Goal: Communication & Community: Answer question/provide support

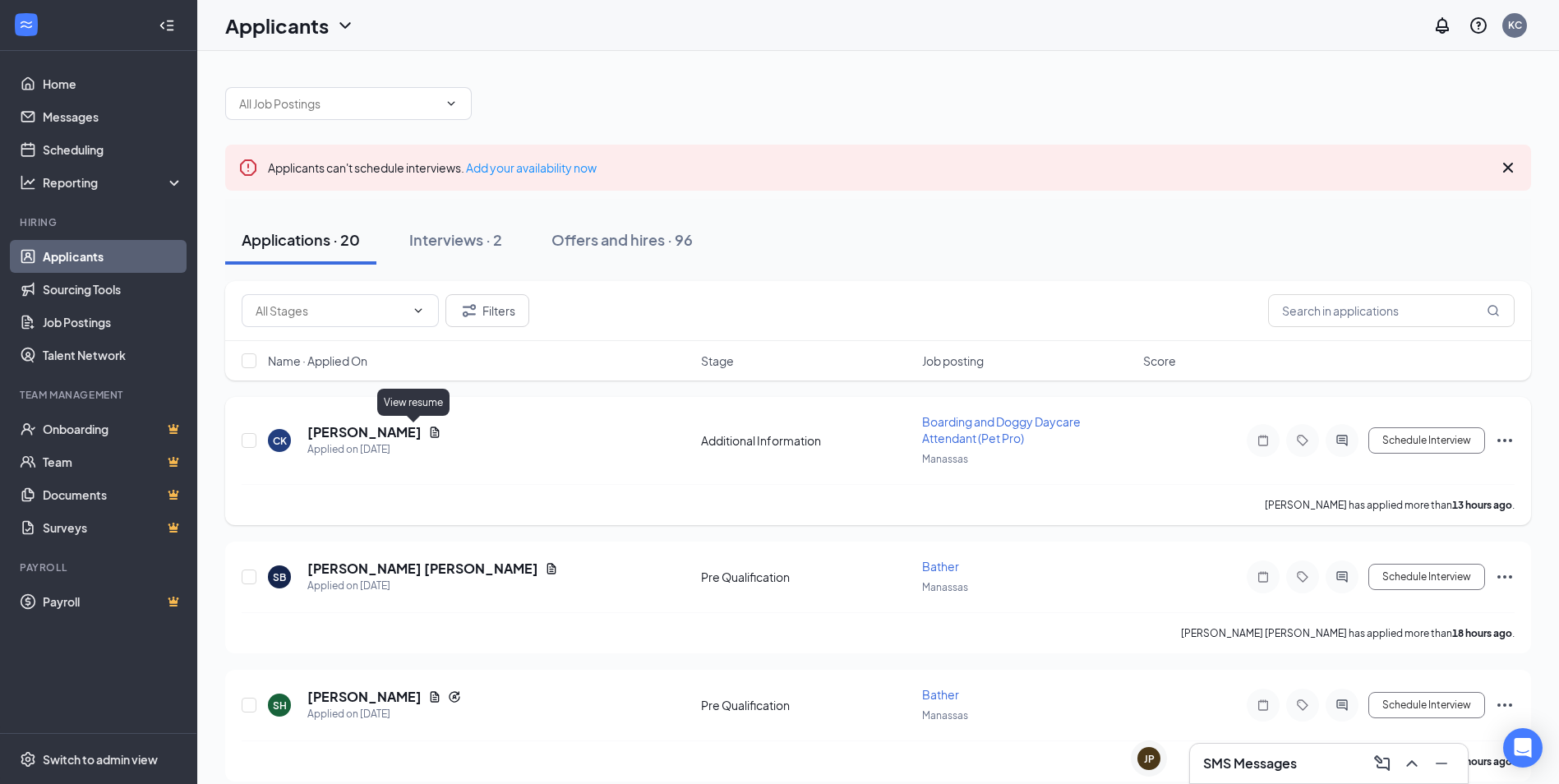
click at [428, 438] on icon "Document" at bounding box center [434, 431] width 13 height 13
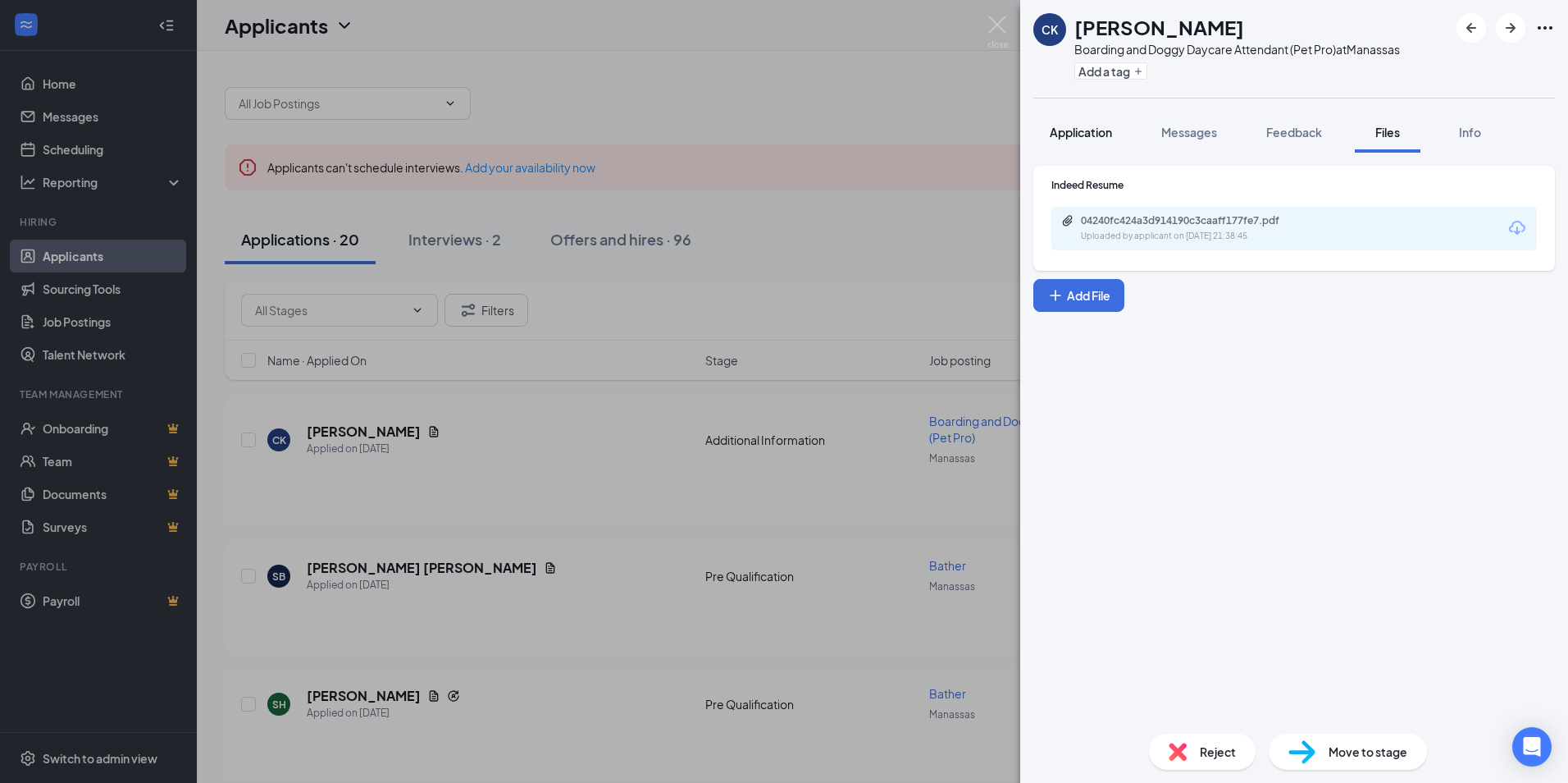
click at [1080, 131] on span "Application" at bounding box center [1081, 132] width 63 height 15
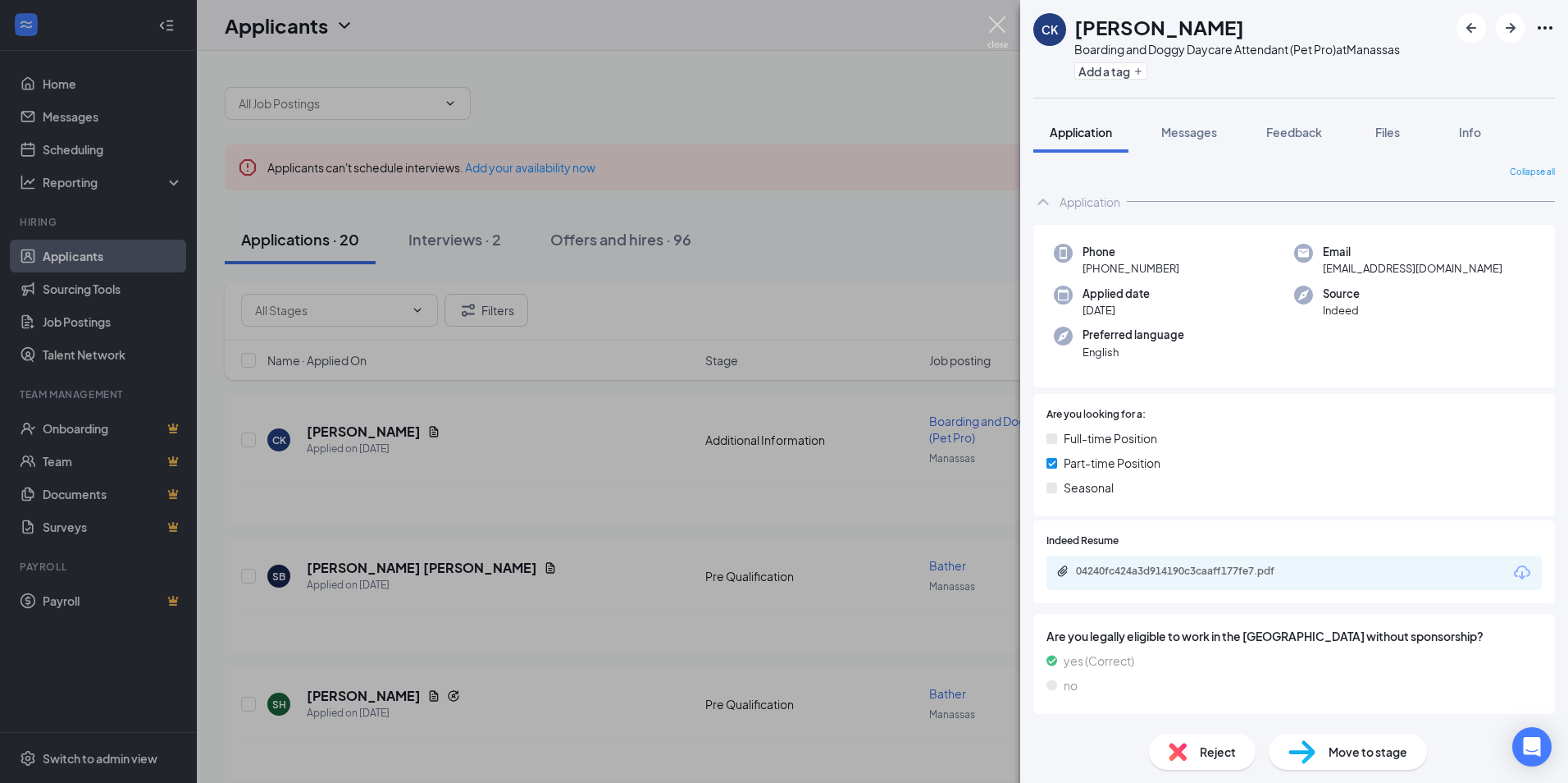
click at [999, 29] on img at bounding box center [997, 33] width 20 height 32
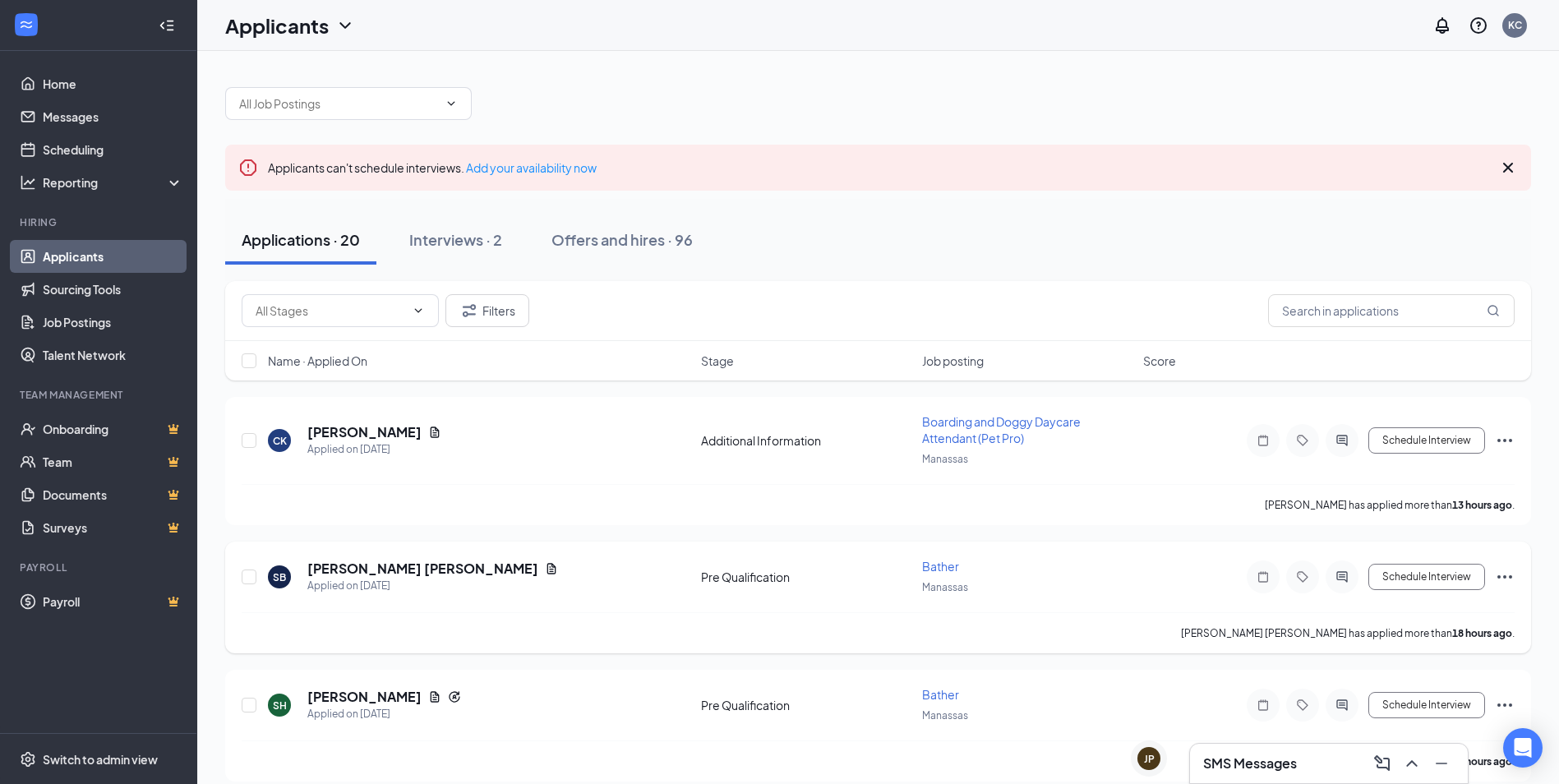
click at [370, 560] on h5 "[PERSON_NAME] [PERSON_NAME]" at bounding box center [423, 568] width 231 height 18
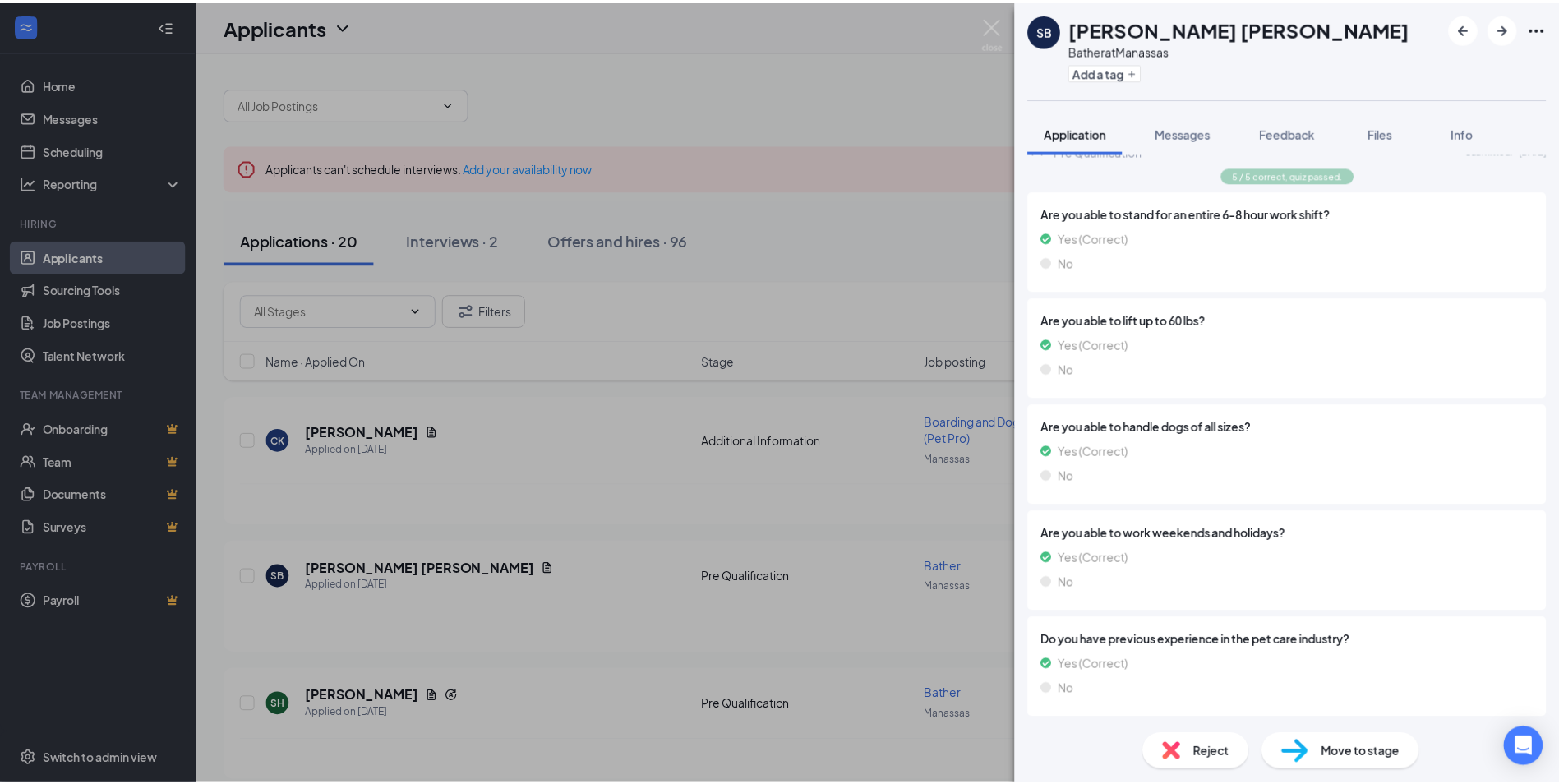
scroll to position [696, 0]
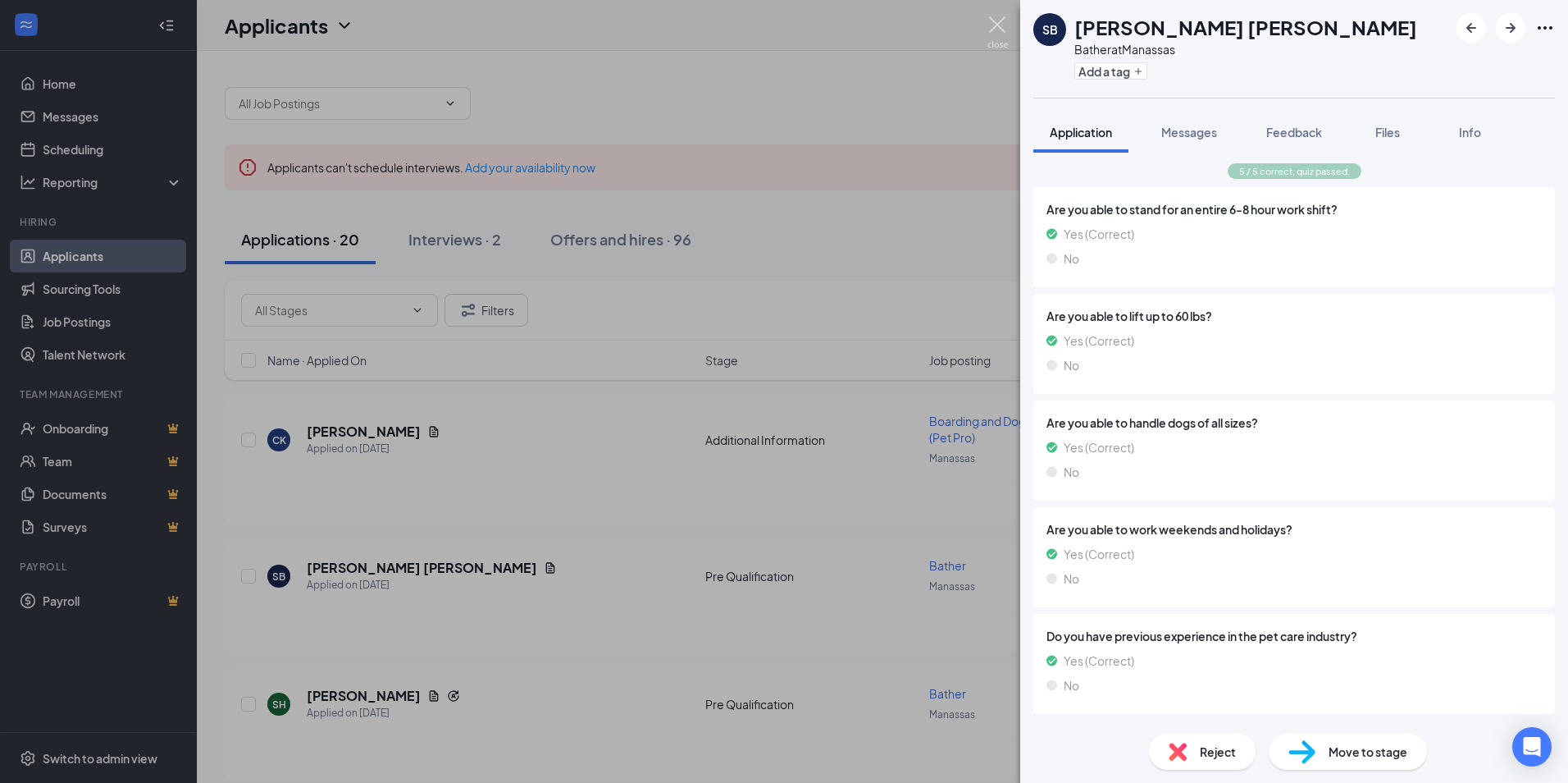
click at [1003, 41] on img at bounding box center [997, 33] width 20 height 32
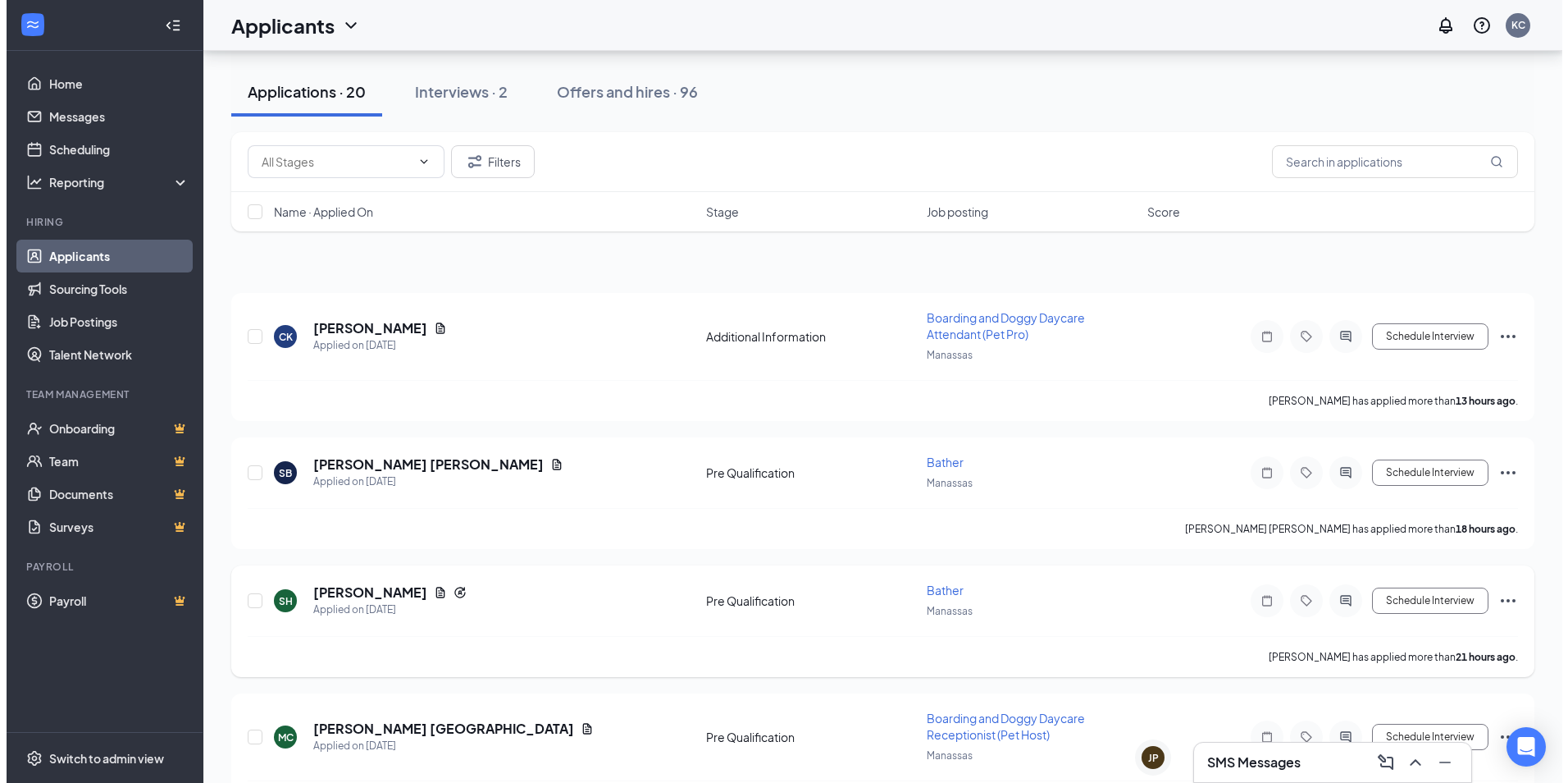
scroll to position [246, 0]
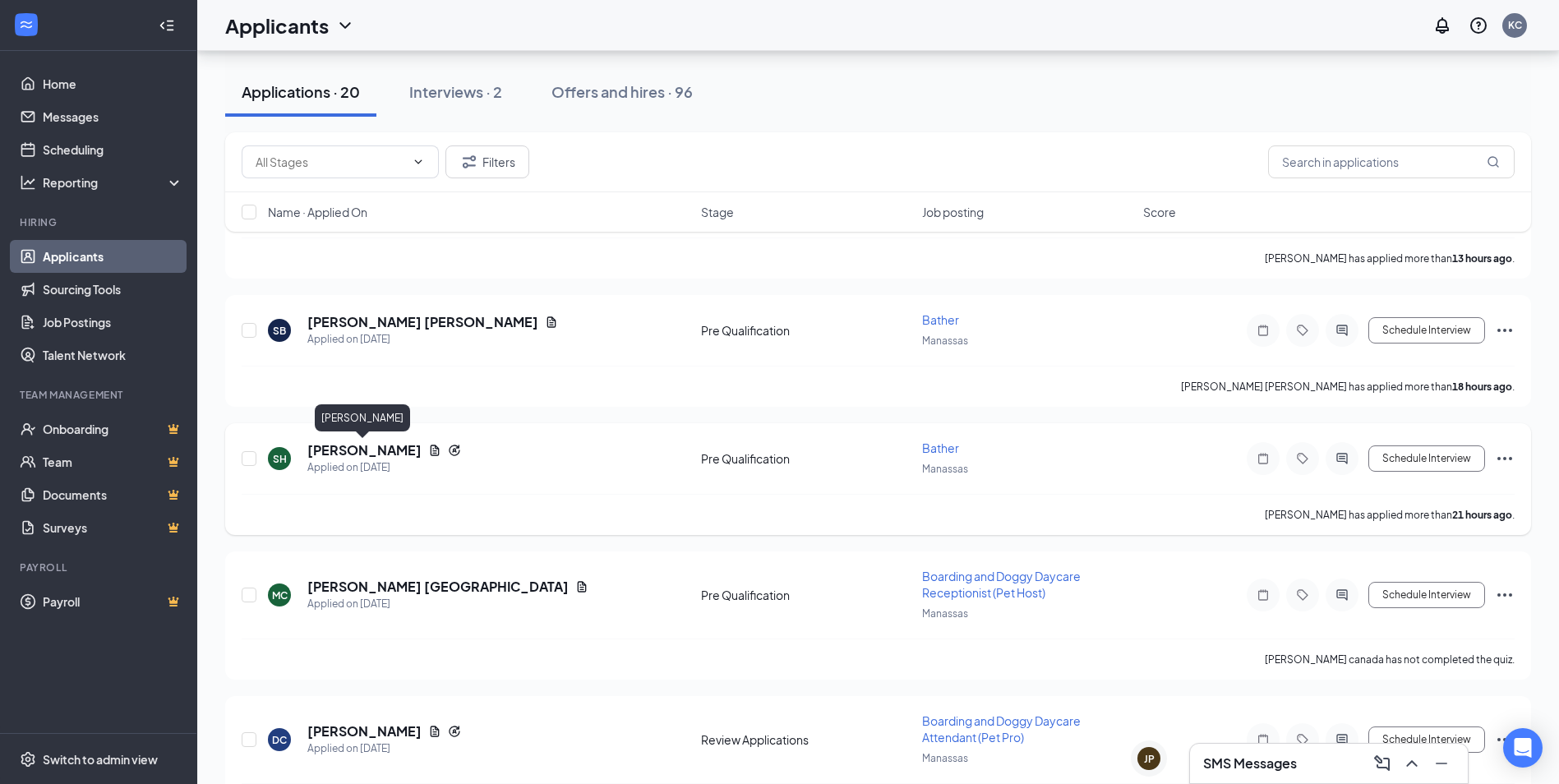
click at [352, 447] on h5 "[PERSON_NAME]" at bounding box center [364, 450] width 114 height 18
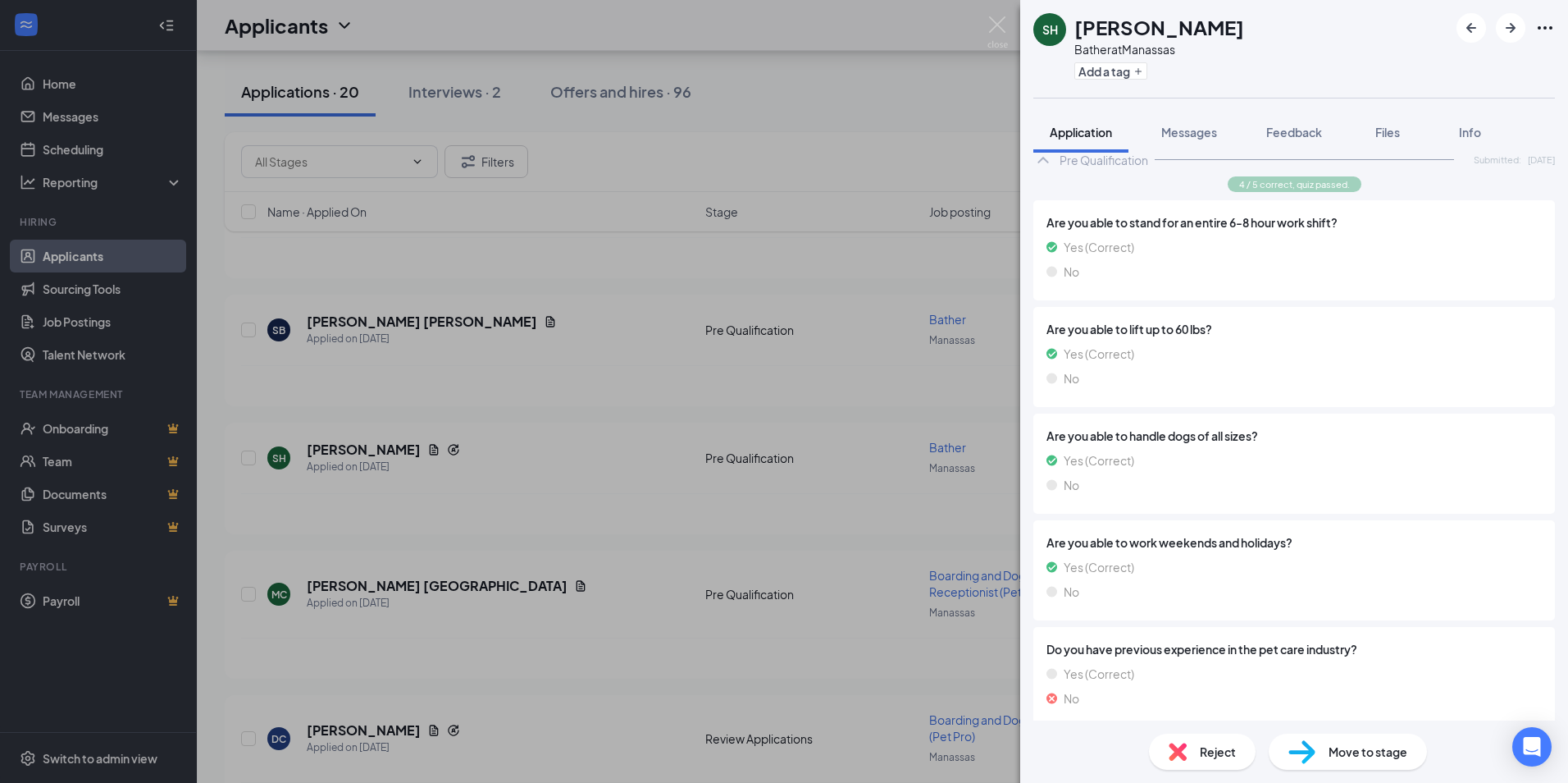
scroll to position [728, 0]
drag, startPoint x: 989, startPoint y: 27, endPoint x: 990, endPoint y: 46, distance: 19.0
click at [990, 27] on img at bounding box center [997, 33] width 20 height 32
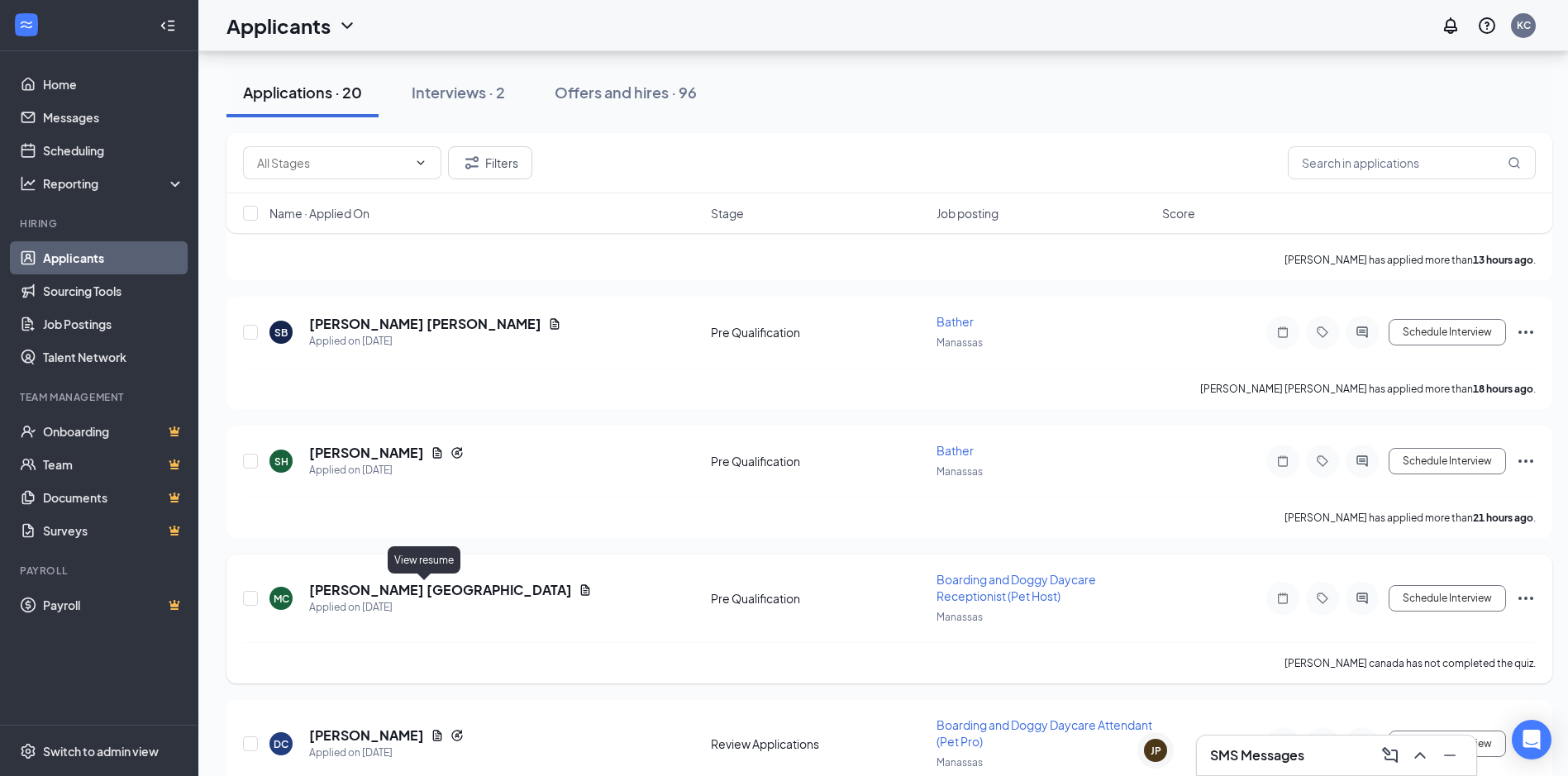
click at [579, 584] on icon "Document" at bounding box center [585, 589] width 13 height 13
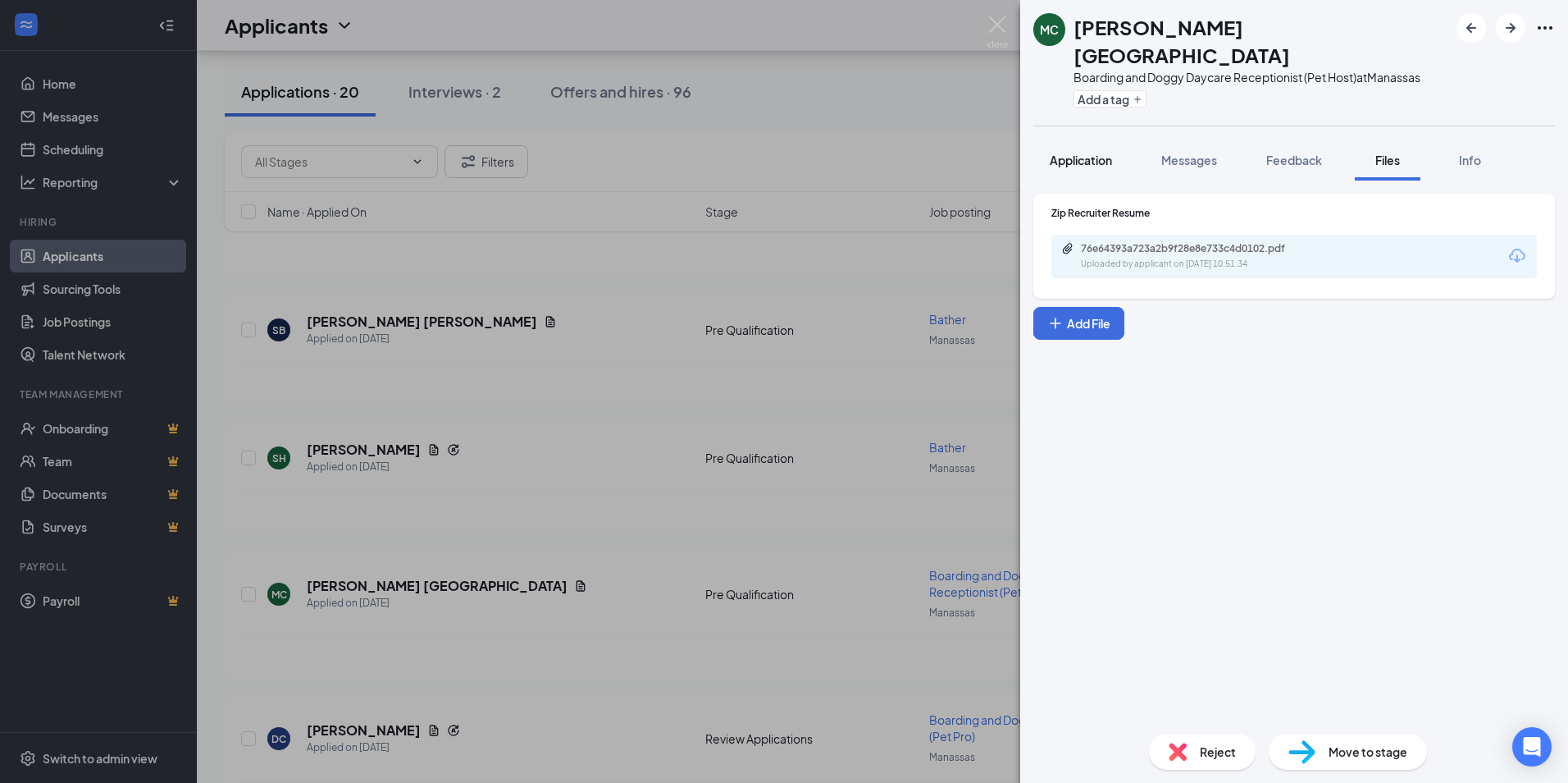
click at [1069, 153] on span "Application" at bounding box center [1081, 160] width 63 height 15
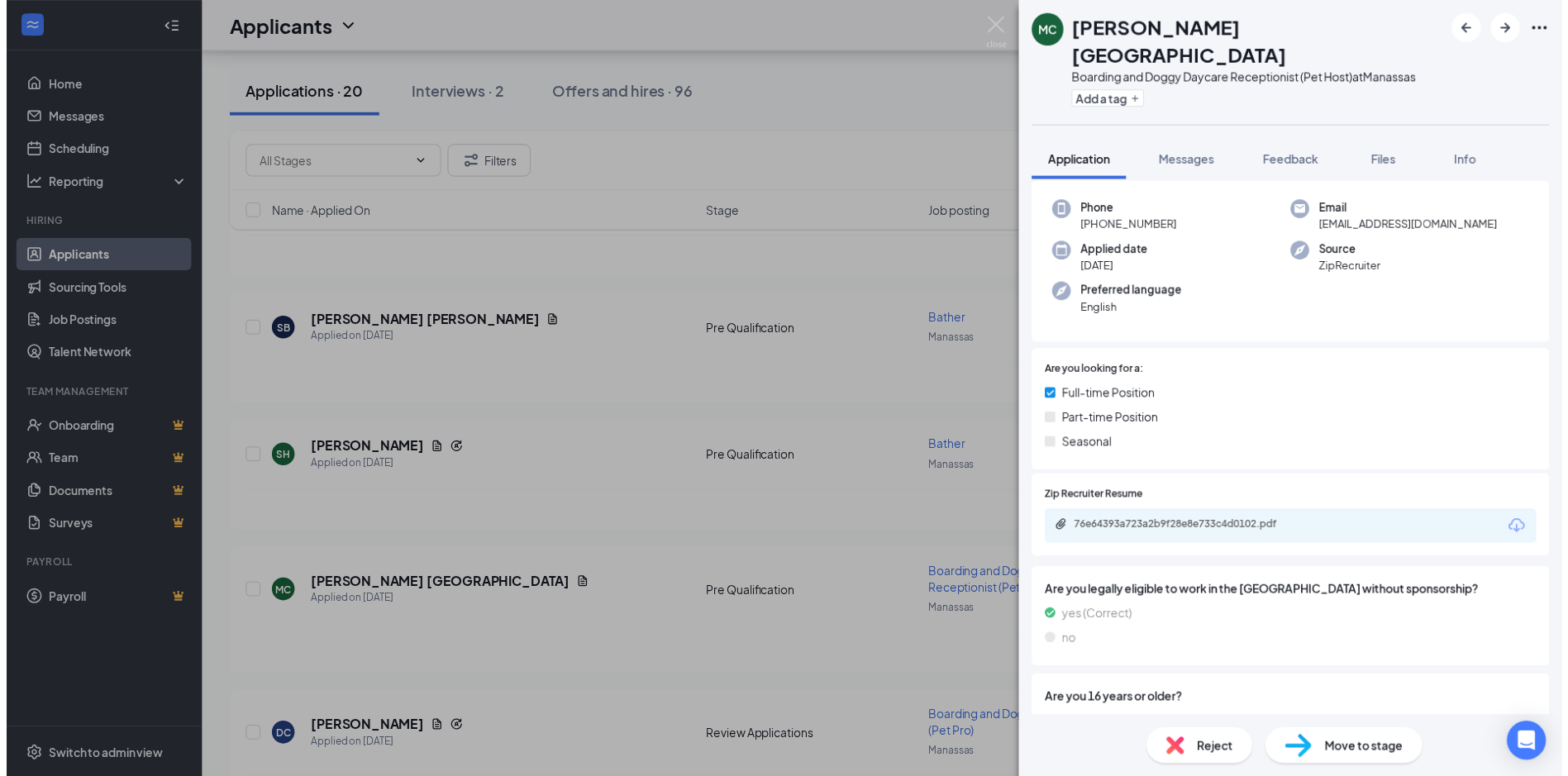
scroll to position [140, 0]
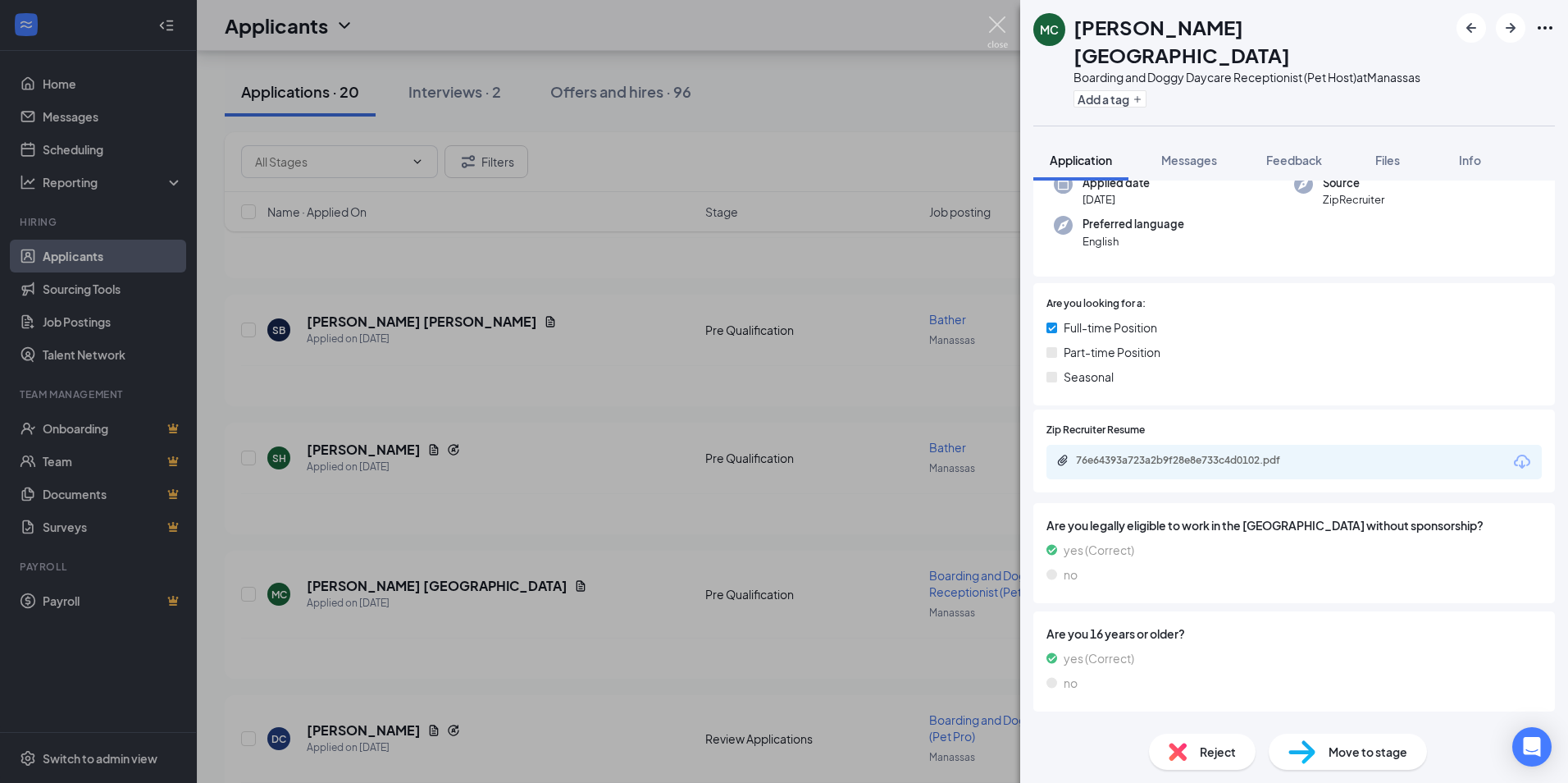
click at [990, 23] on img at bounding box center [997, 33] width 20 height 32
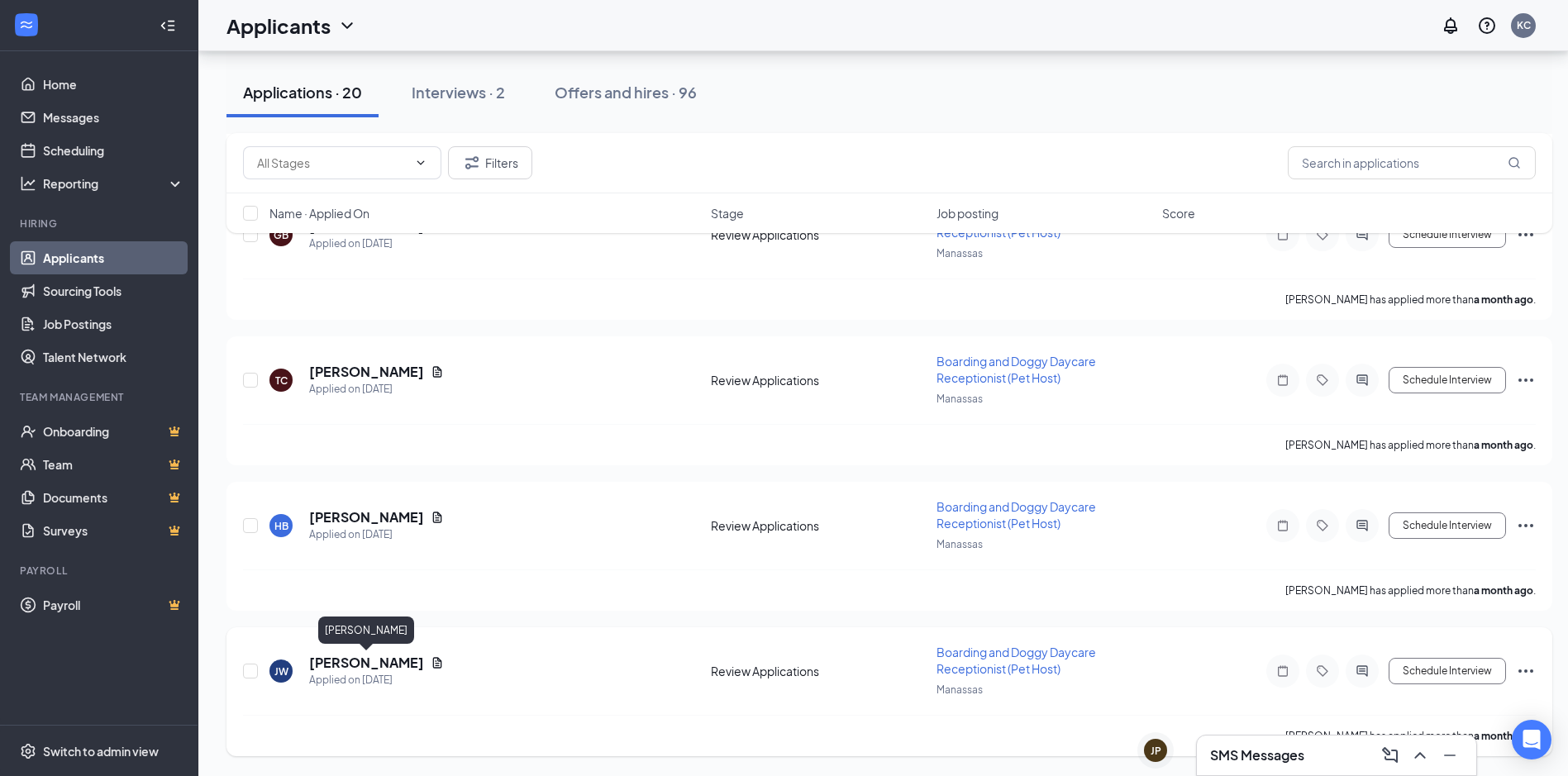
click at [352, 668] on h5 "[PERSON_NAME]" at bounding box center [366, 662] width 115 height 18
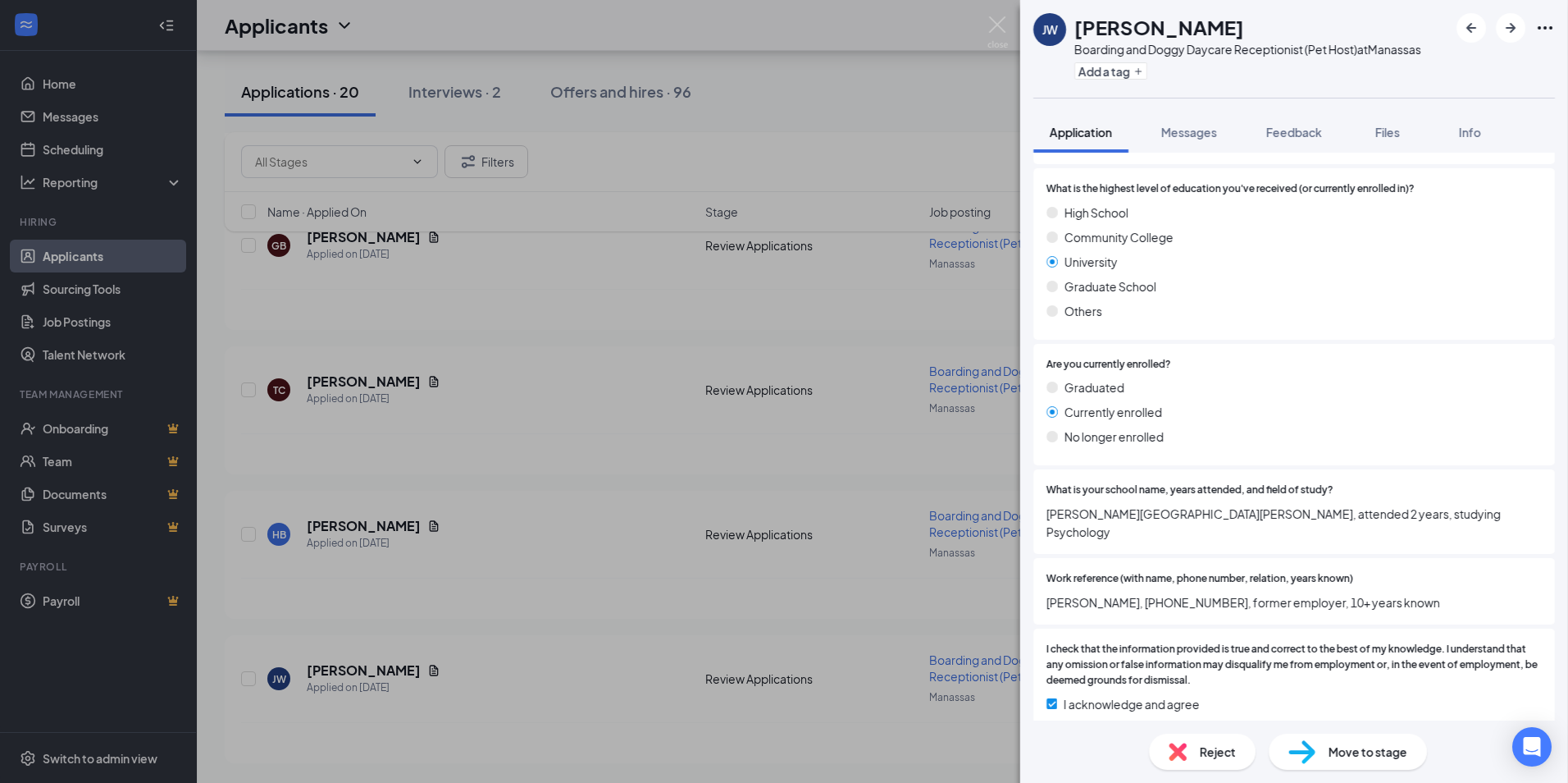
scroll to position [1849, 0]
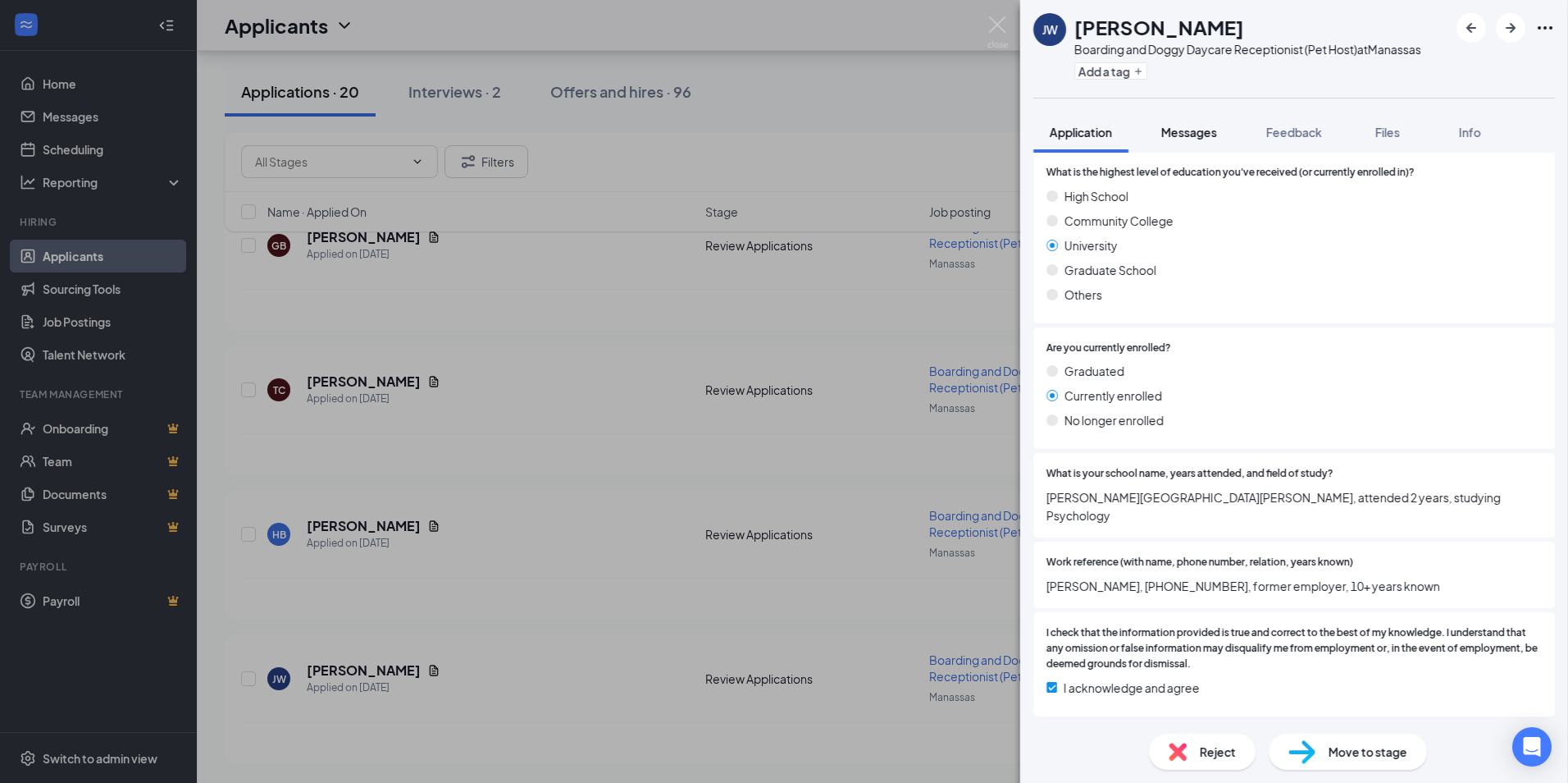
click at [1216, 132] on span "Messages" at bounding box center [1189, 132] width 56 height 15
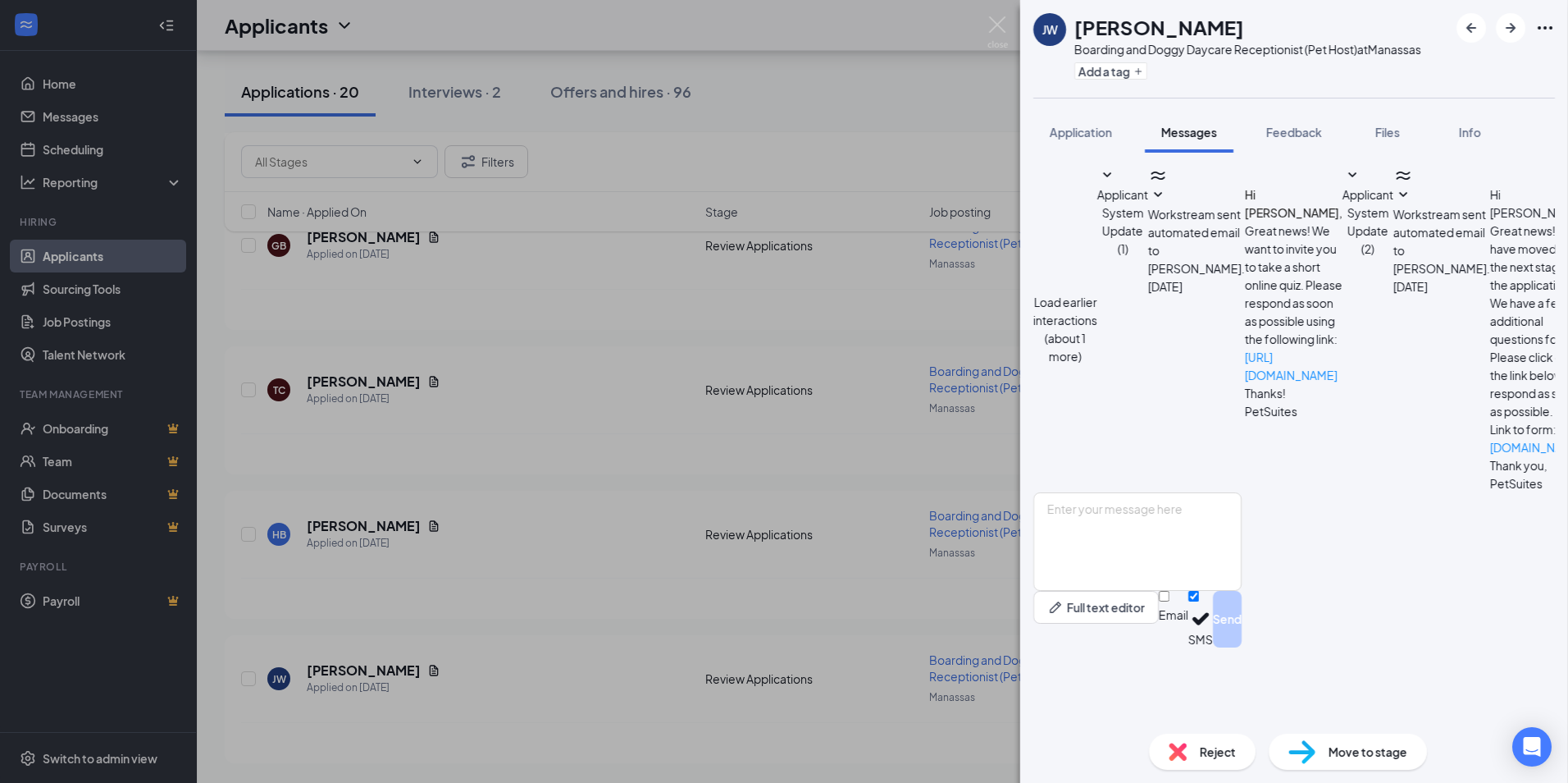
scroll to position [276, 0]
click at [1216, 759] on span "Reject" at bounding box center [1218, 751] width 36 height 18
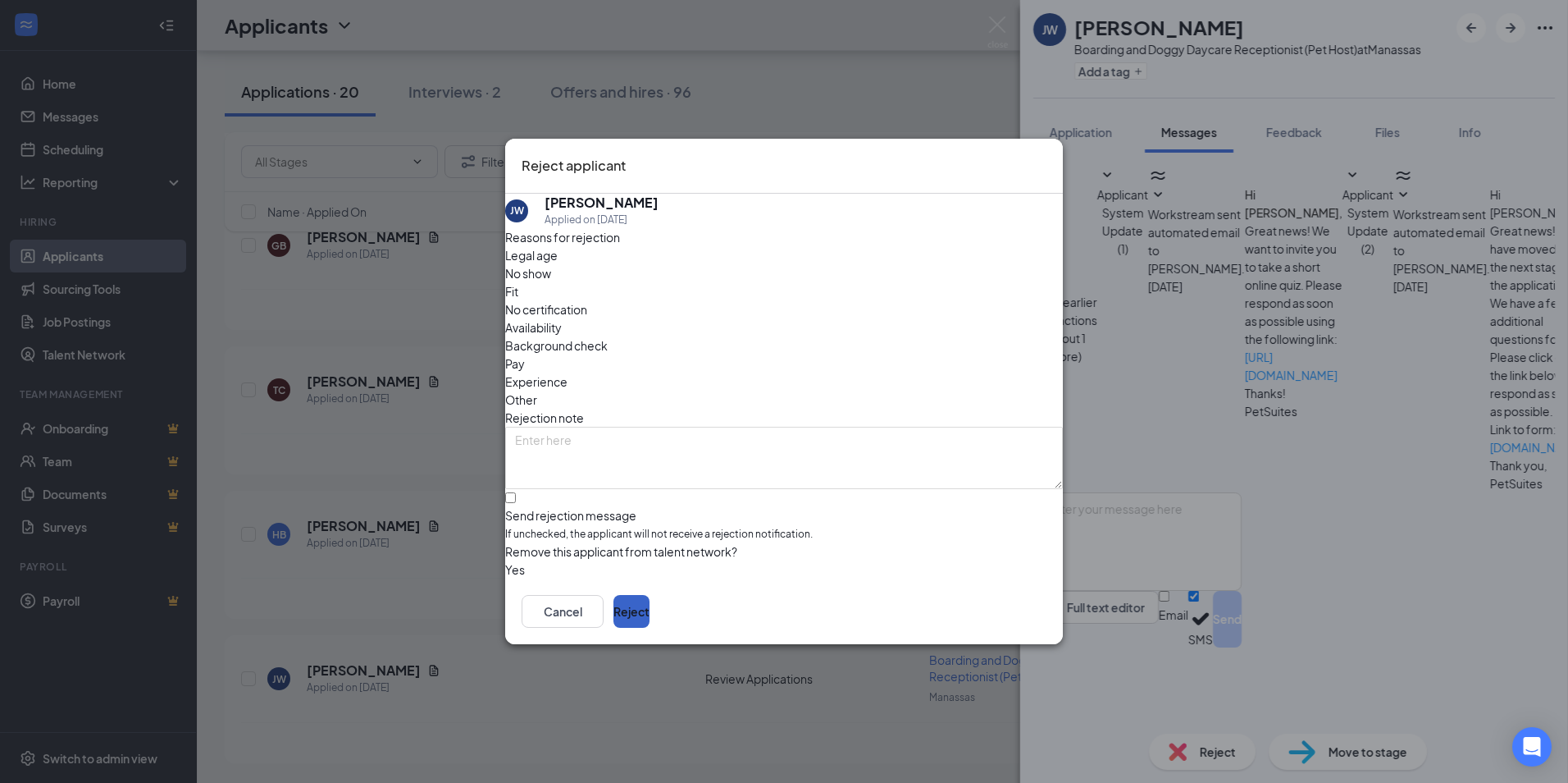
click at [649, 619] on button "Reject" at bounding box center [631, 611] width 36 height 33
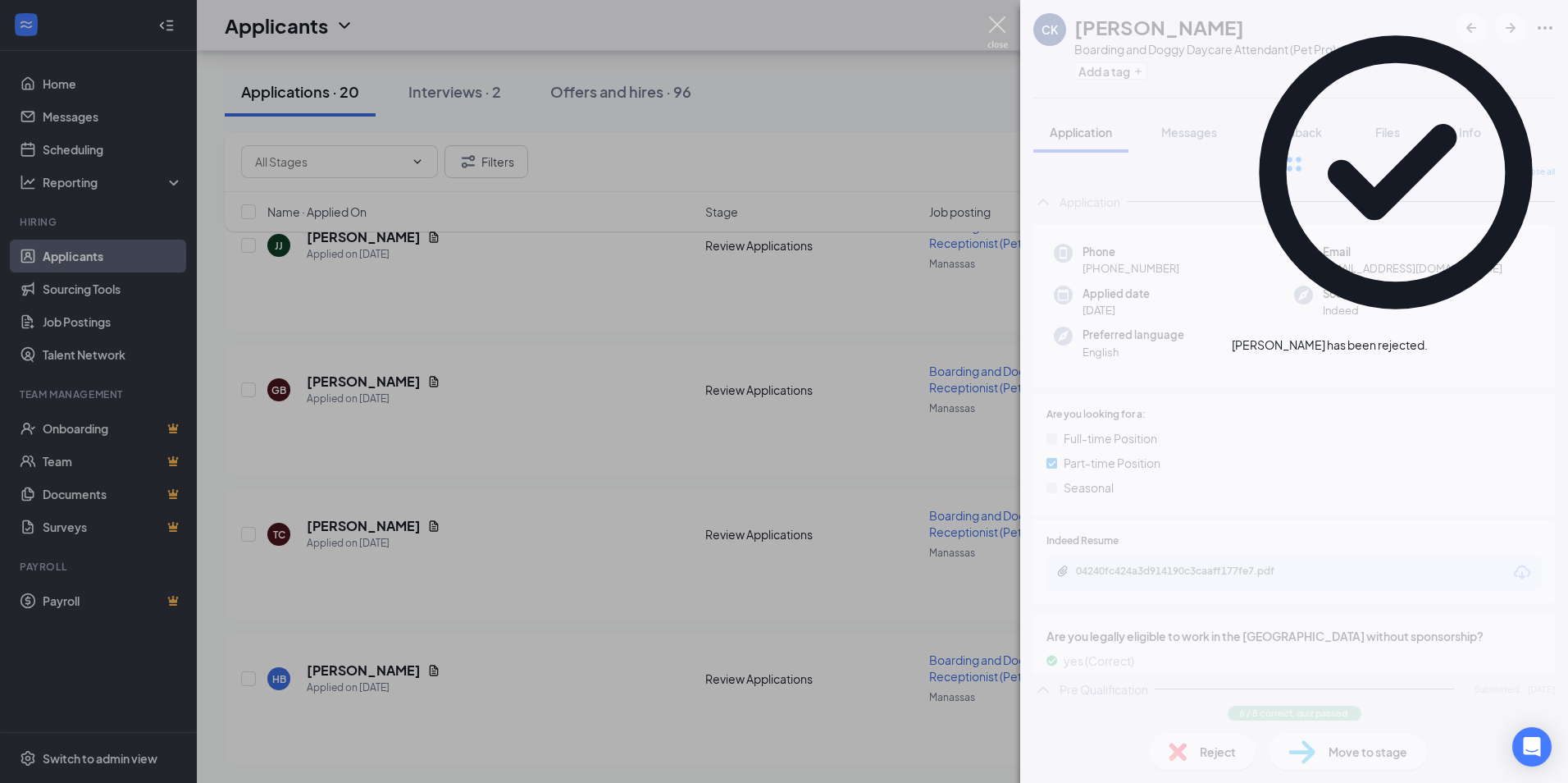
scroll to position [2314, 0]
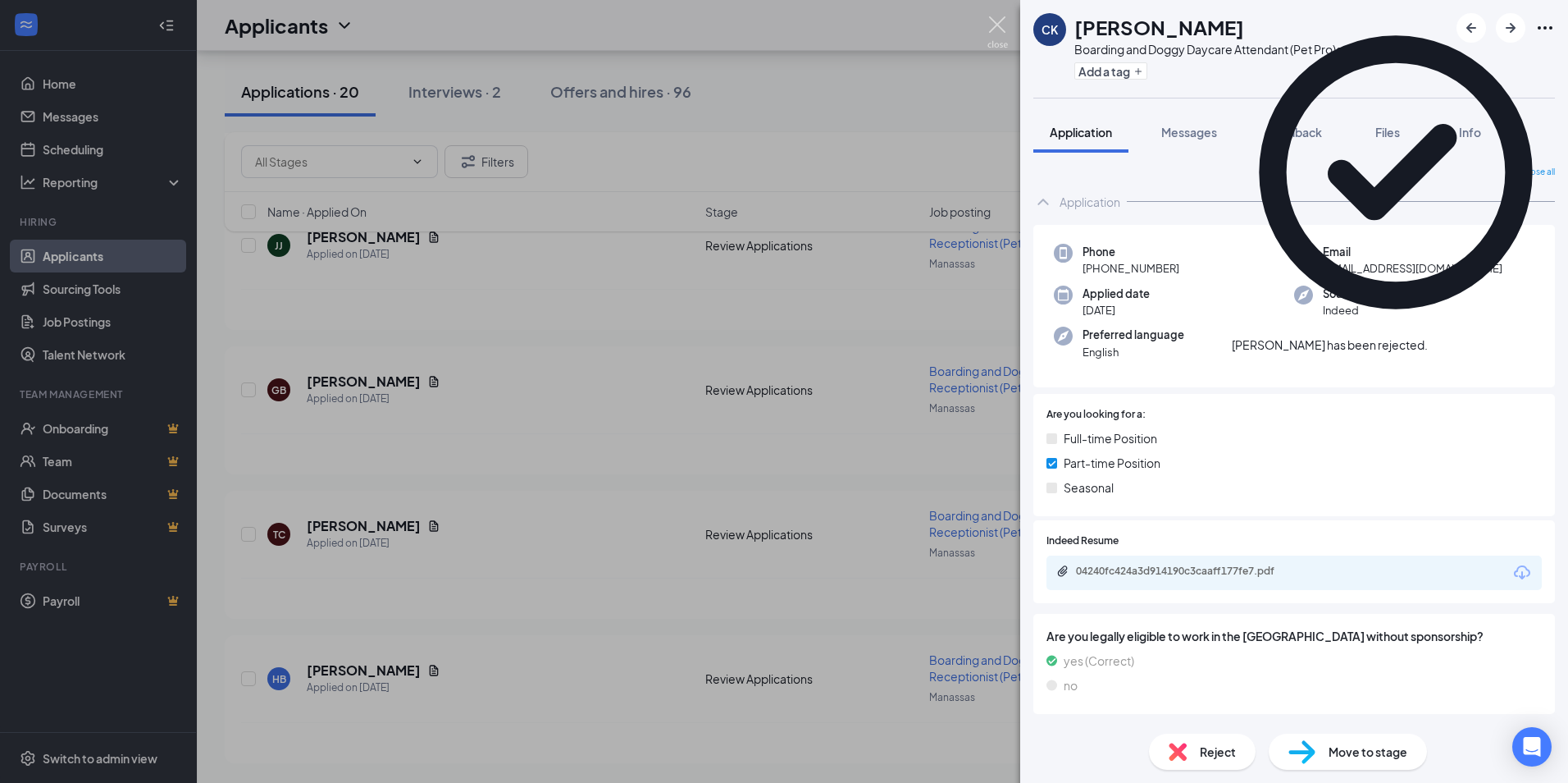
click at [999, 26] on img at bounding box center [997, 33] width 20 height 32
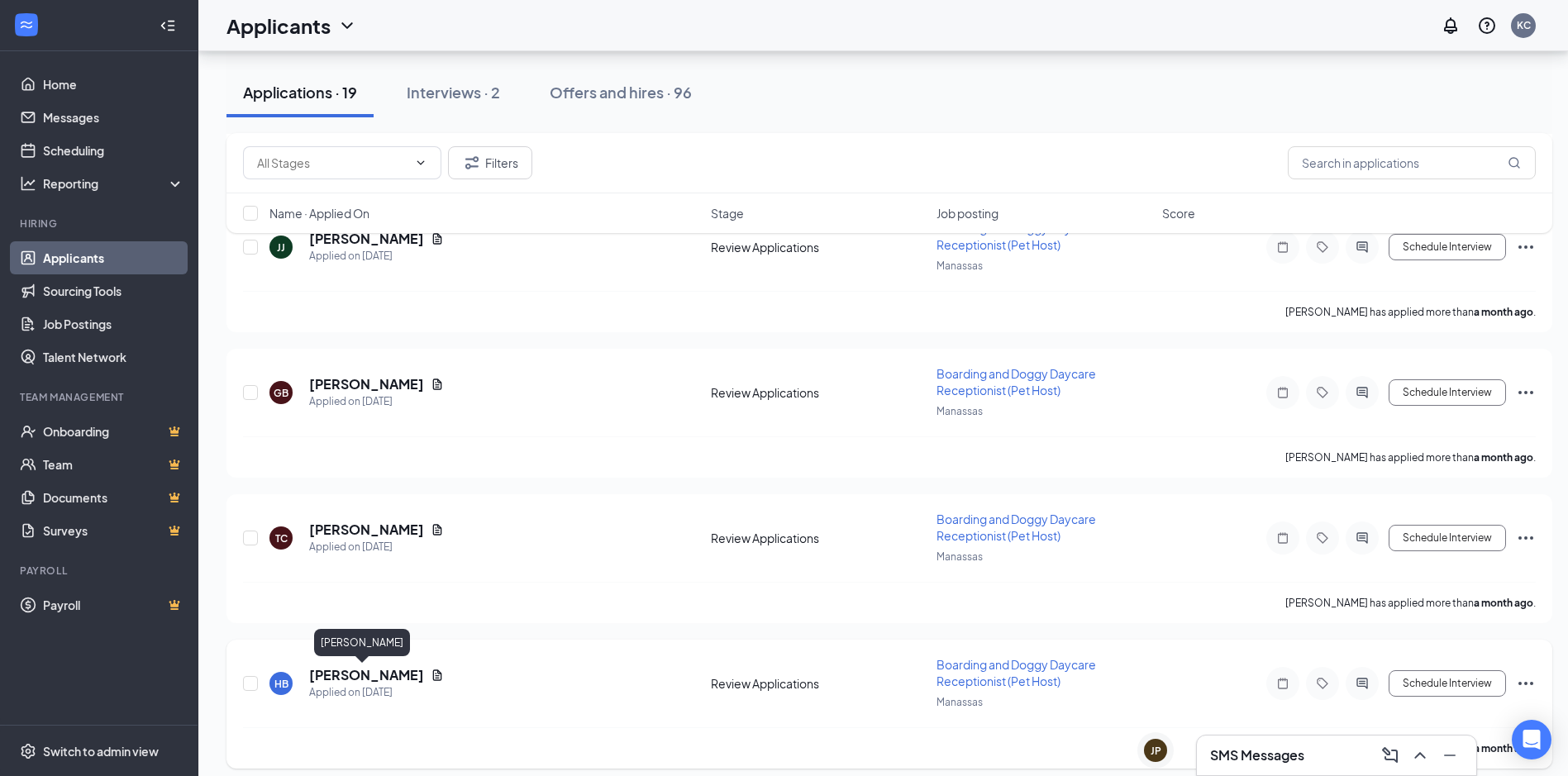
click at [376, 678] on h5 "[PERSON_NAME]" at bounding box center [366, 675] width 115 height 18
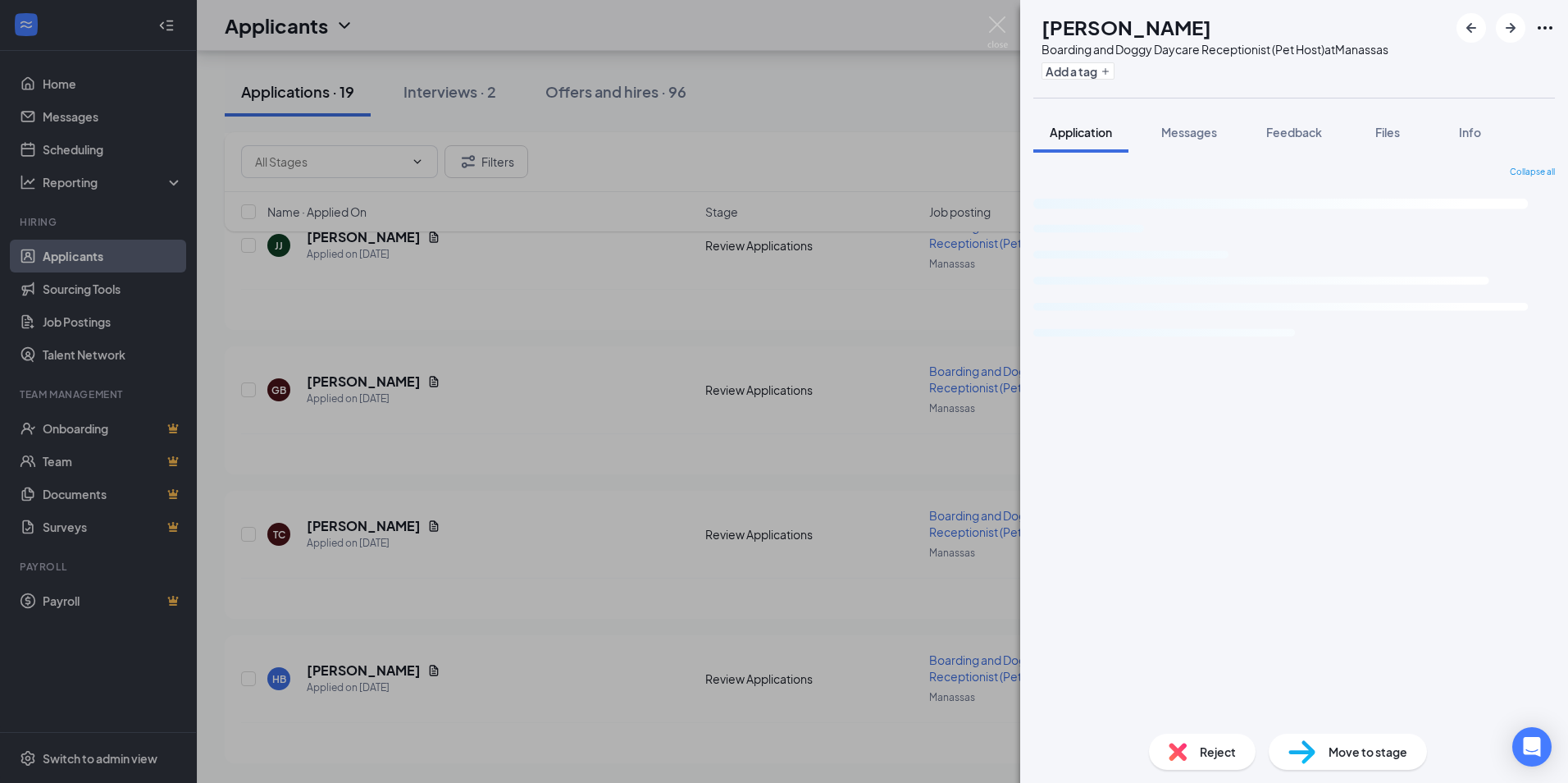
click at [1186, 749] on img at bounding box center [1178, 751] width 18 height 18
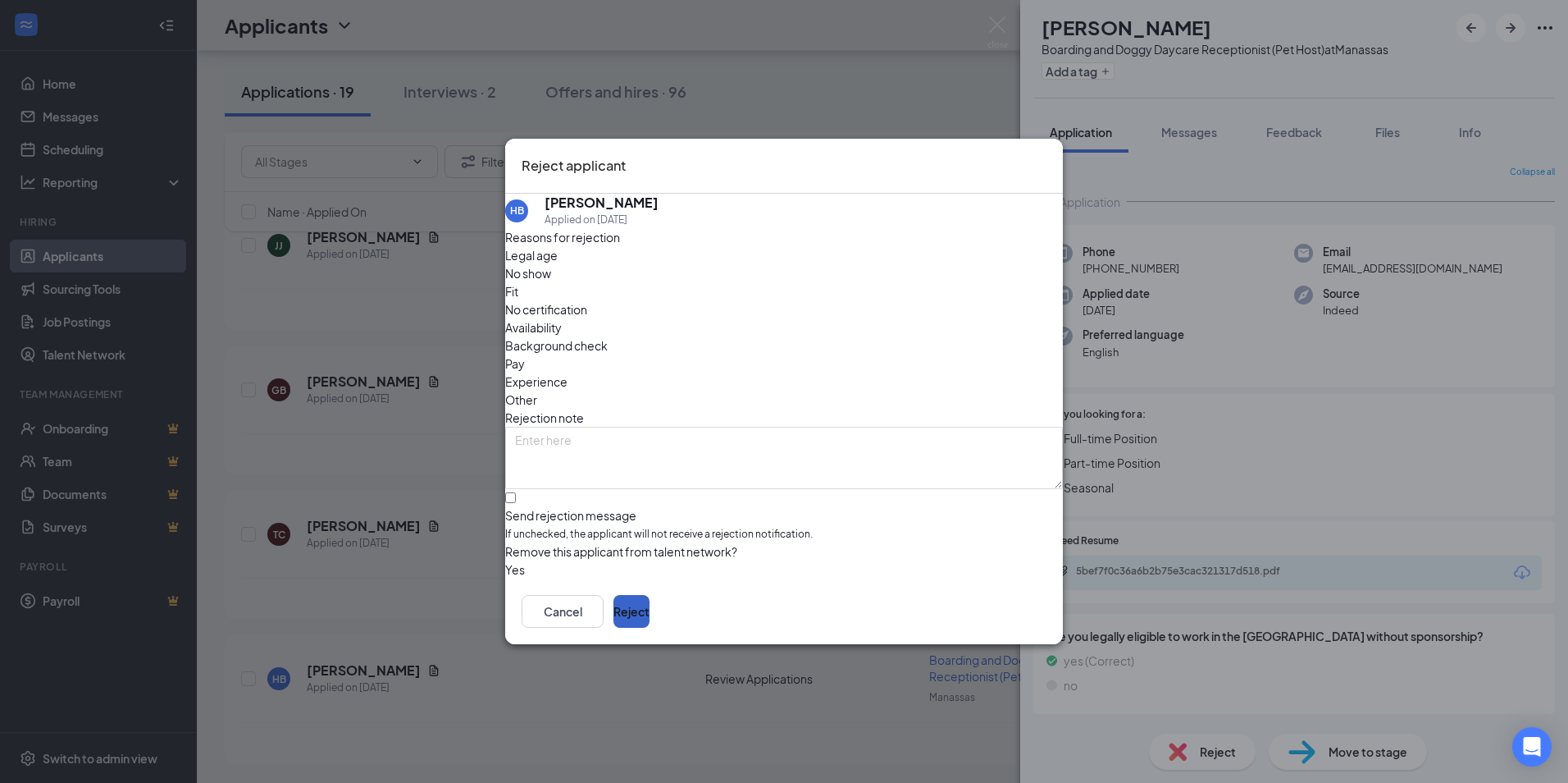
click at [649, 614] on button "Reject" at bounding box center [631, 611] width 36 height 33
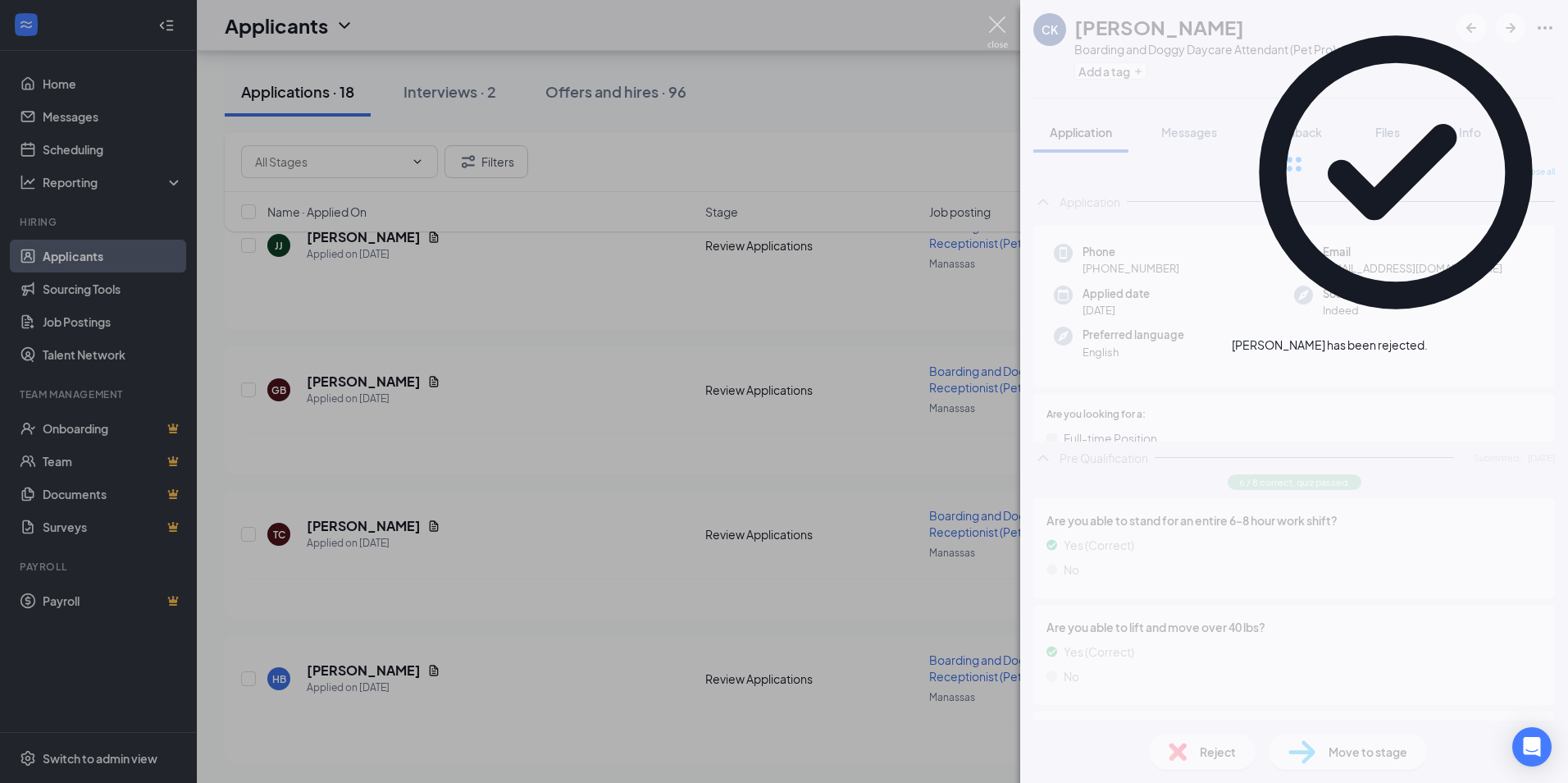
scroll to position [2170, 0]
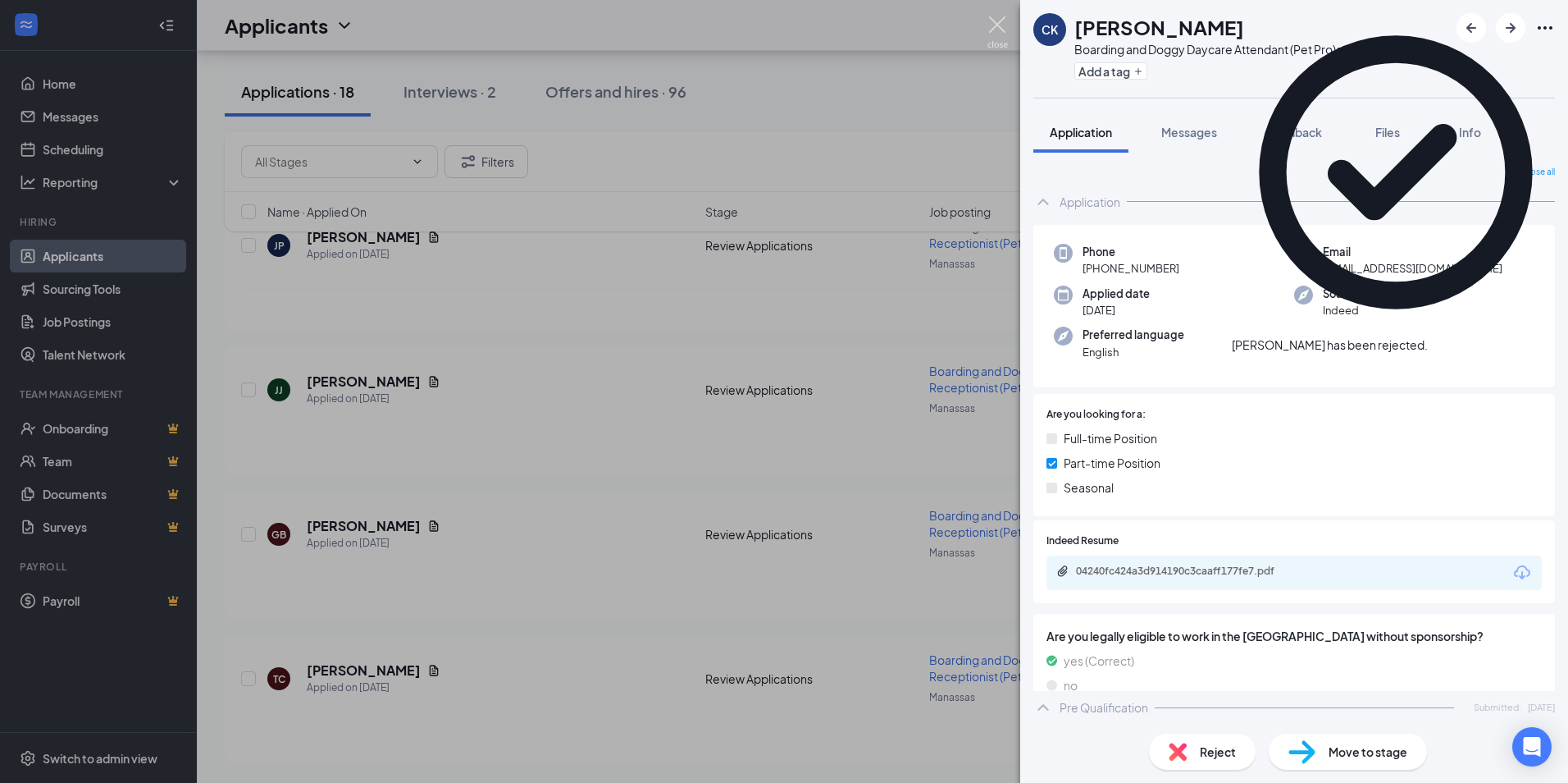
click at [997, 27] on img at bounding box center [997, 33] width 20 height 32
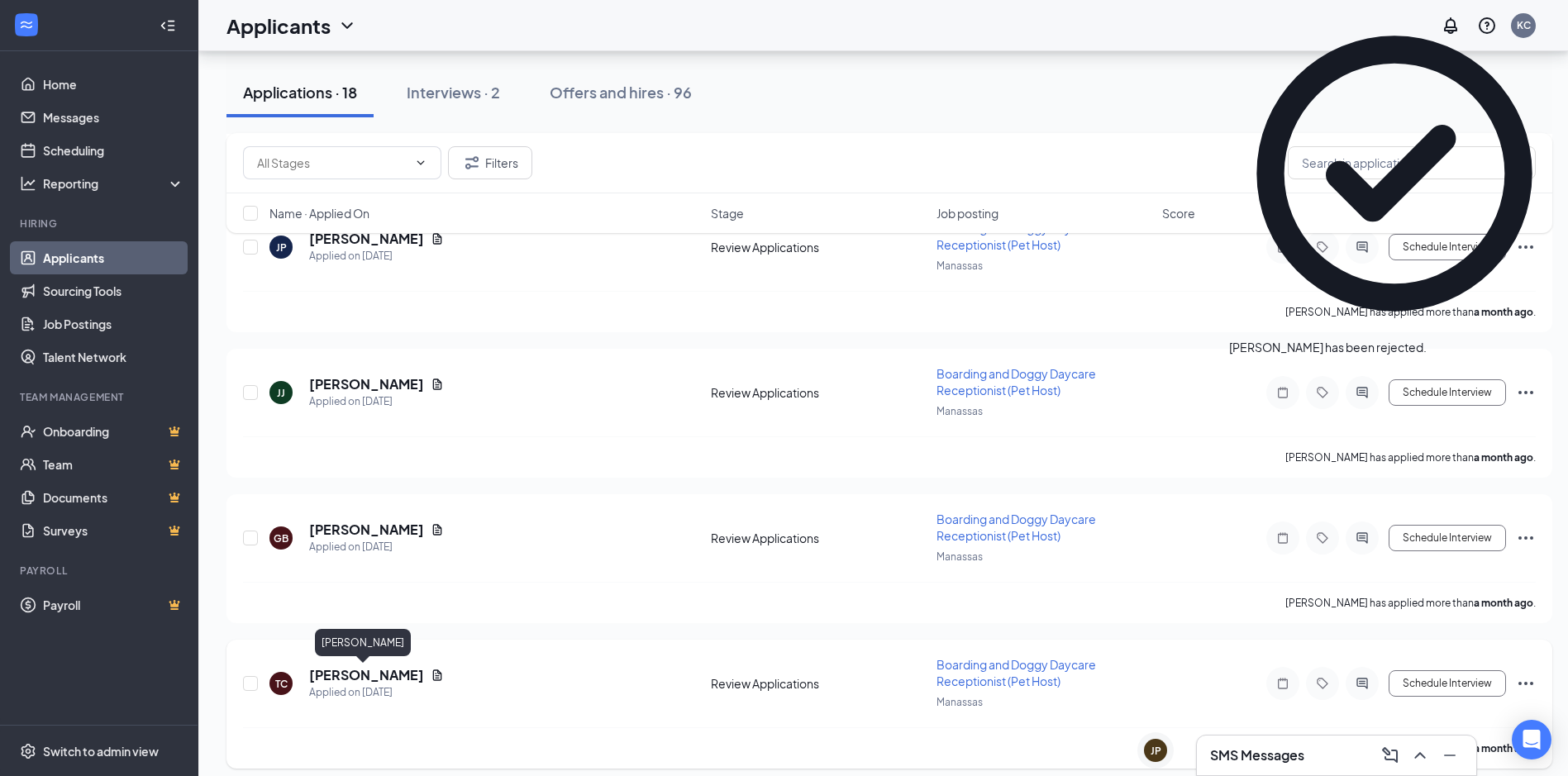
click at [357, 675] on h5 "[PERSON_NAME]" at bounding box center [366, 675] width 115 height 18
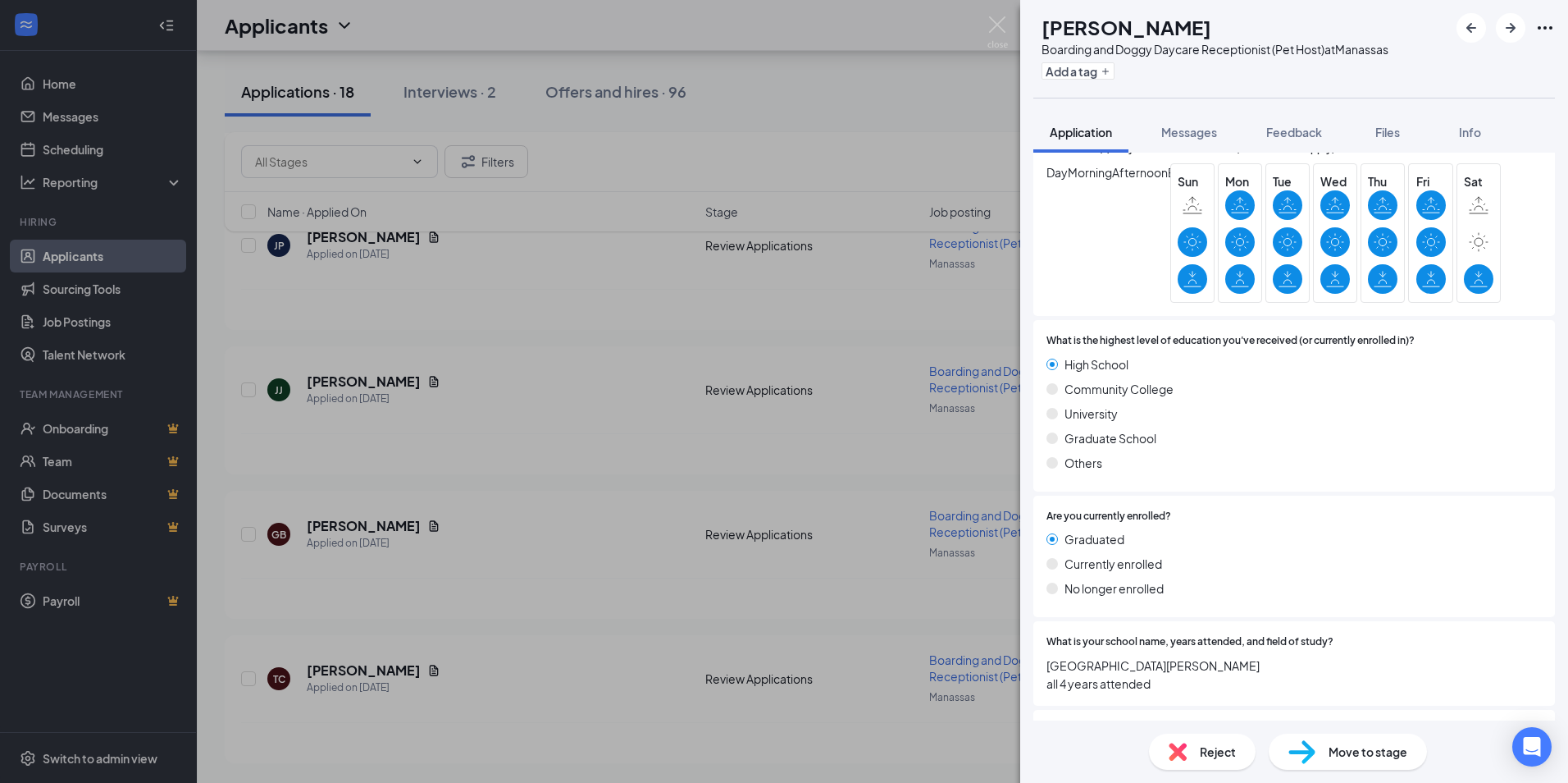
scroll to position [1647, 0]
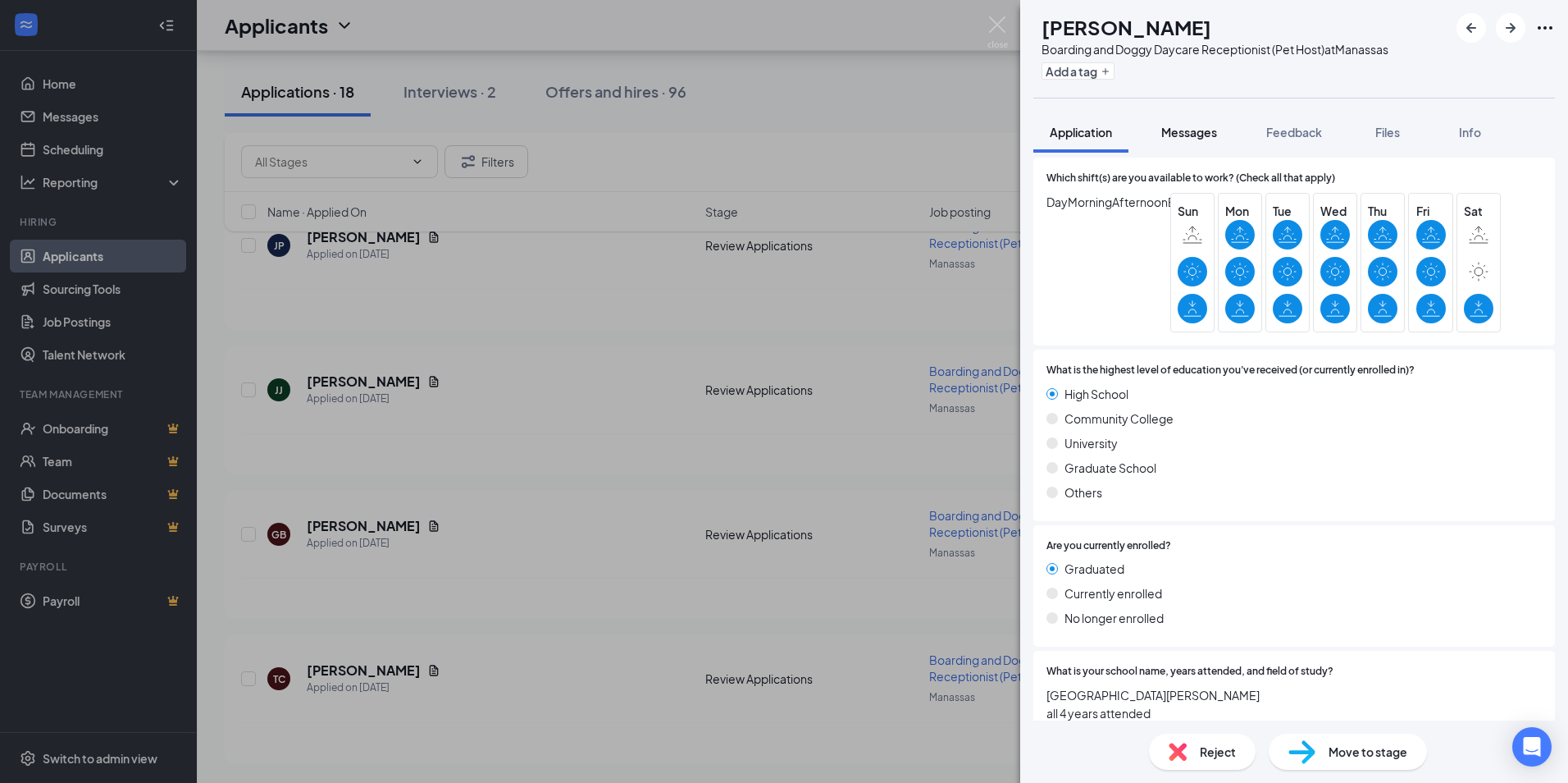
click at [1202, 132] on span "Messages" at bounding box center [1189, 132] width 56 height 15
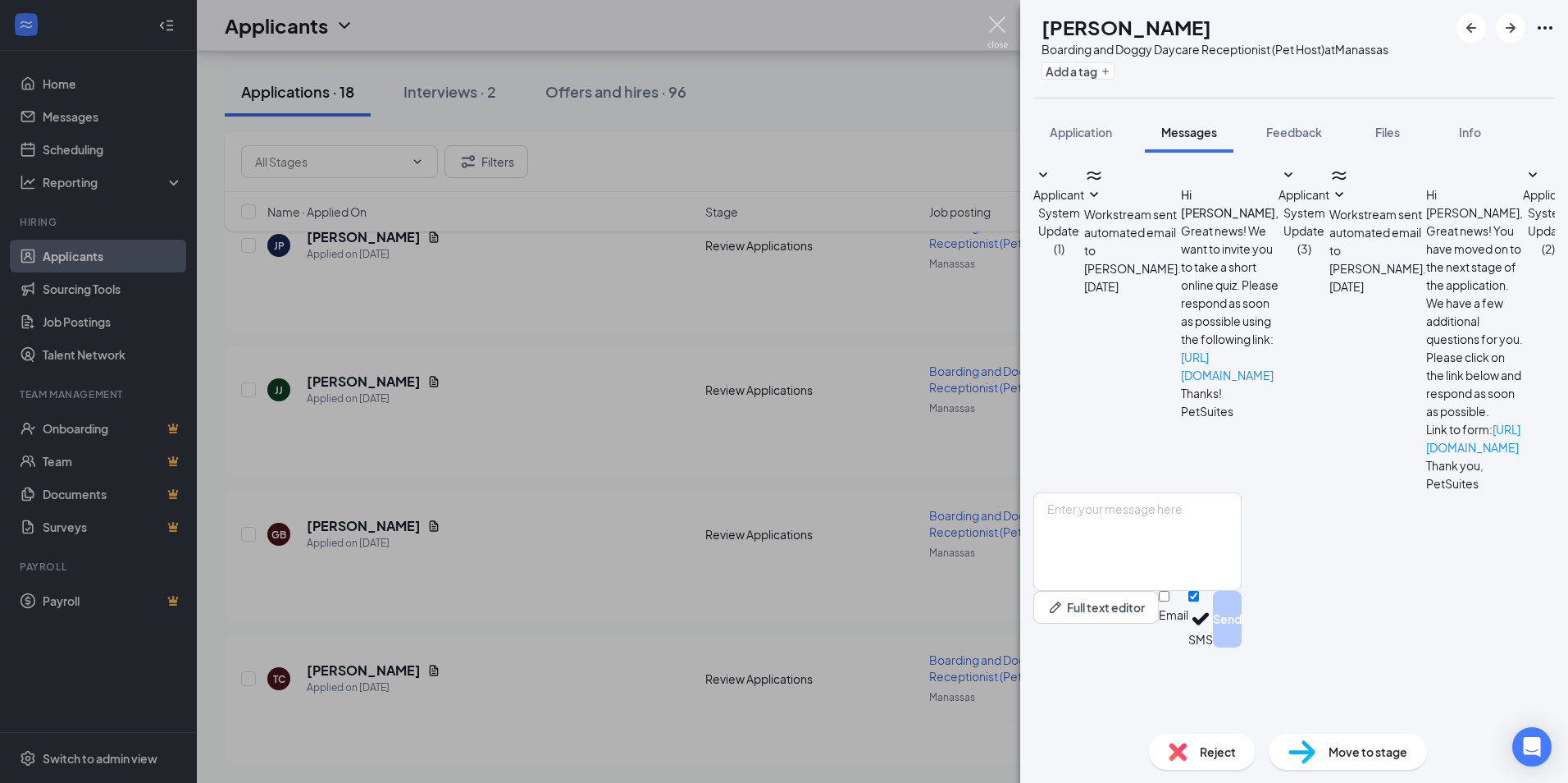
click at [1003, 23] on img at bounding box center [997, 33] width 20 height 32
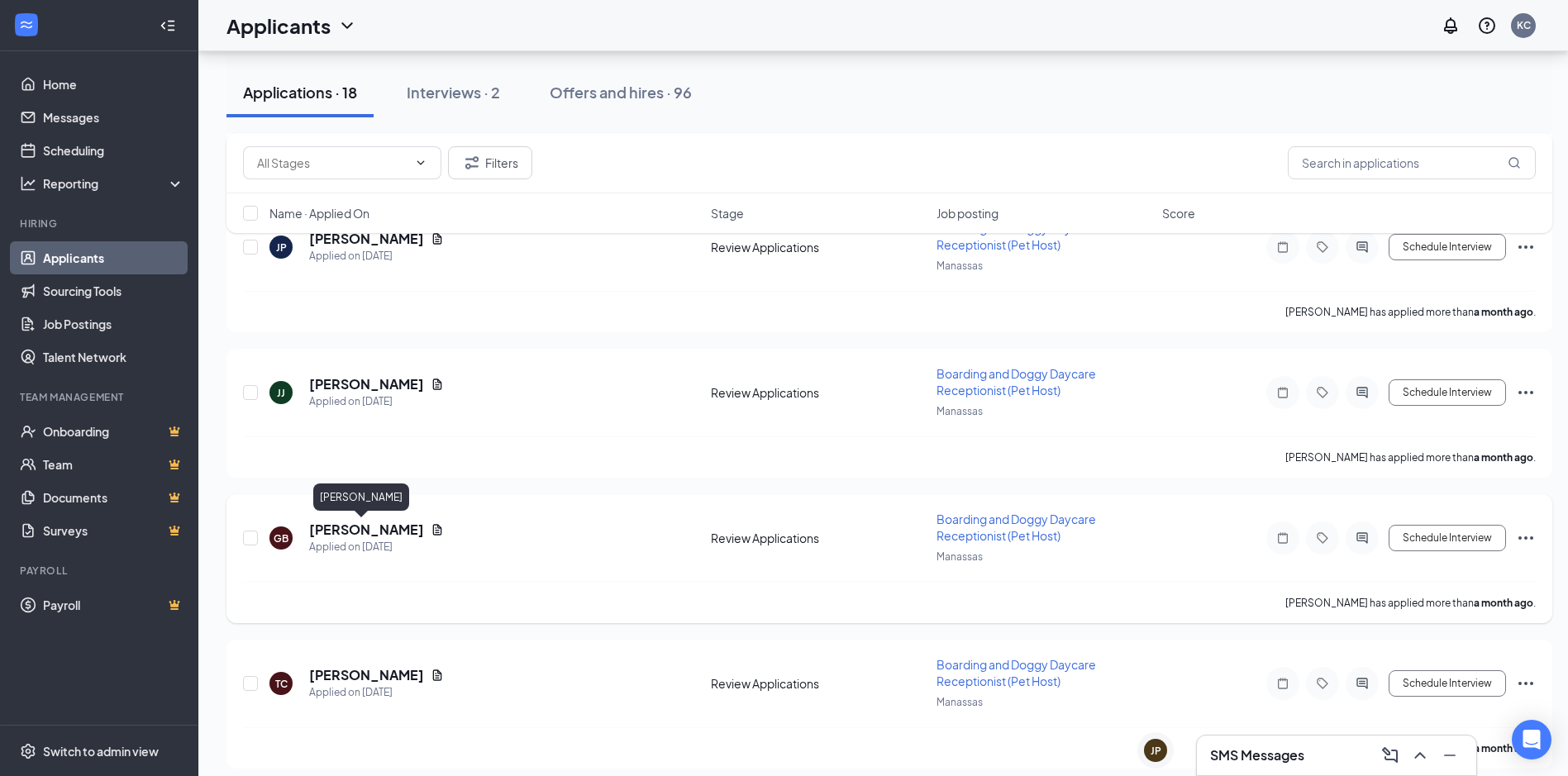
click at [335, 524] on h5 "[PERSON_NAME]" at bounding box center [366, 530] width 115 height 18
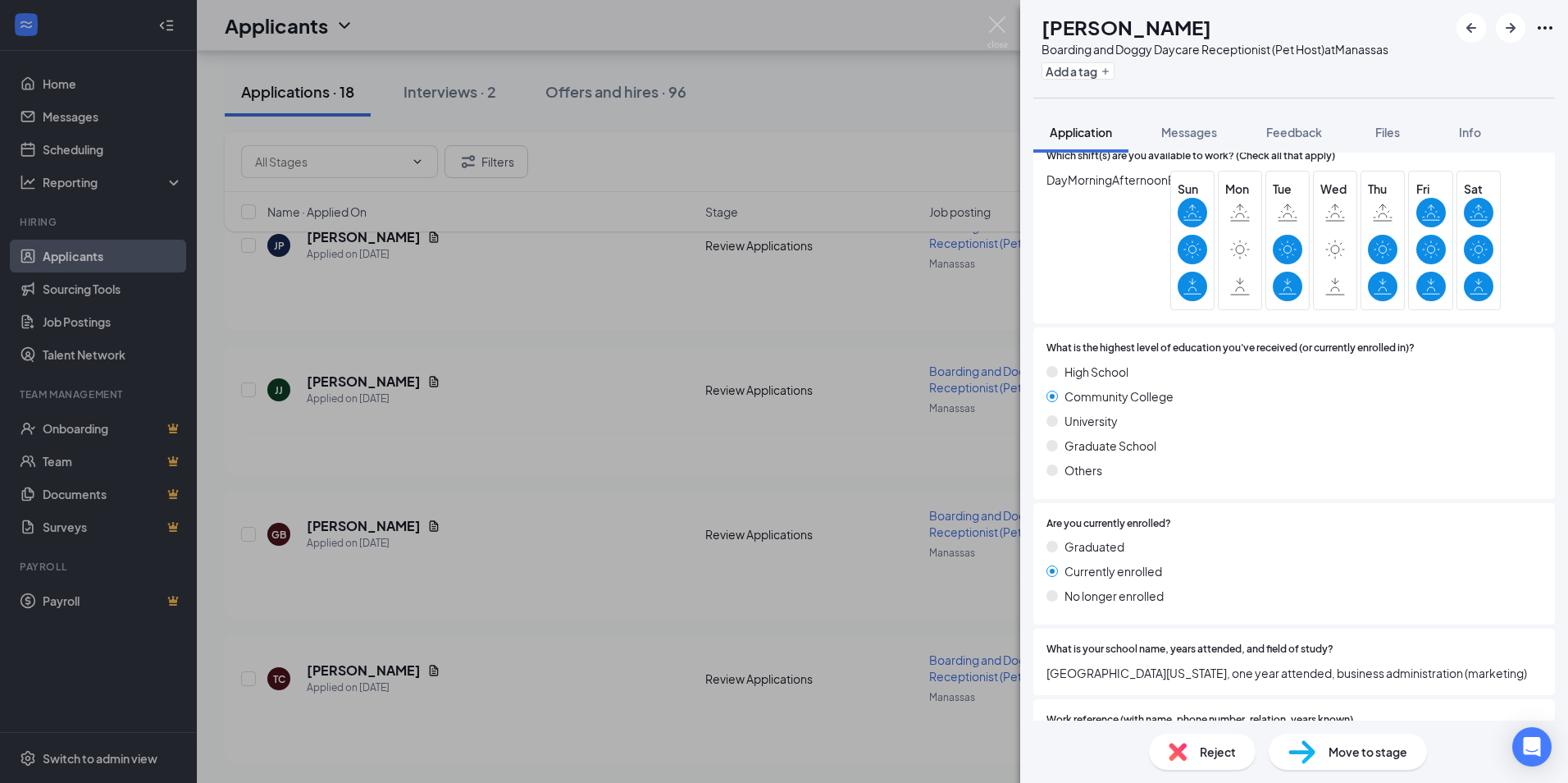
scroll to position [1641, 0]
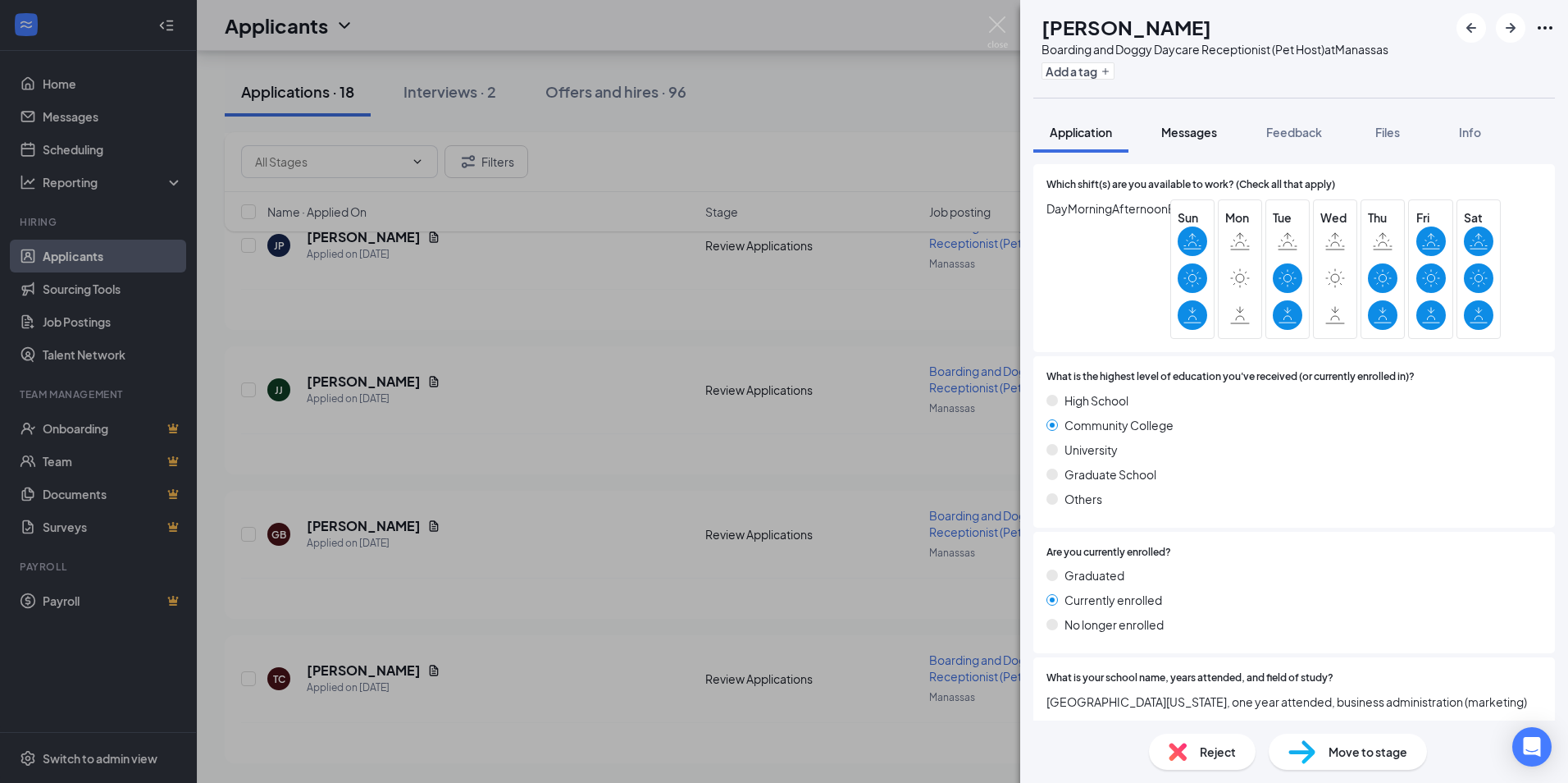
click at [1191, 142] on button "Messages" at bounding box center [1189, 132] width 88 height 41
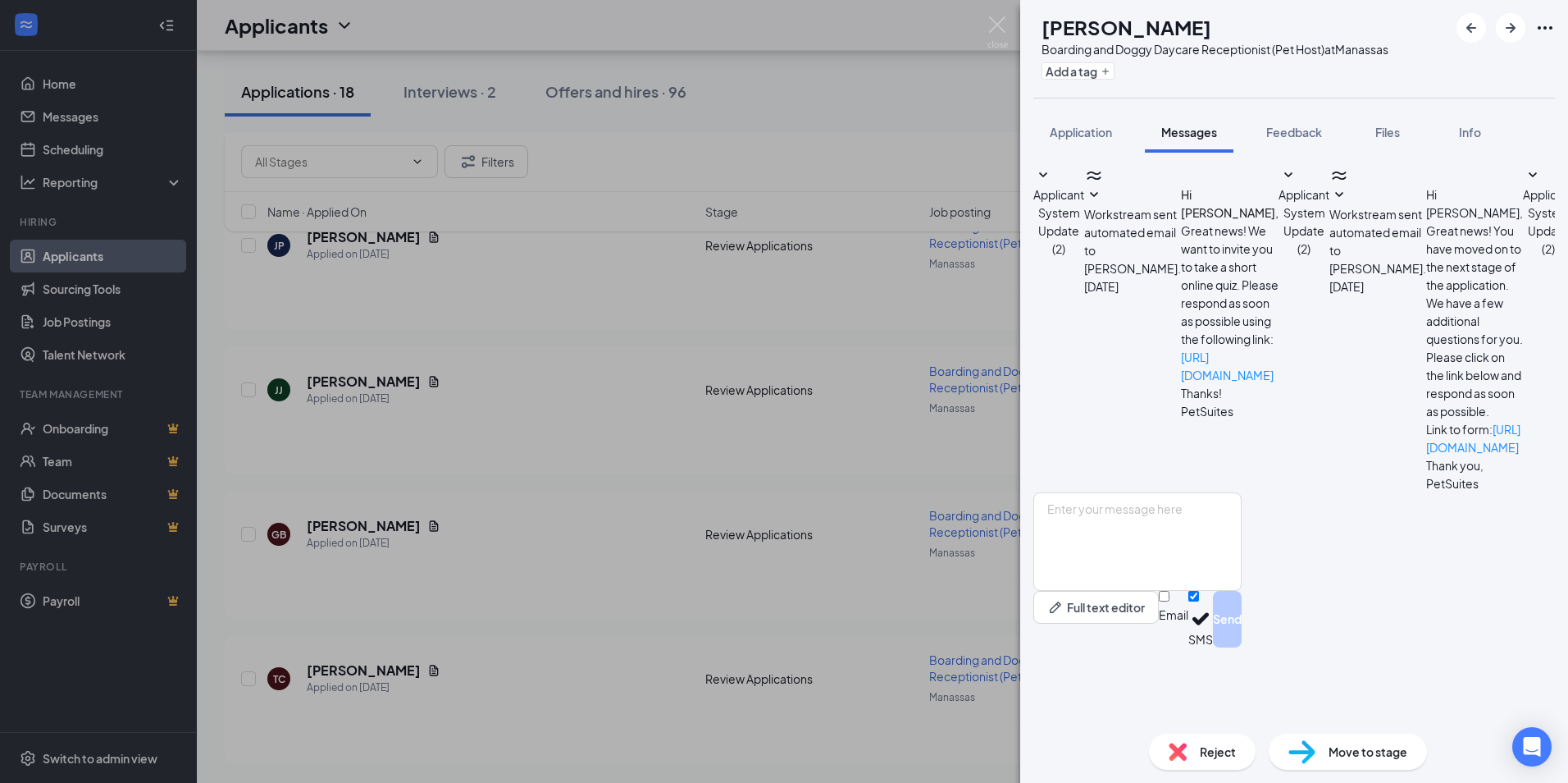
click at [1237, 763] on div "Reject" at bounding box center [1202, 751] width 107 height 36
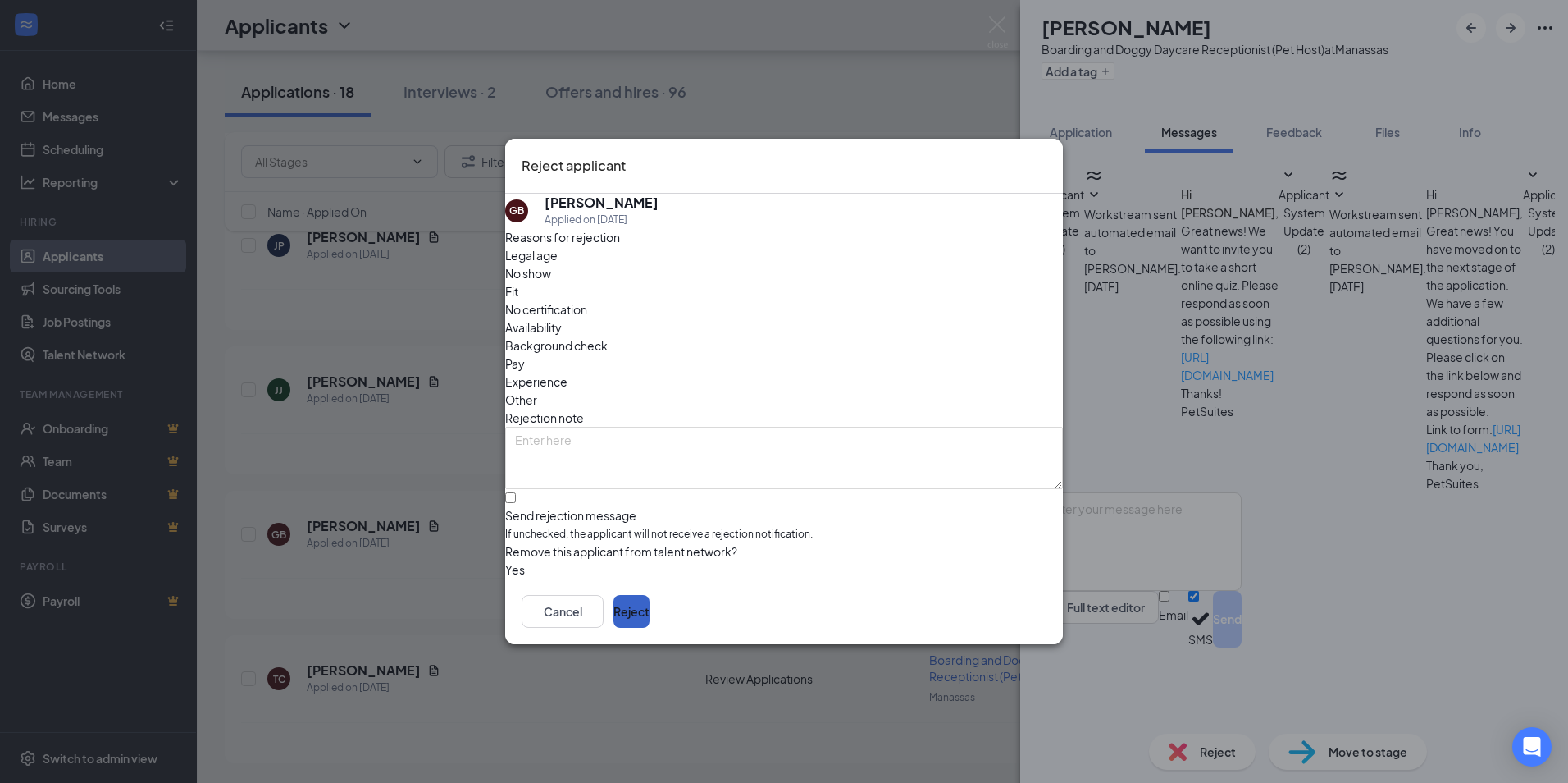
click at [649, 616] on button "Reject" at bounding box center [631, 611] width 36 height 33
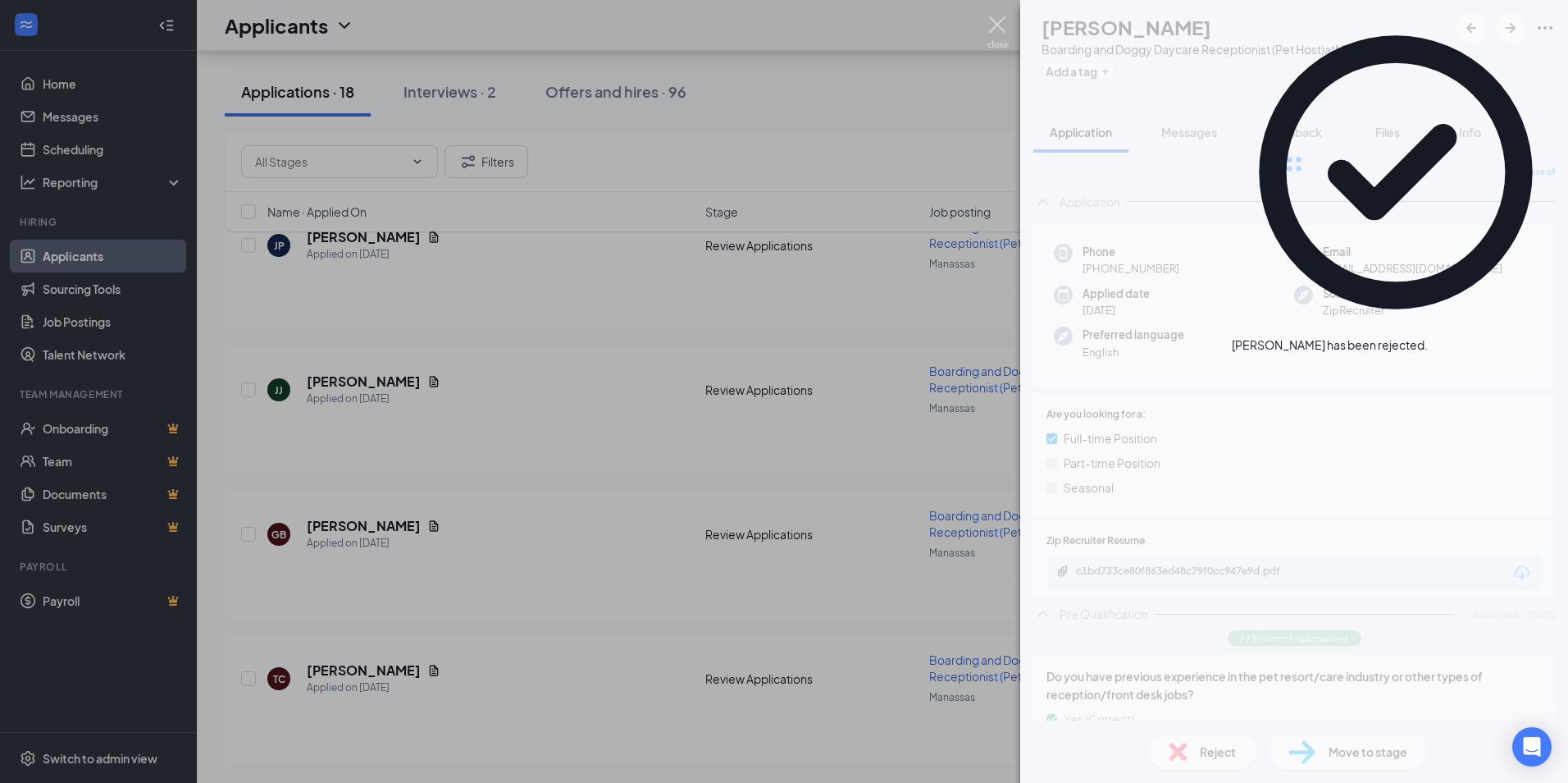
scroll to position [2025, 0]
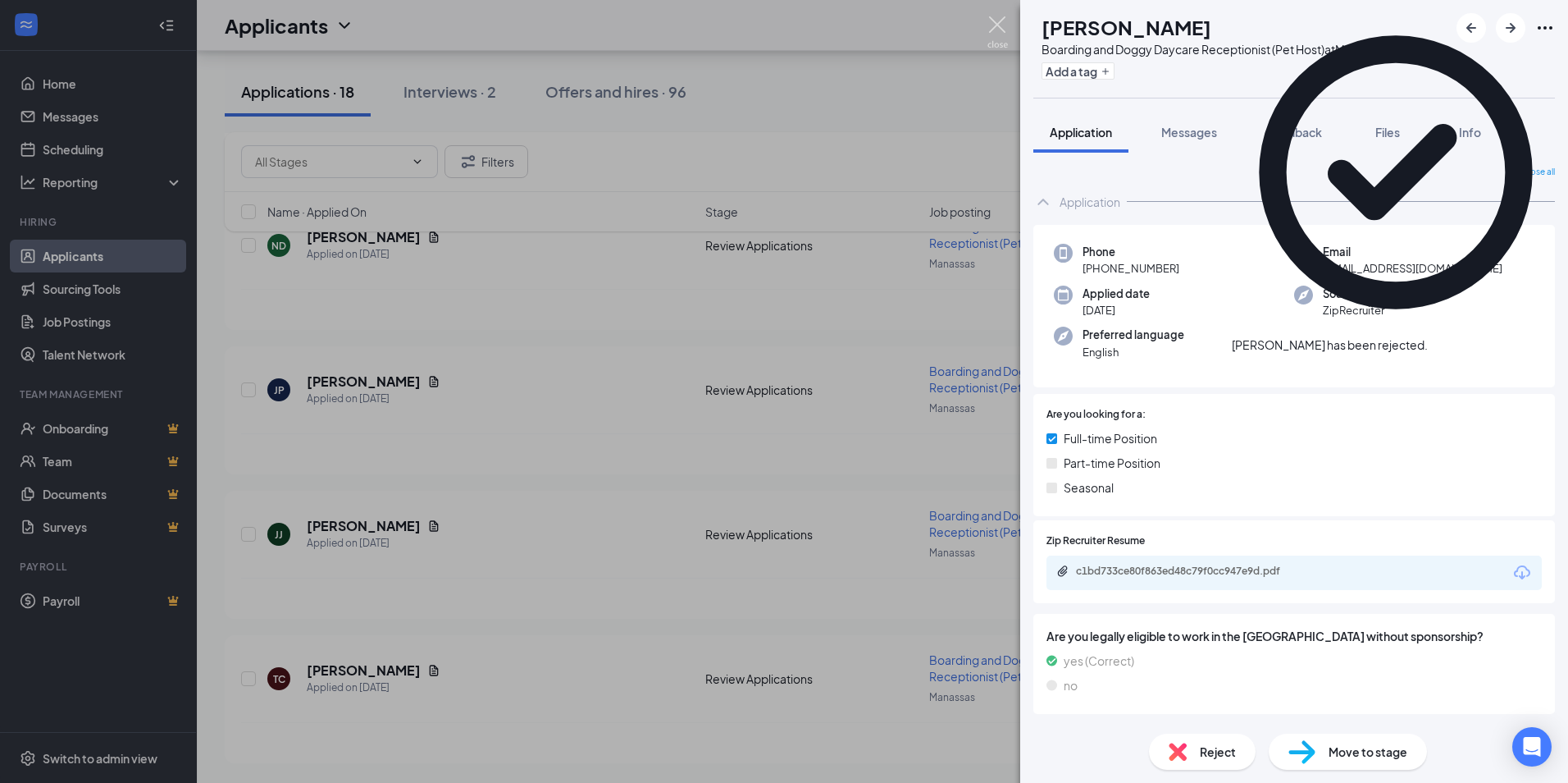
click at [1001, 29] on img at bounding box center [997, 33] width 20 height 32
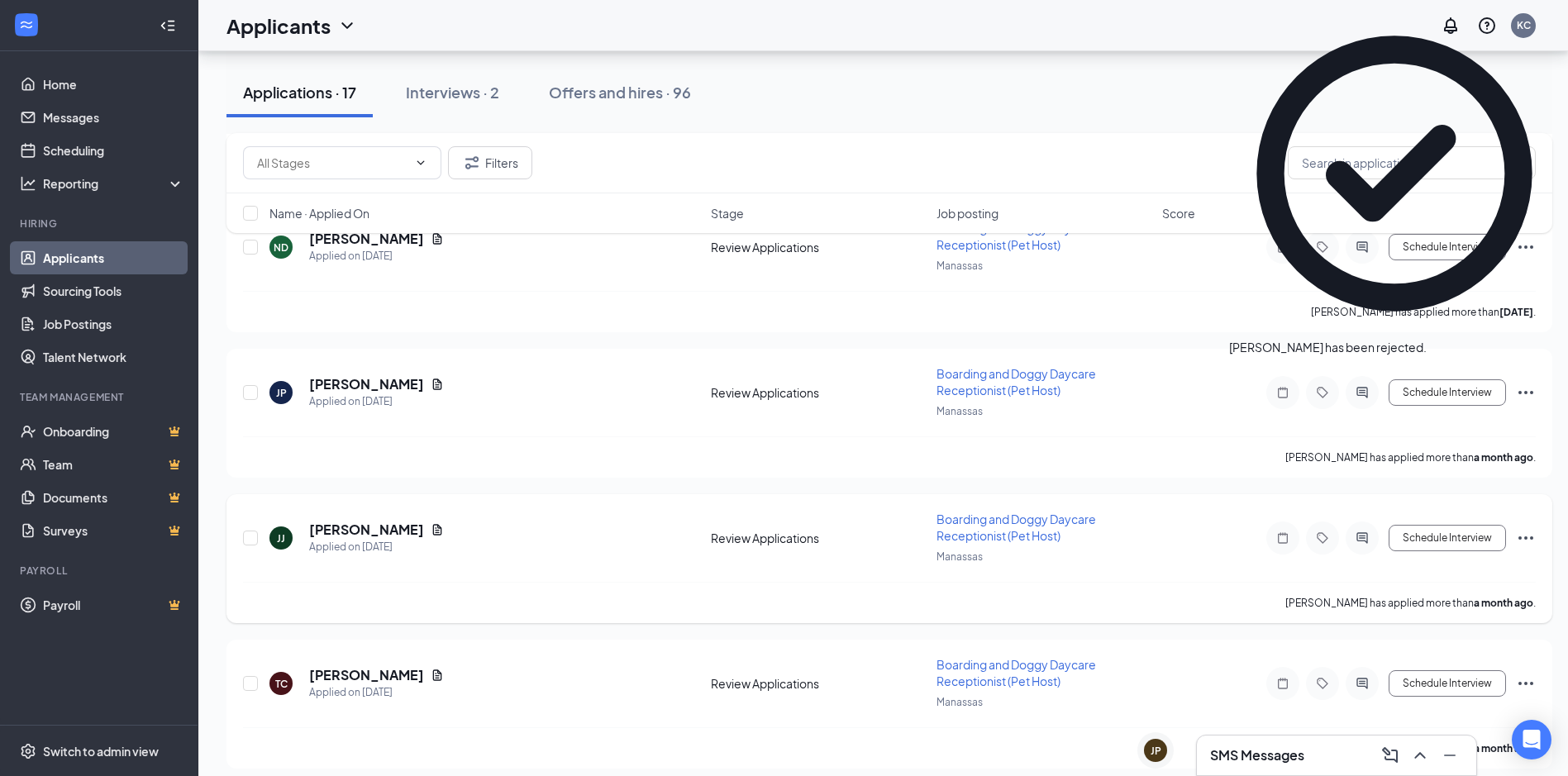
click at [358, 527] on h5 "[PERSON_NAME]" at bounding box center [366, 530] width 115 height 18
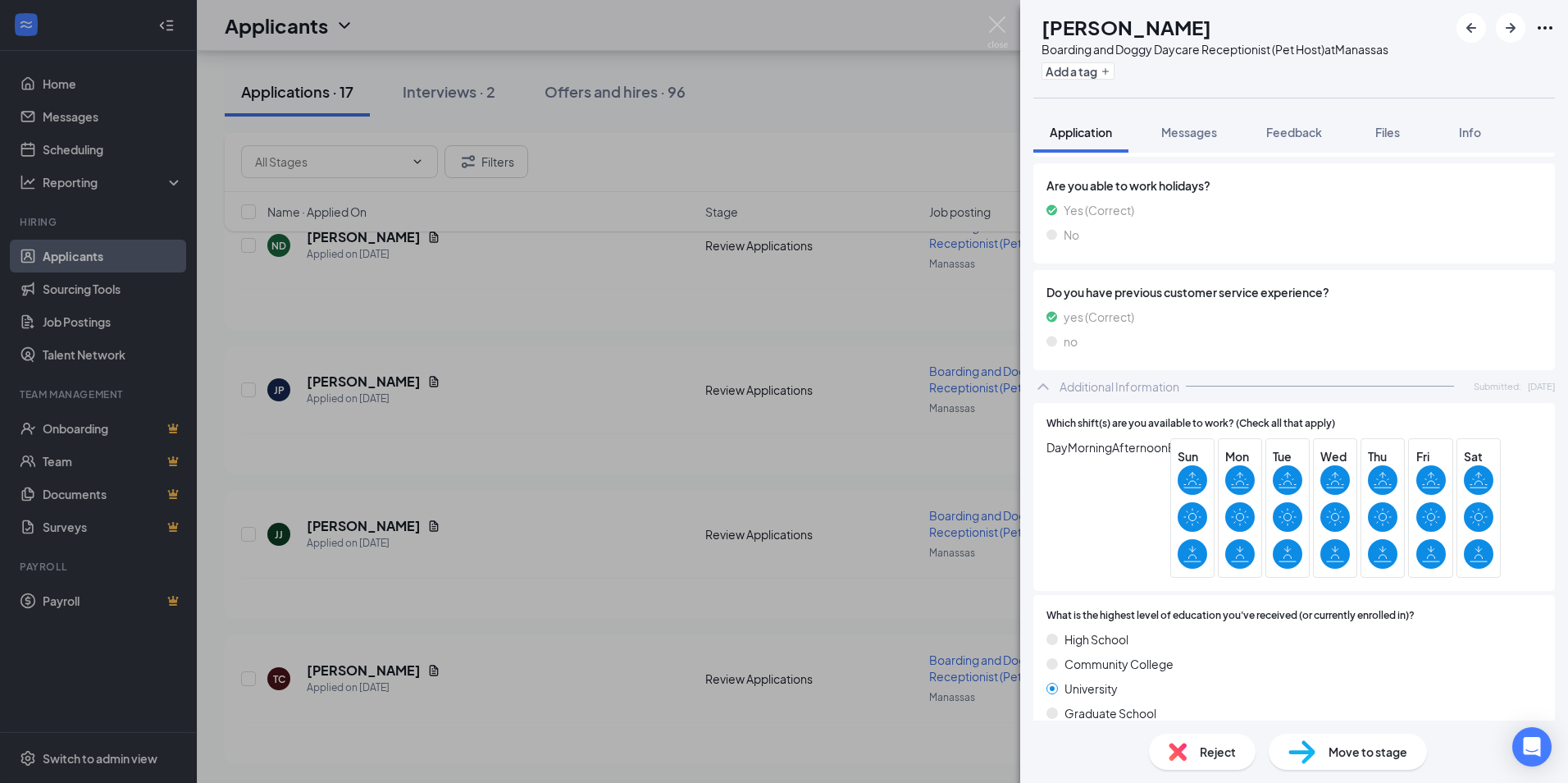
scroll to position [1843, 0]
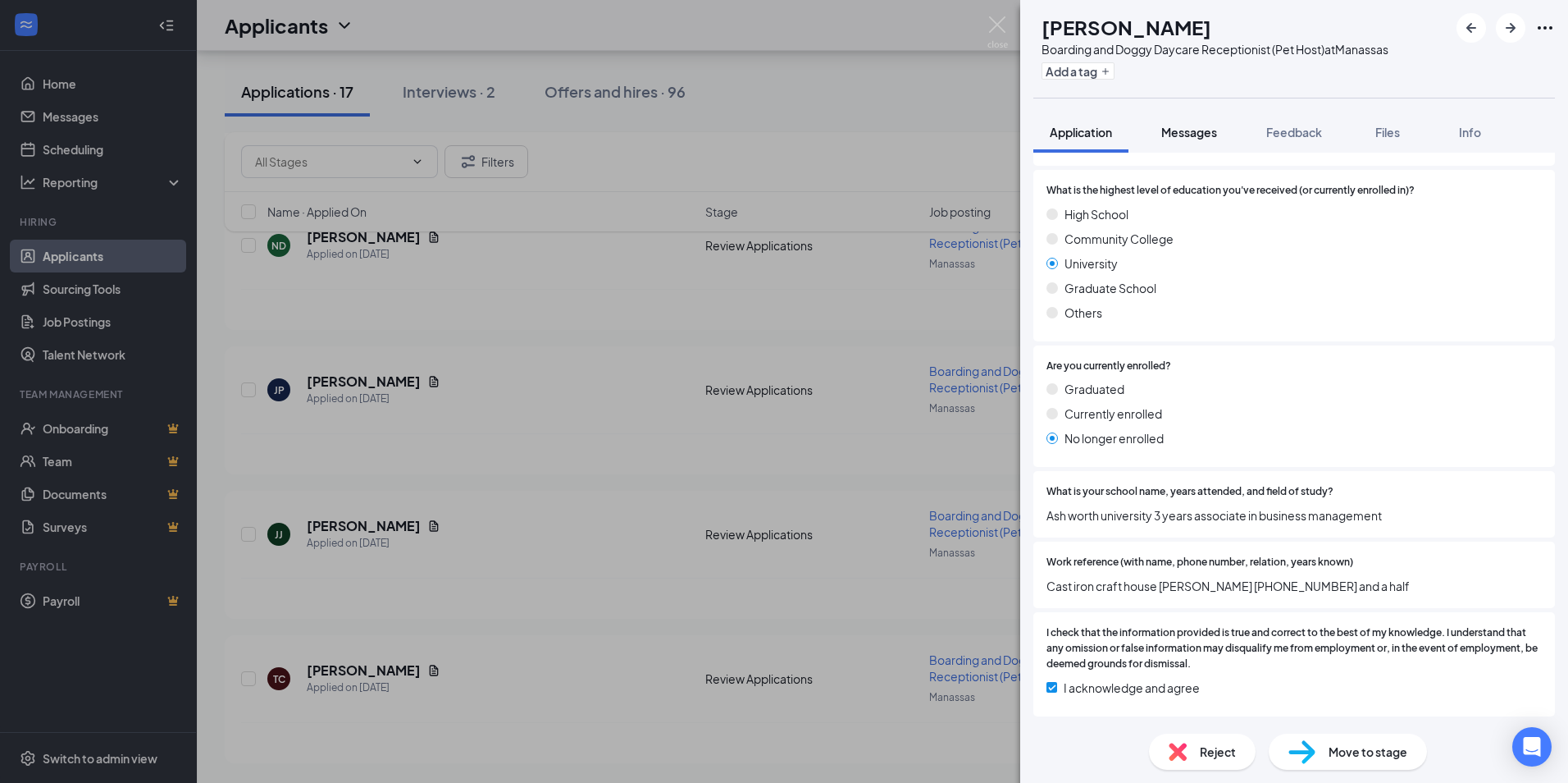
click at [1215, 136] on span "Messages" at bounding box center [1189, 132] width 56 height 15
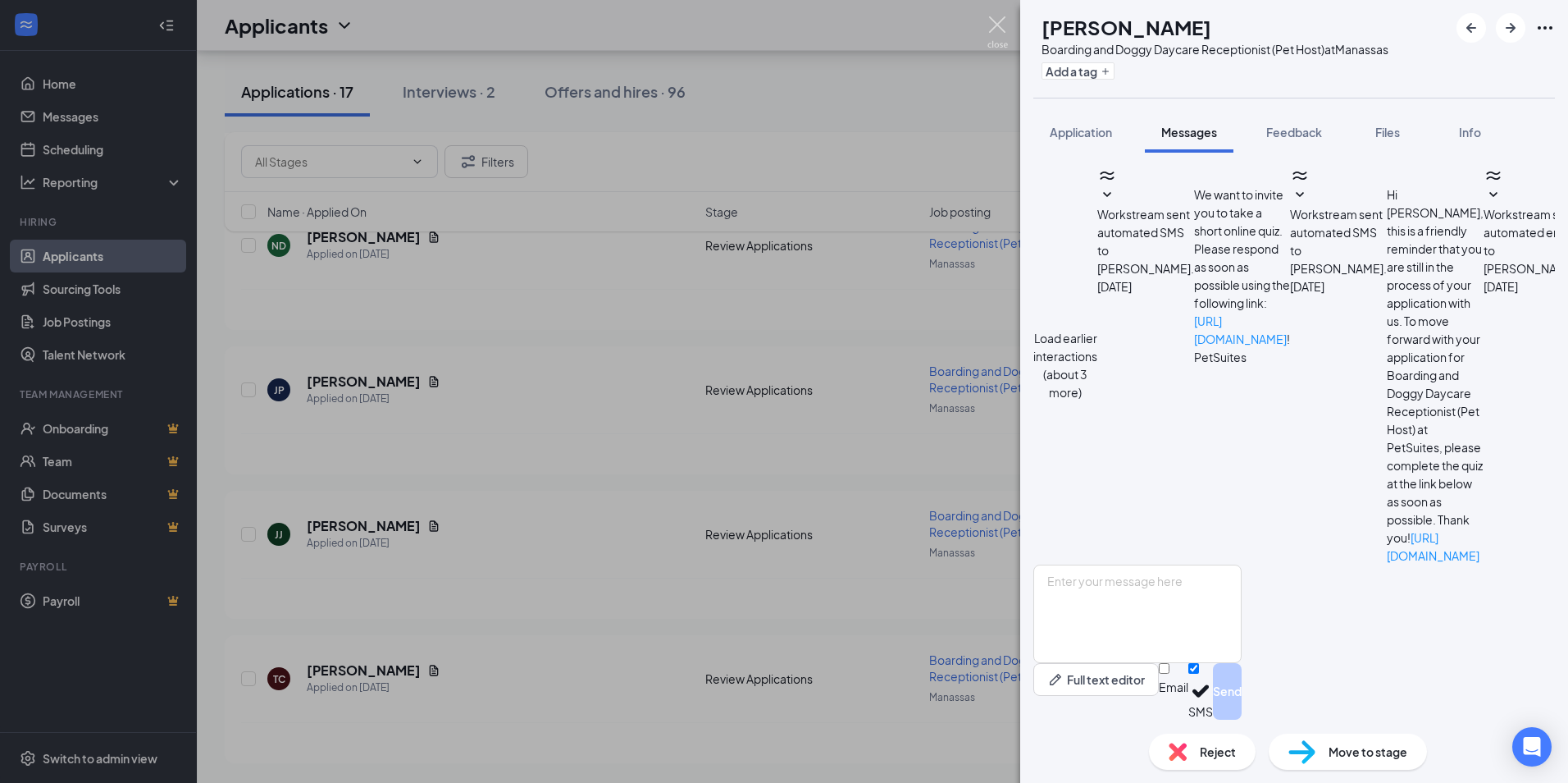
click at [999, 27] on img at bounding box center [997, 33] width 20 height 32
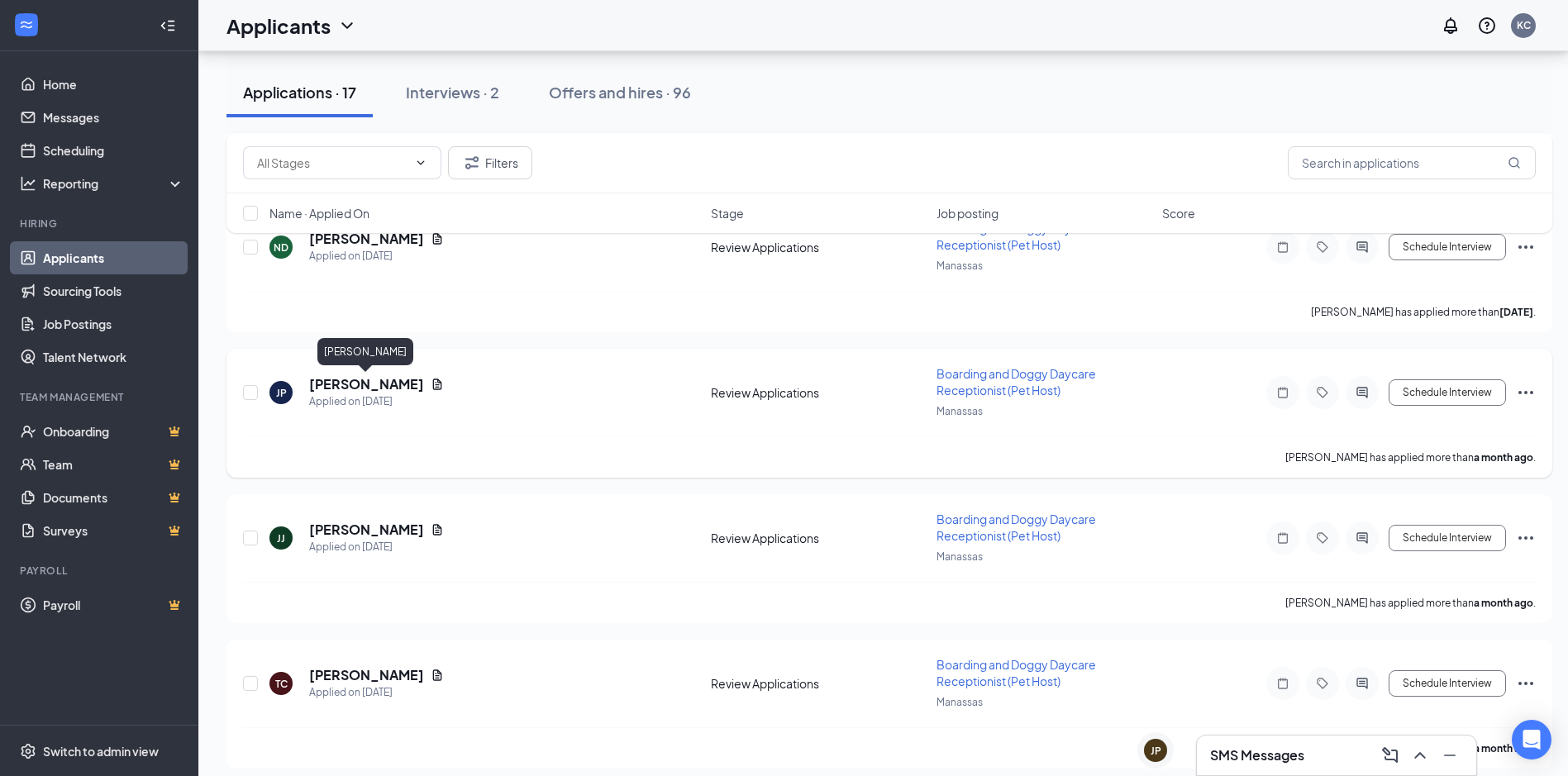
click at [398, 382] on h5 "[PERSON_NAME]" at bounding box center [366, 384] width 115 height 18
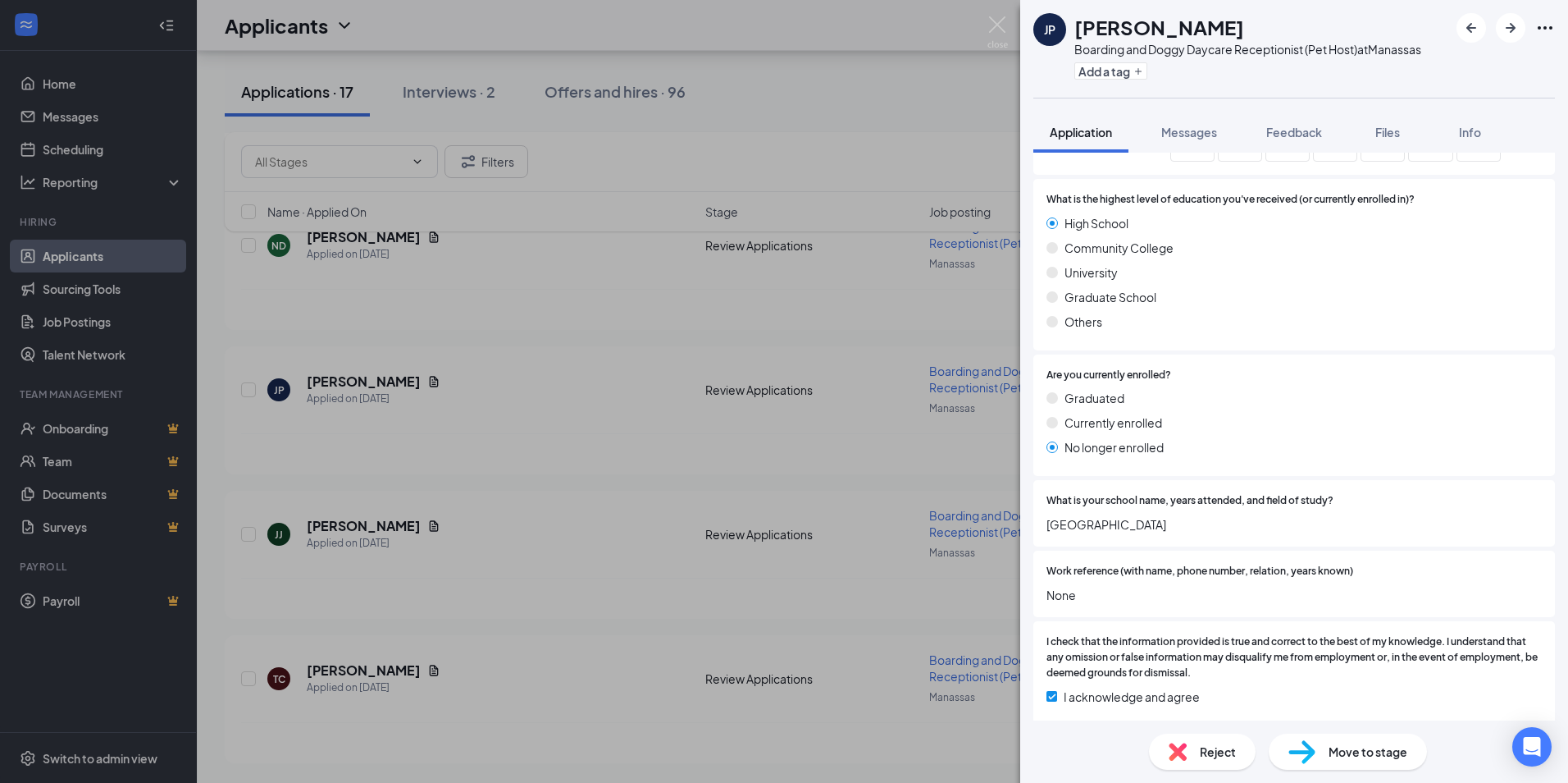
scroll to position [1849, 0]
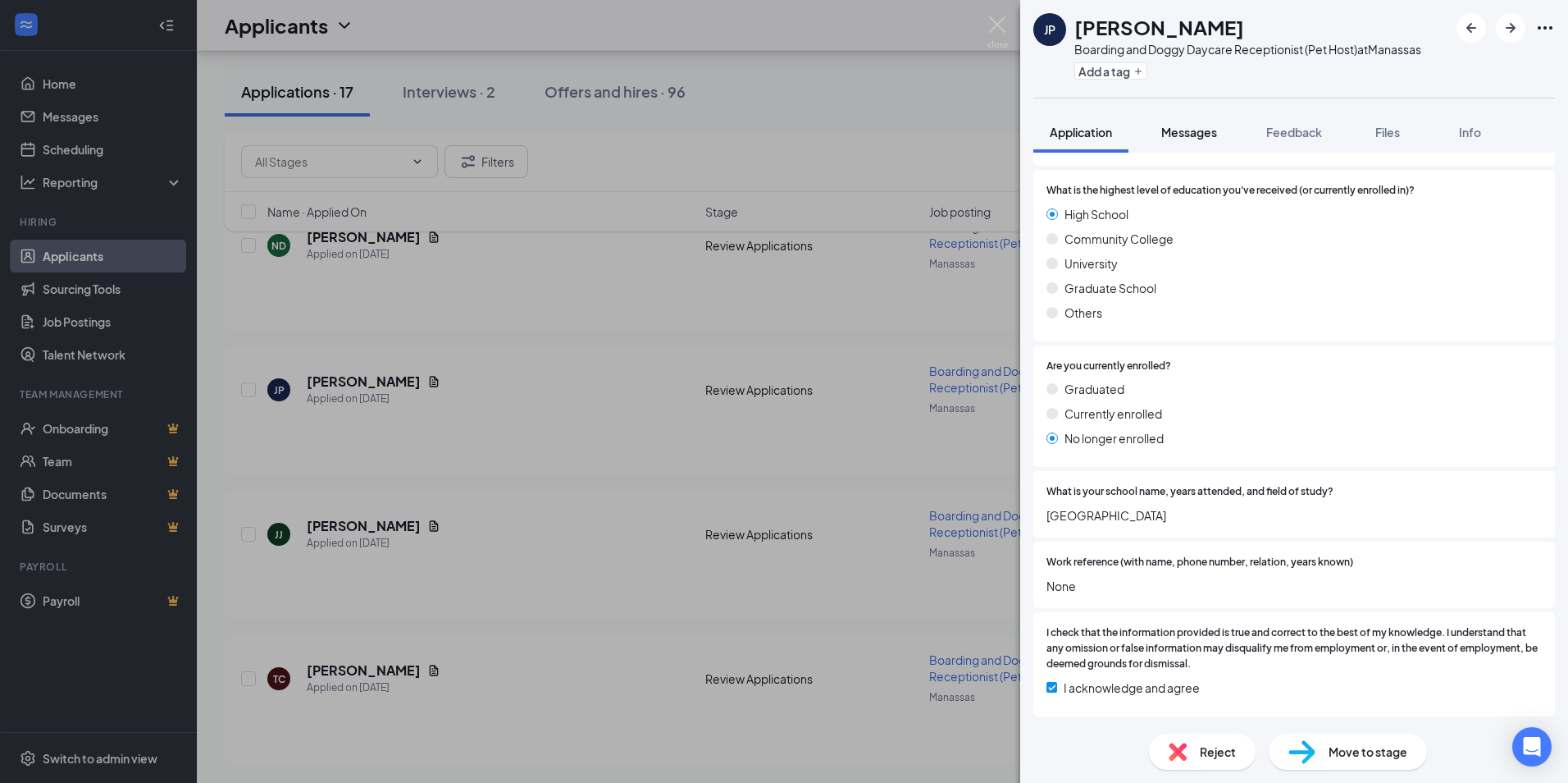
click at [1208, 128] on span "Messages" at bounding box center [1189, 132] width 56 height 15
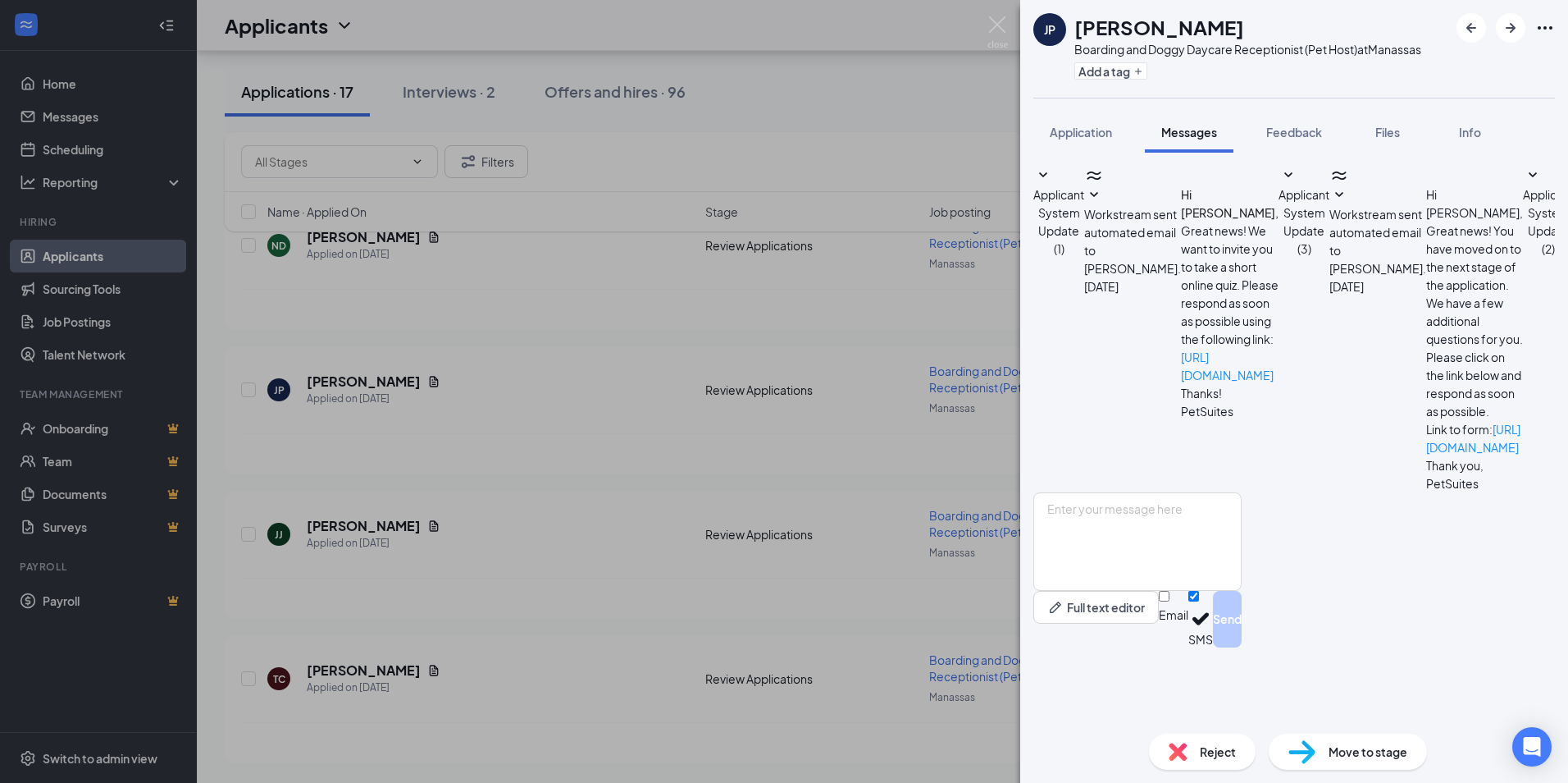
click at [1008, 17] on div "JP [PERSON_NAME] Boarding and Doggy Daycare Receptionist (Pet Host) at [GEOGRAP…" at bounding box center [784, 391] width 1568 height 783
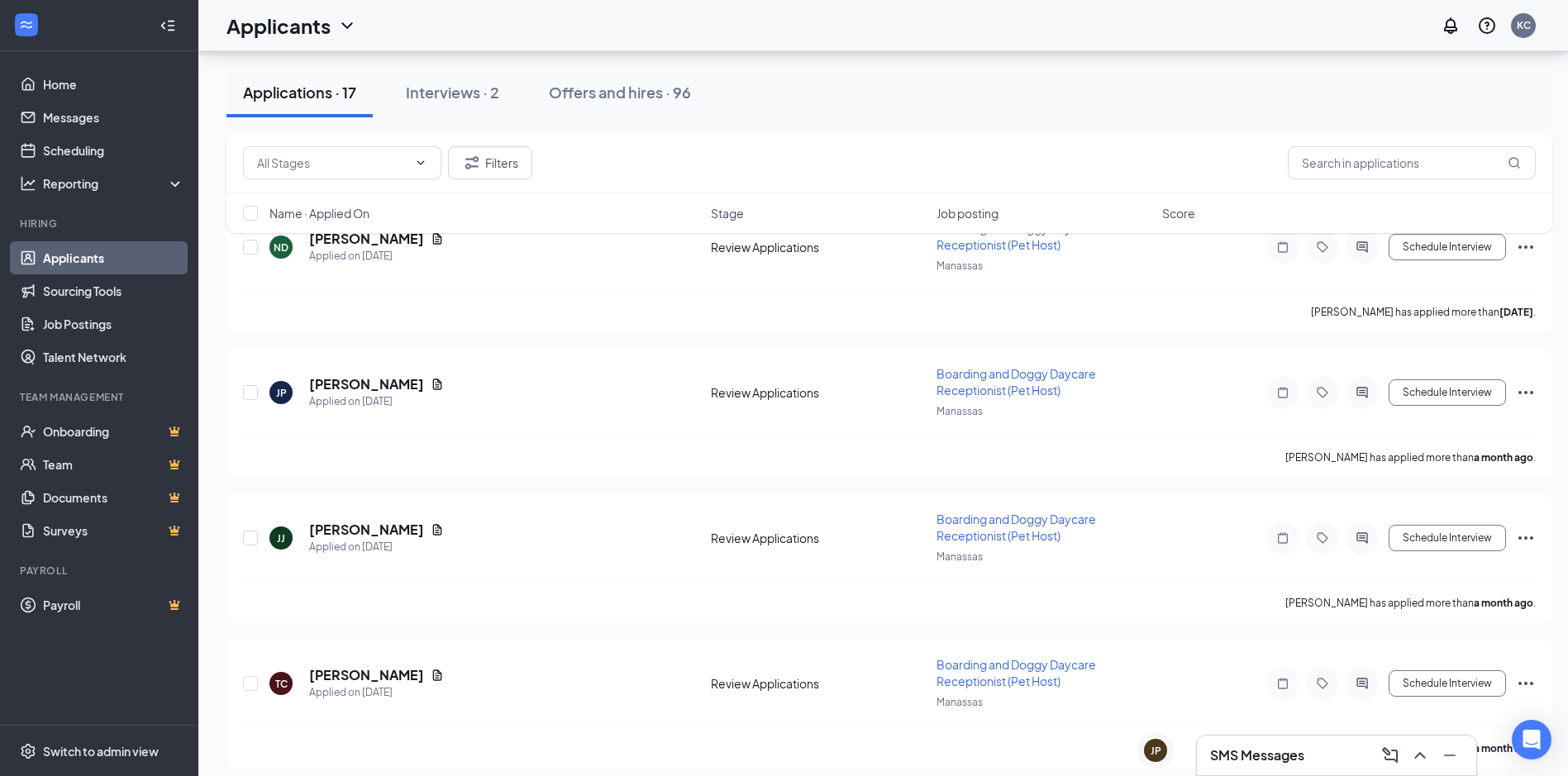
click at [1004, 28] on div "Applicants KC" at bounding box center [883, 26] width 1370 height 52
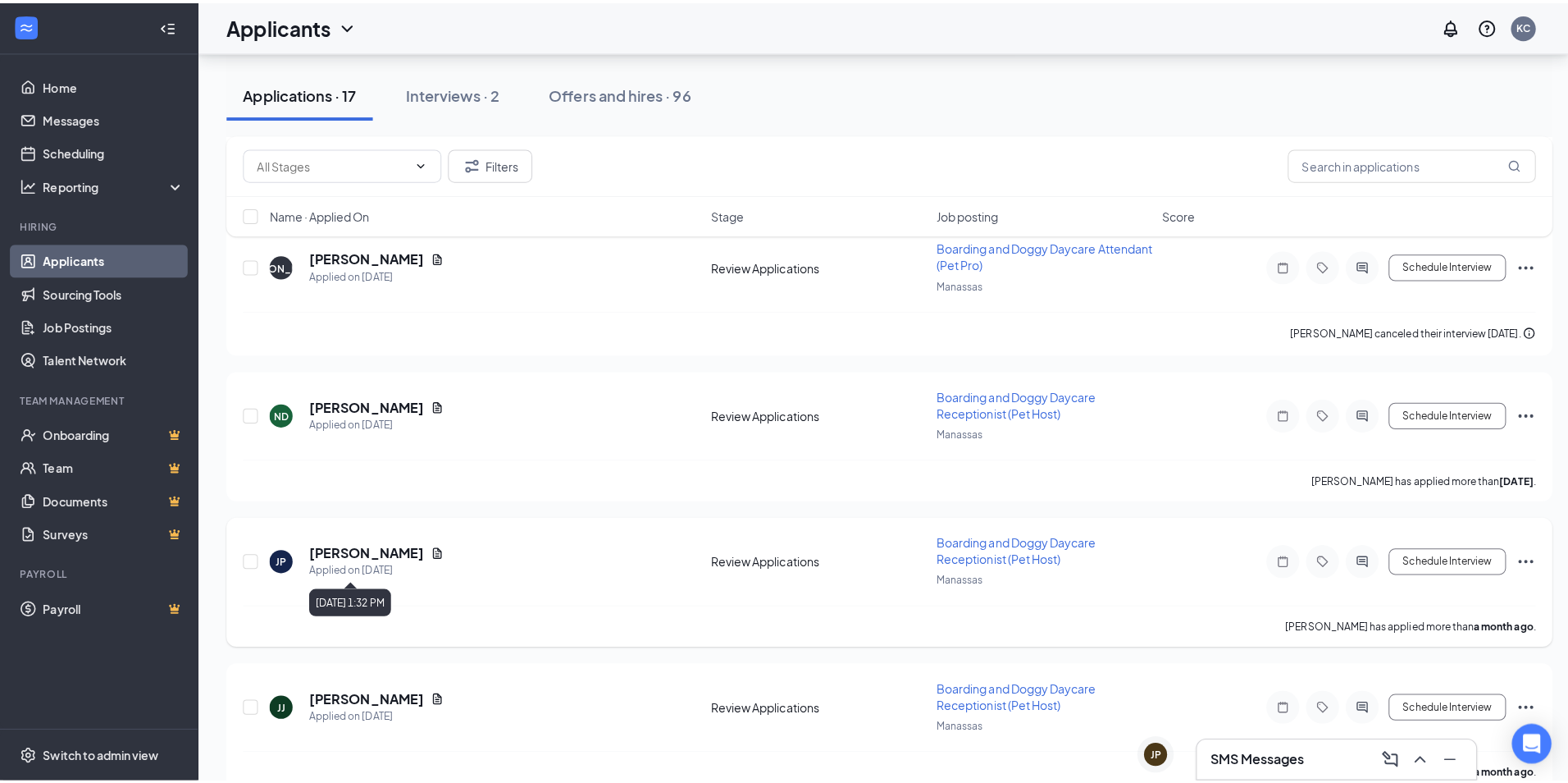
scroll to position [1779, 0]
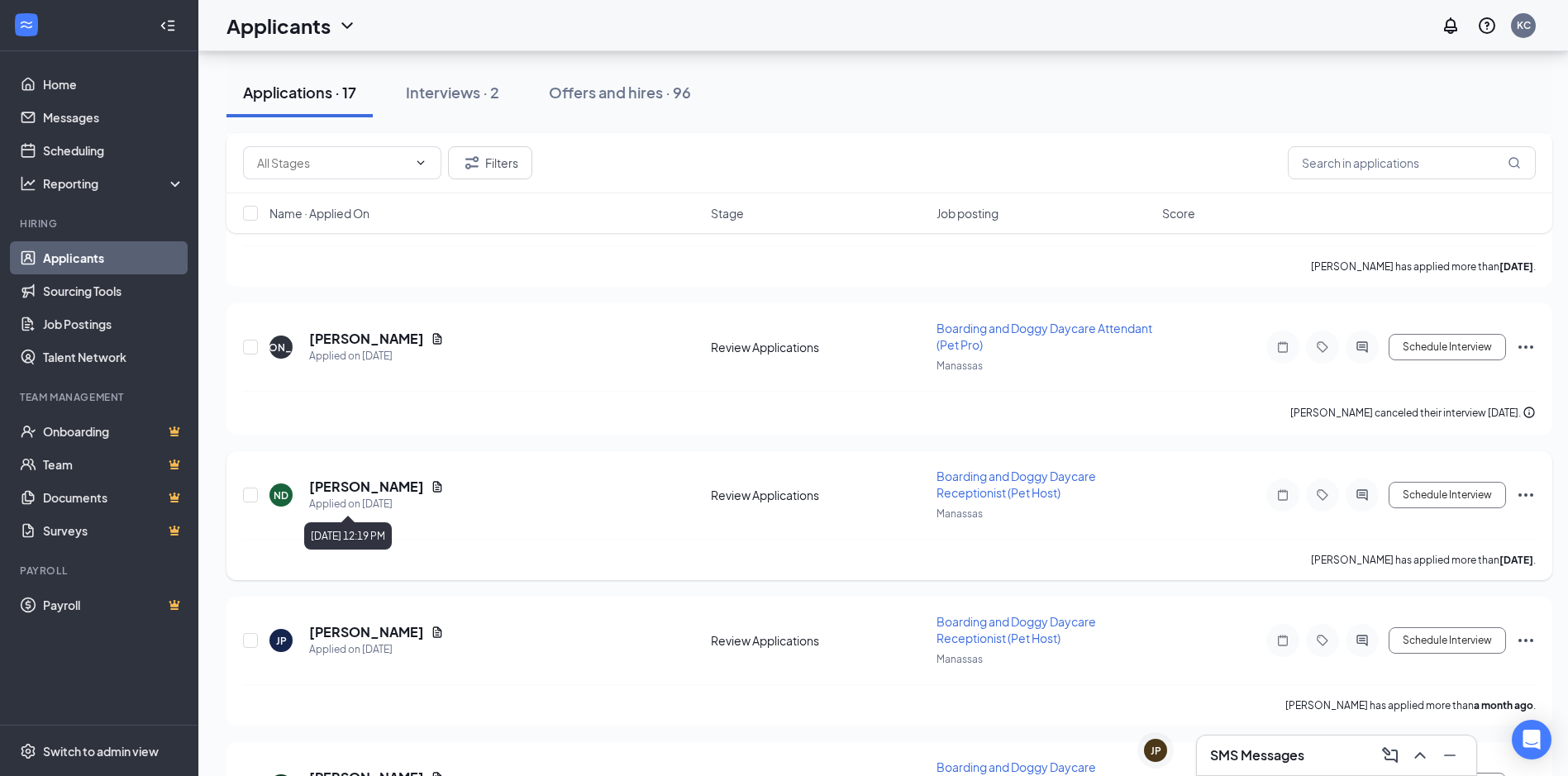
click at [368, 485] on h5 "[PERSON_NAME]" at bounding box center [366, 486] width 115 height 18
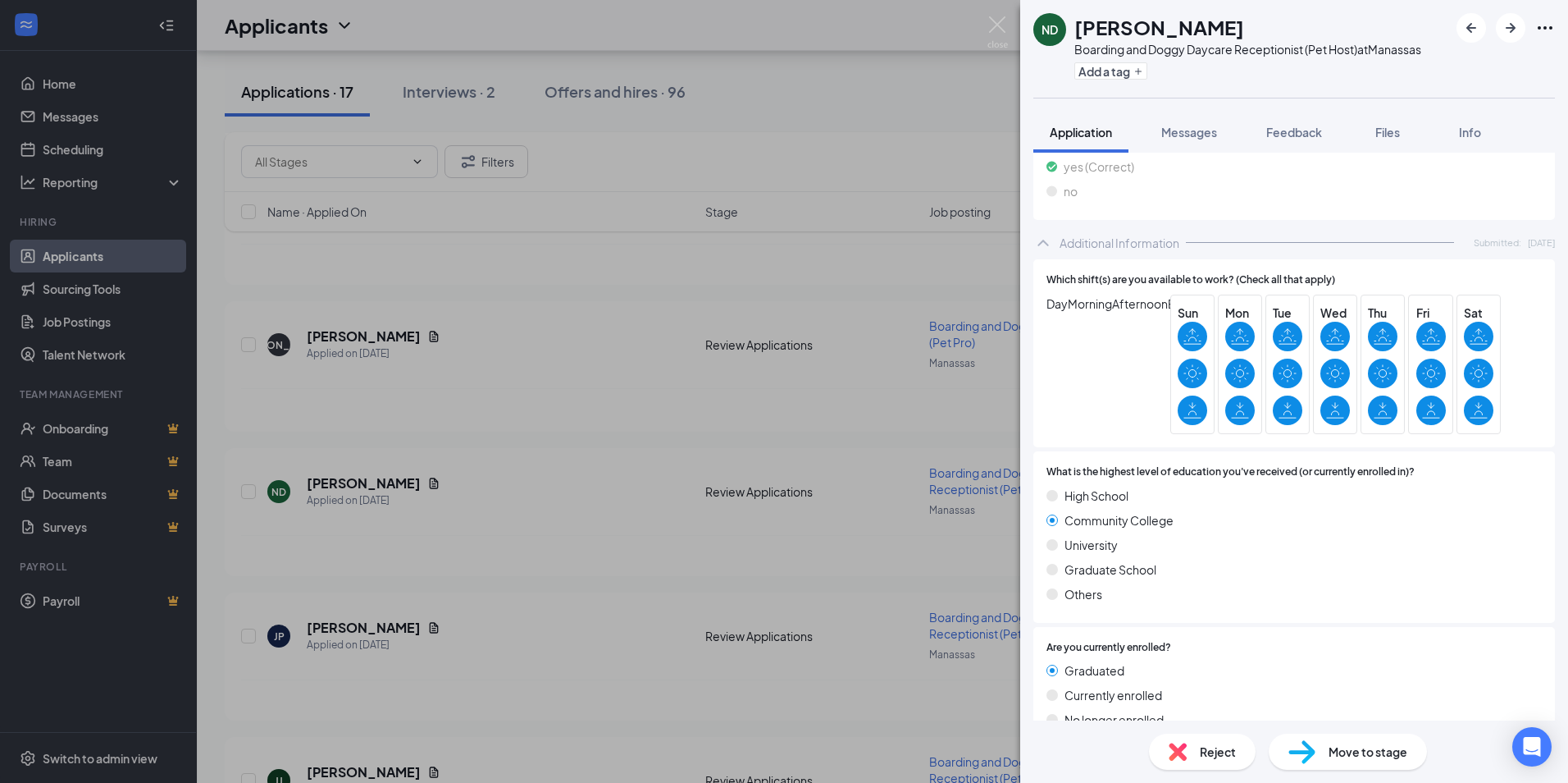
scroll to position [1812, 0]
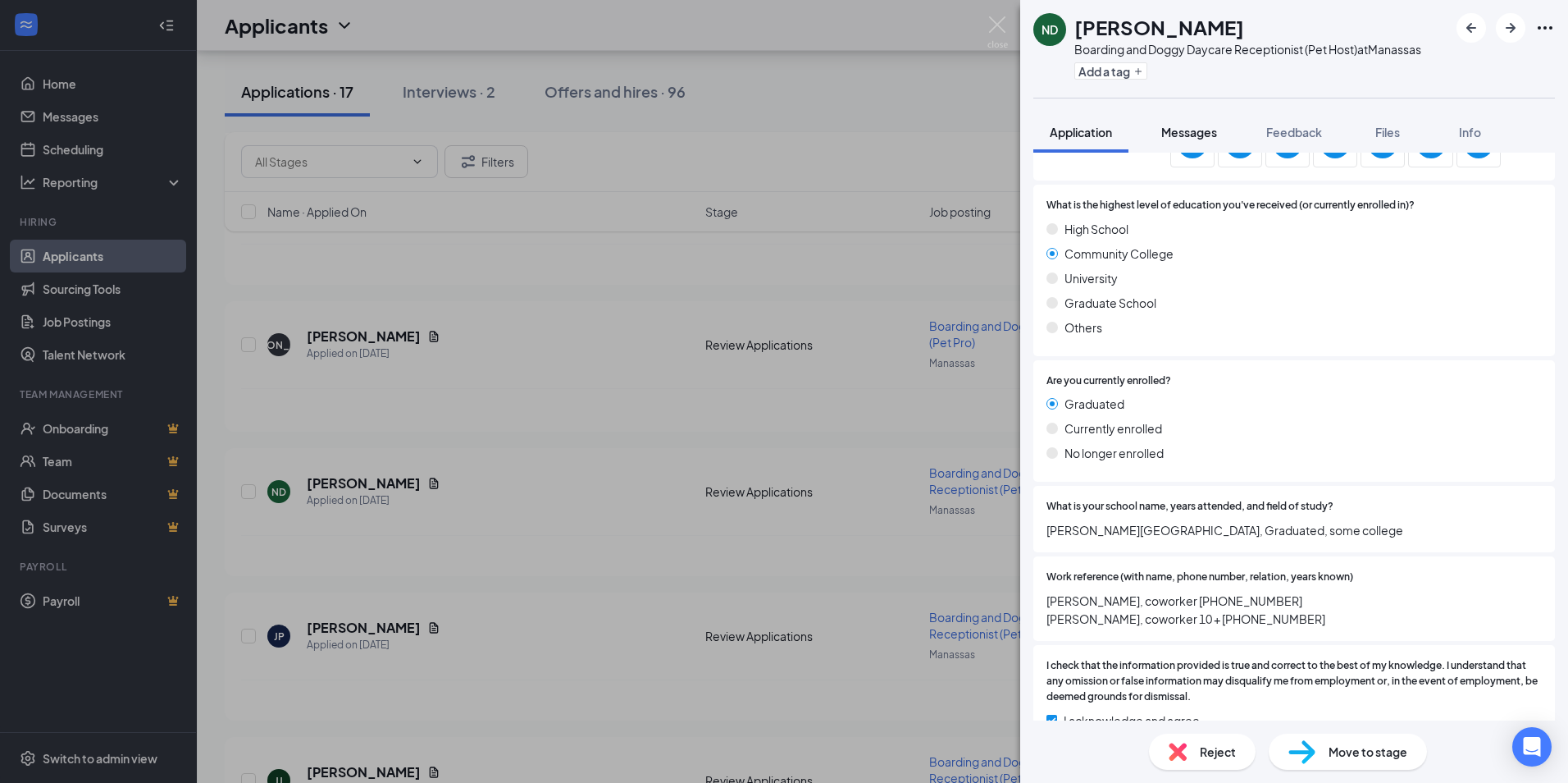
click at [1204, 132] on span "Messages" at bounding box center [1189, 132] width 56 height 15
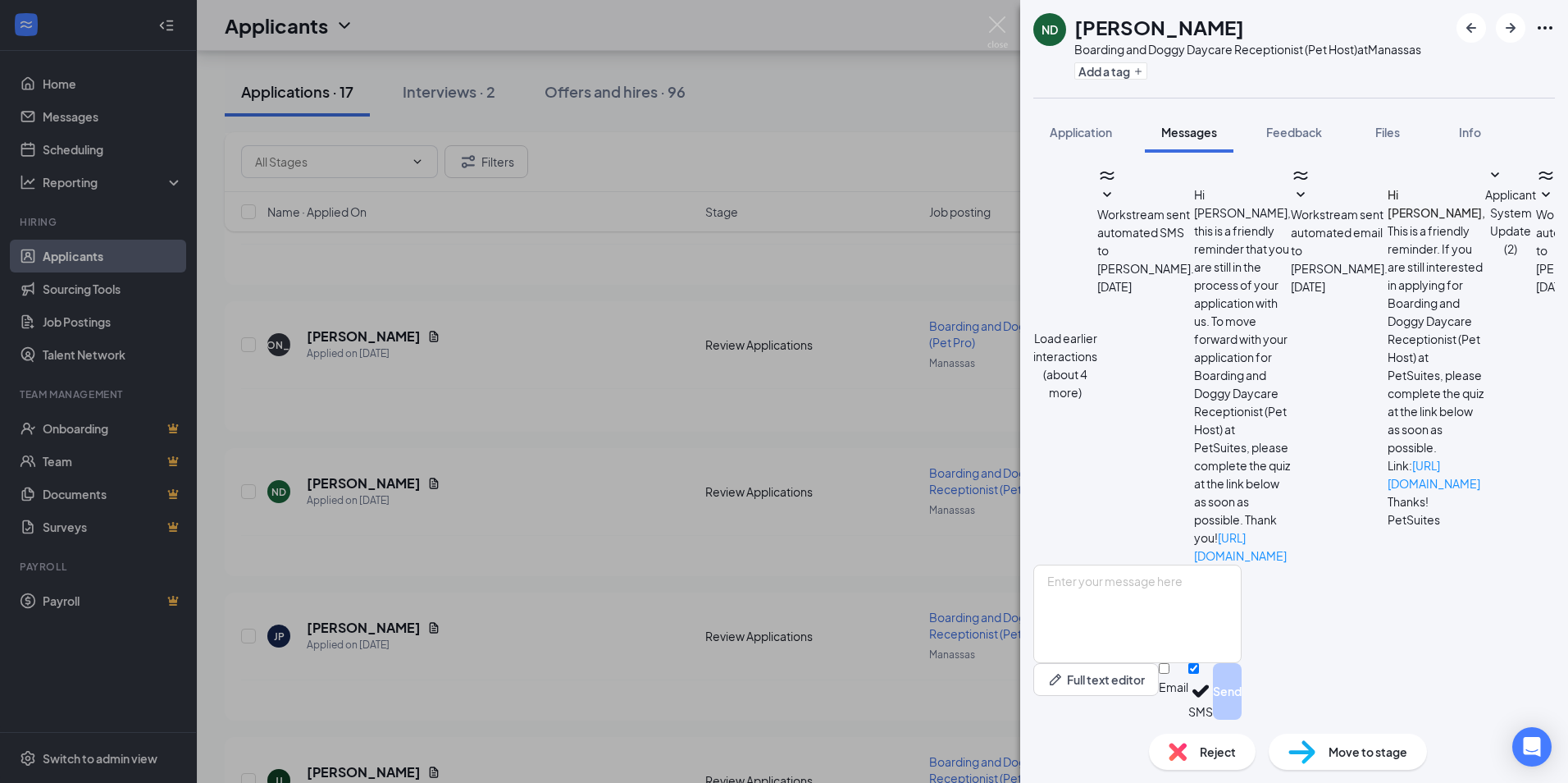
scroll to position [306, 0]
click at [1204, 756] on span "Reject" at bounding box center [1218, 751] width 36 height 18
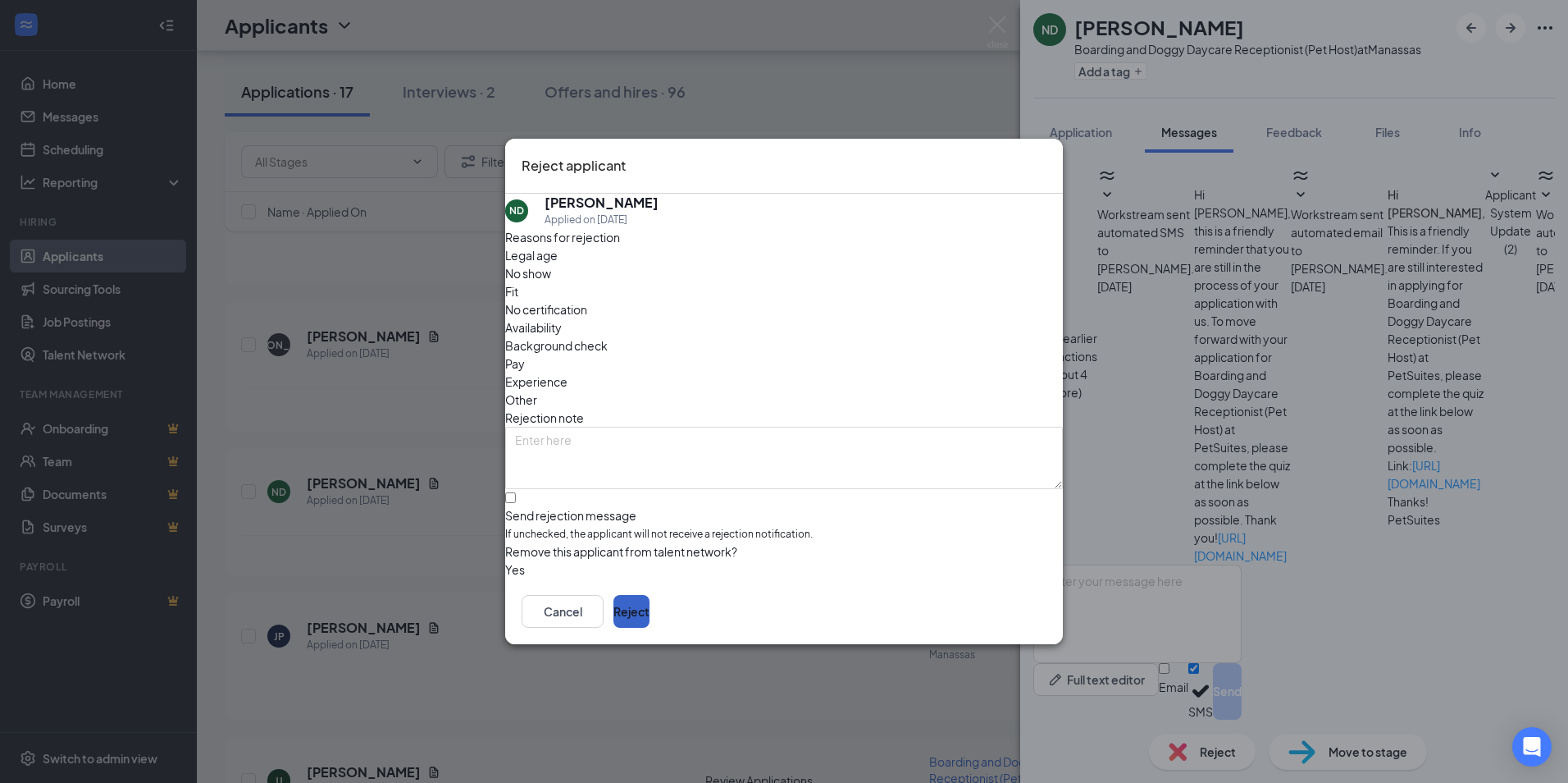
click at [649, 616] on button "Reject" at bounding box center [631, 611] width 36 height 33
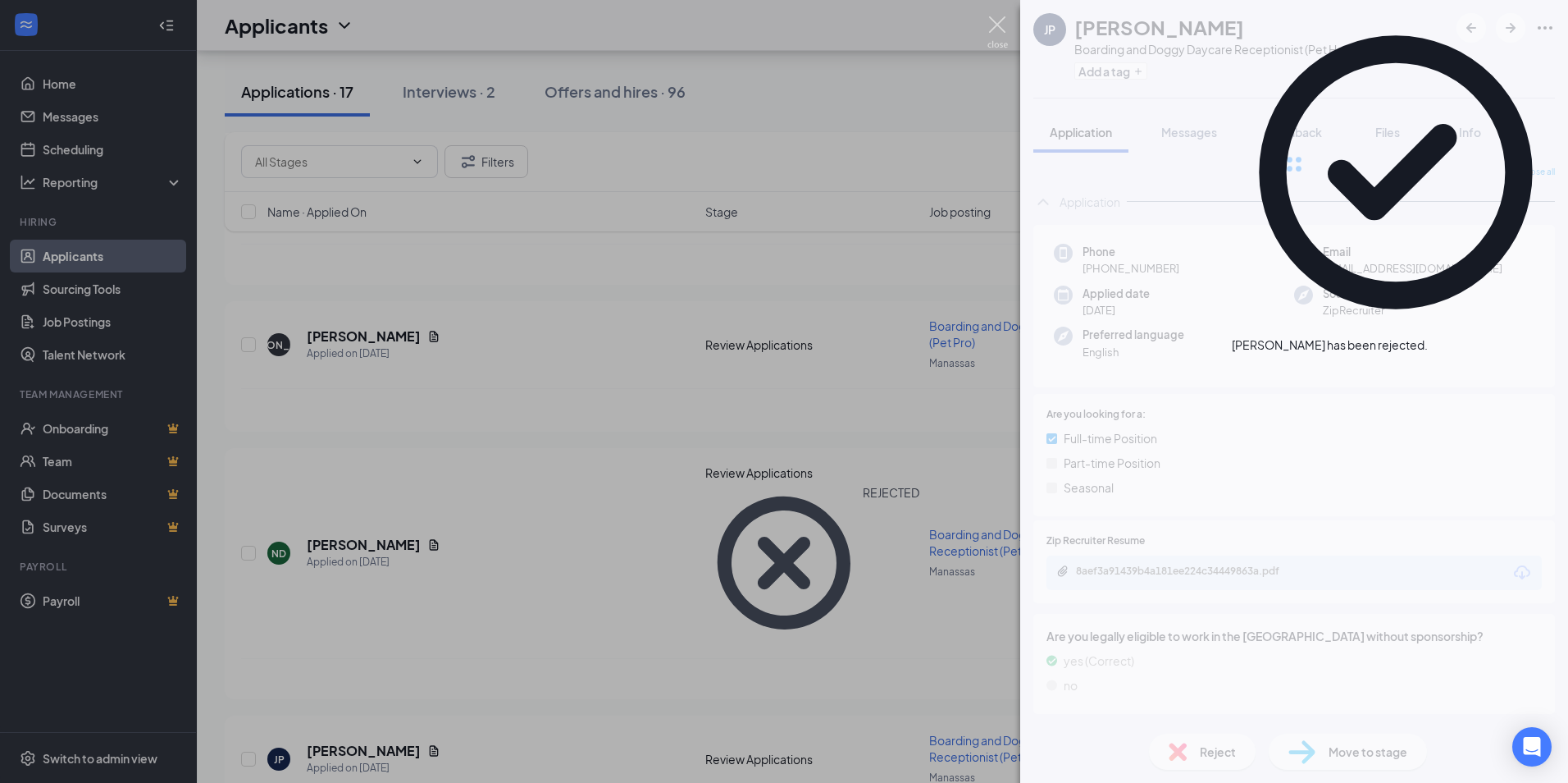
click at [998, 24] on img at bounding box center [997, 33] width 20 height 32
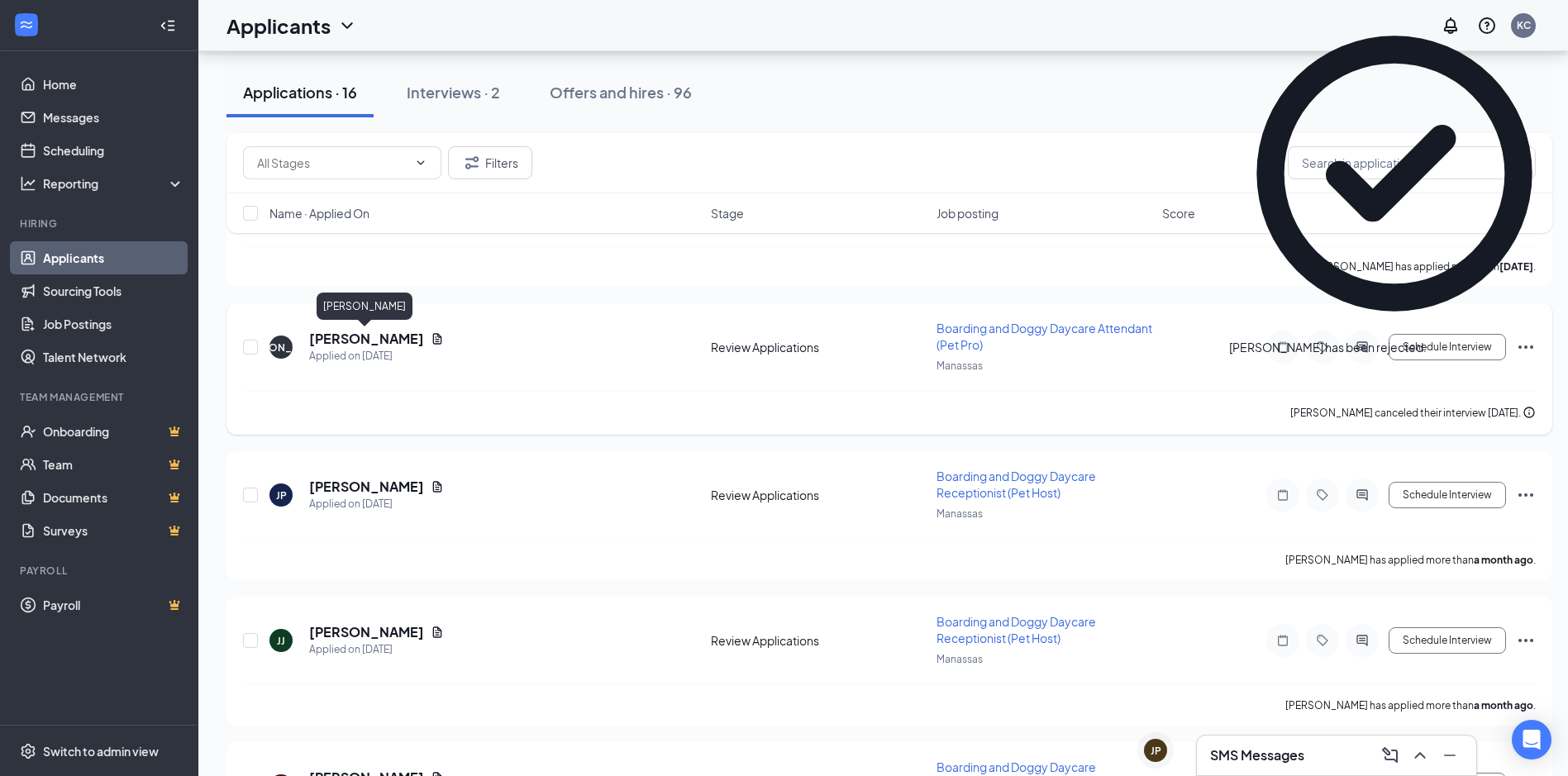
click at [361, 345] on h5 "[PERSON_NAME]" at bounding box center [366, 339] width 115 height 18
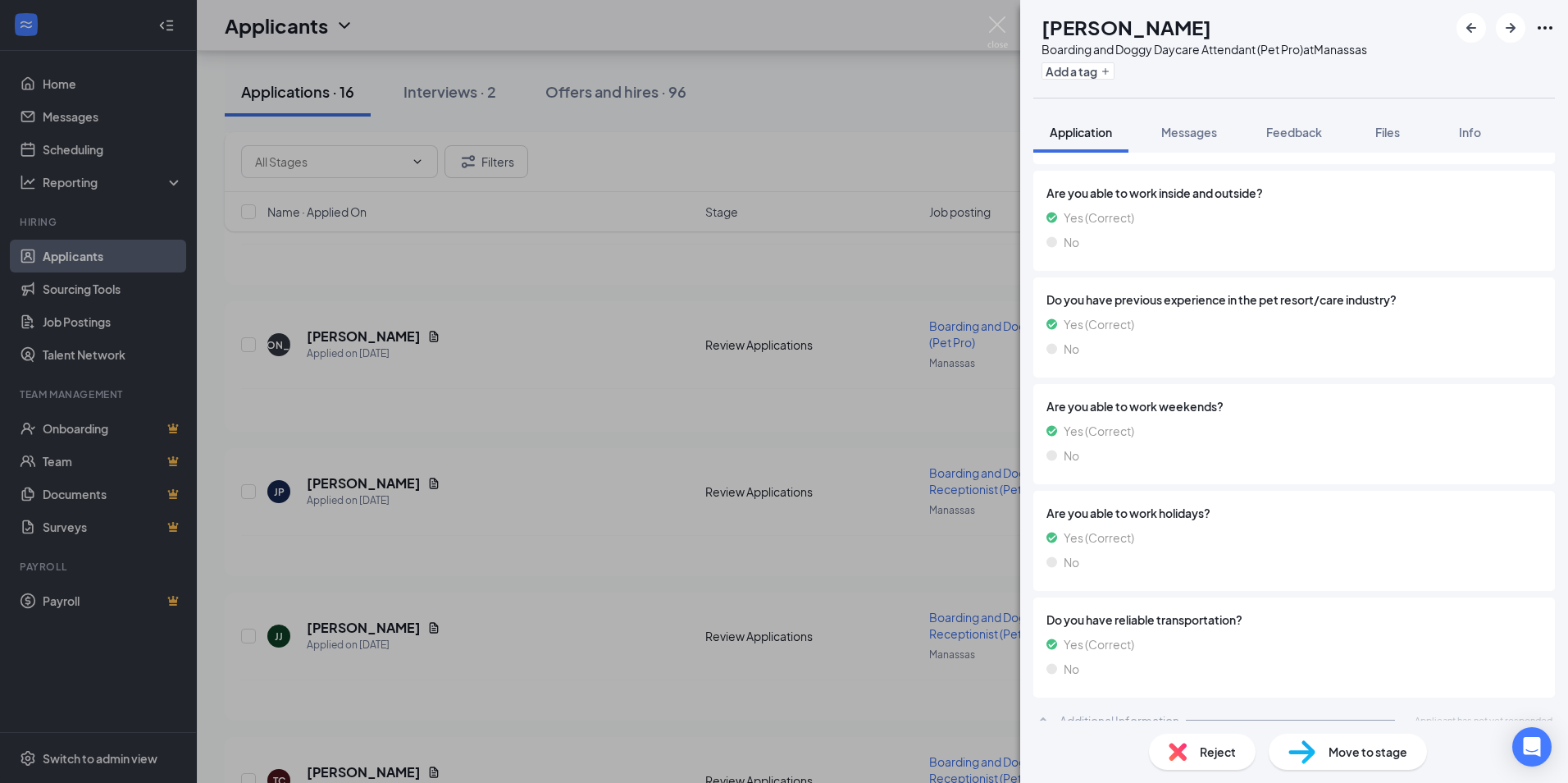
scroll to position [1039, 0]
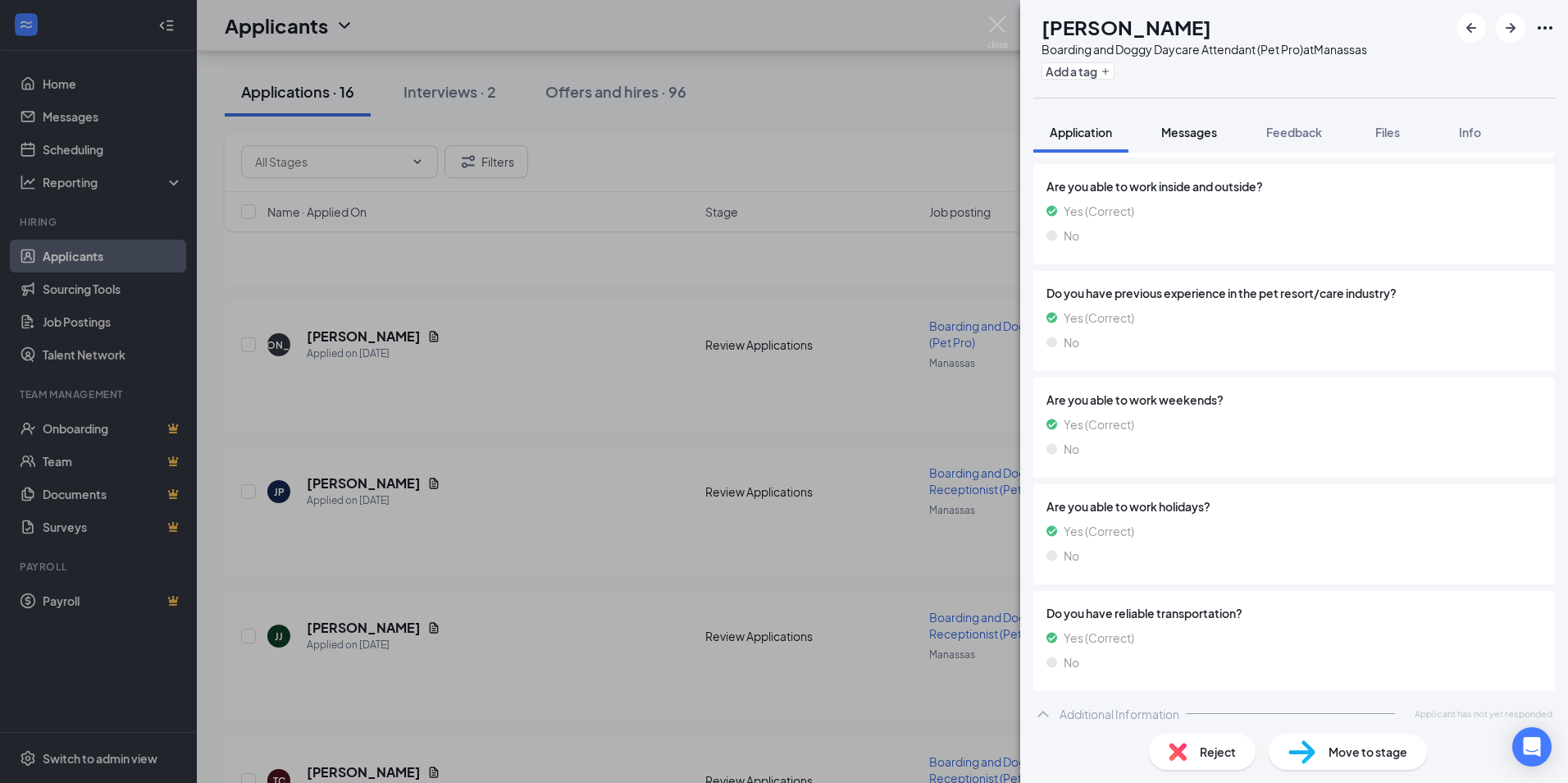
click at [1204, 122] on button "Messages" at bounding box center [1189, 132] width 88 height 41
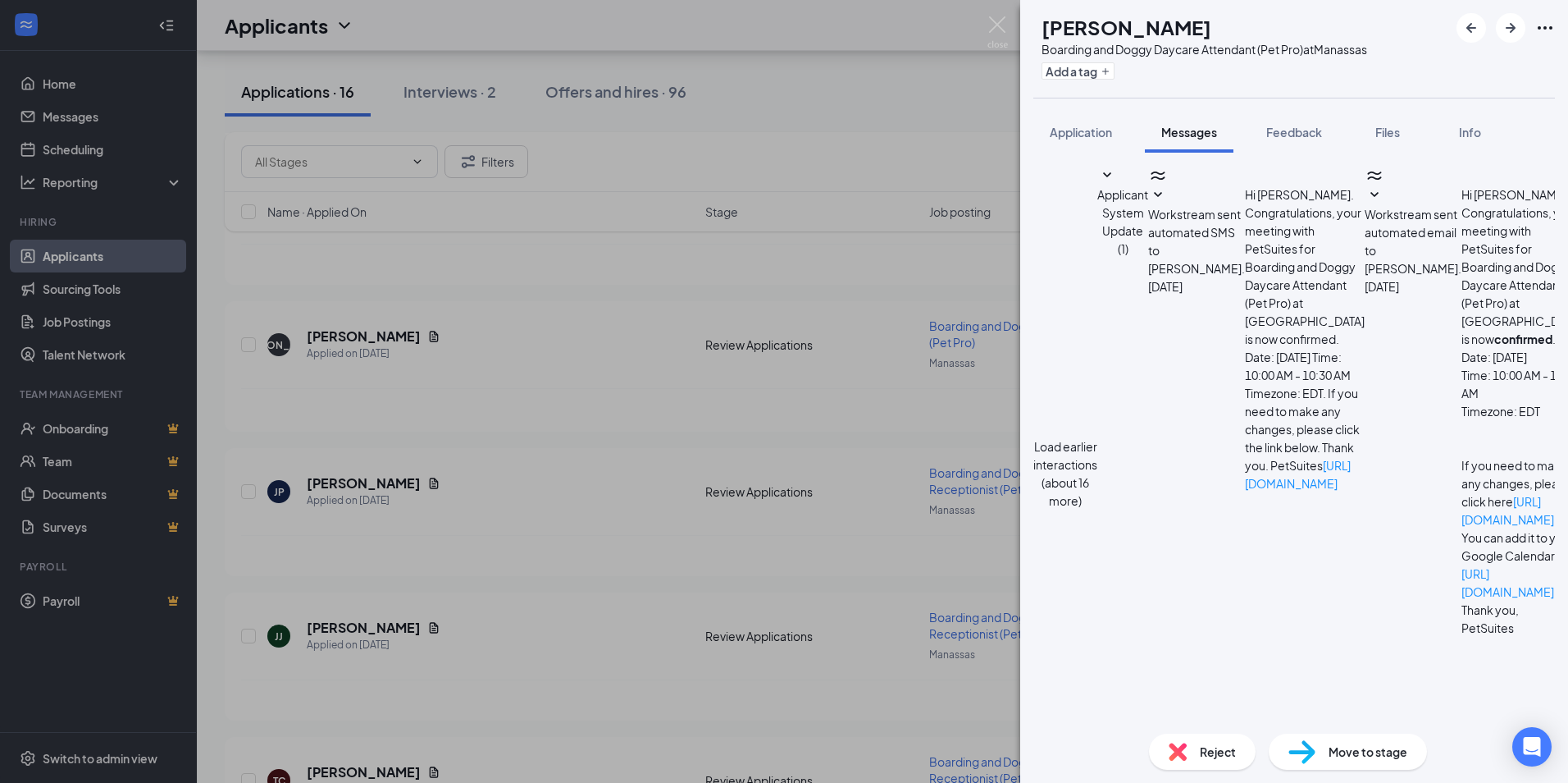
scroll to position [666, 0]
click at [1189, 742] on div "Reject" at bounding box center [1202, 751] width 107 height 36
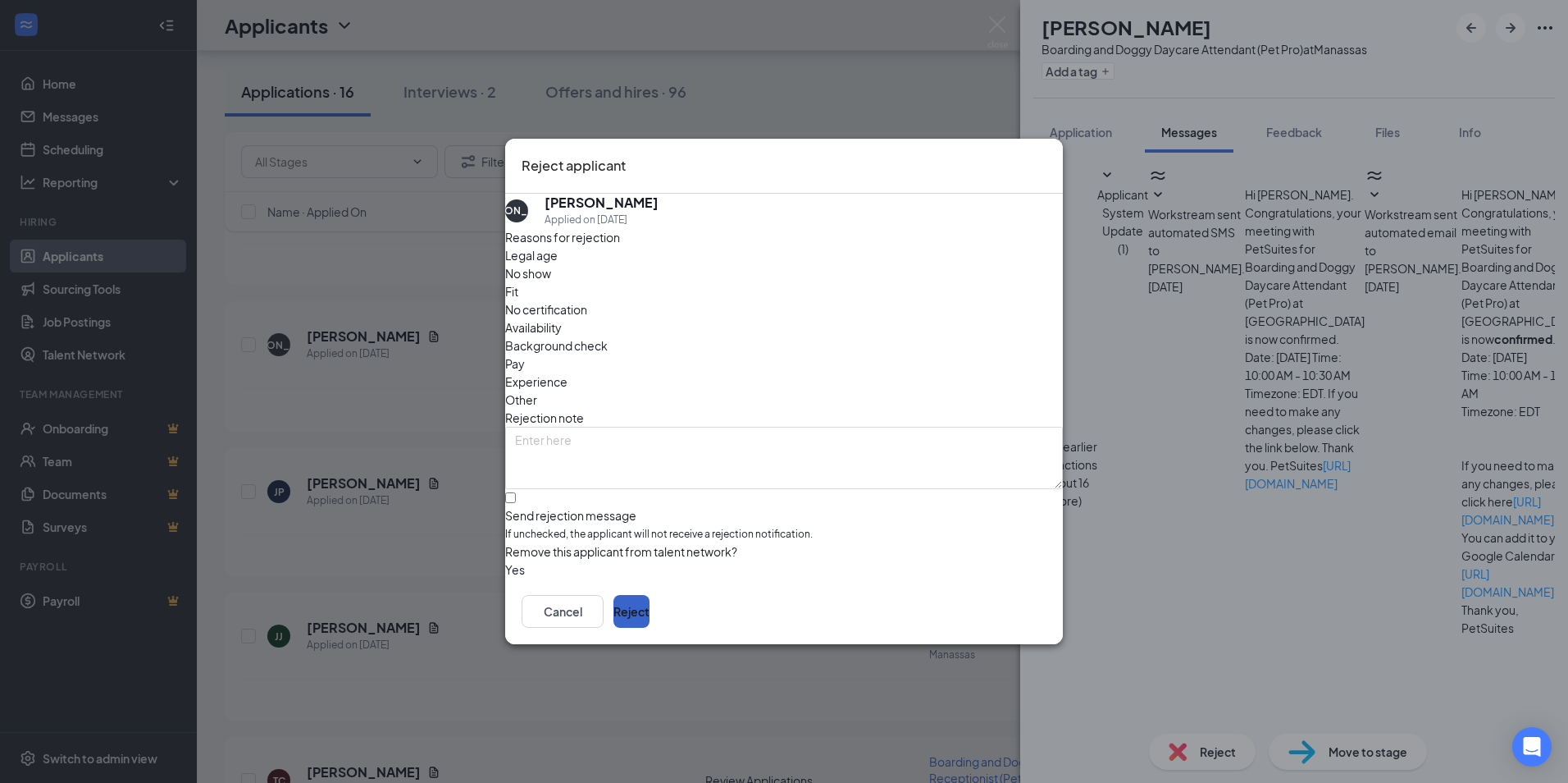
click at [649, 617] on button "Reject" at bounding box center [631, 611] width 36 height 33
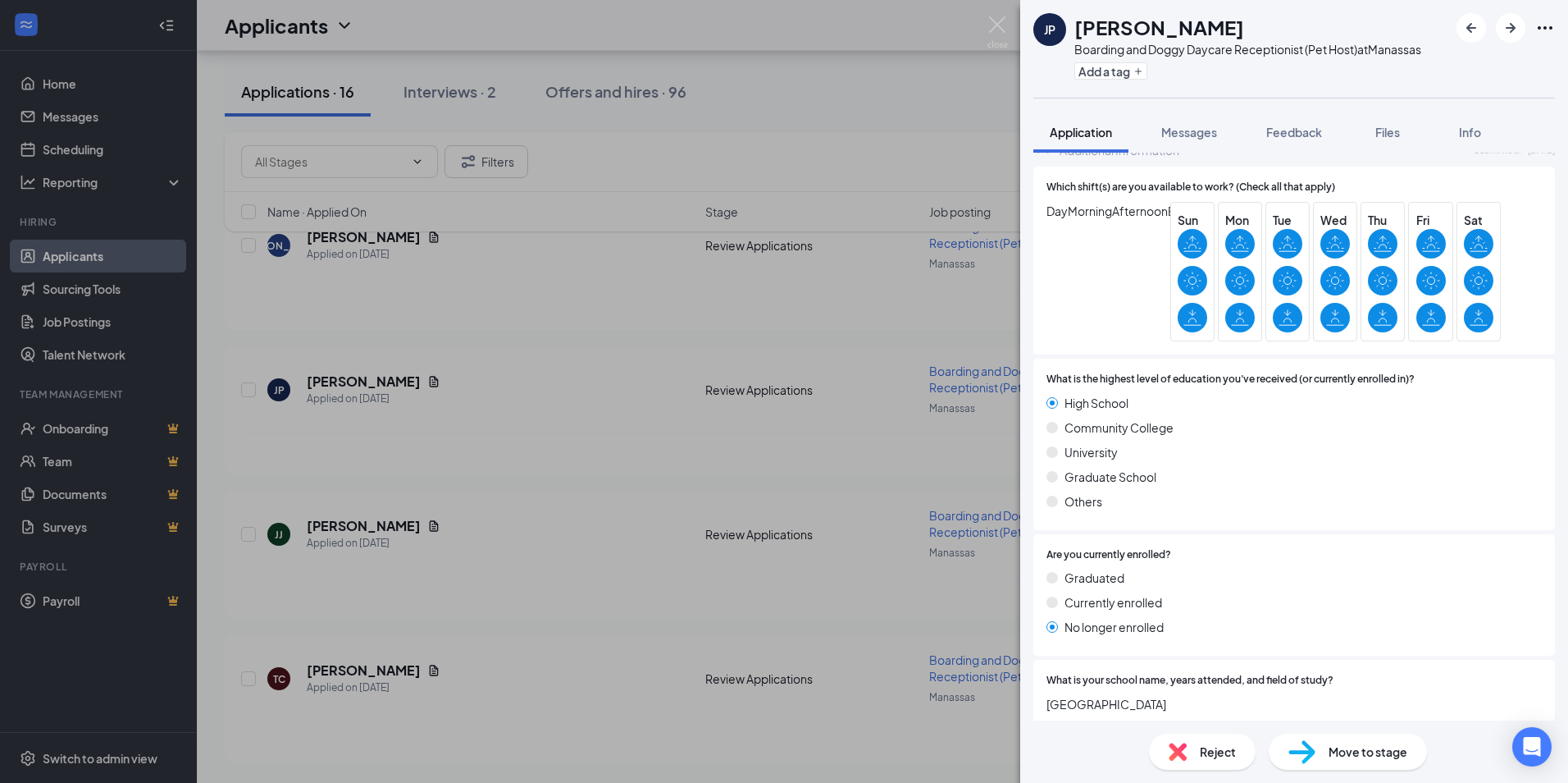
scroll to position [1849, 0]
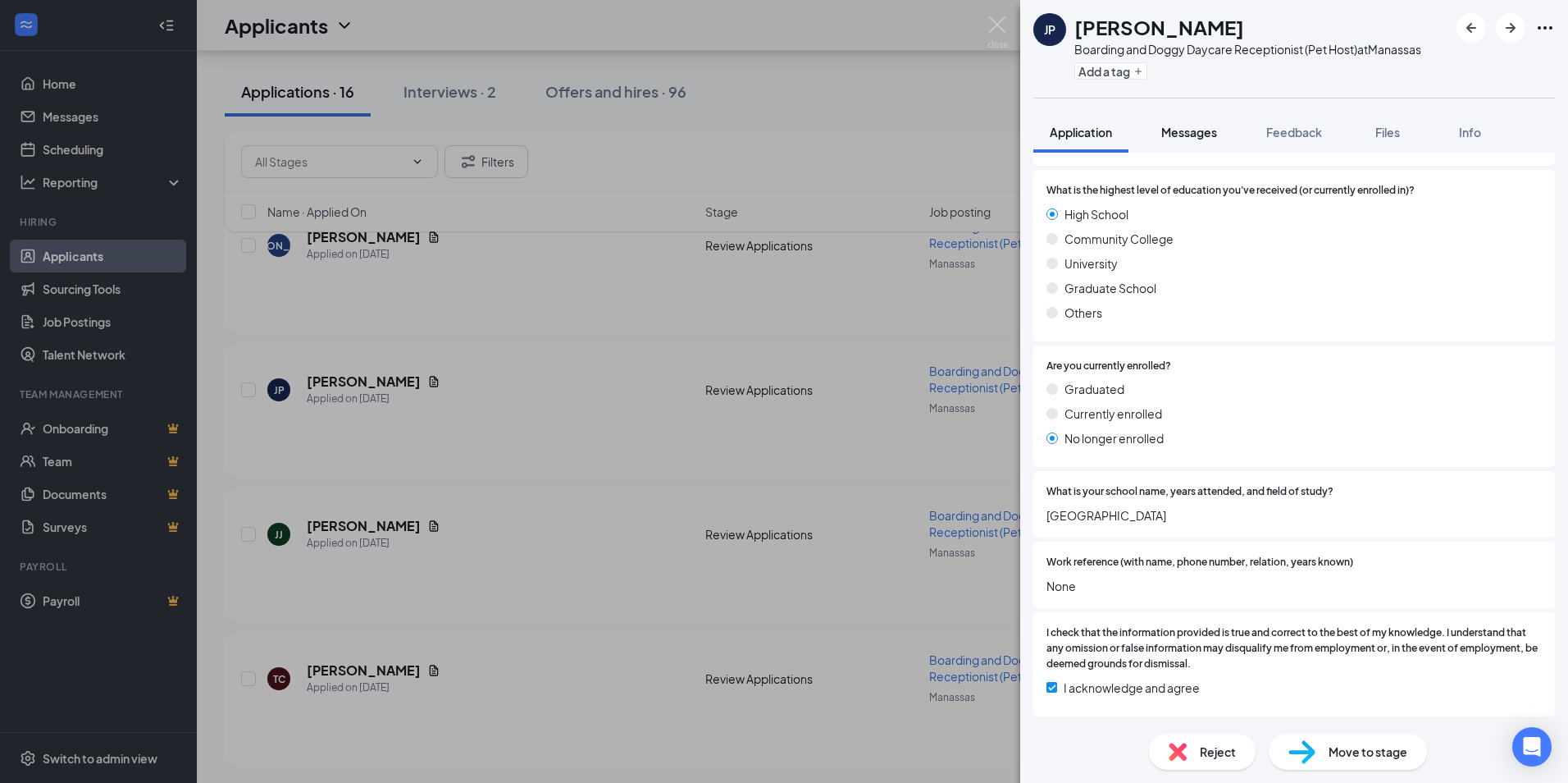
click at [1189, 139] on span "Messages" at bounding box center [1189, 132] width 56 height 15
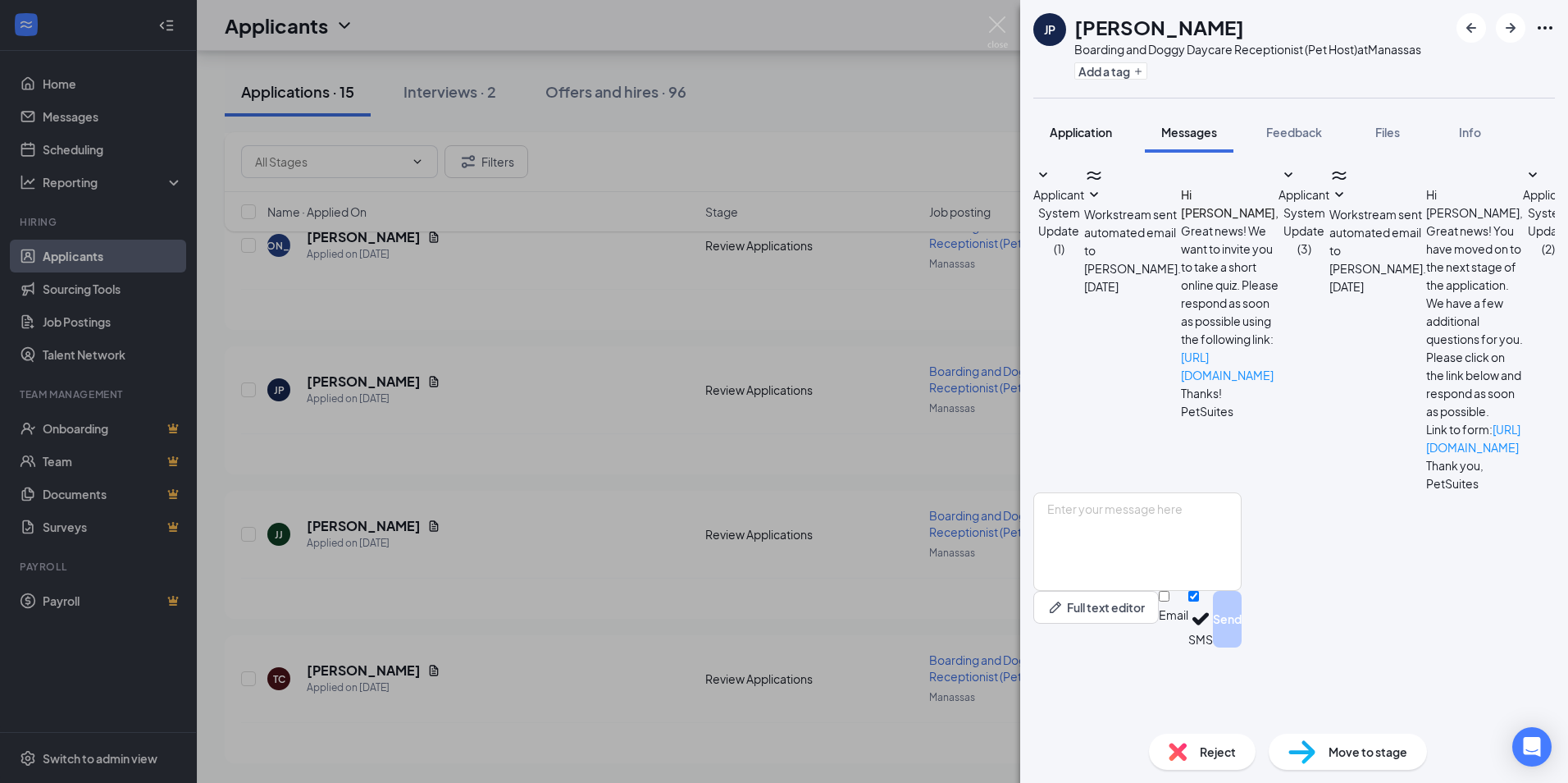
click at [1074, 128] on span "Application" at bounding box center [1081, 132] width 63 height 15
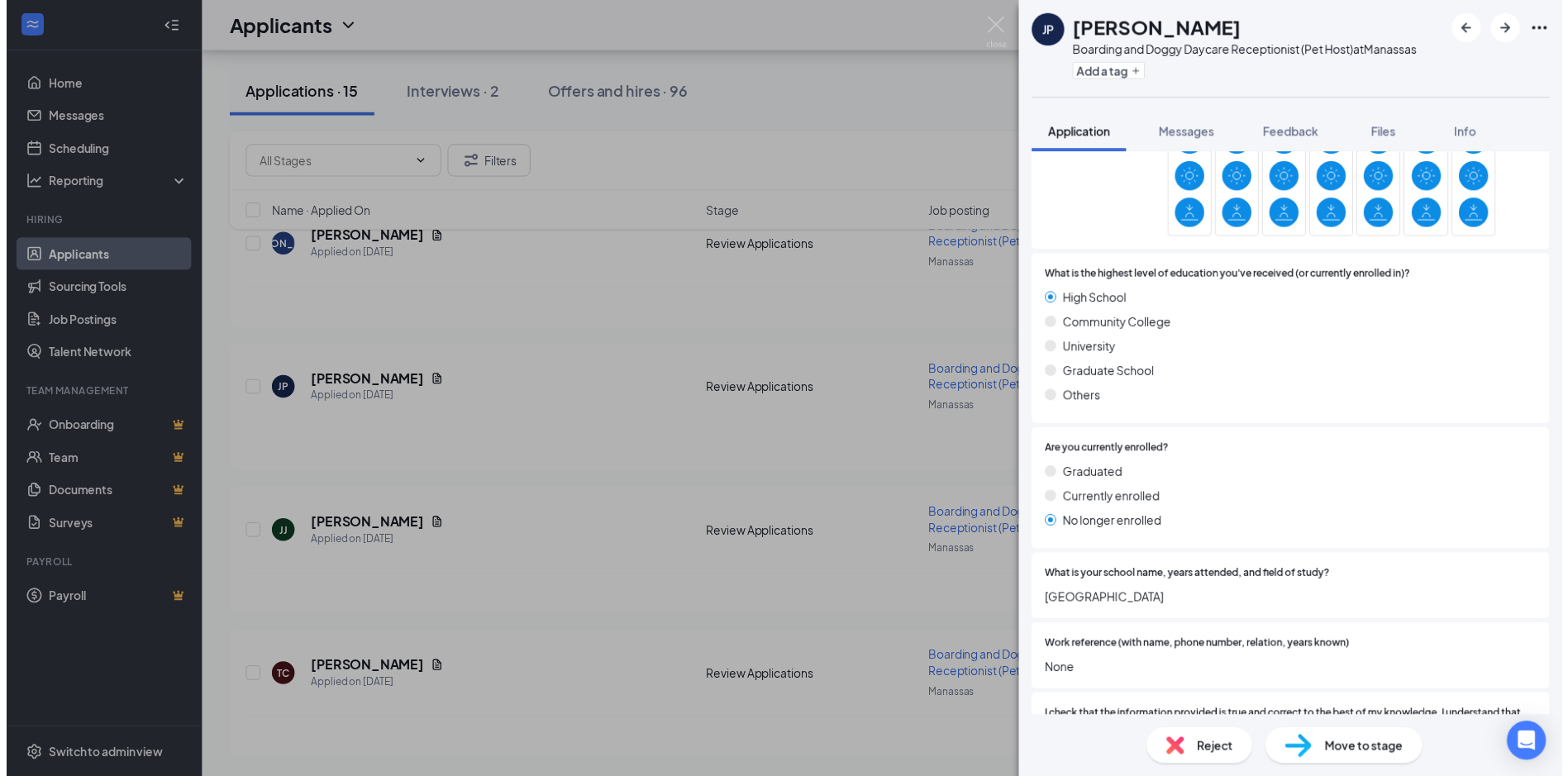
scroll to position [1862, 0]
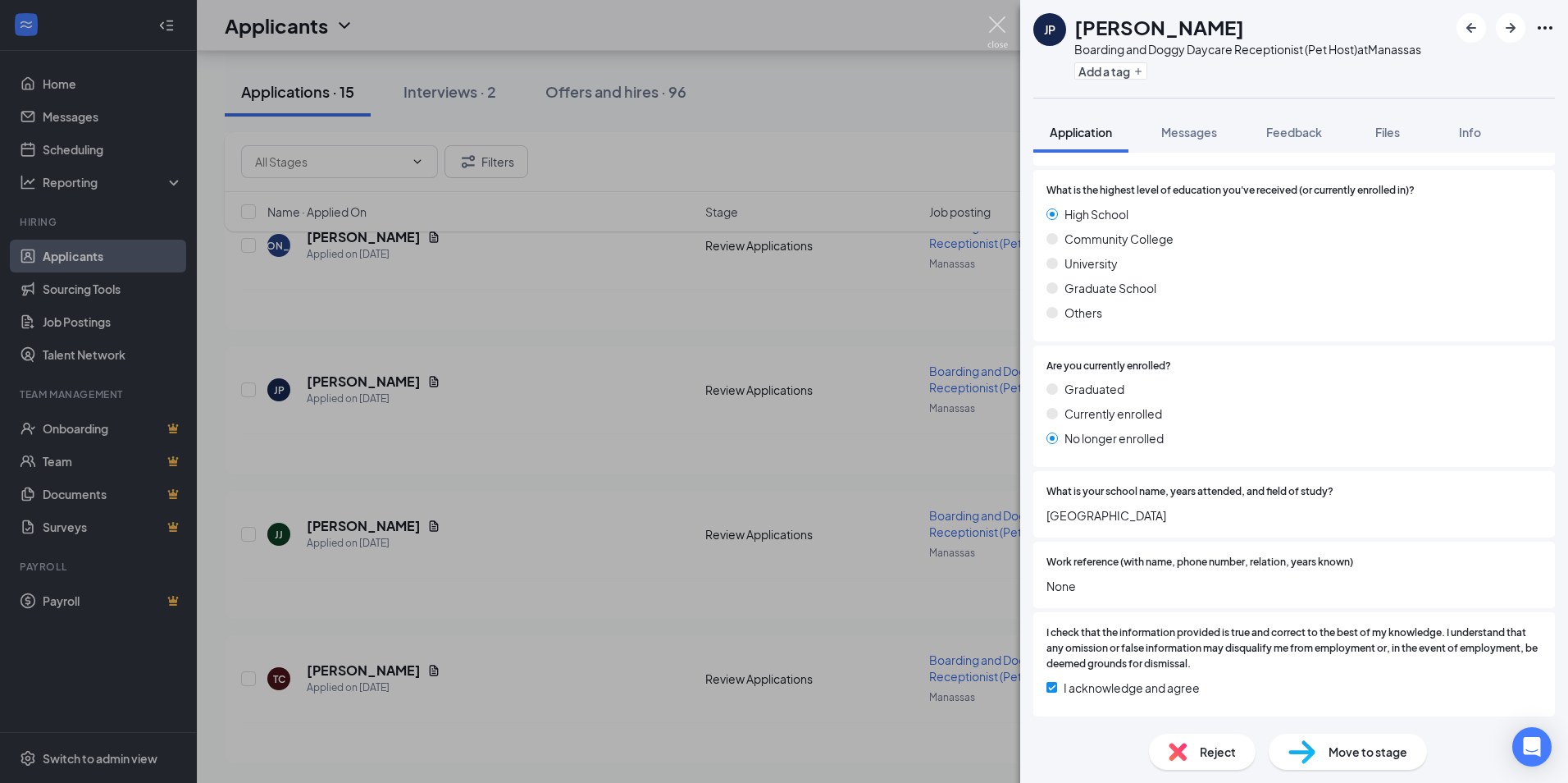
click at [996, 29] on img at bounding box center [997, 33] width 20 height 32
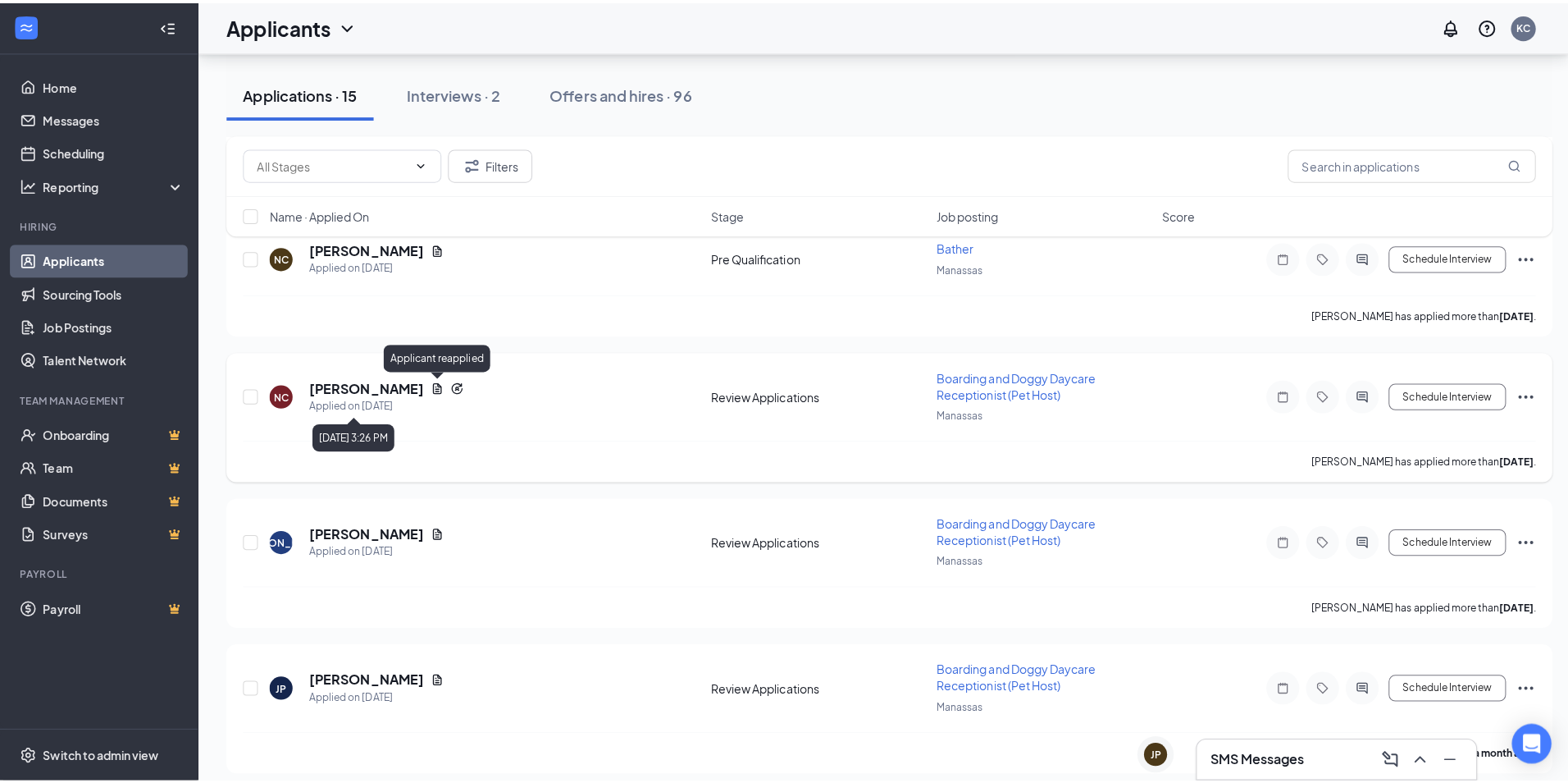
scroll to position [1323, 0]
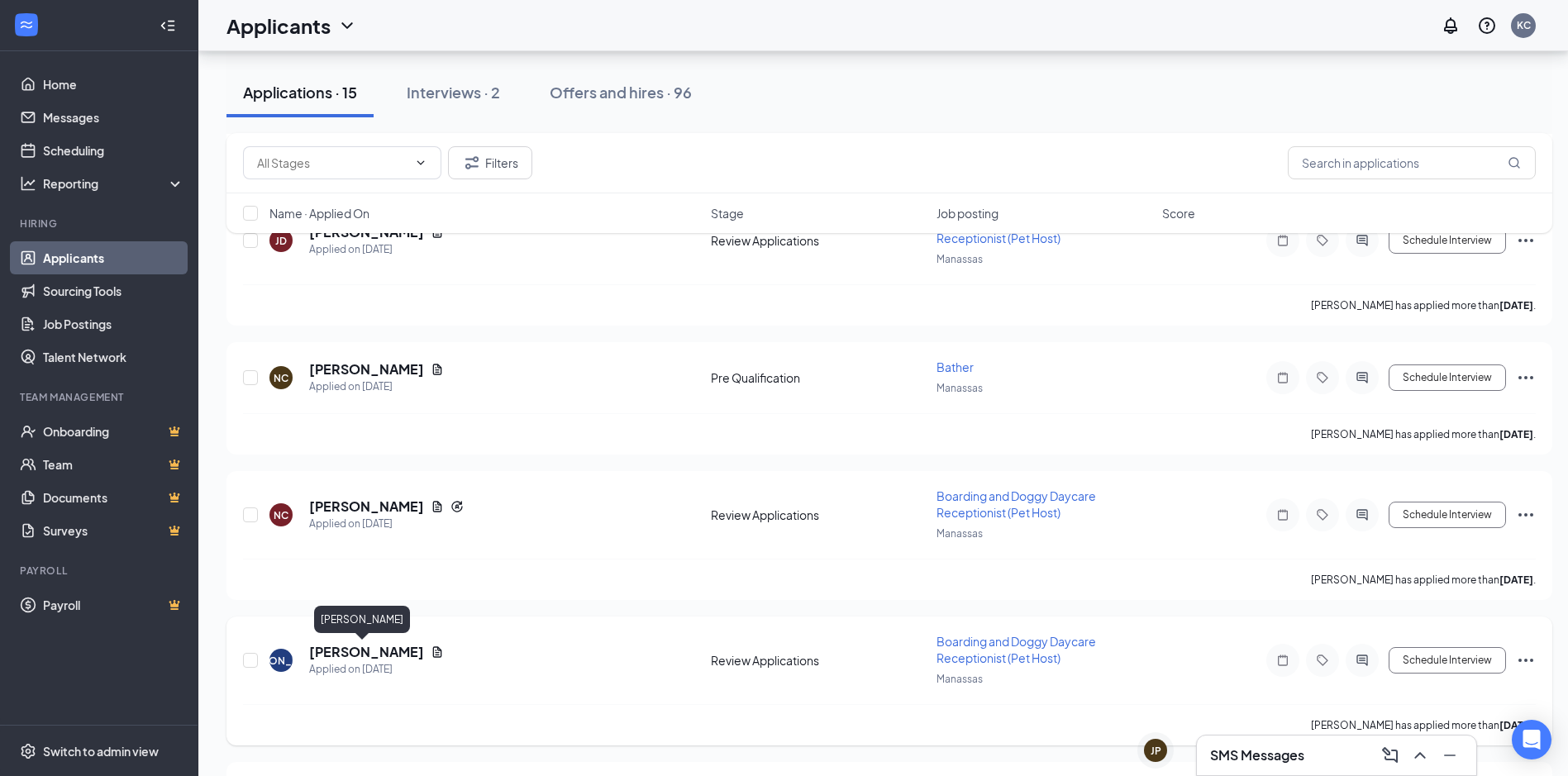
click at [361, 656] on h5 "[PERSON_NAME]" at bounding box center [366, 652] width 115 height 18
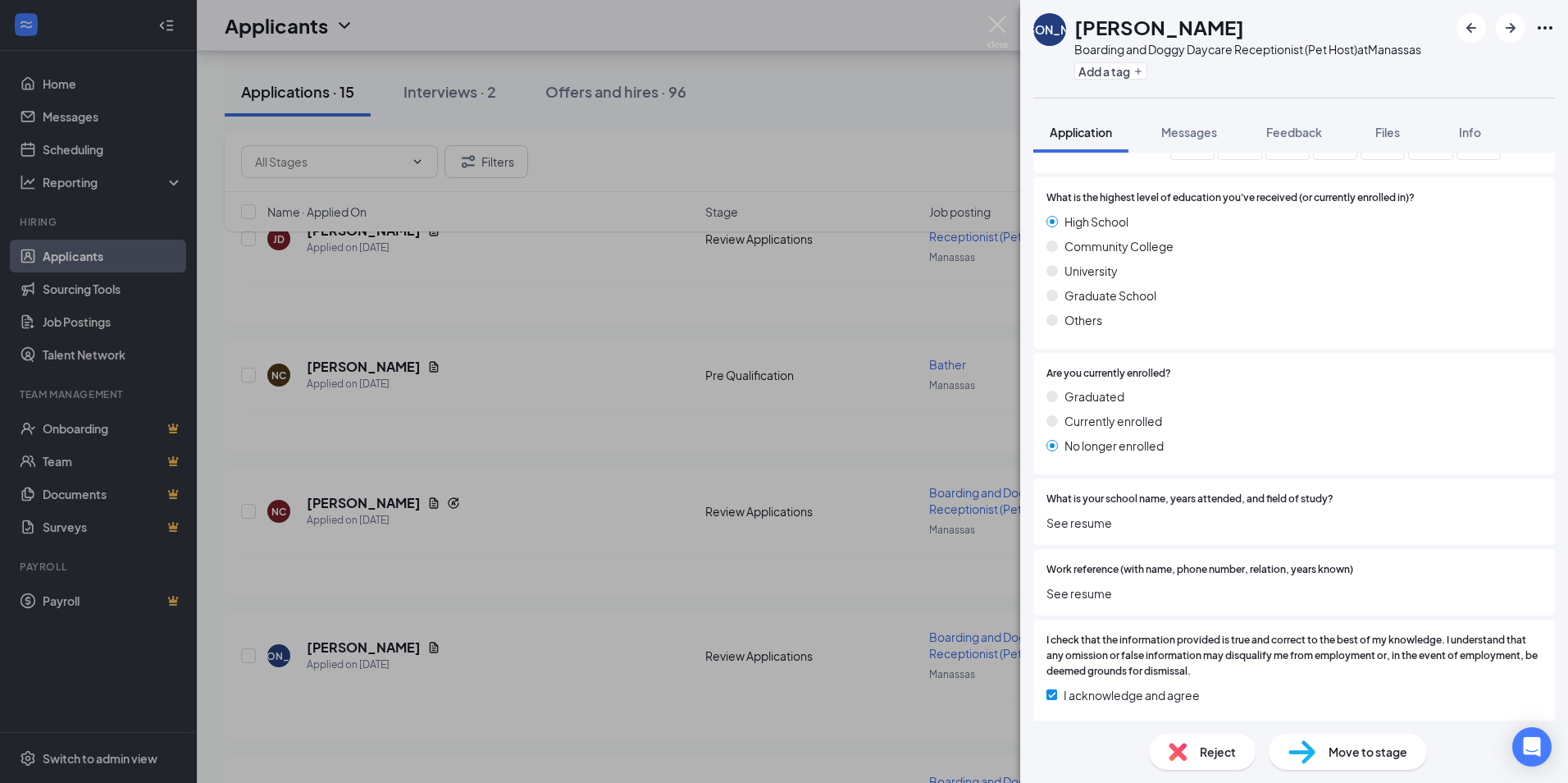
scroll to position [1849, 0]
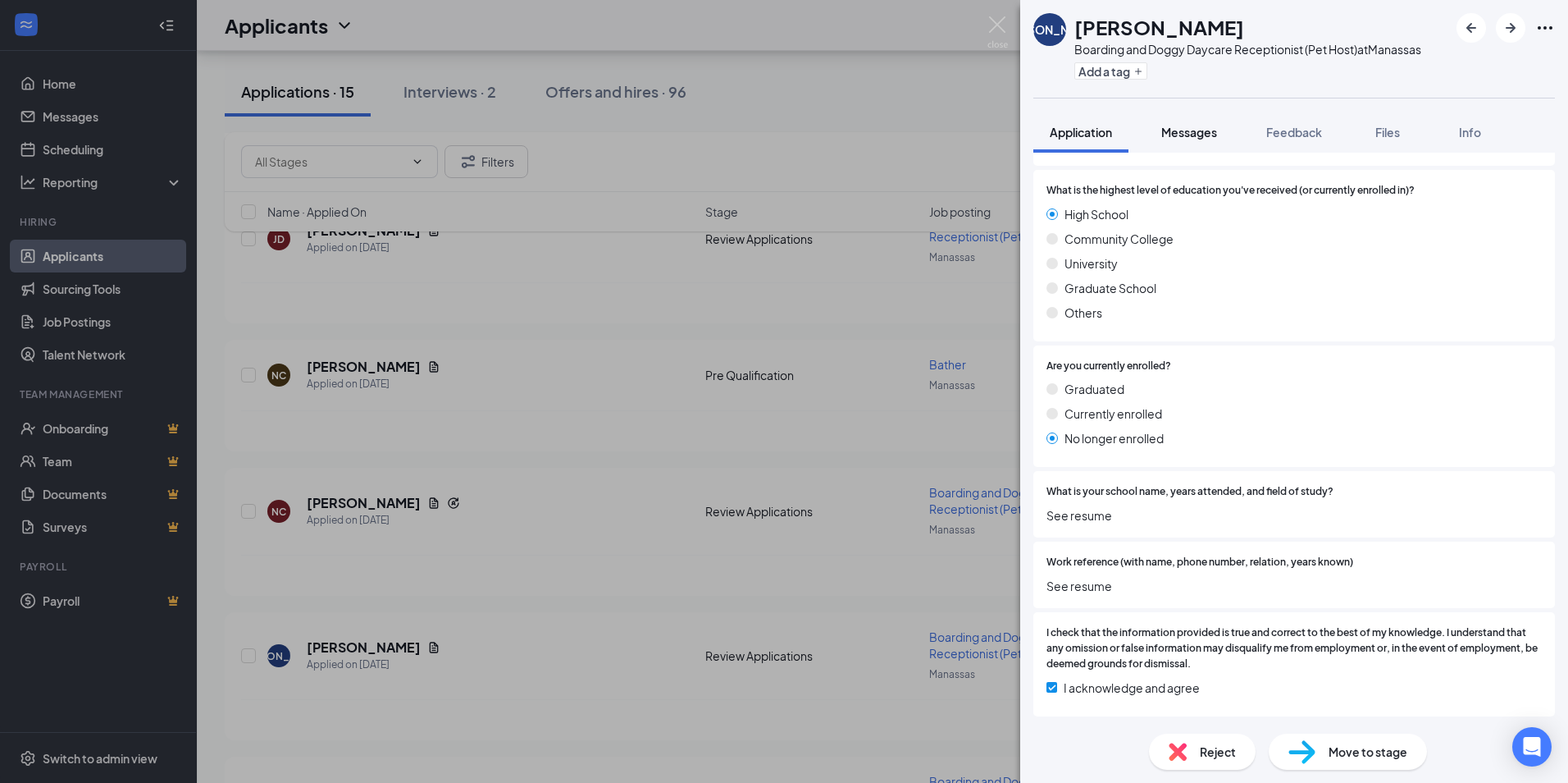
click at [1202, 132] on span "Messages" at bounding box center [1189, 132] width 56 height 15
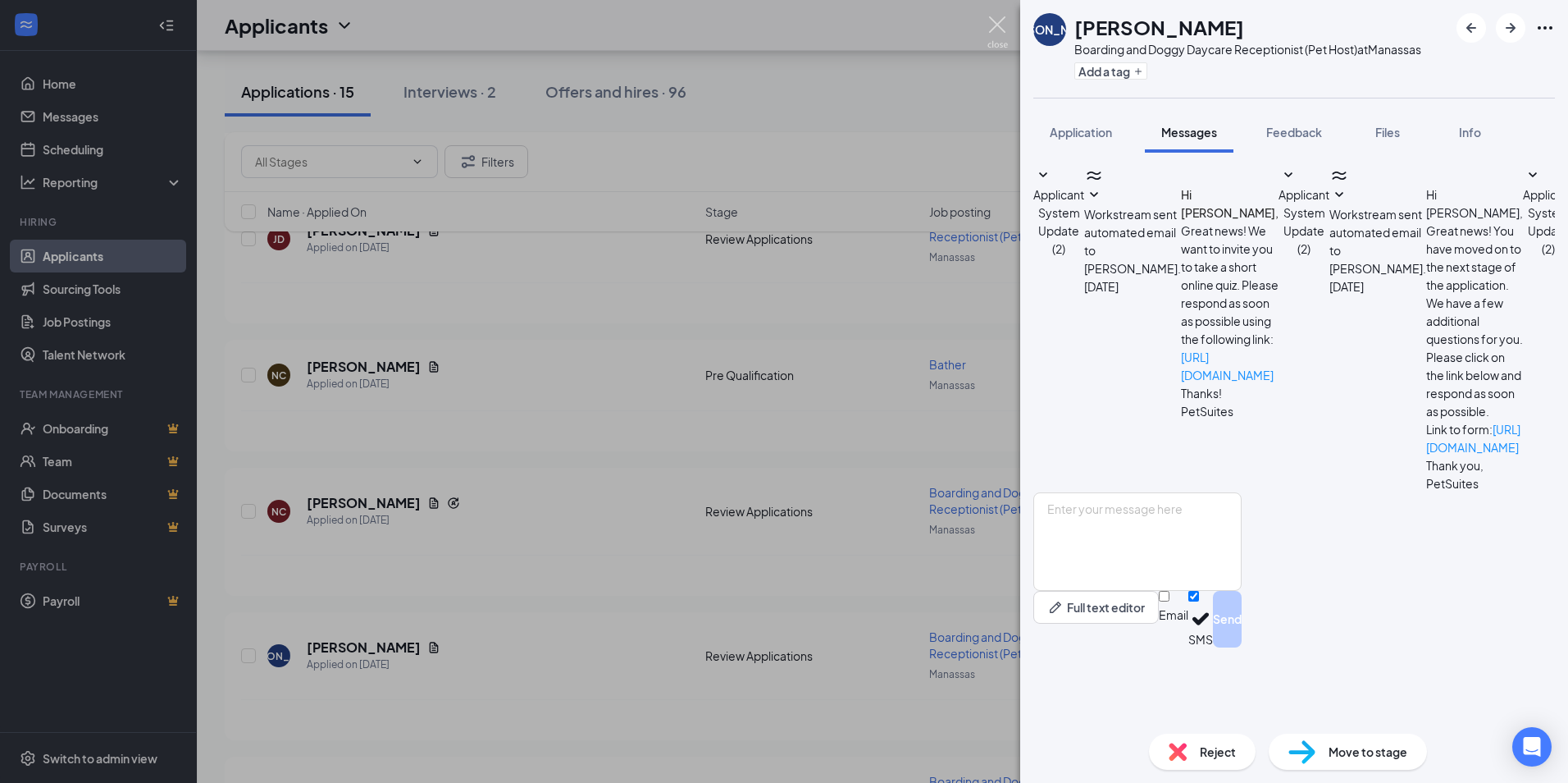
click at [1001, 19] on img at bounding box center [997, 33] width 20 height 32
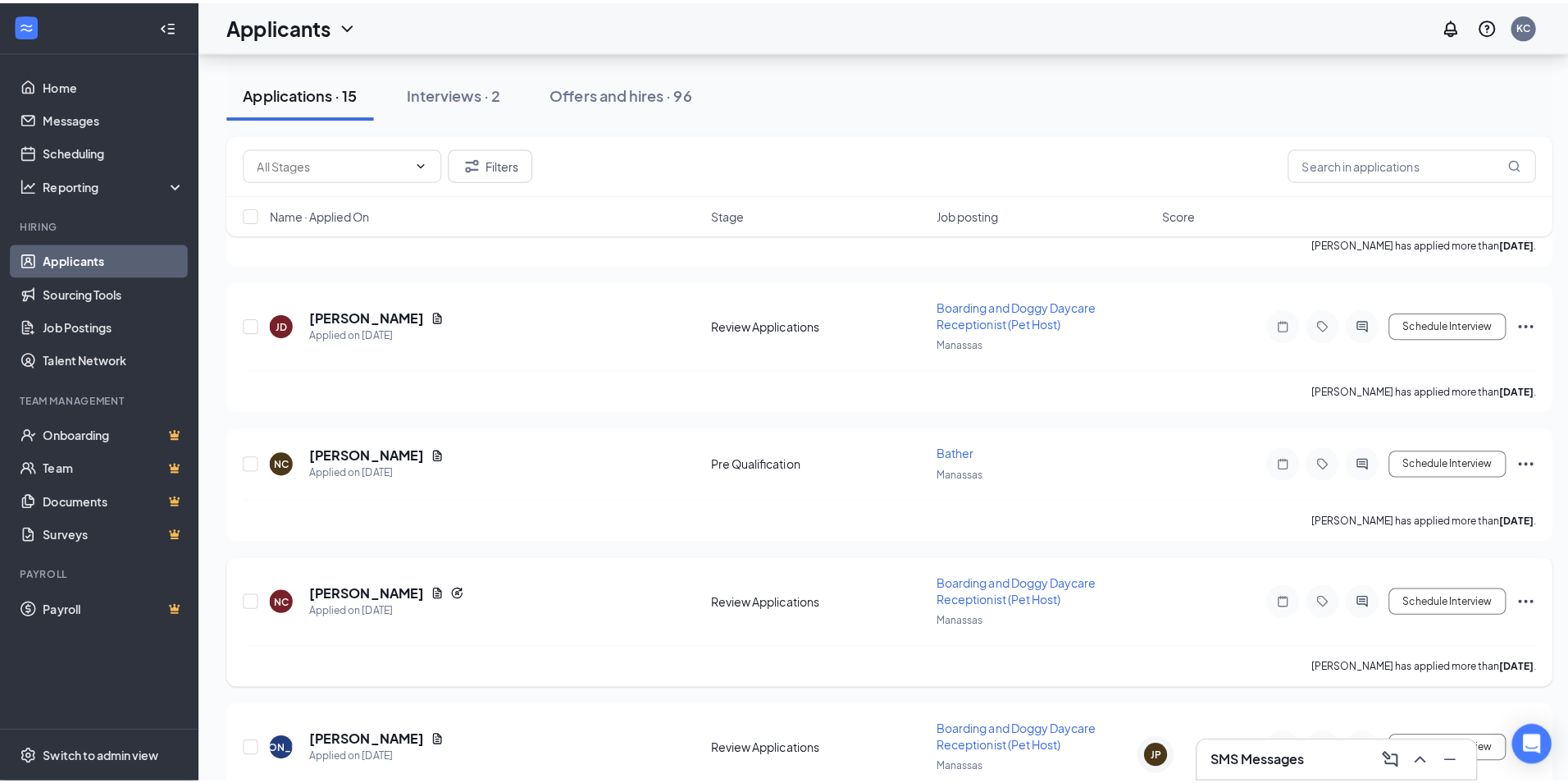
scroll to position [1159, 0]
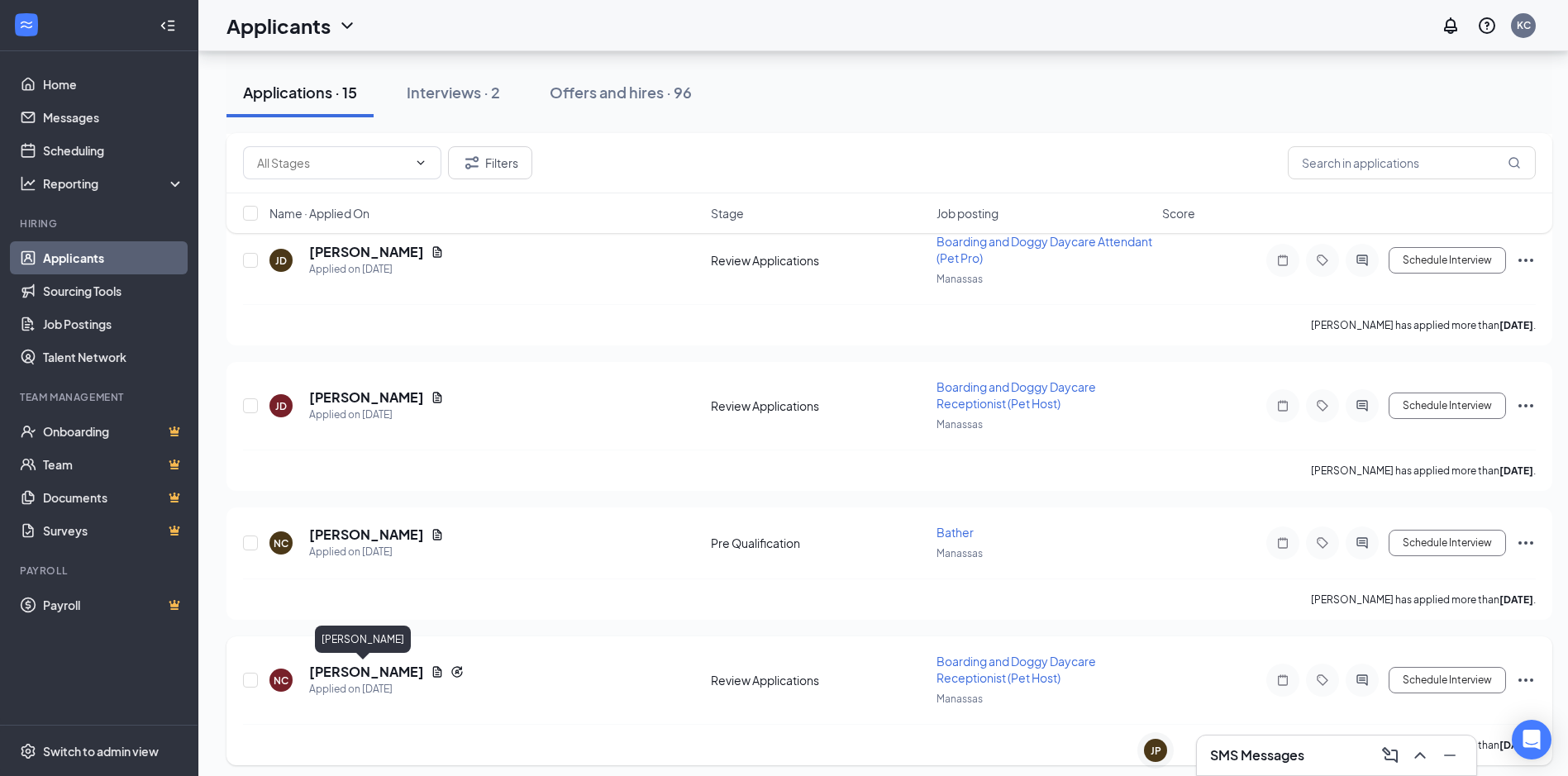
click at [376, 665] on h5 "[PERSON_NAME]" at bounding box center [366, 671] width 115 height 18
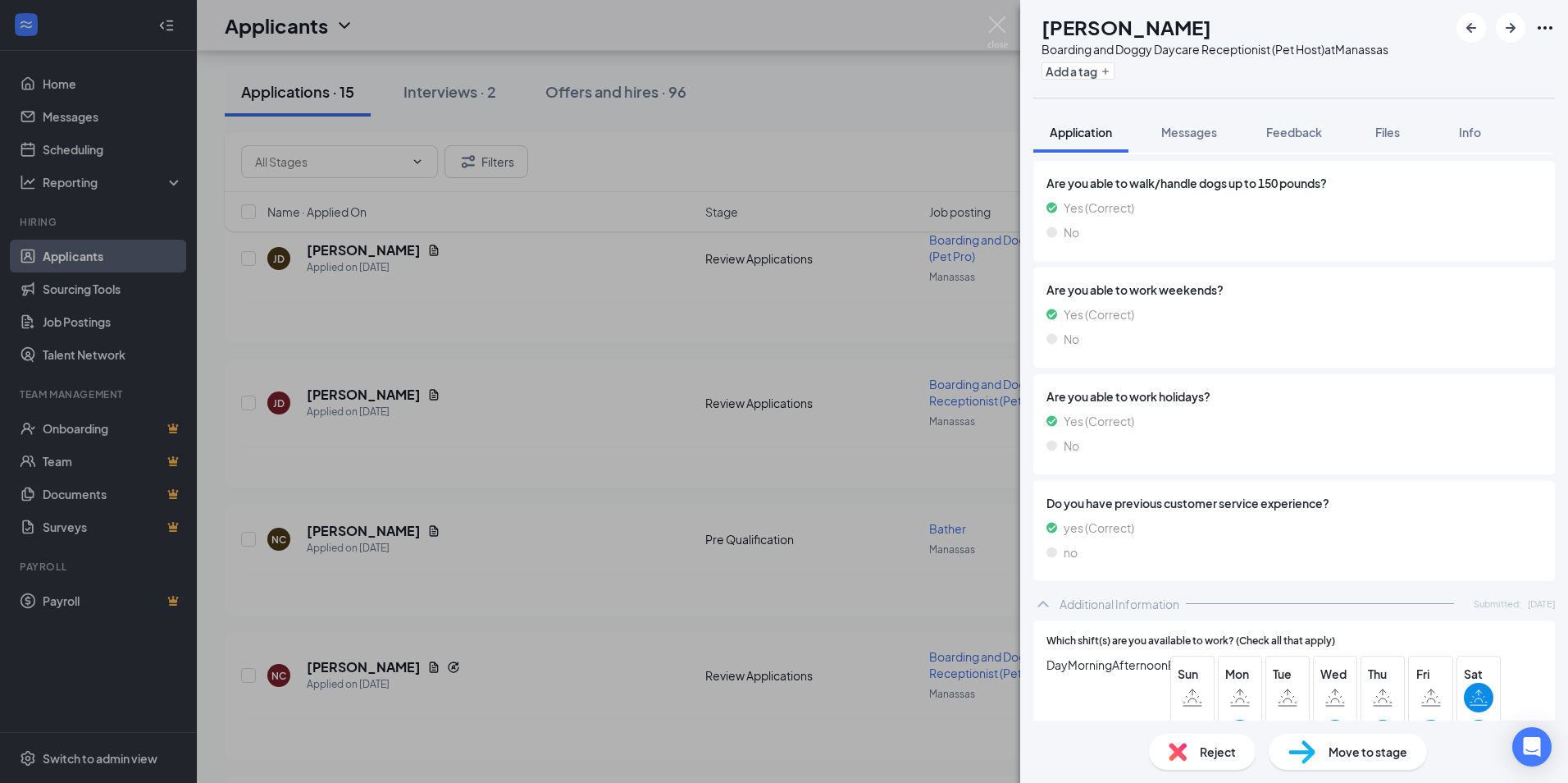
scroll to position [1723, 0]
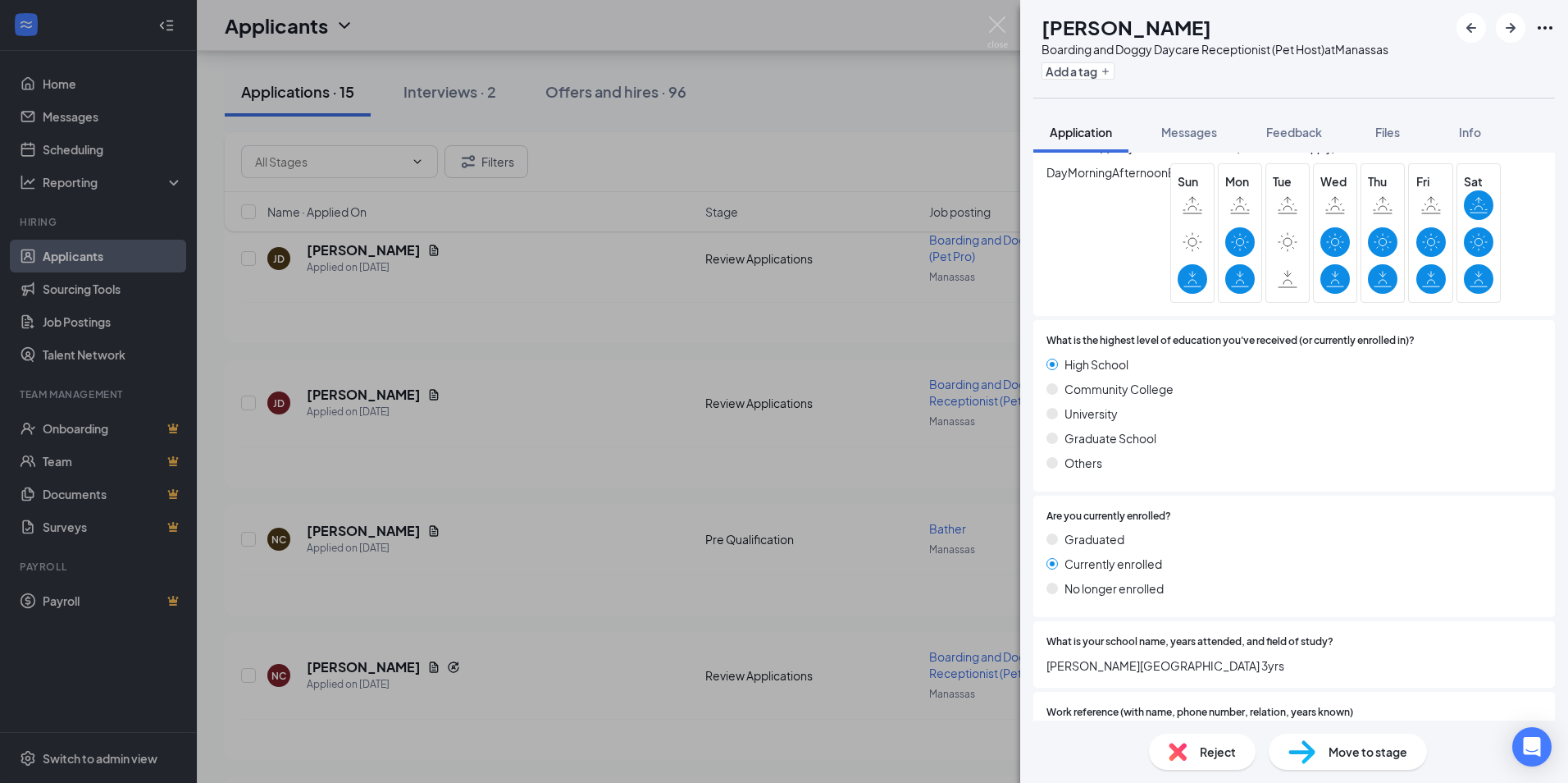
click at [1216, 756] on span "Reject" at bounding box center [1218, 751] width 36 height 18
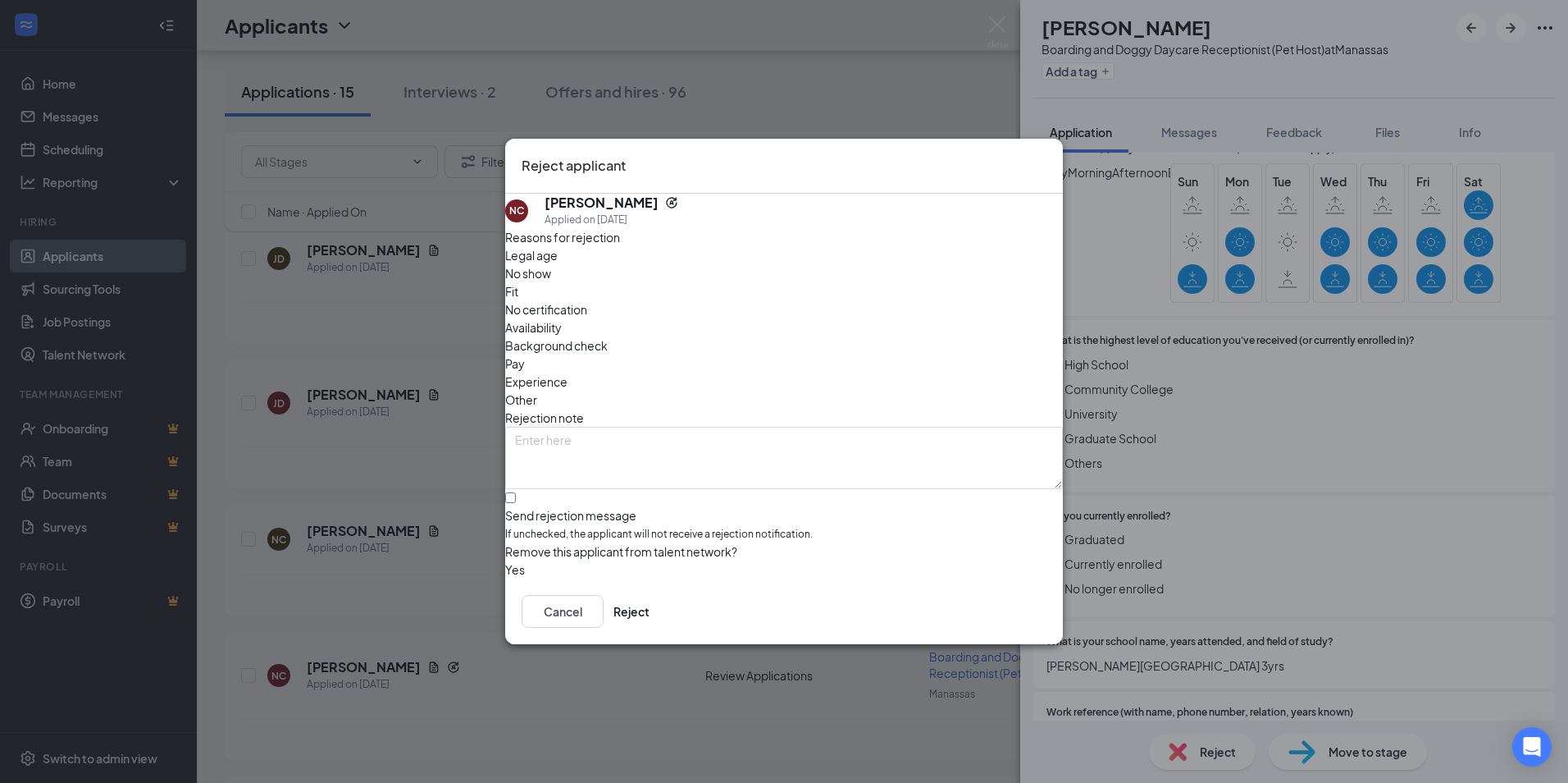
click at [562, 319] on span "Availability" at bounding box center [534, 328] width 56 height 18
click at [649, 622] on button "Reject" at bounding box center [631, 611] width 36 height 33
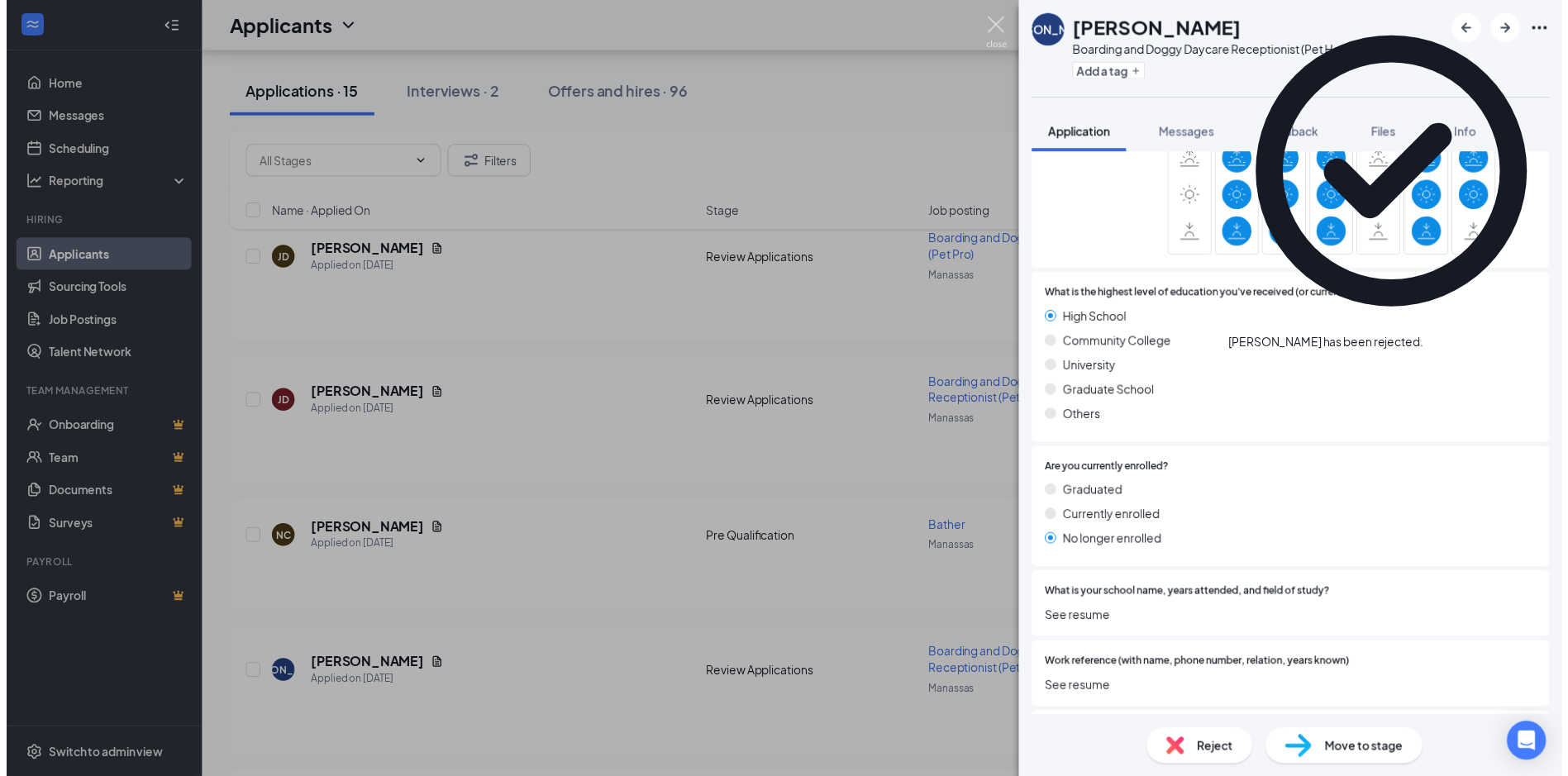
scroll to position [1748, 0]
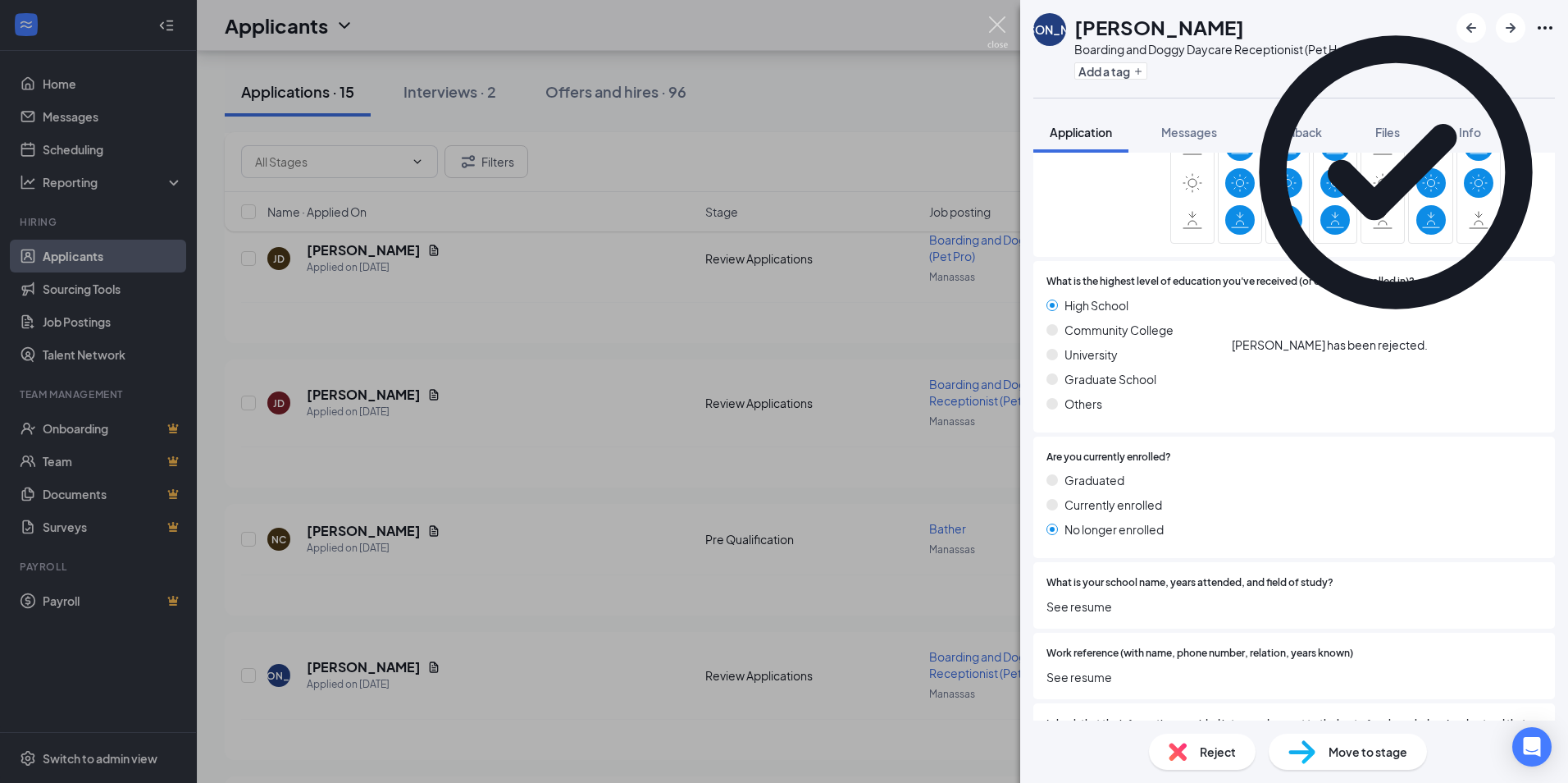
click at [1002, 20] on img at bounding box center [997, 33] width 20 height 32
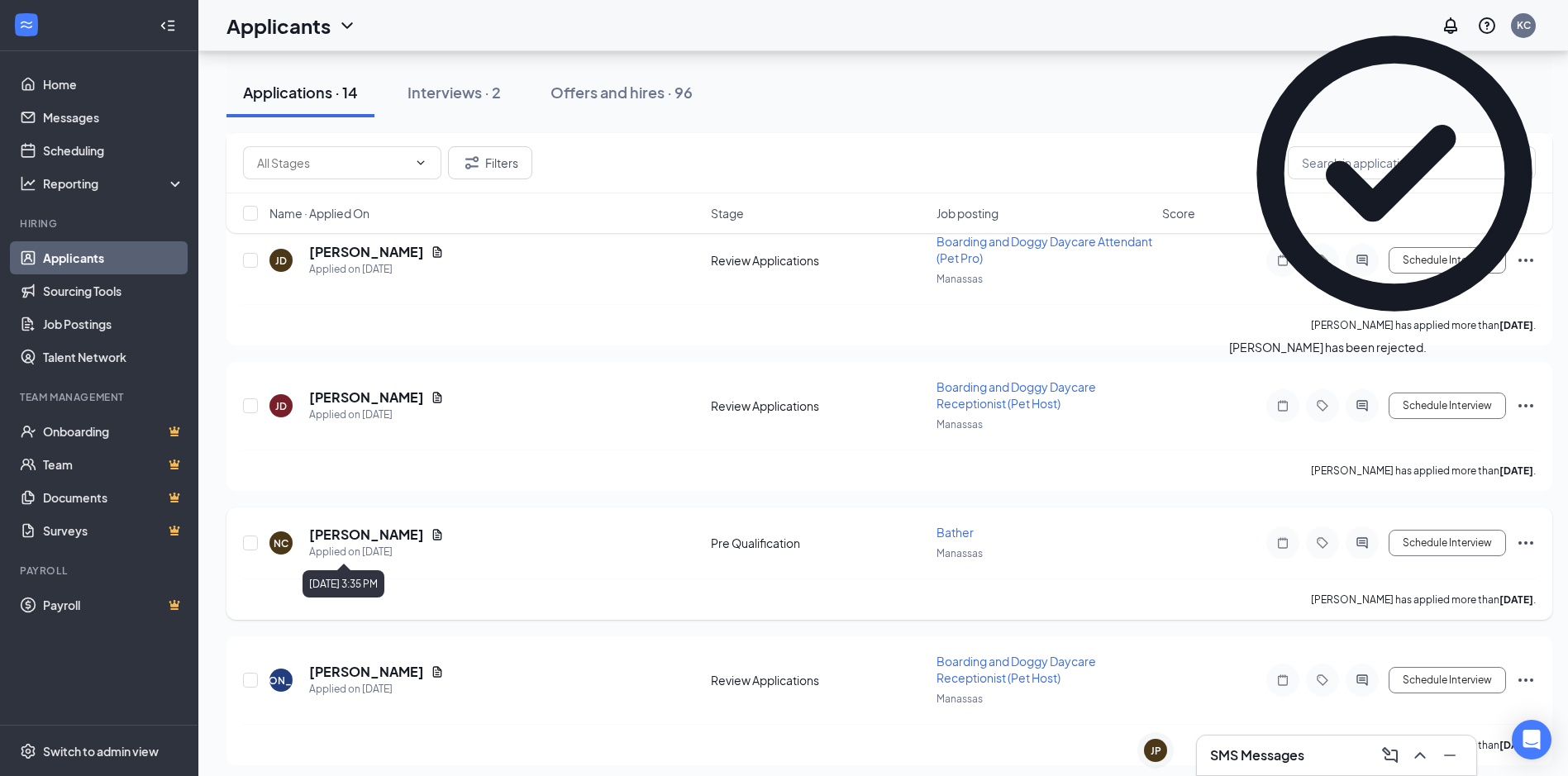
click at [381, 544] on div "Applied on [DATE]" at bounding box center [377, 552] width 135 height 17
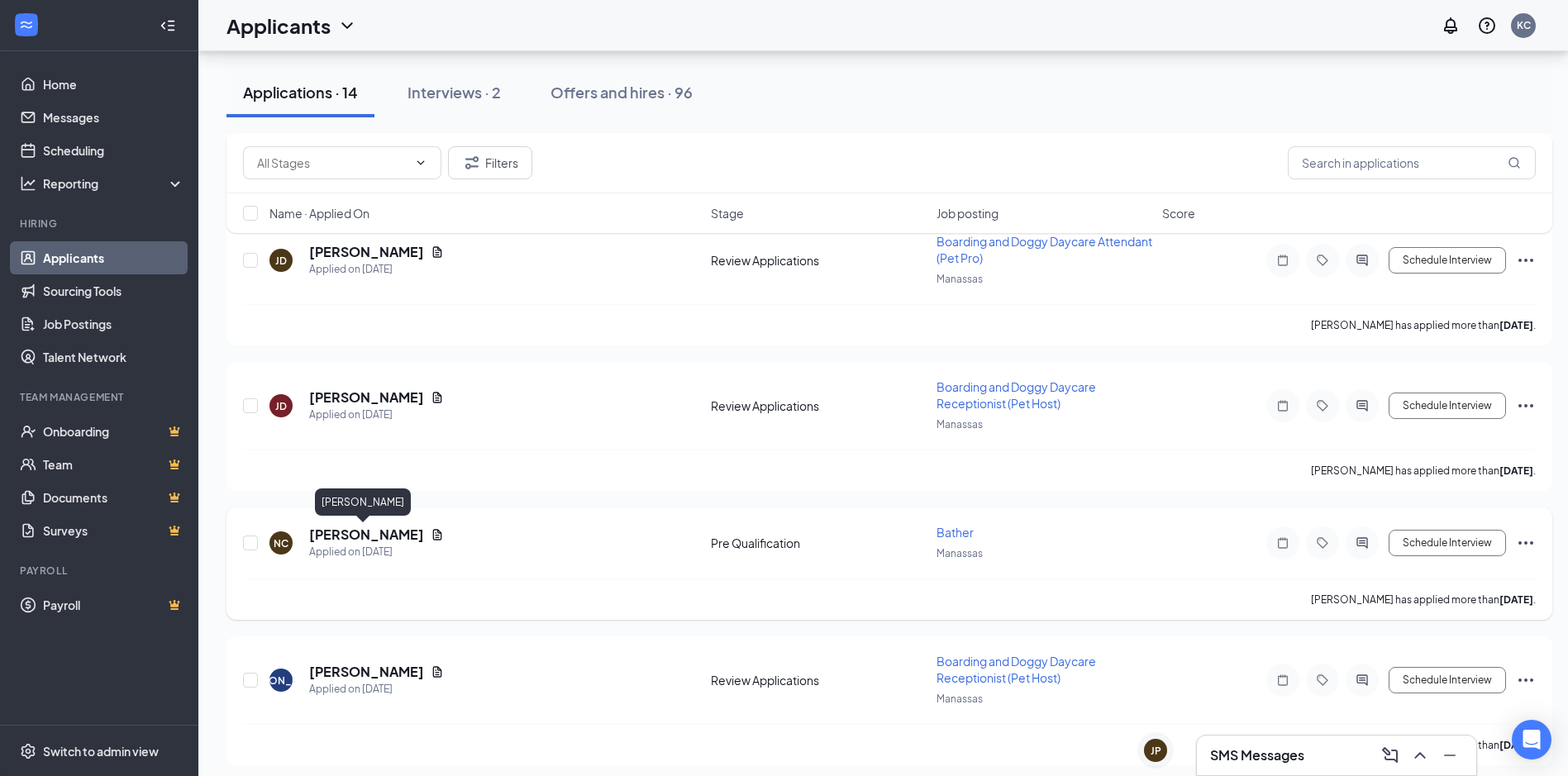
click at [381, 539] on h5 "[PERSON_NAME]" at bounding box center [366, 534] width 115 height 18
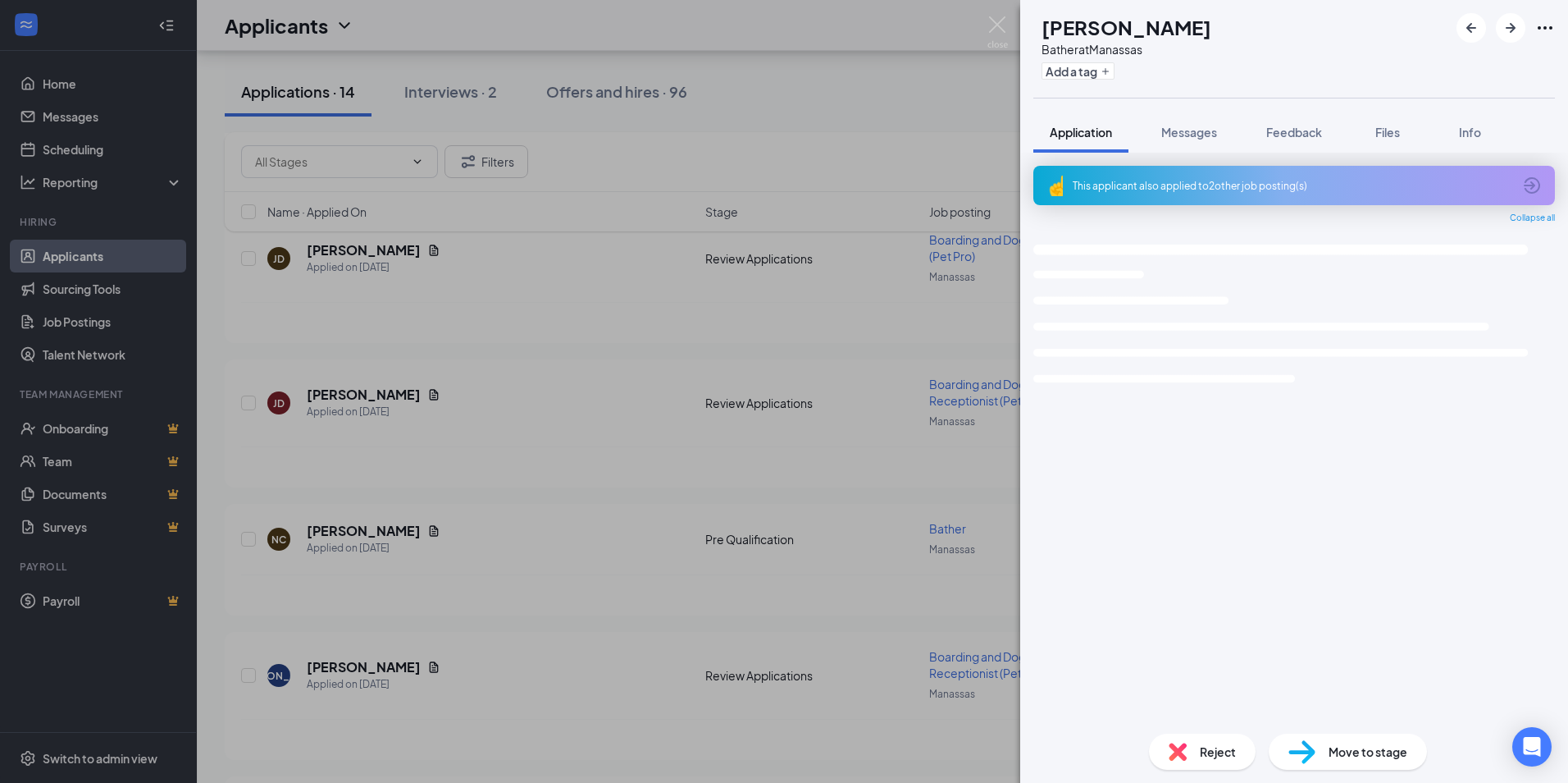
click at [1207, 734] on div "Reject" at bounding box center [1202, 751] width 107 height 36
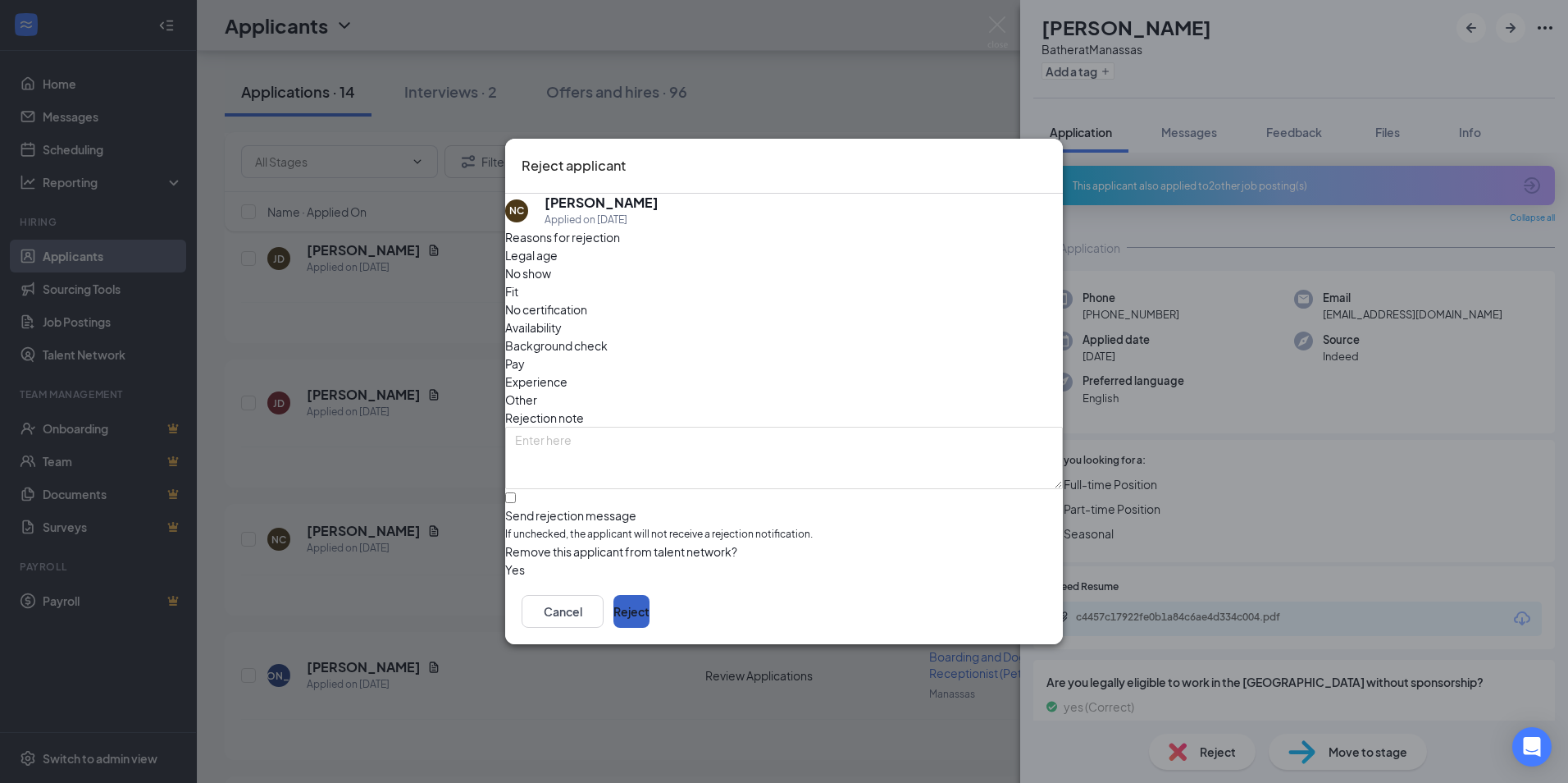
click at [649, 628] on button "Reject" at bounding box center [631, 611] width 36 height 33
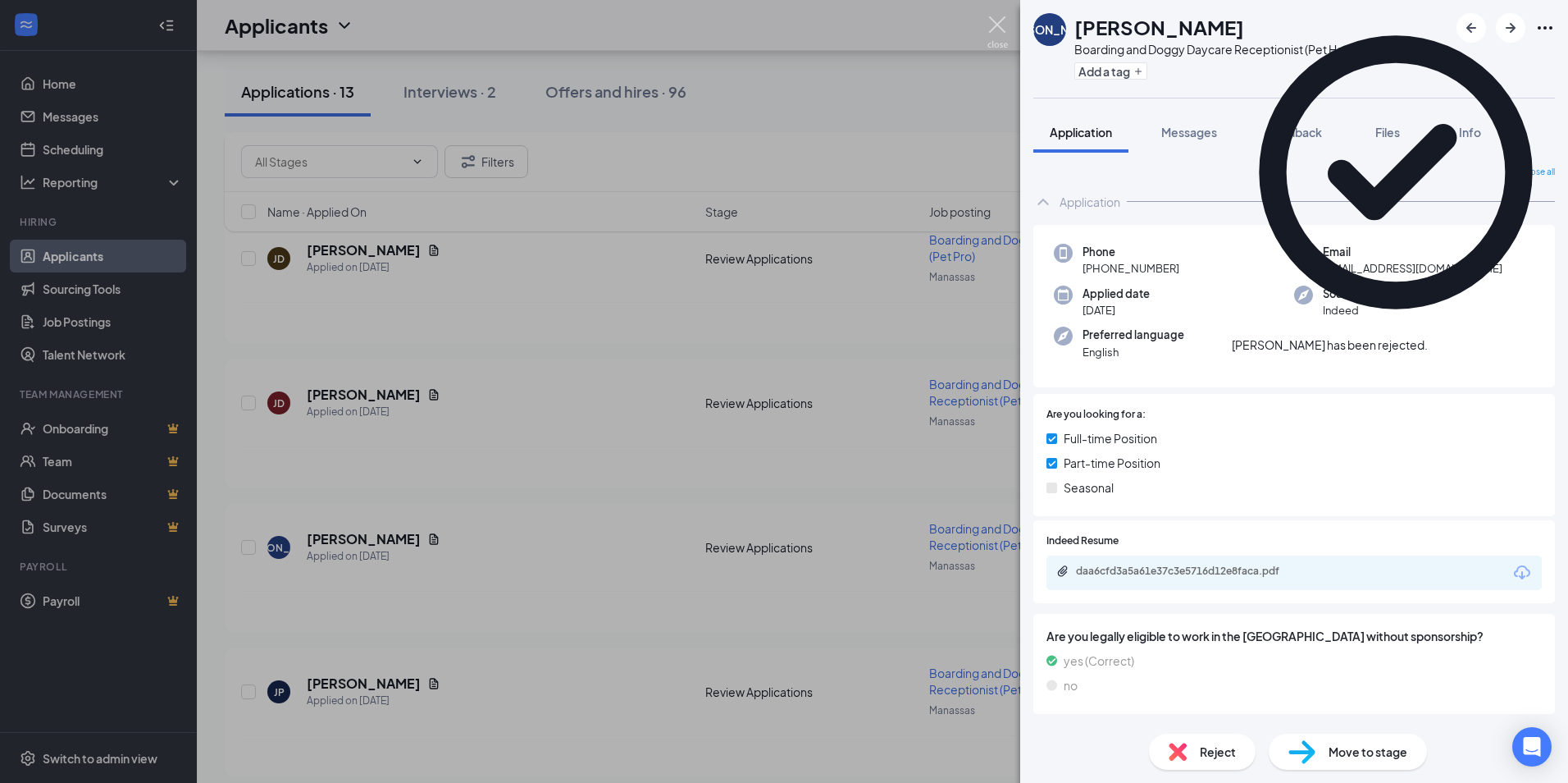
click at [1006, 17] on img at bounding box center [997, 33] width 20 height 32
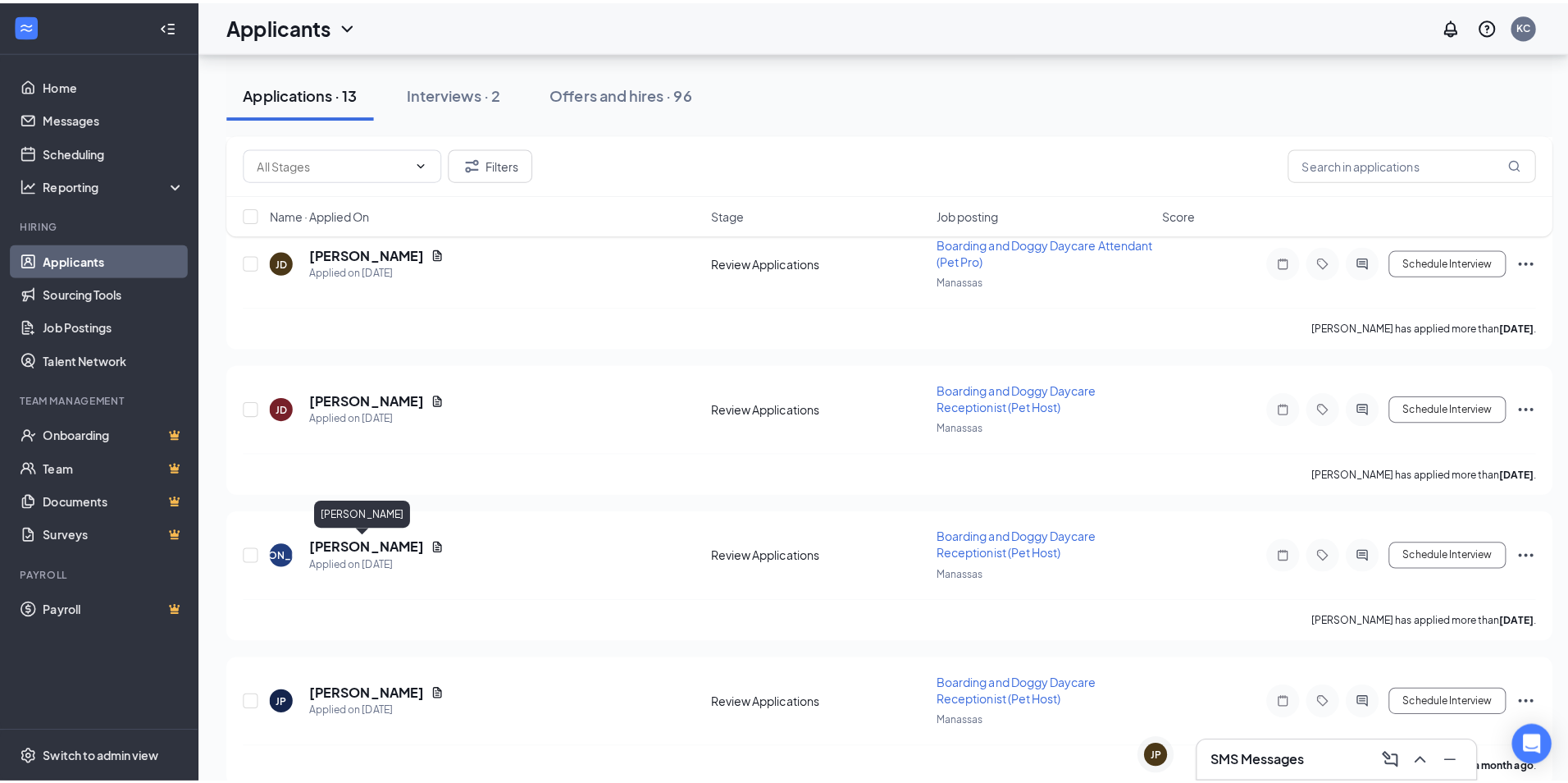
scroll to position [1077, 0]
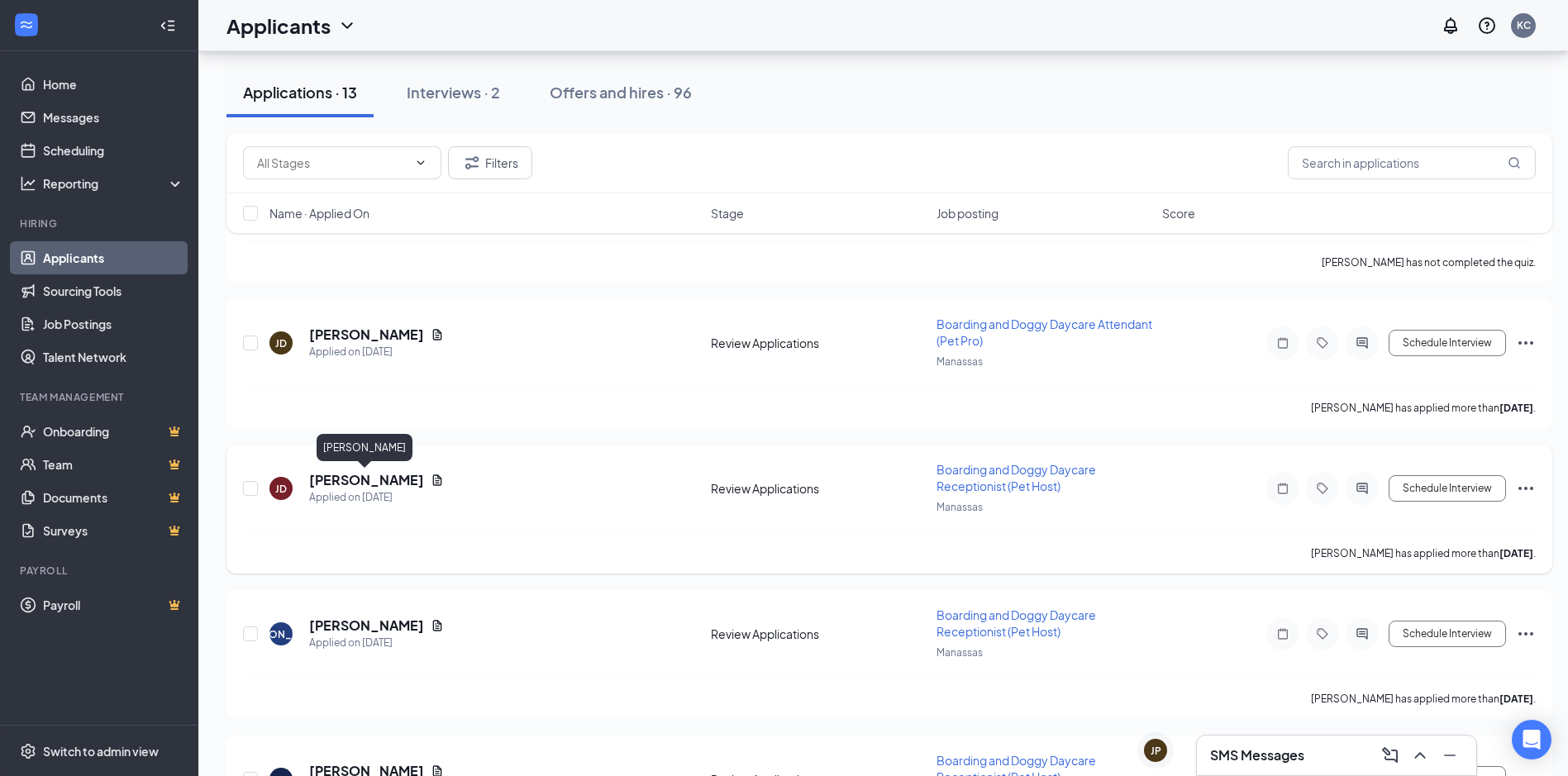
click at [382, 484] on h5 "[PERSON_NAME]" at bounding box center [366, 480] width 115 height 18
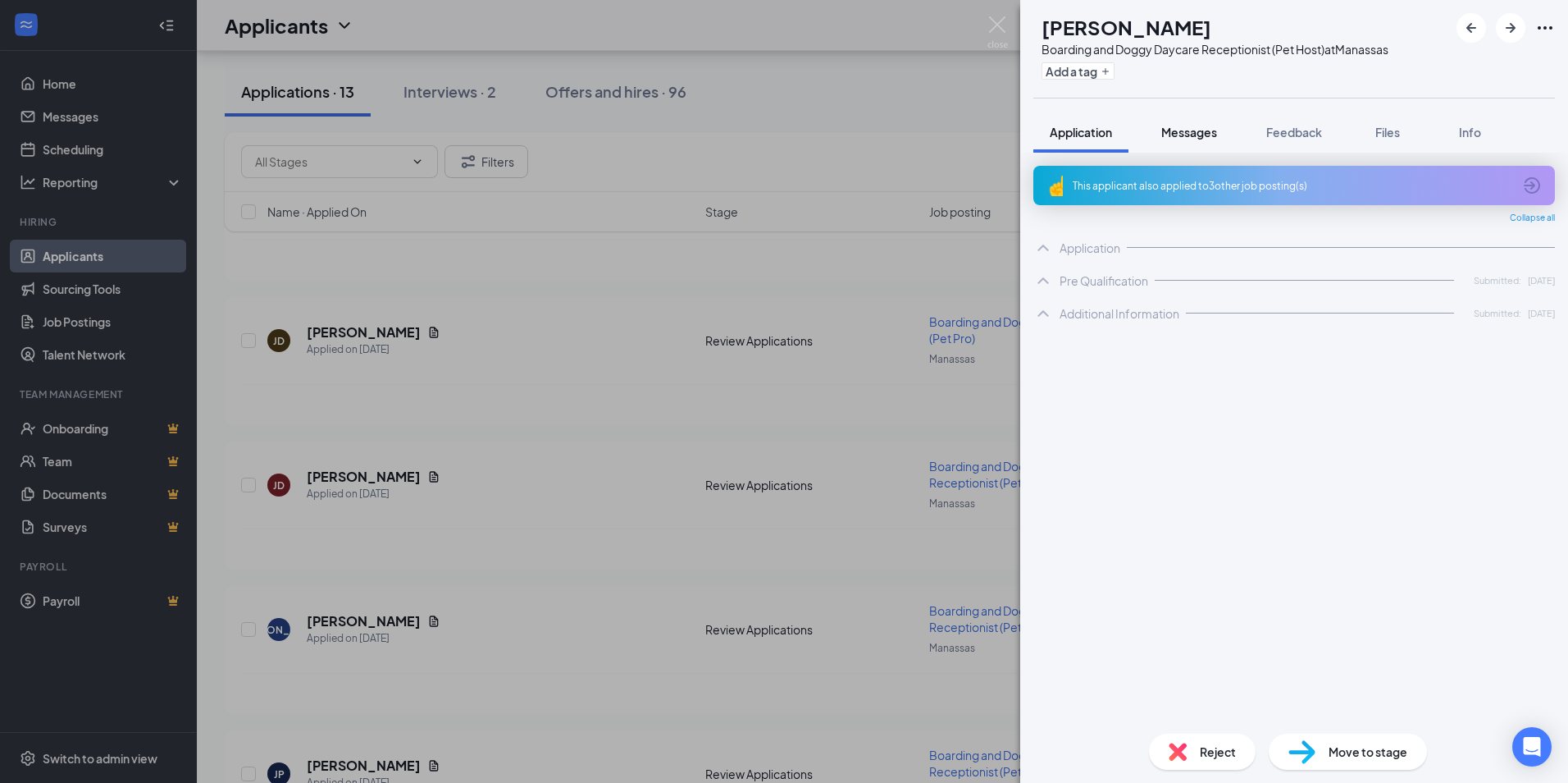
click at [1185, 120] on button "Messages" at bounding box center [1189, 132] width 88 height 41
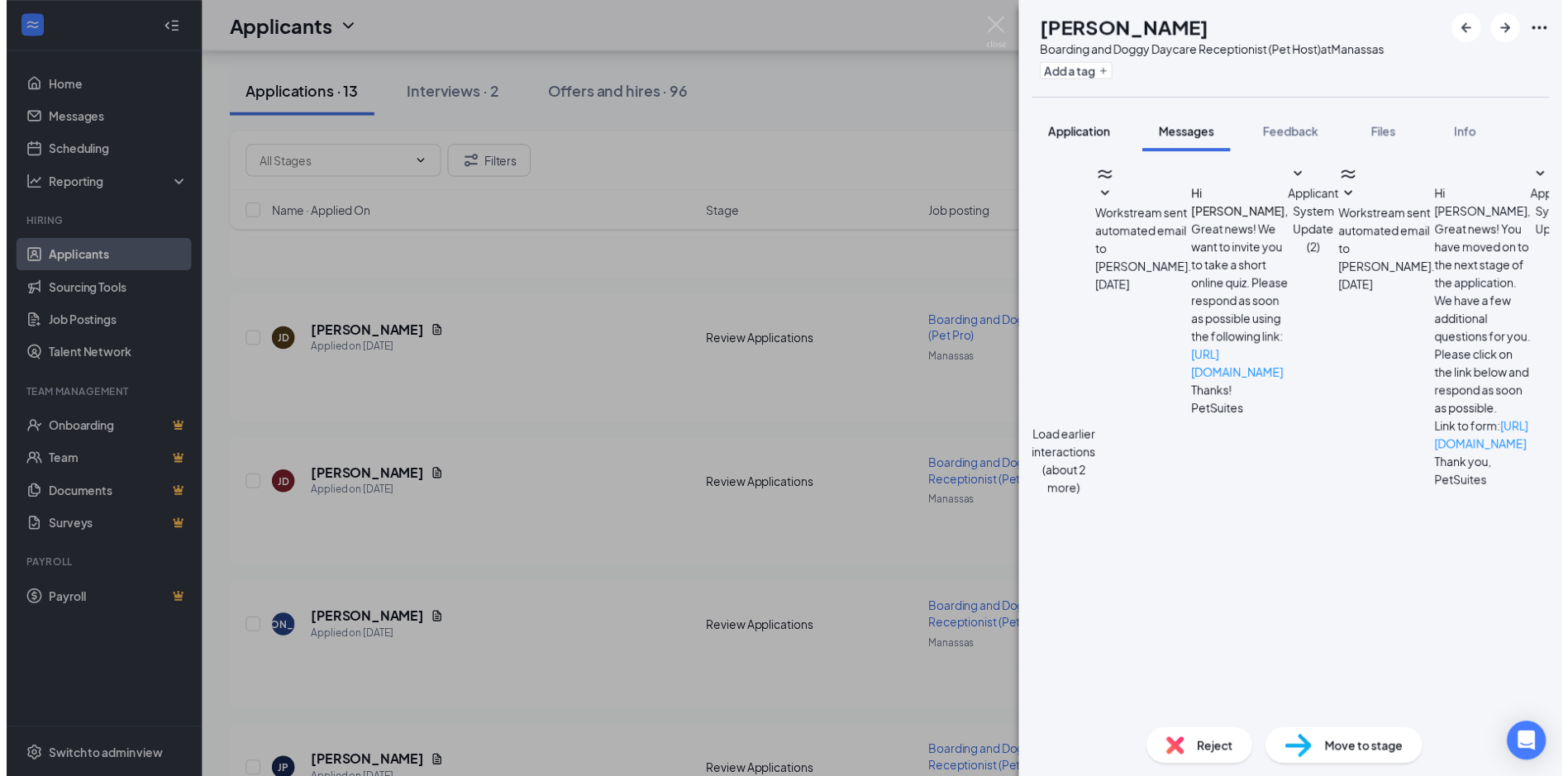
scroll to position [556, 0]
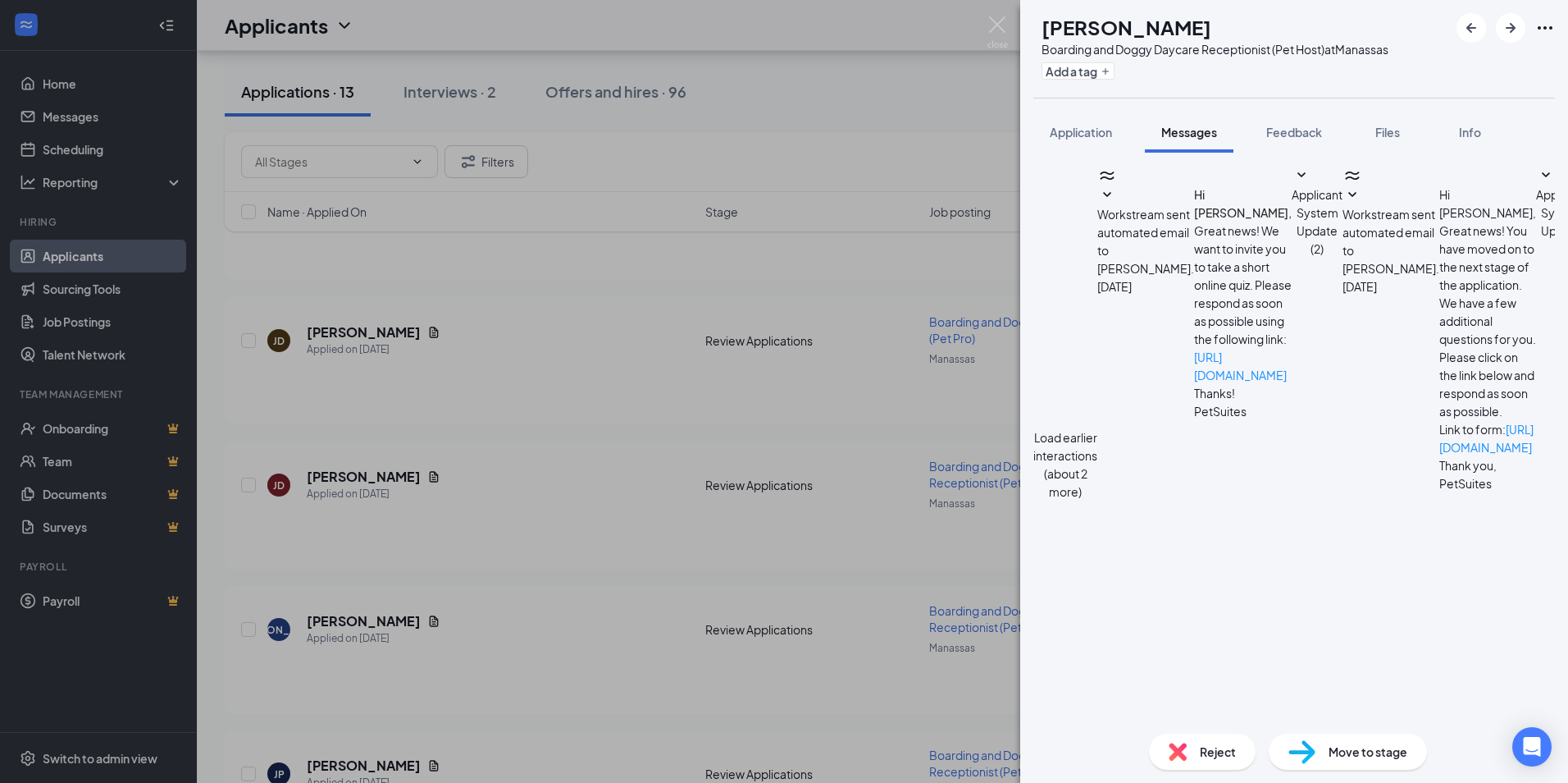
click at [1219, 753] on span "Reject" at bounding box center [1218, 751] width 36 height 18
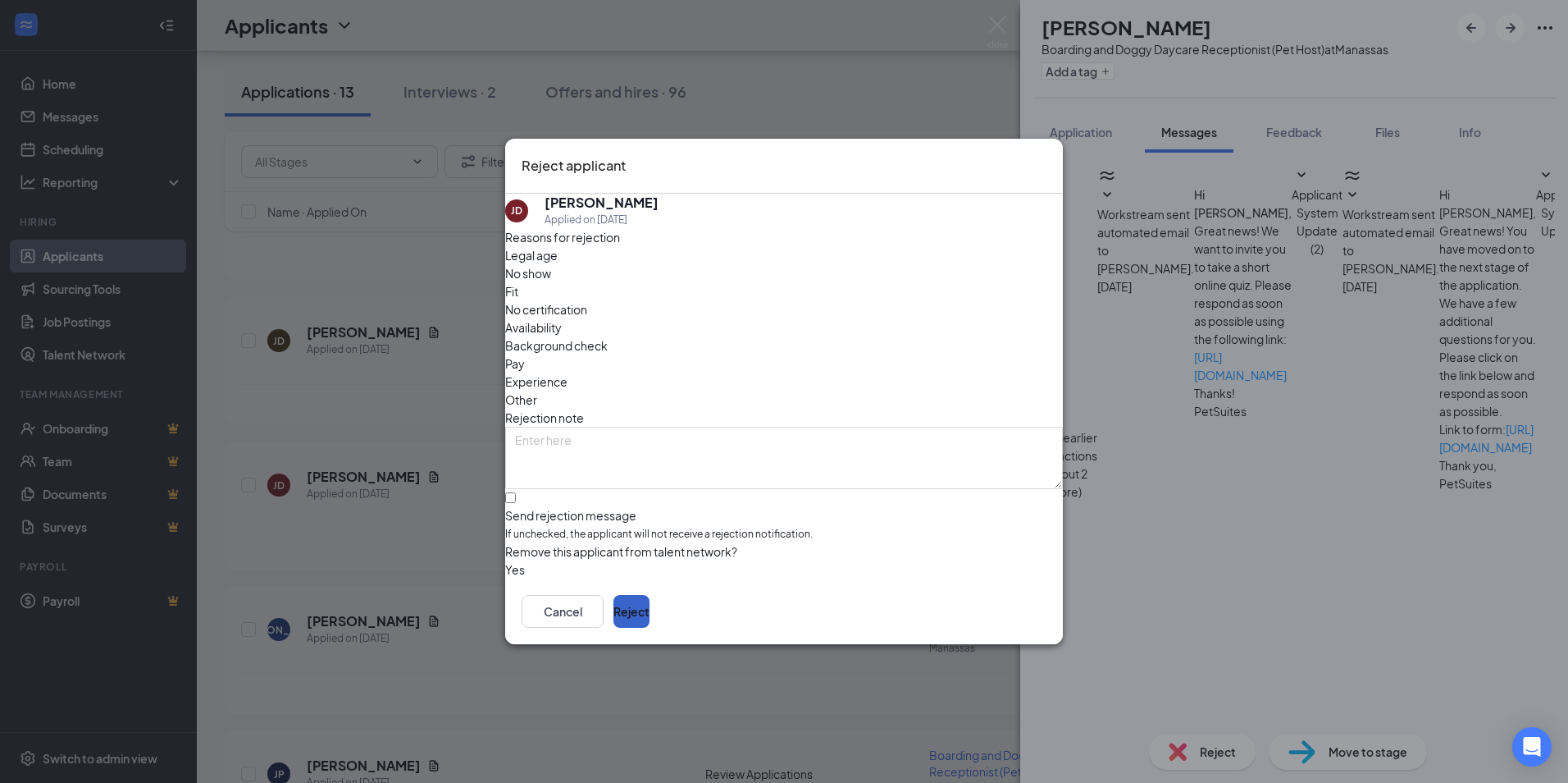
click at [649, 619] on button "Reject" at bounding box center [631, 611] width 36 height 33
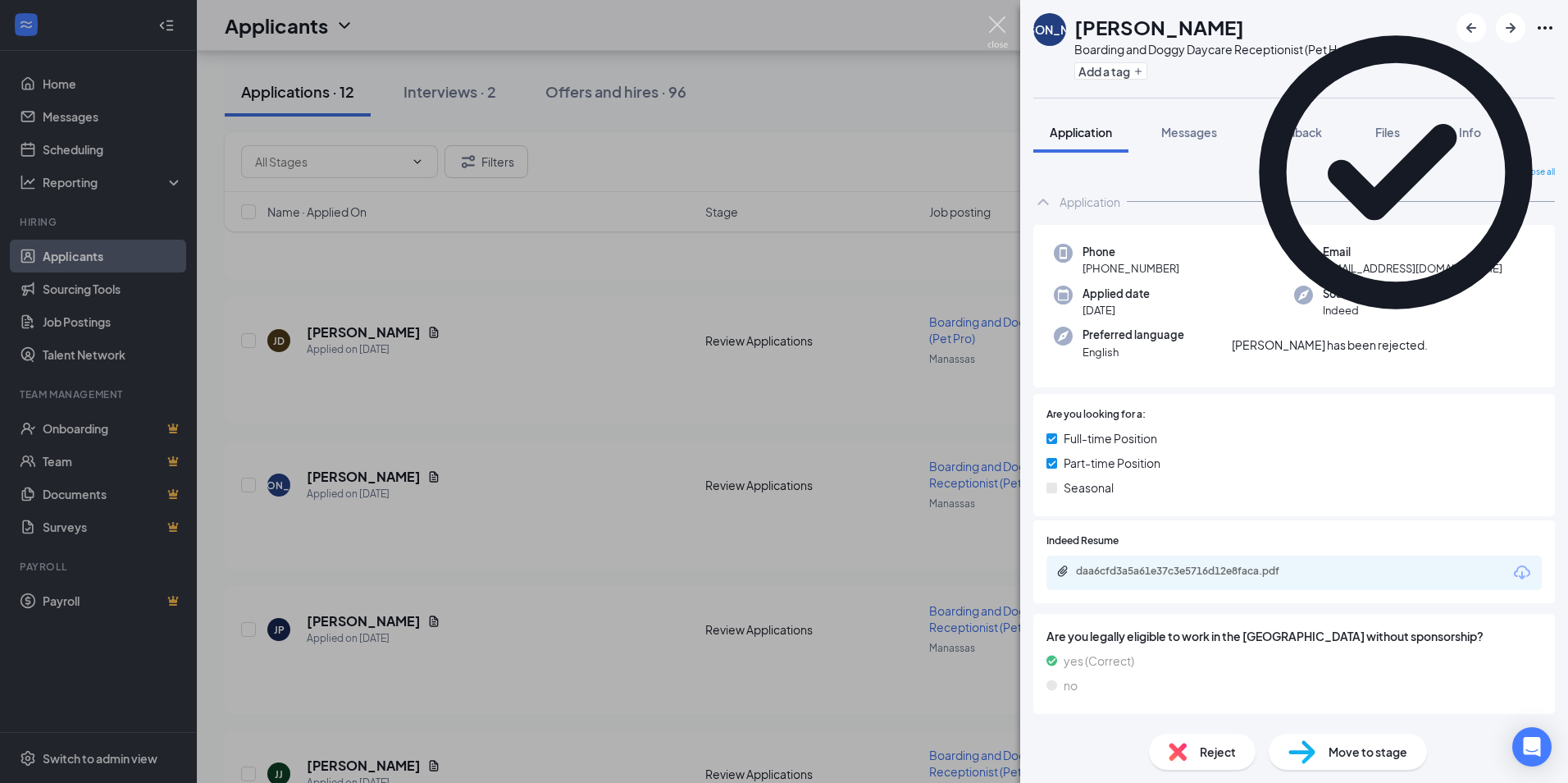
click at [1003, 22] on img at bounding box center [997, 33] width 20 height 32
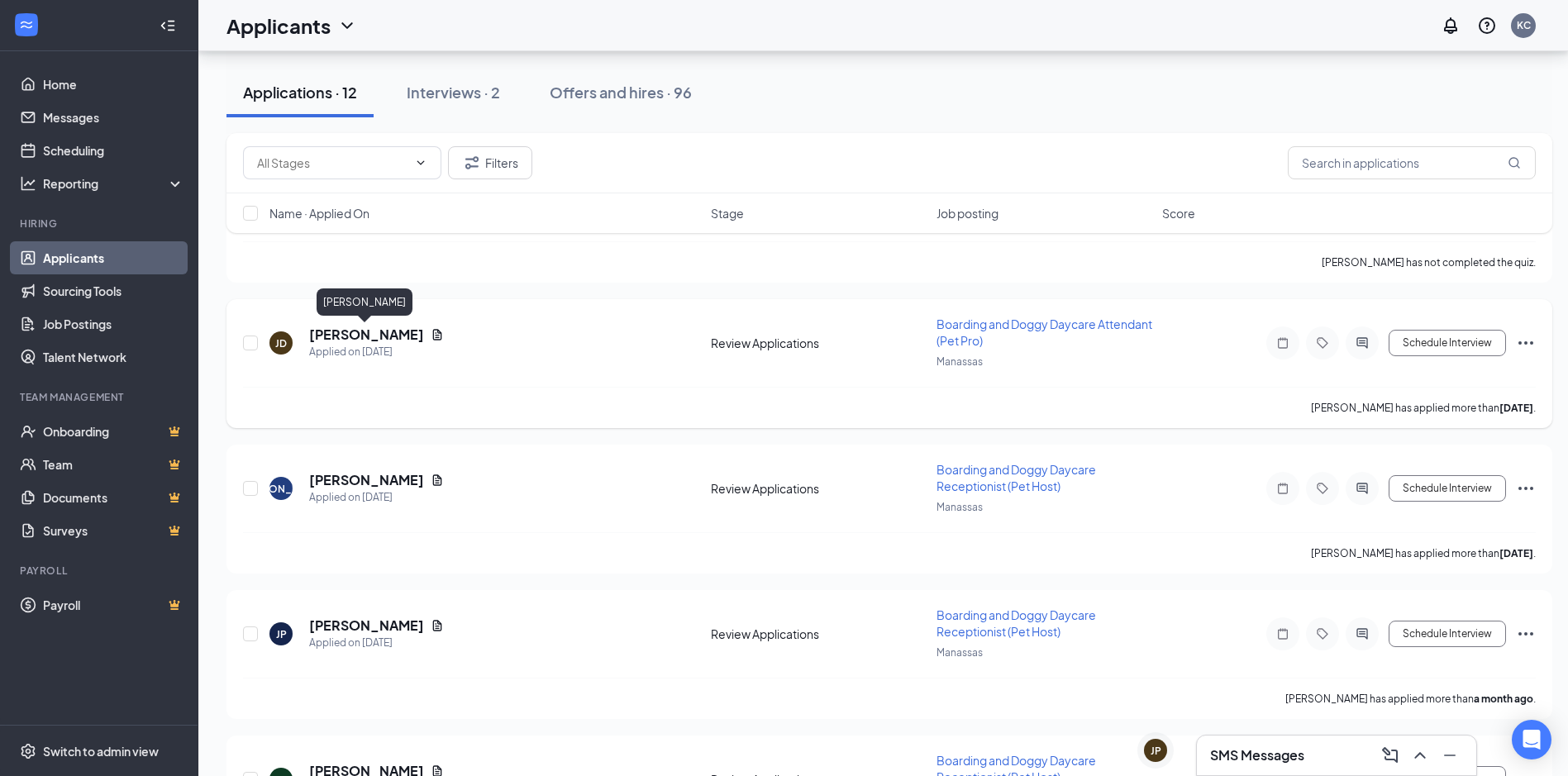
click at [396, 340] on h5 "[PERSON_NAME]" at bounding box center [366, 334] width 115 height 18
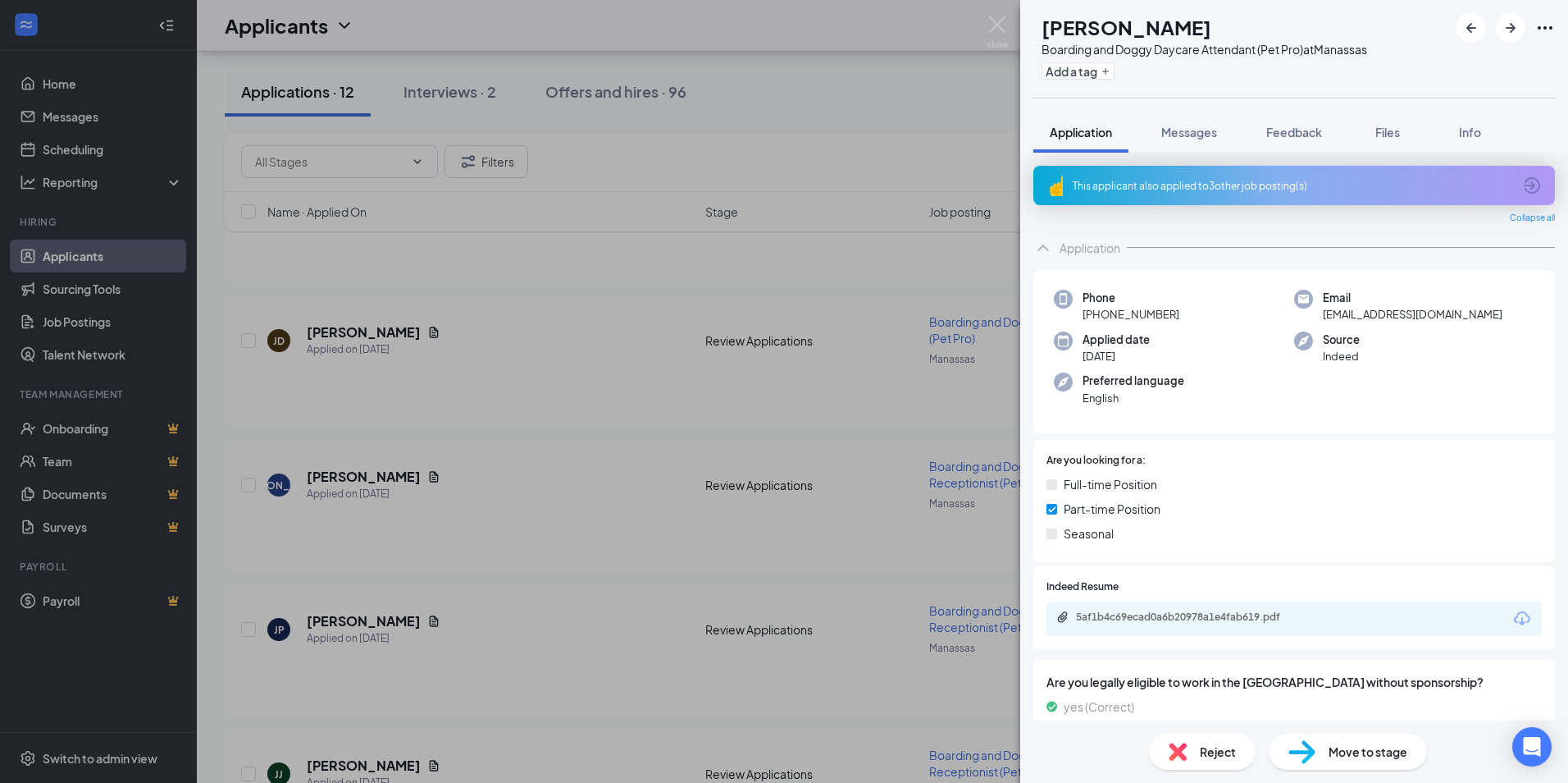
click at [1177, 757] on img at bounding box center [1178, 751] width 18 height 18
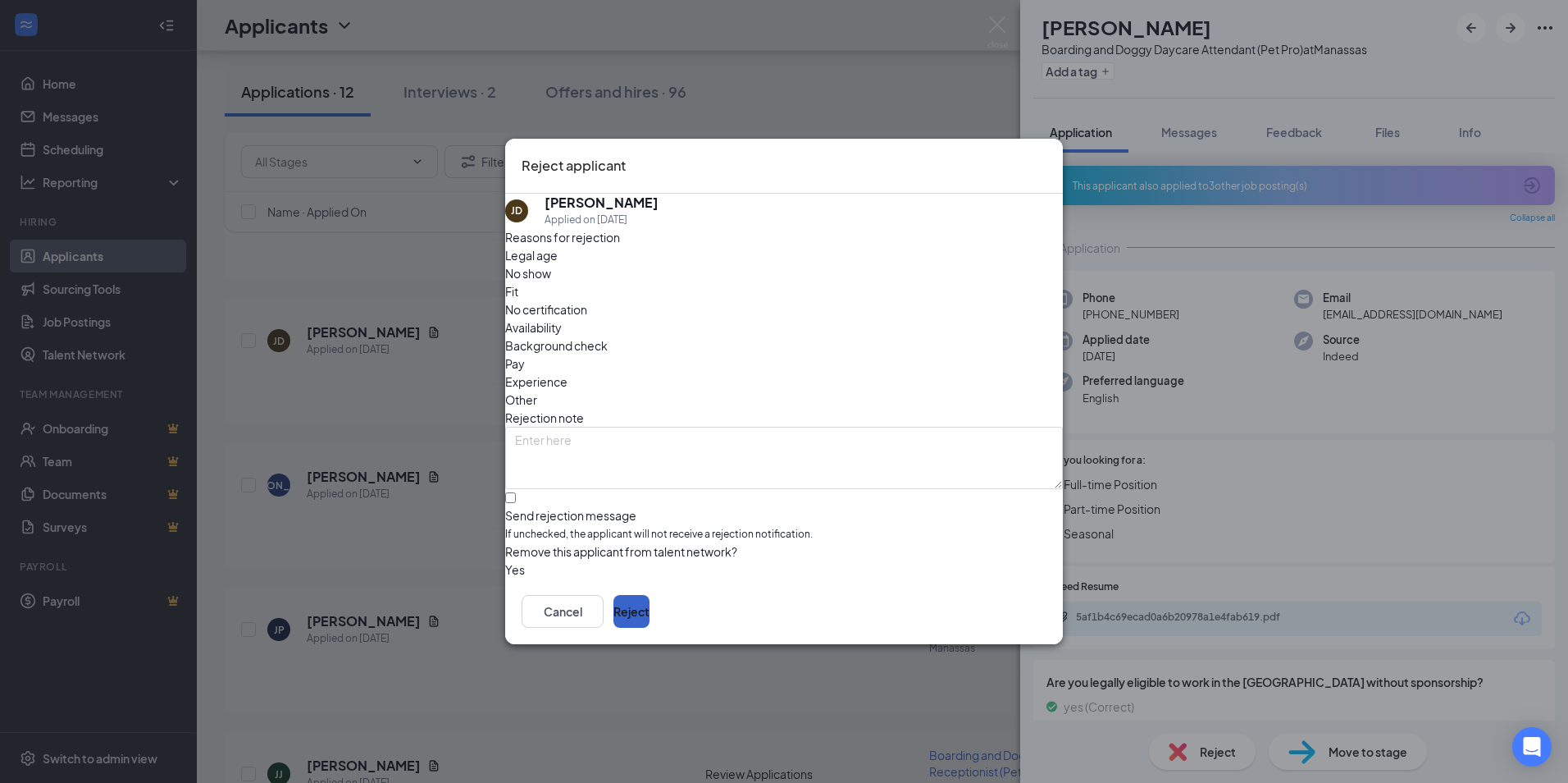
click at [649, 620] on button "Reject" at bounding box center [631, 611] width 36 height 33
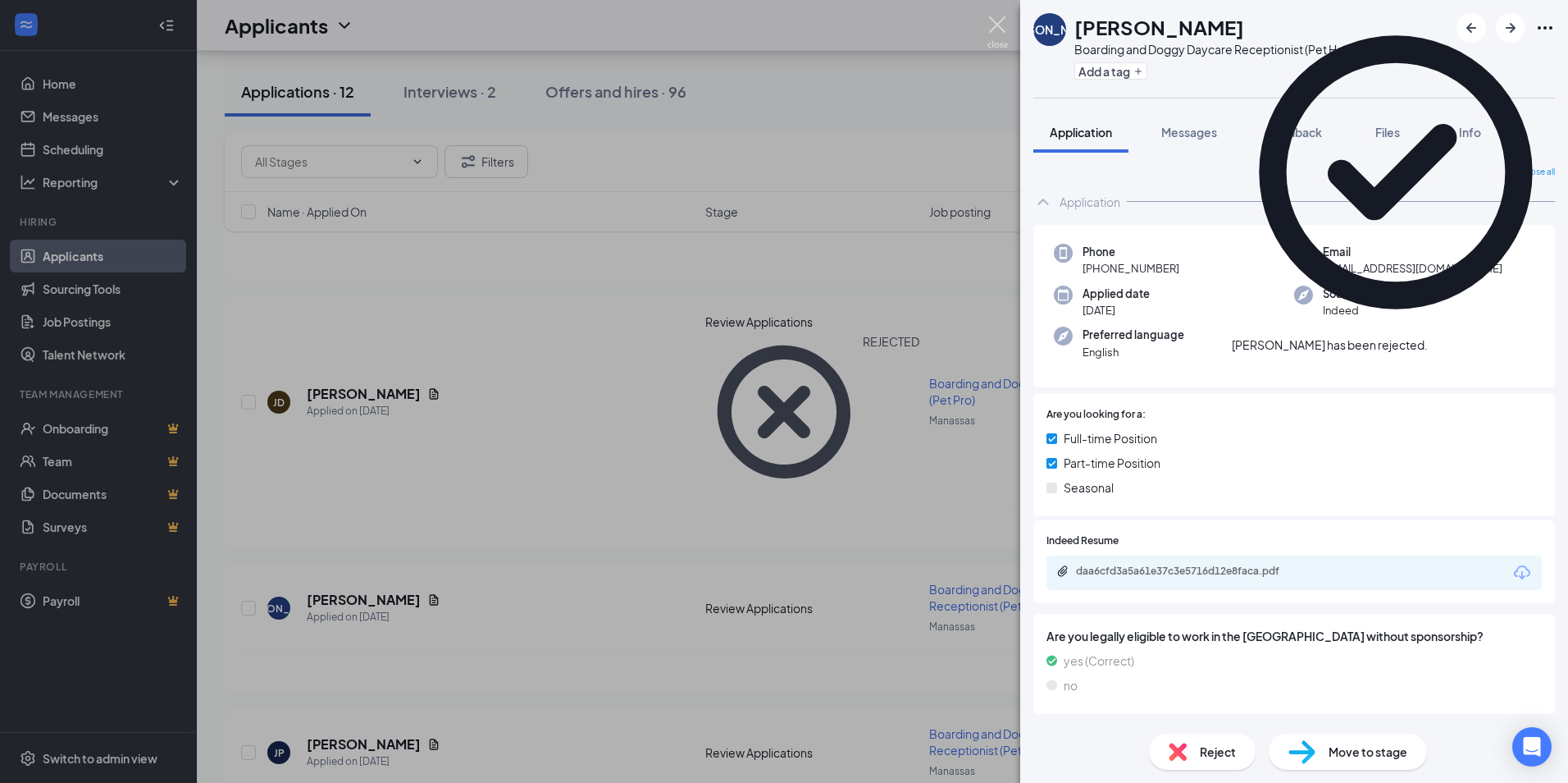
click at [1001, 33] on img at bounding box center [997, 33] width 20 height 32
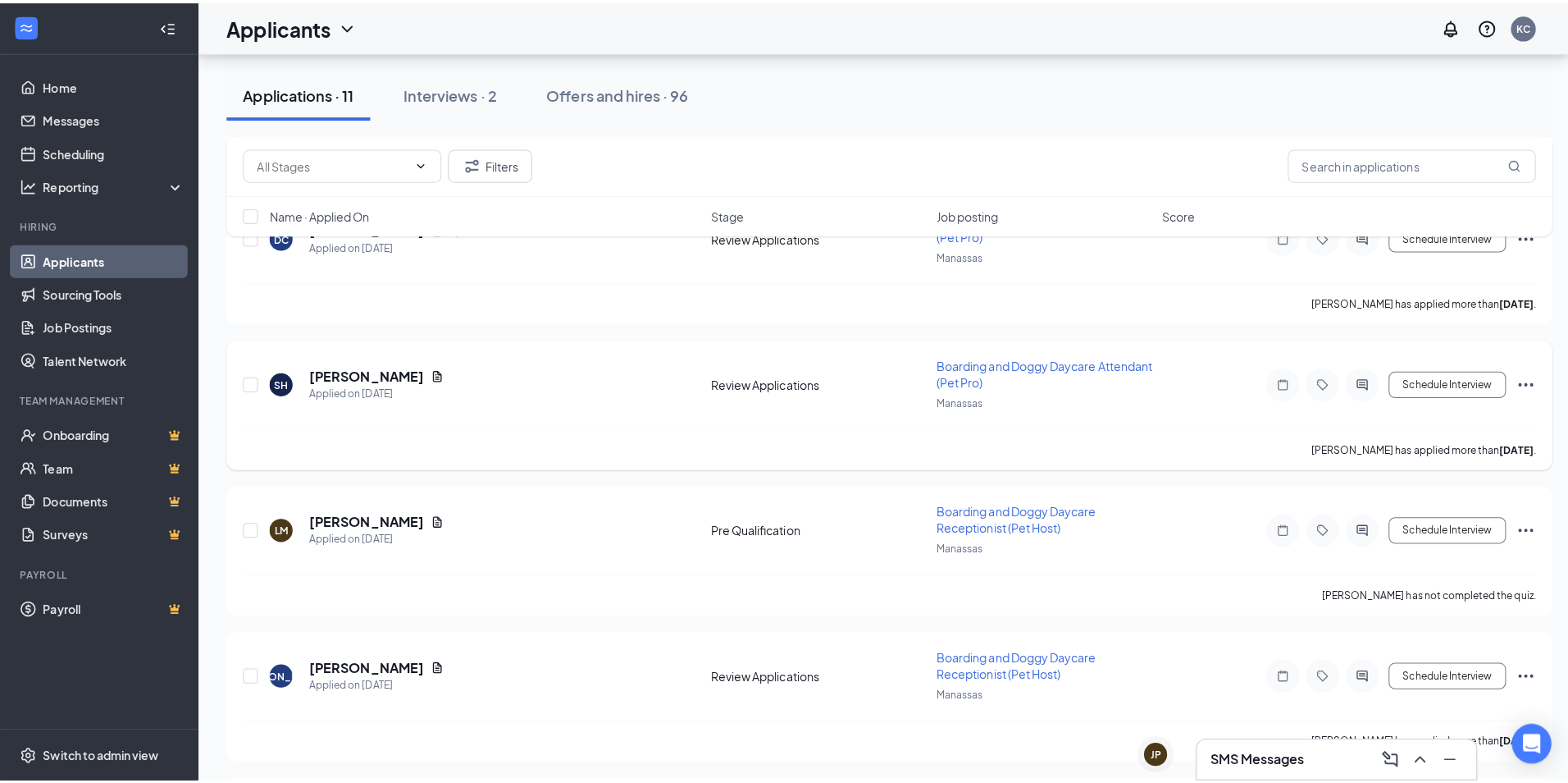
scroll to position [749, 0]
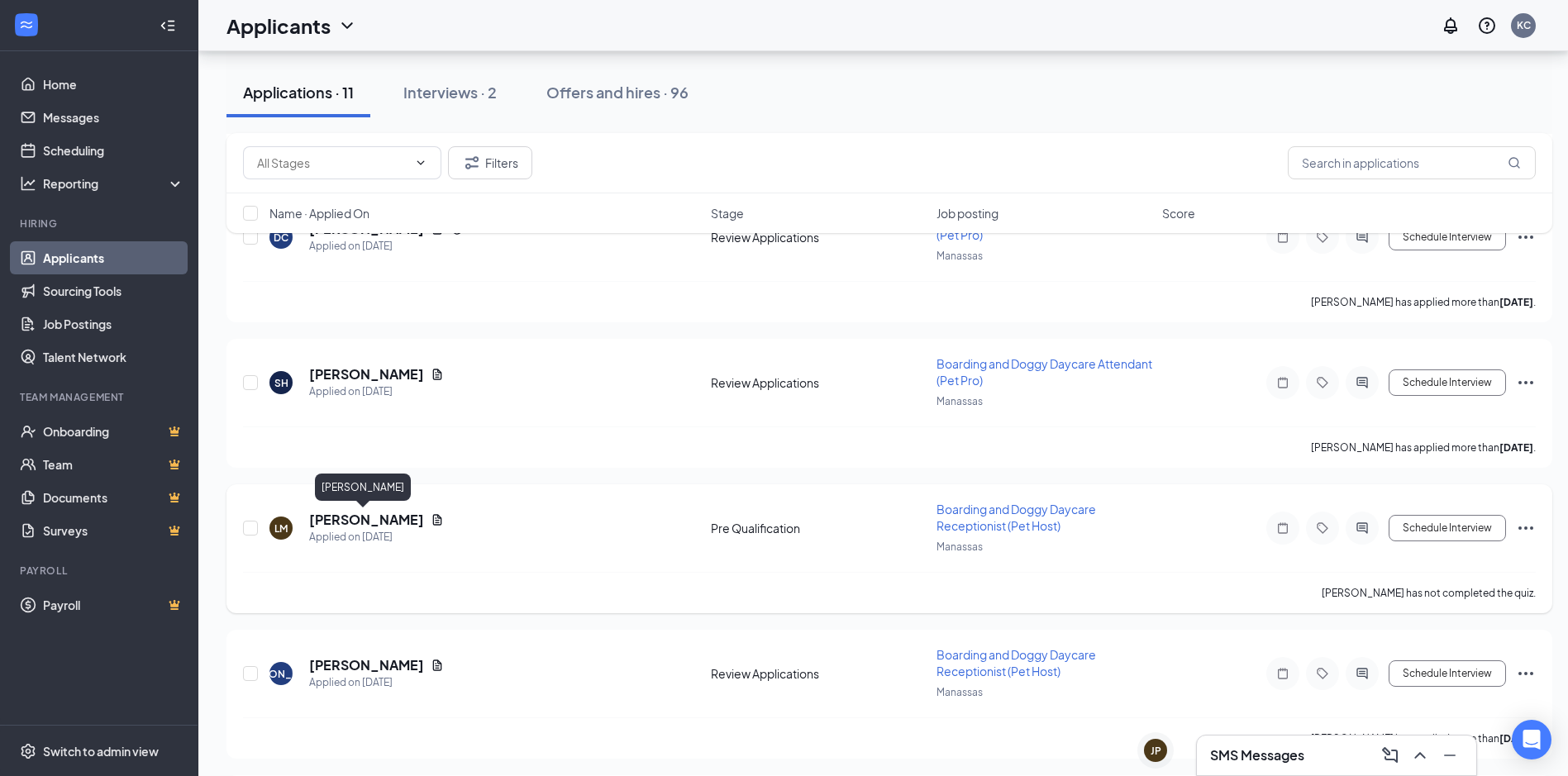
click at [376, 521] on h5 "[PERSON_NAME]" at bounding box center [366, 519] width 115 height 18
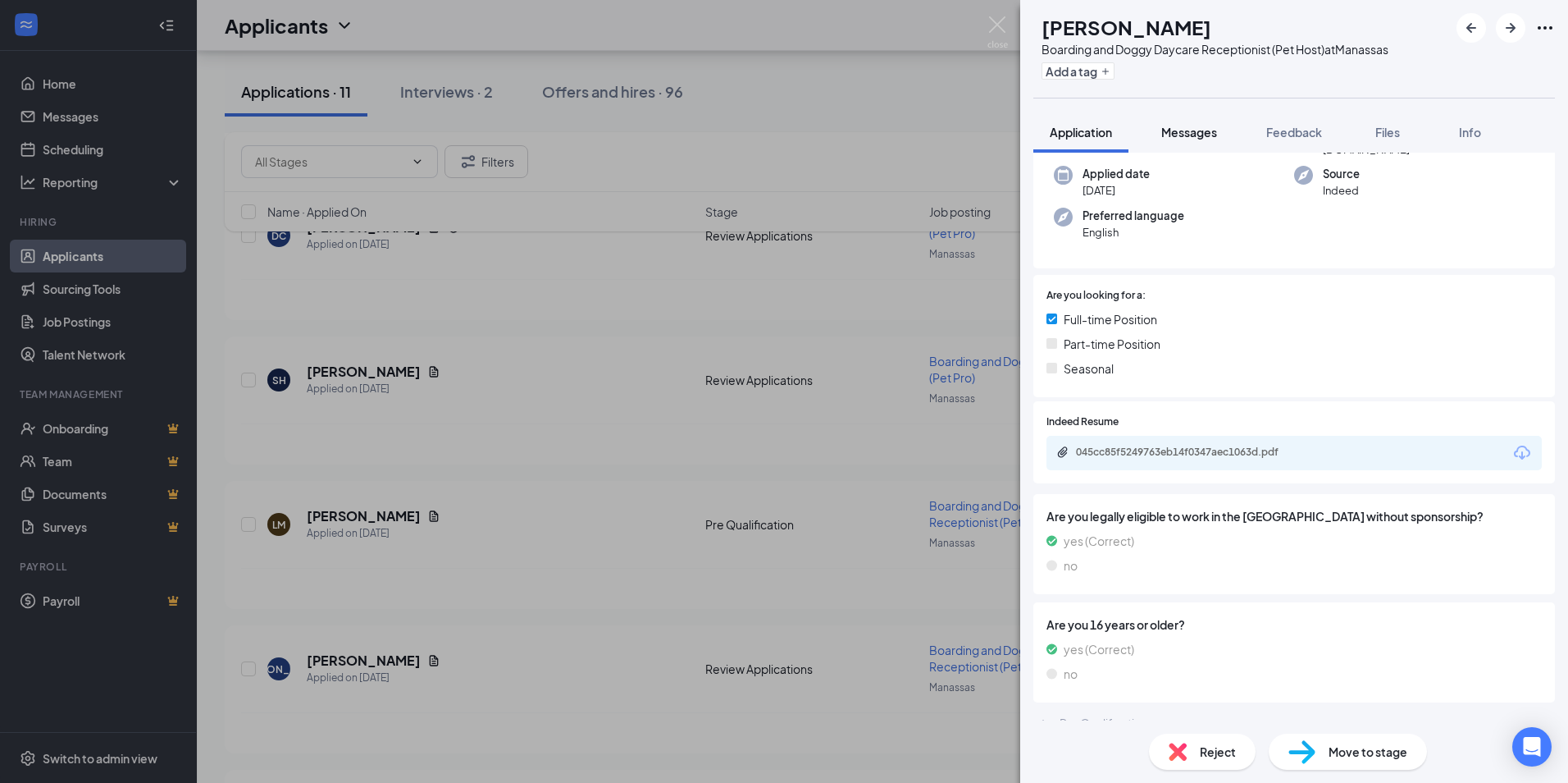
scroll to position [139, 0]
click at [1204, 134] on span "Messages" at bounding box center [1189, 132] width 56 height 15
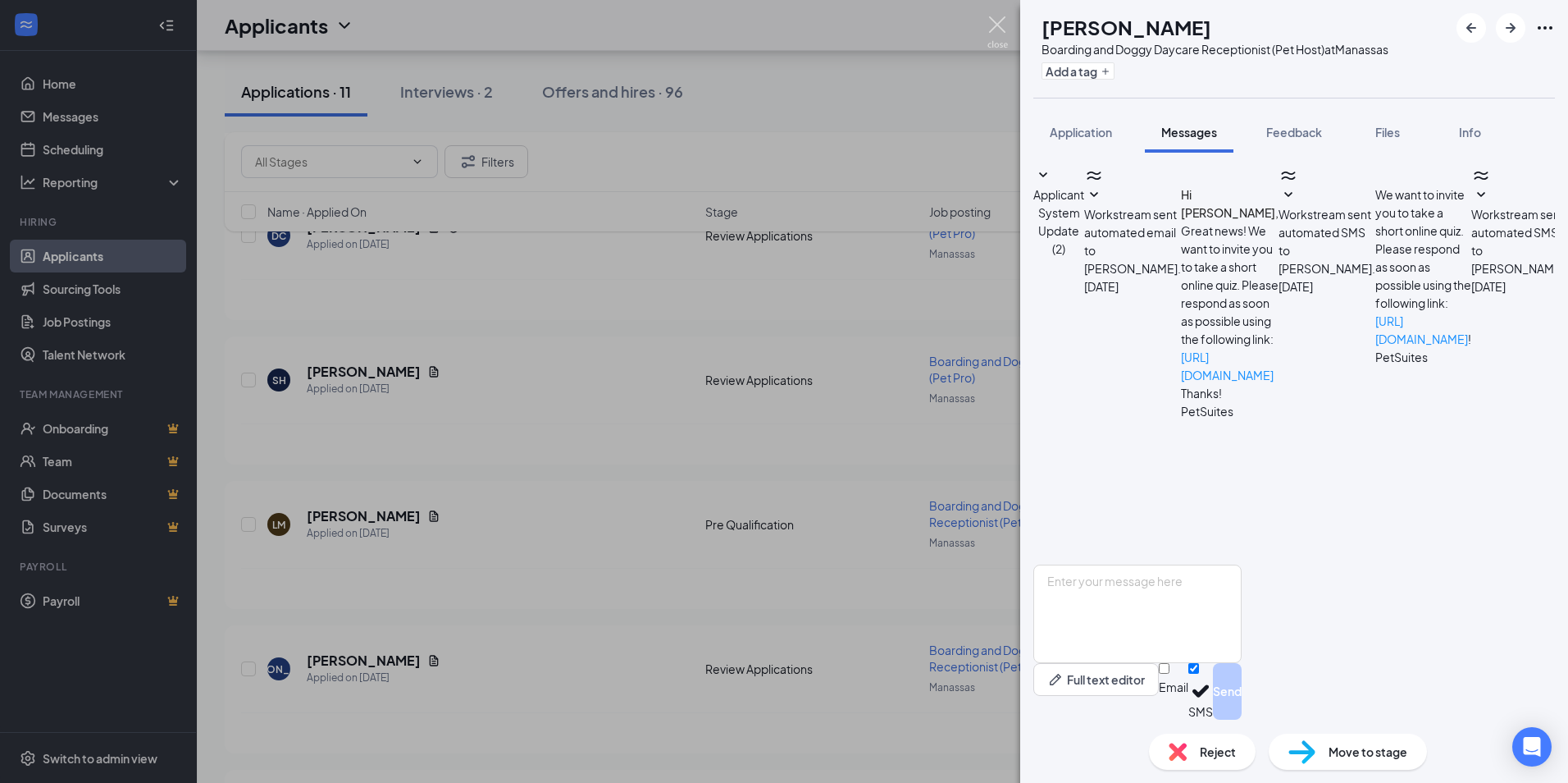
click at [995, 35] on img at bounding box center [997, 33] width 20 height 32
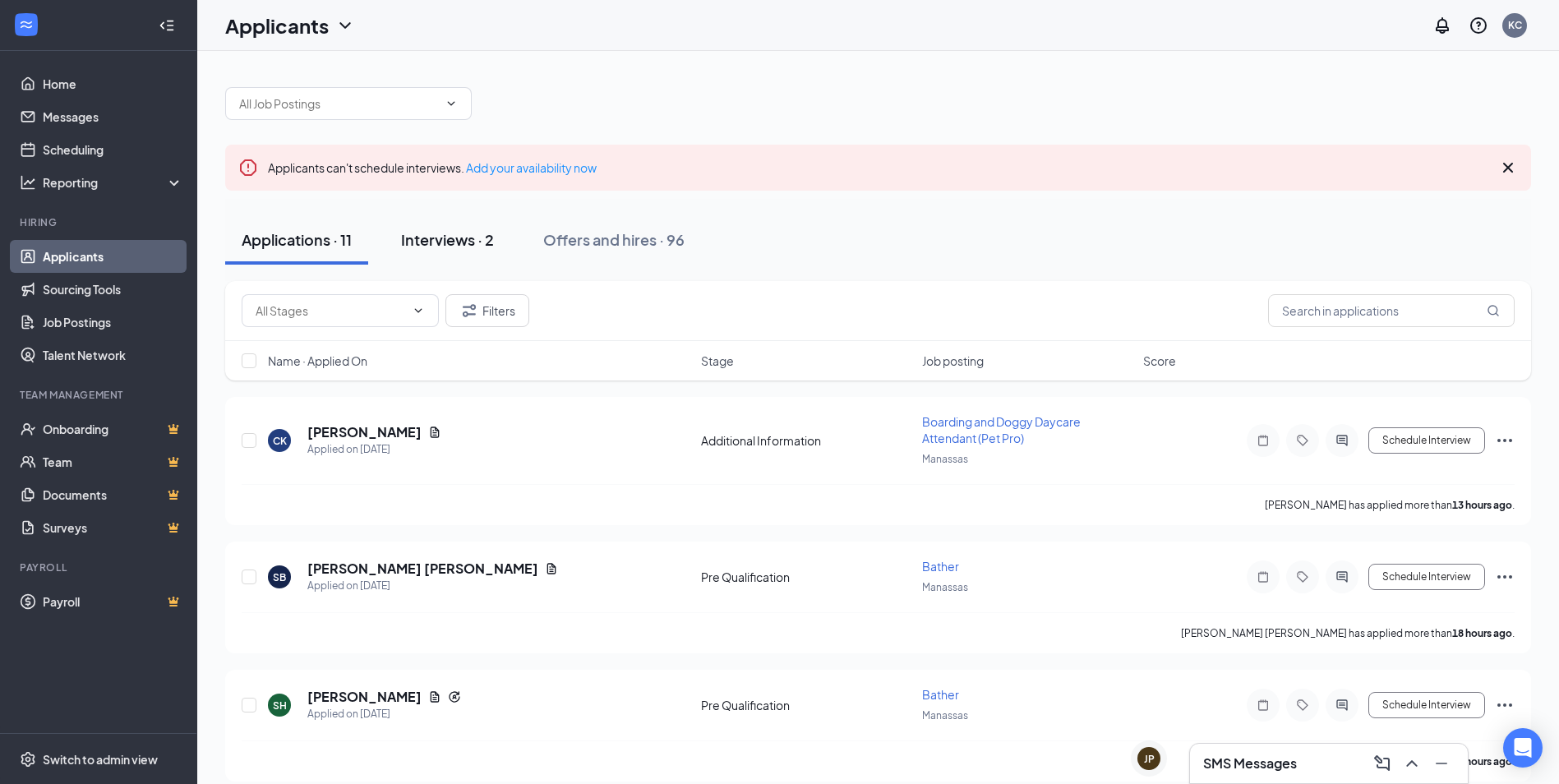
click at [429, 227] on button "Interviews · 2" at bounding box center [447, 240] width 126 height 49
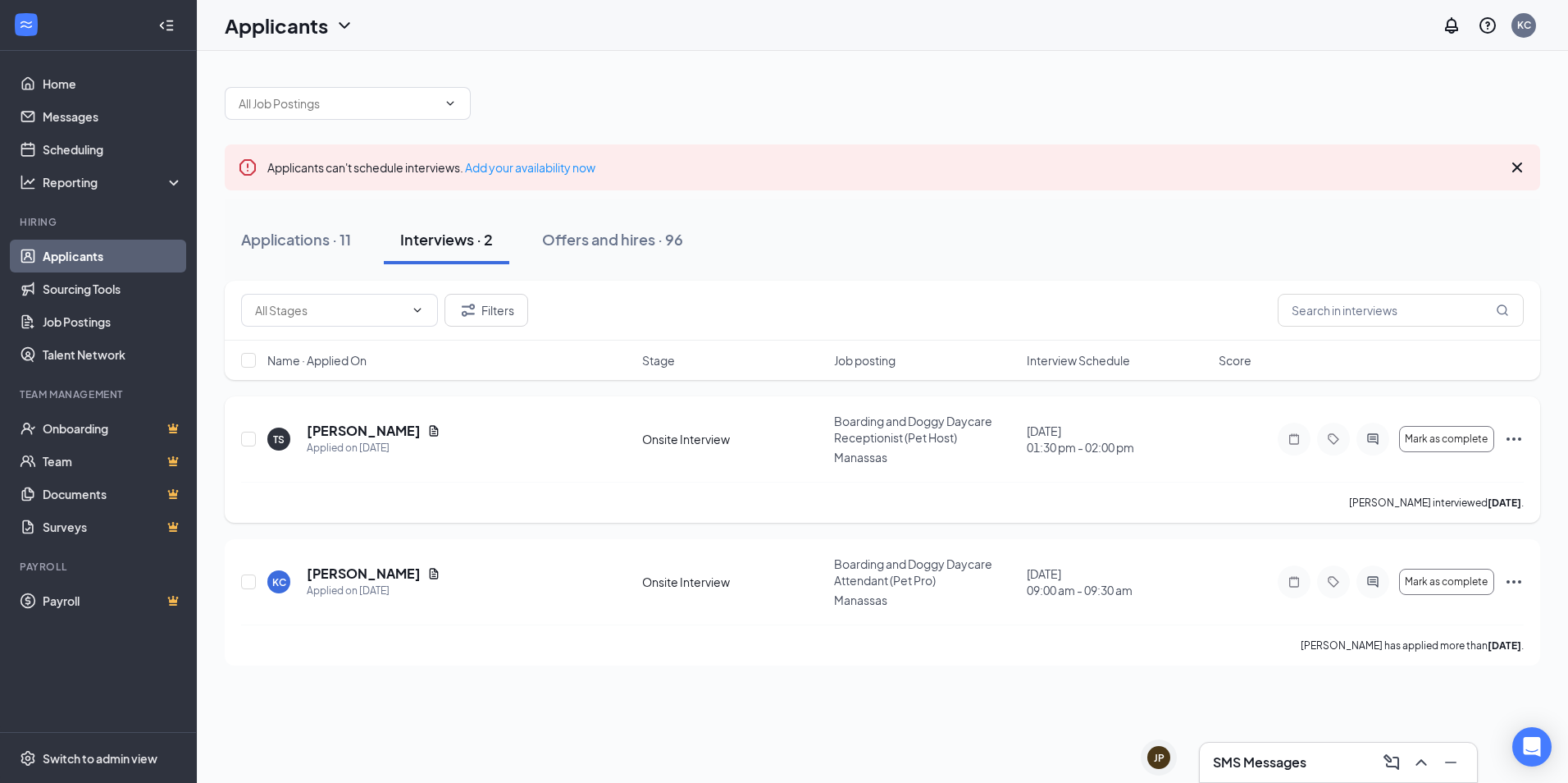
click at [1519, 439] on icon "Ellipses" at bounding box center [1514, 439] width 19 height 19
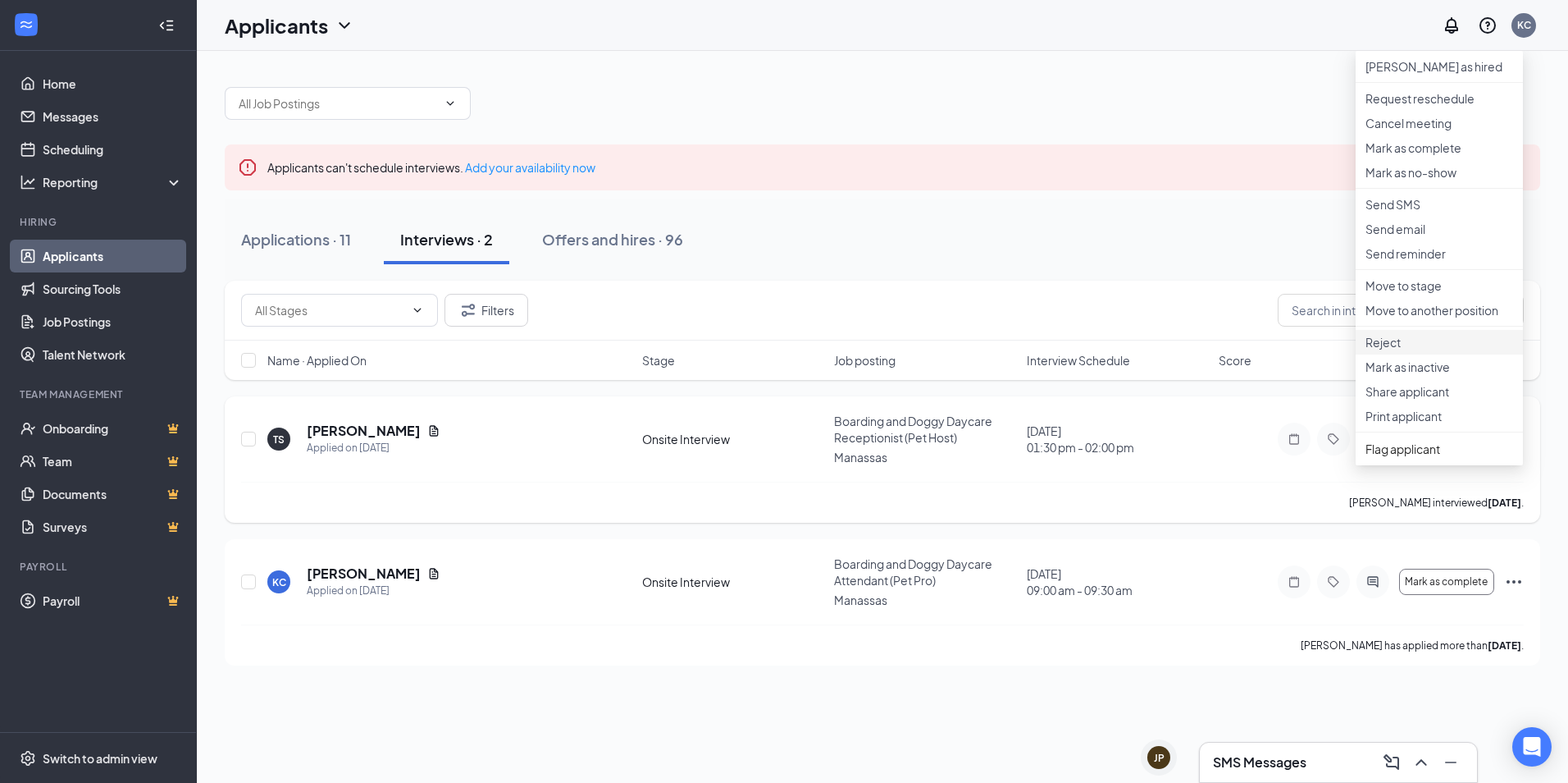
click at [1448, 350] on p "Reject" at bounding box center [1439, 342] width 147 height 17
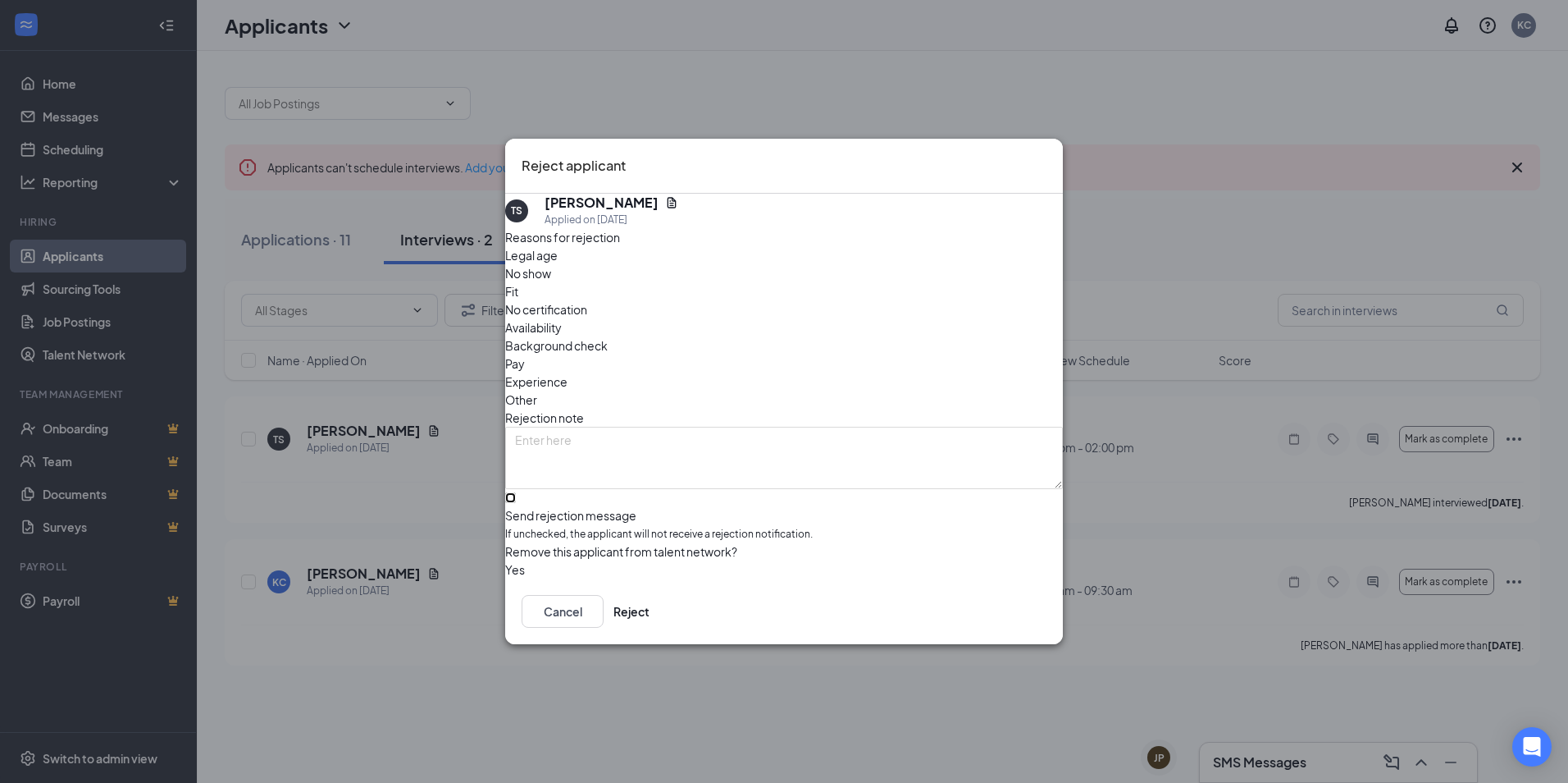
click at [516, 493] on input "Send rejection message If unchecked, the applicant will not receive a rejection…" at bounding box center [511, 498] width 11 height 11
checkbox input "true"
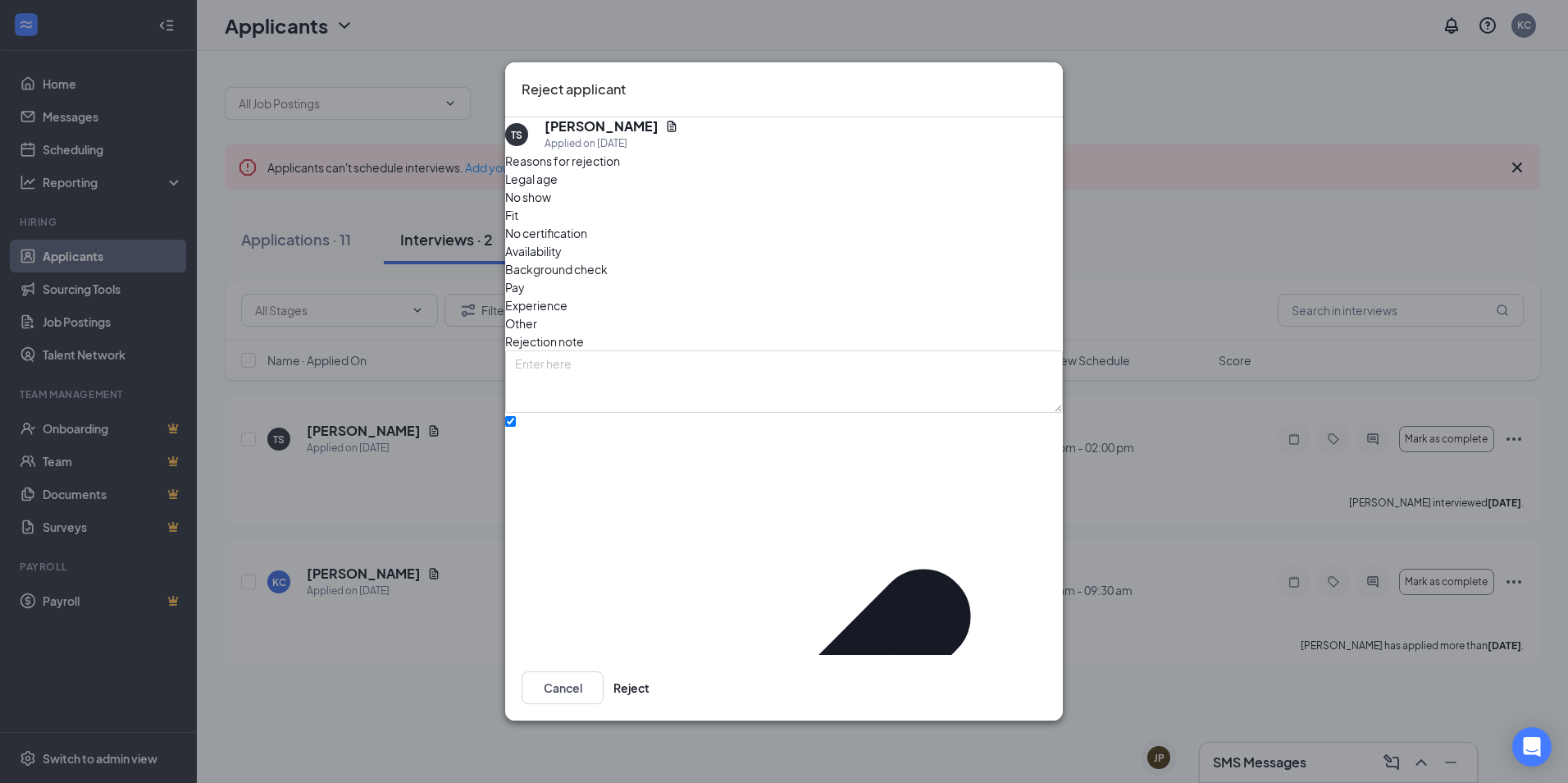
click at [1047, 79] on icon "Cross" at bounding box center [1047, 79] width 0 height 0
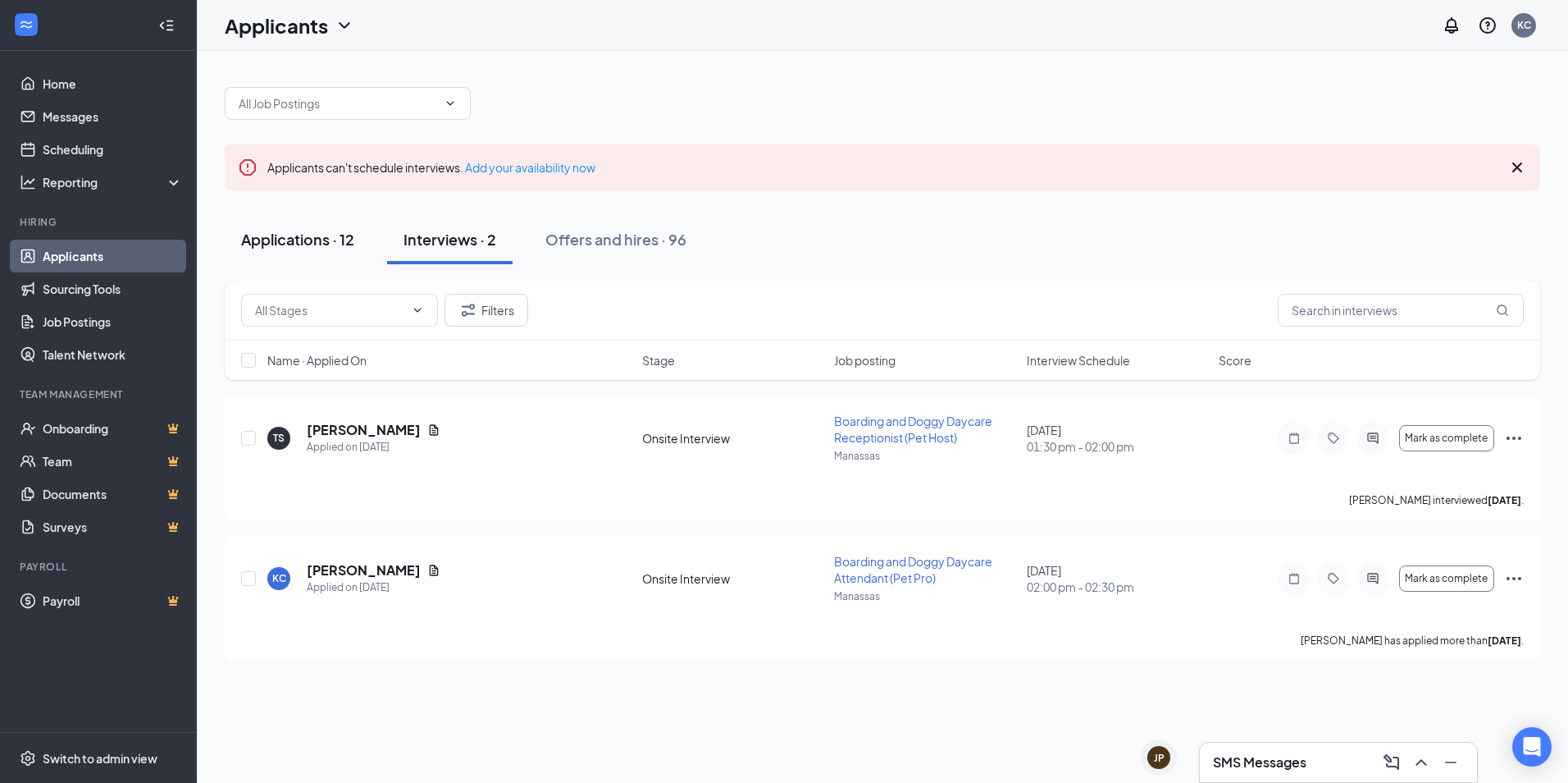
click at [262, 240] on div "Applications · 12" at bounding box center [297, 238] width 113 height 20
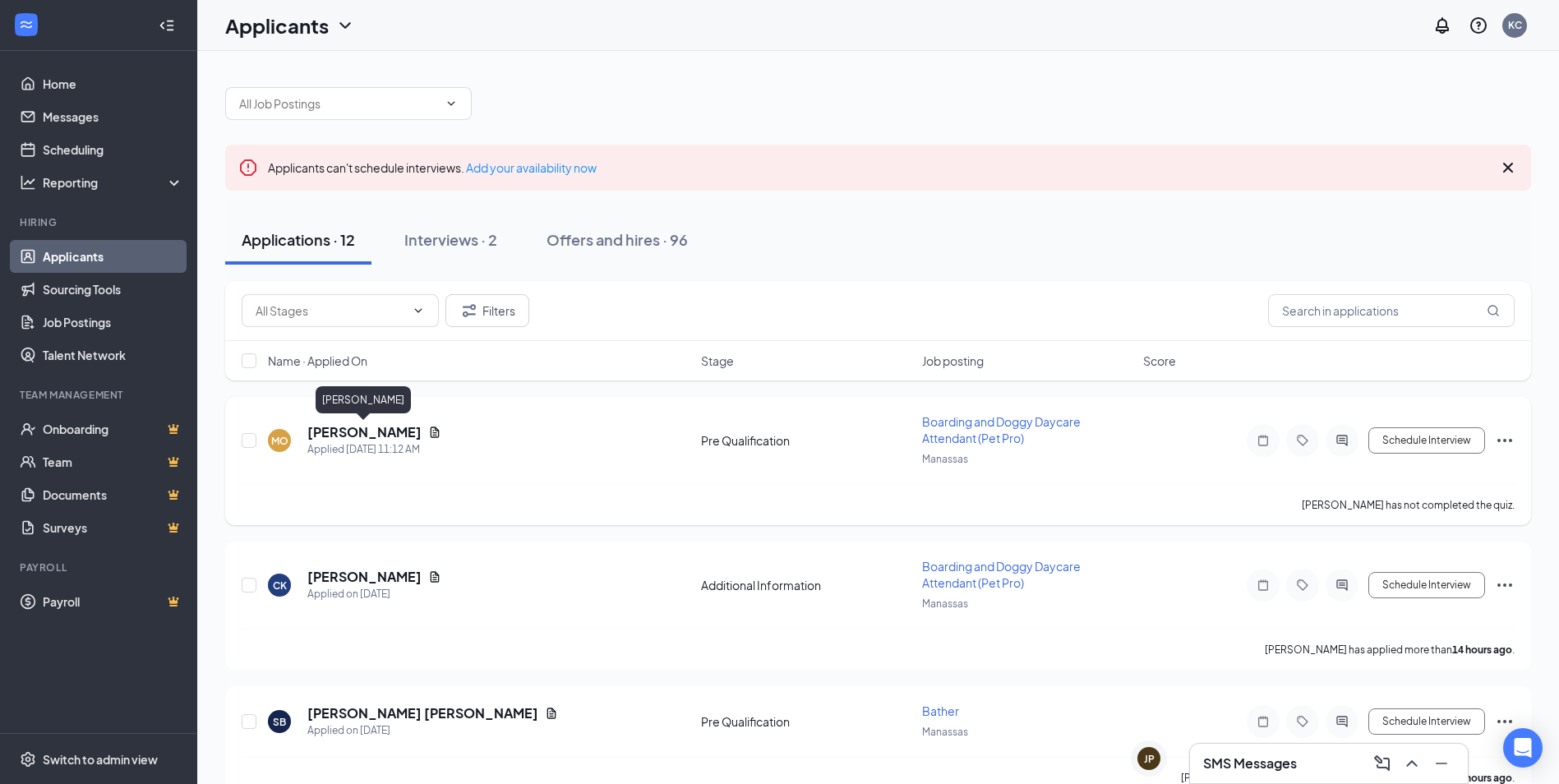
click at [401, 433] on h5 "[PERSON_NAME]" at bounding box center [364, 432] width 114 height 18
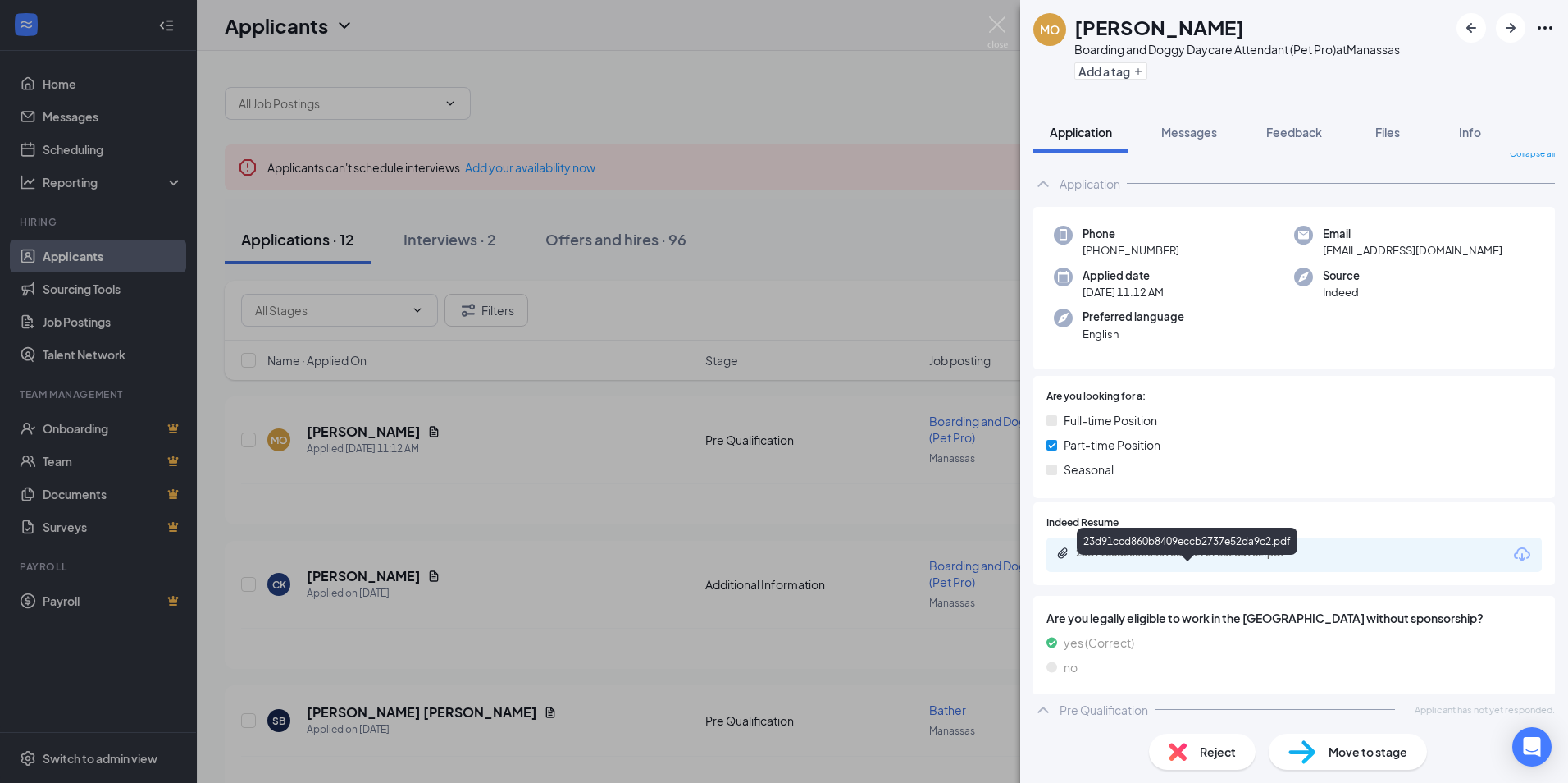
scroll to position [23, 0]
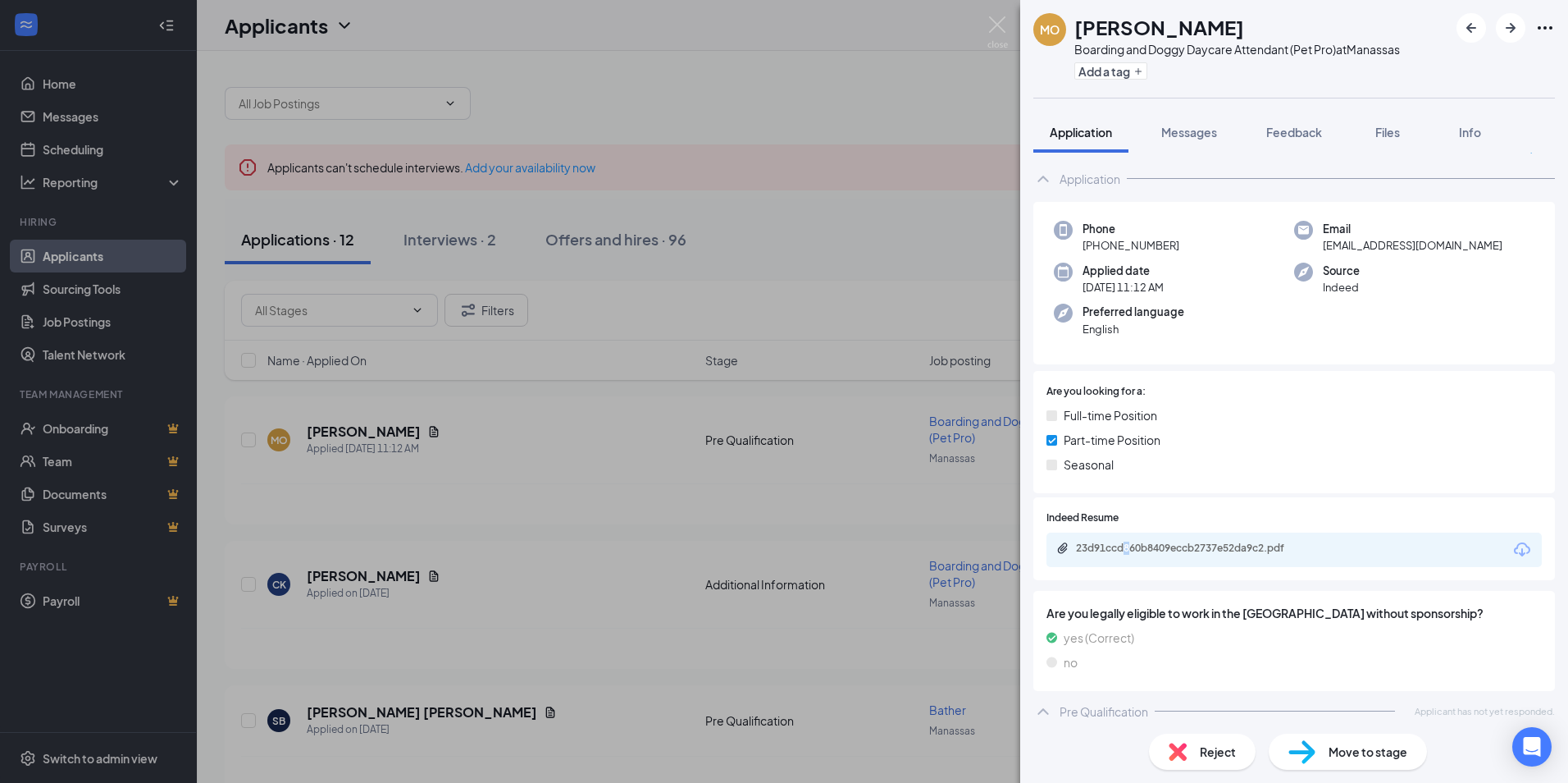
click at [1128, 561] on div "23d91ccd860b8409eccb2737e52da9c2.pdf" at bounding box center [1294, 549] width 495 height 34
drag, startPoint x: 1128, startPoint y: 561, endPoint x: 1140, endPoint y: 551, distance: 15.6
click at [1140, 551] on div "23d91ccd860b8409eccb2737e52da9c2.pdf" at bounding box center [1191, 547] width 229 height 13
click at [998, 23] on img at bounding box center [997, 33] width 20 height 32
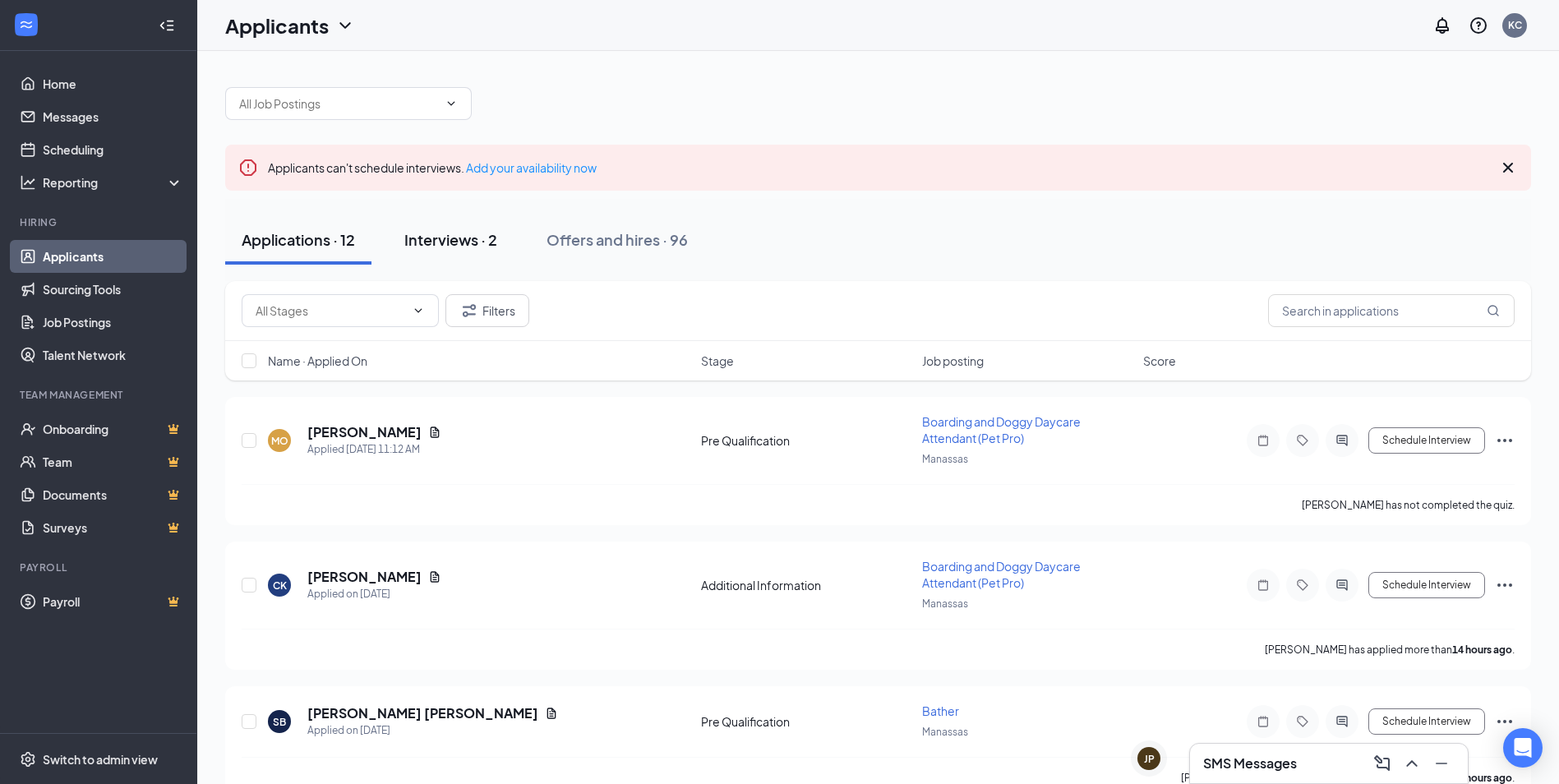
click at [460, 235] on div "Interviews · 2" at bounding box center [450, 239] width 93 height 20
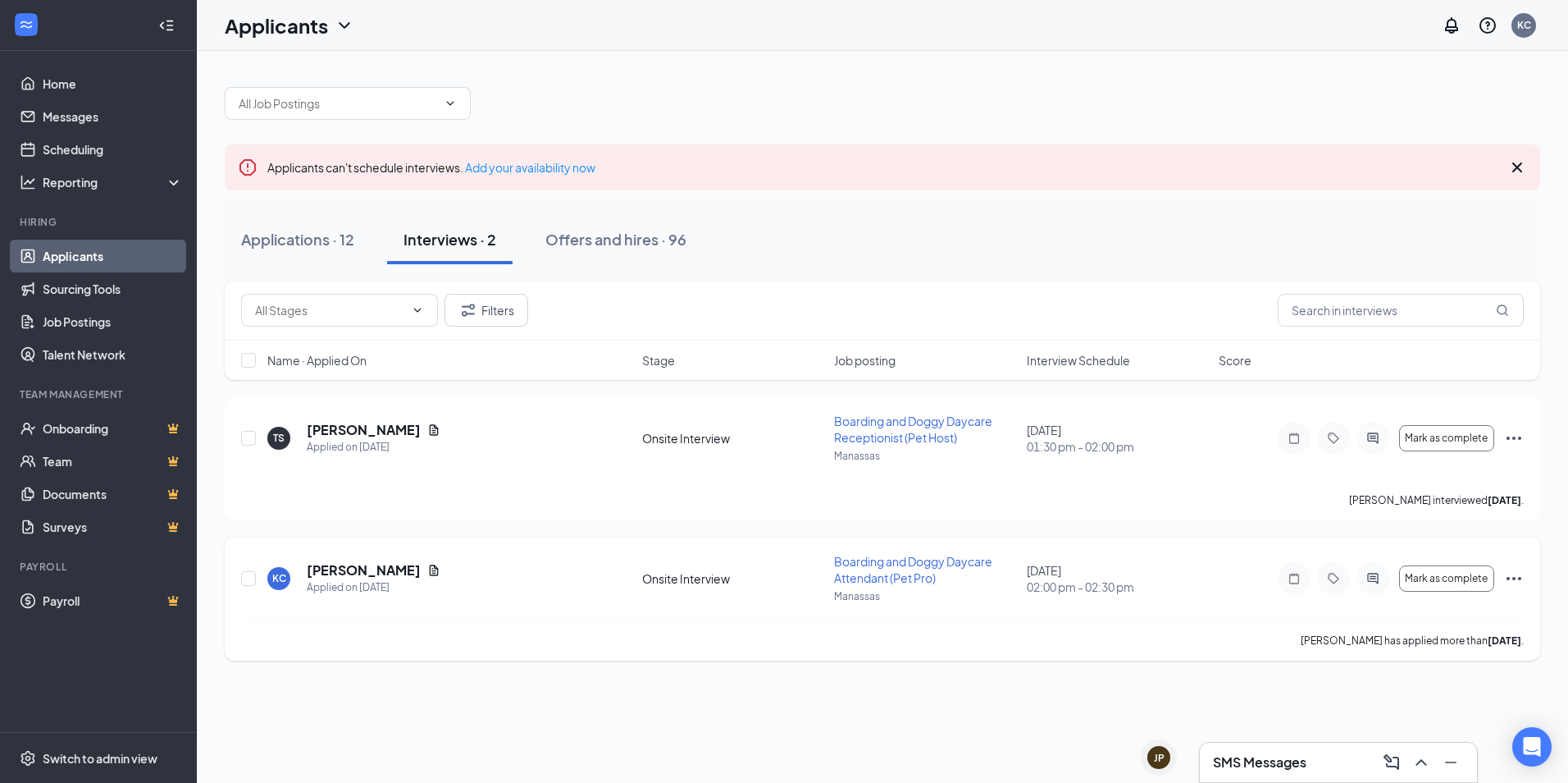
click at [1513, 577] on icon "Ellipses" at bounding box center [1514, 578] width 15 height 4
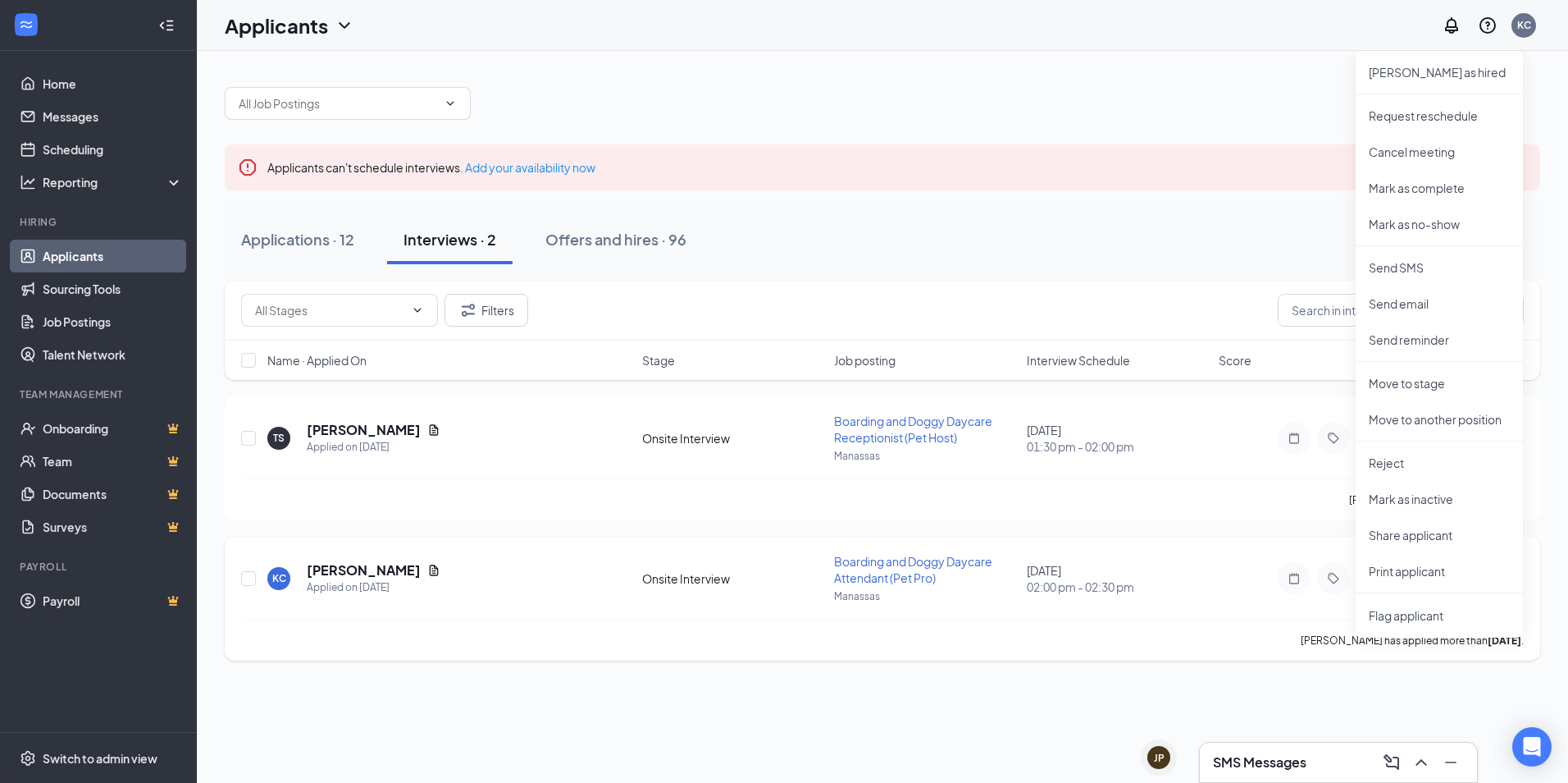
click at [1102, 657] on div "KRISTIN COYKENDALL has applied more than 7 days ago ." at bounding box center [882, 640] width 1283 height 41
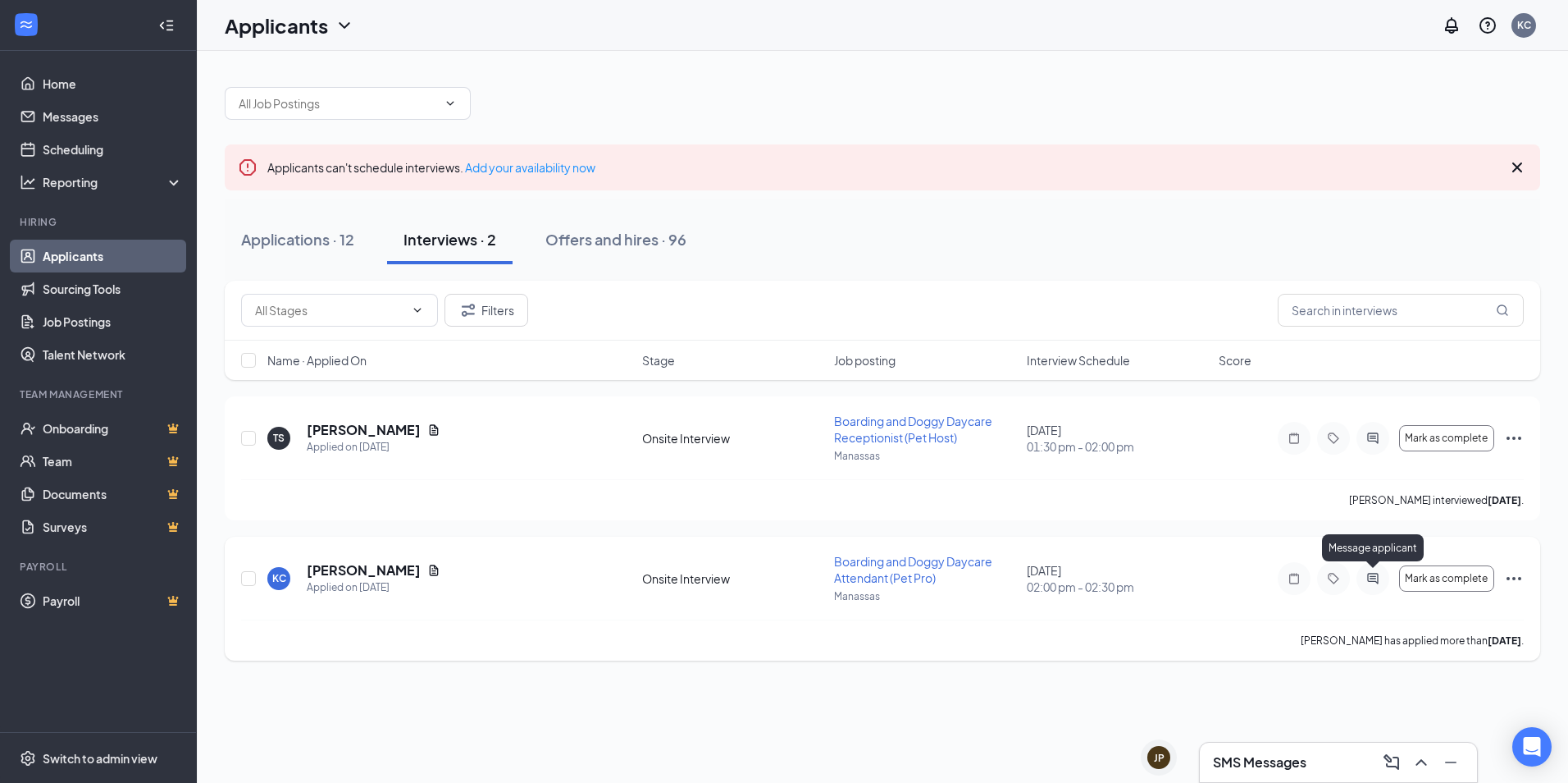
click at [1368, 576] on icon "ActiveChat" at bounding box center [1373, 578] width 11 height 11
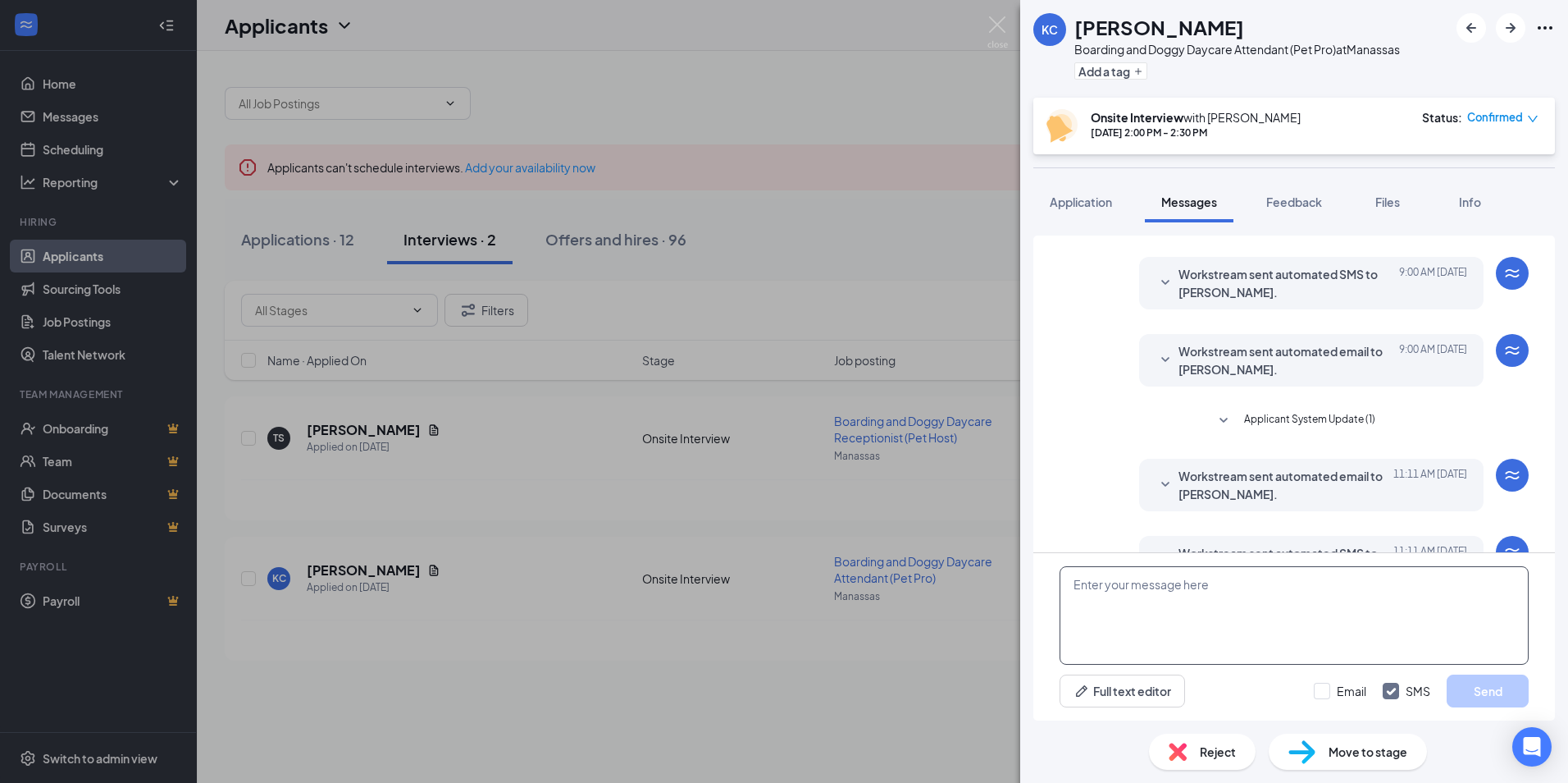
scroll to position [382, 0]
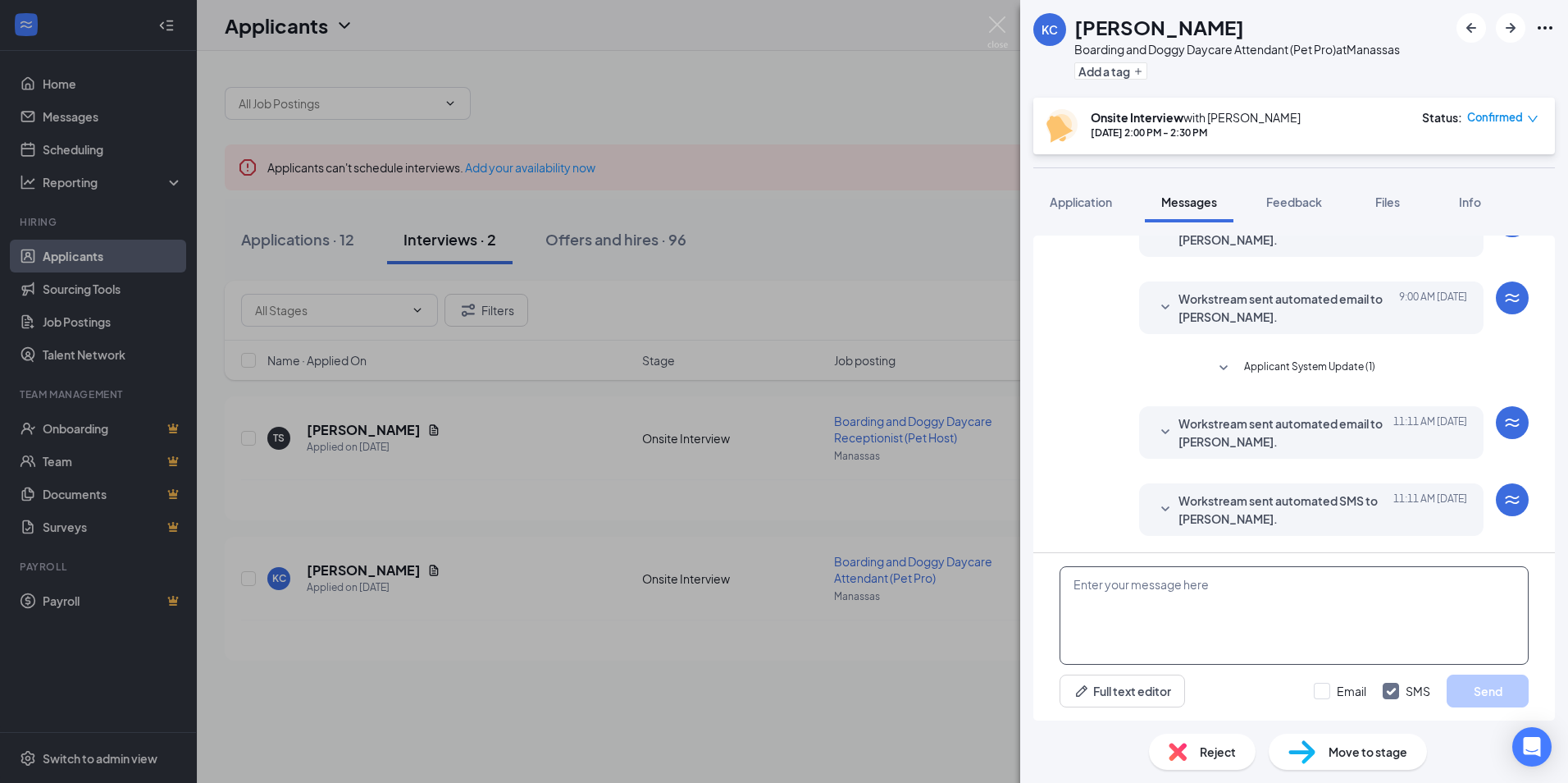
click at [1218, 599] on textarea at bounding box center [1294, 615] width 469 height 99
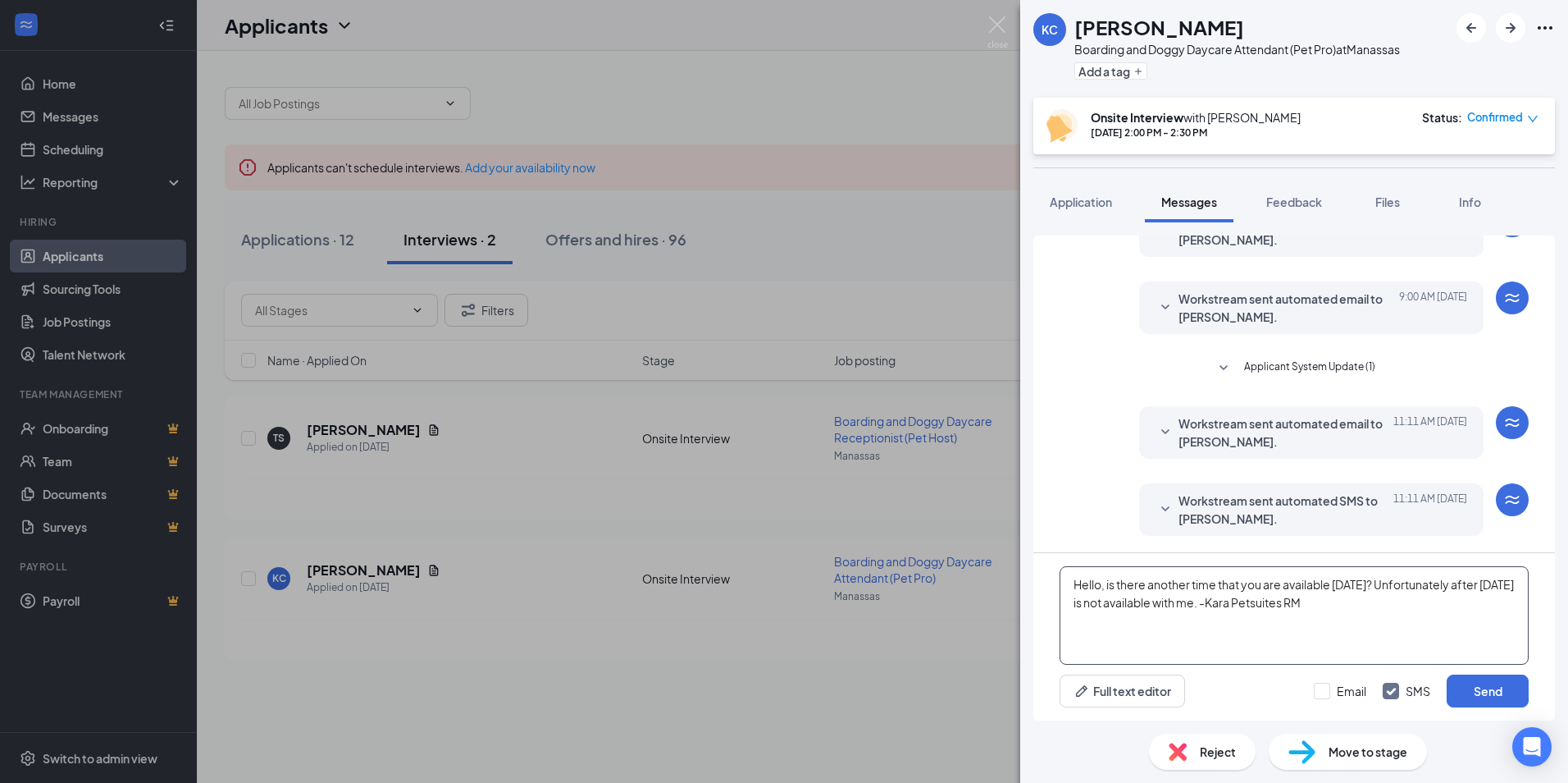
click at [1167, 604] on textarea "Hello, is there another time that you are available tomorrow? Unfortunately aft…" at bounding box center [1294, 615] width 469 height 99
click at [1252, 610] on textarea "Hello, is there another time that you are available tomorrow? Unfortunately aft…" at bounding box center [1294, 615] width 469 height 99
drag, startPoint x: 1263, startPoint y: 610, endPoint x: 1226, endPoint y: 614, distance: 37.2
click at [1226, 614] on textarea "Hello, is there another time that you are available tomorrow? Unfortunately aft…" at bounding box center [1294, 615] width 469 height 99
click at [1453, 604] on textarea "Hello, is there another time that you are available tomorrow? Unfortunately aft…" at bounding box center [1294, 615] width 469 height 99
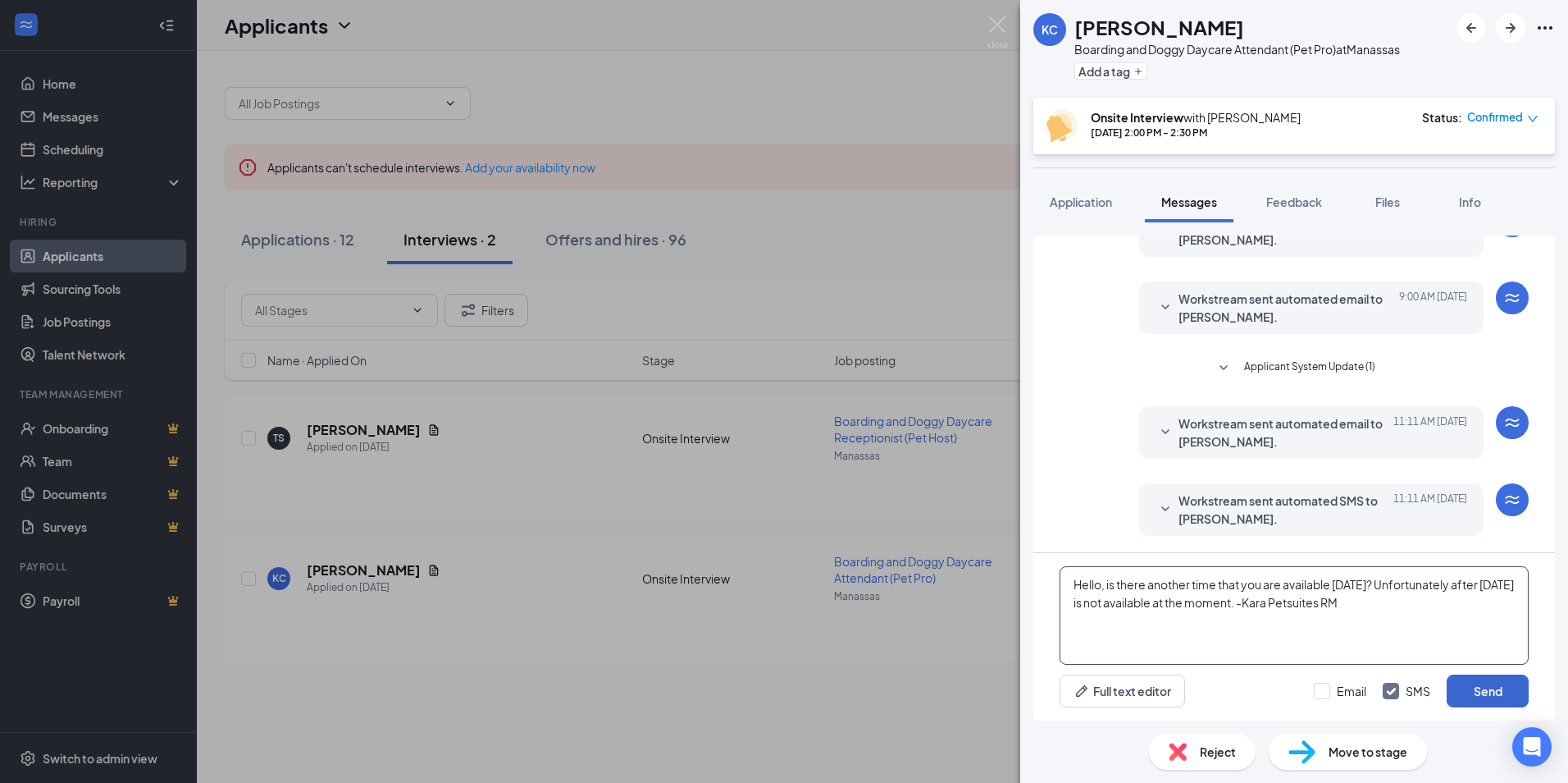
type textarea "Hello, is there another time that you are available tomorrow? Unfortunately aft…"
click at [1485, 690] on button "Send" at bounding box center [1488, 690] width 82 height 33
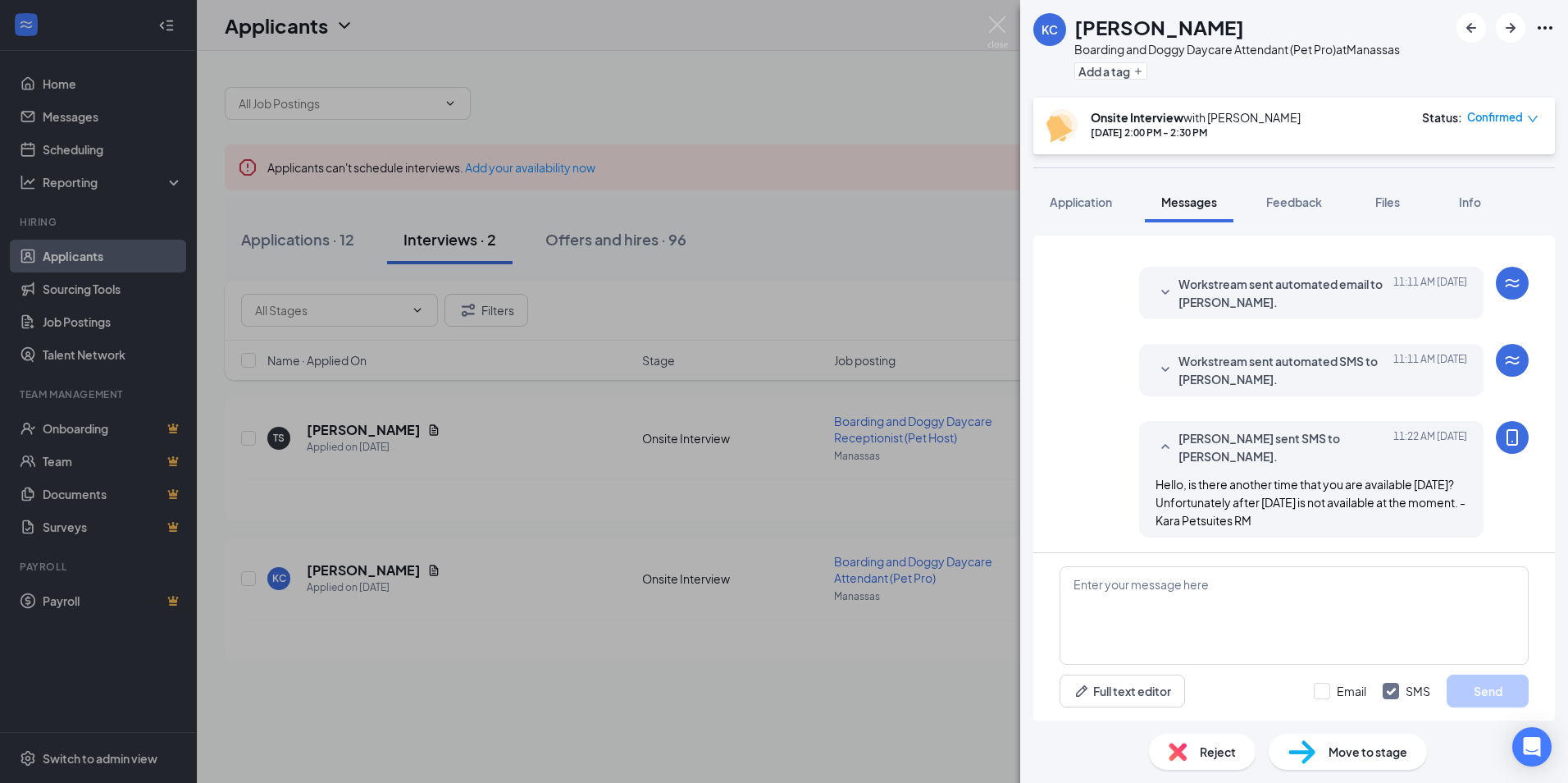
scroll to position [523, 0]
click at [997, 20] on img at bounding box center [997, 33] width 20 height 32
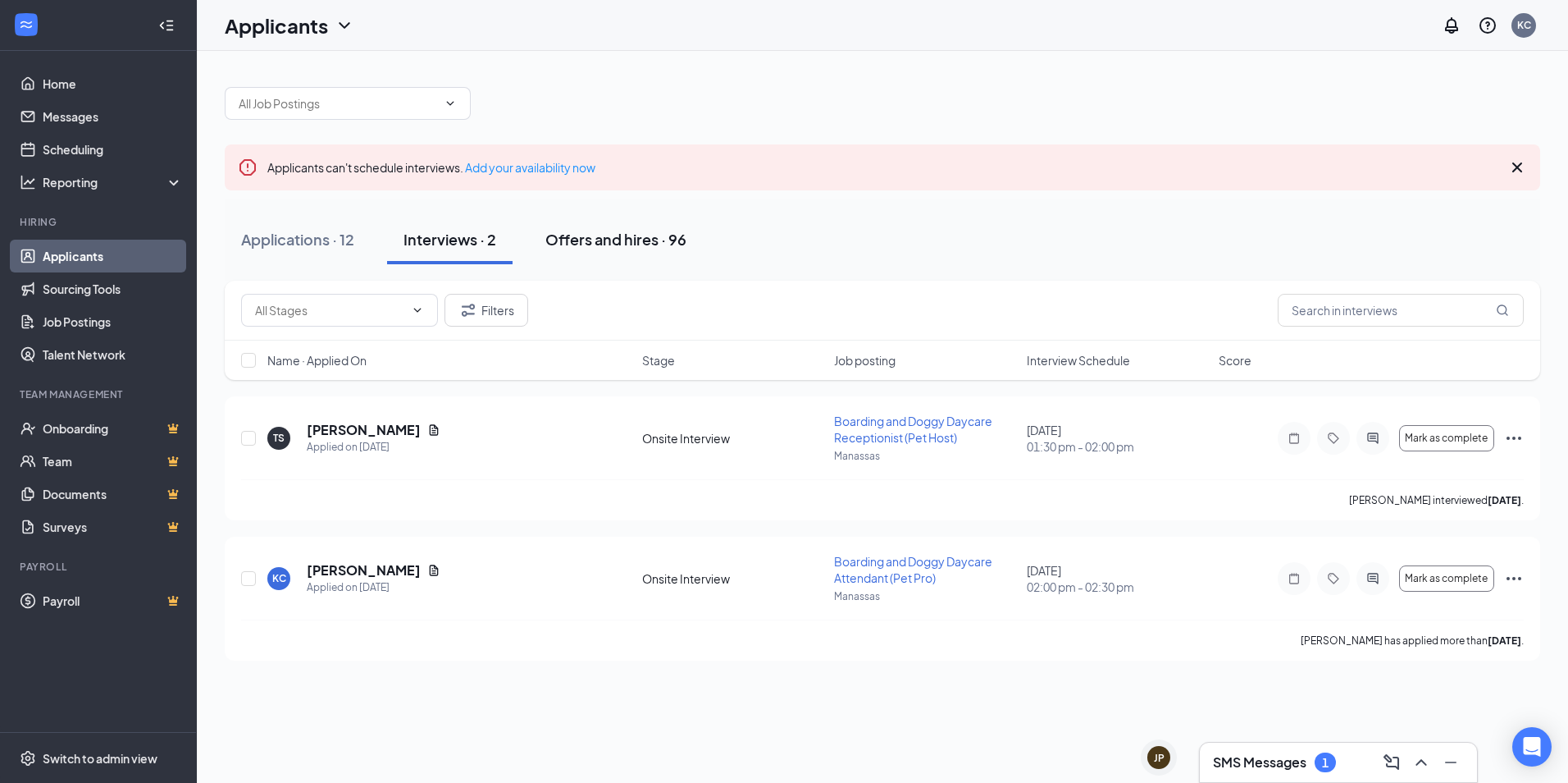
click at [602, 229] on div "Offers and hires · 96" at bounding box center [616, 238] width 141 height 20
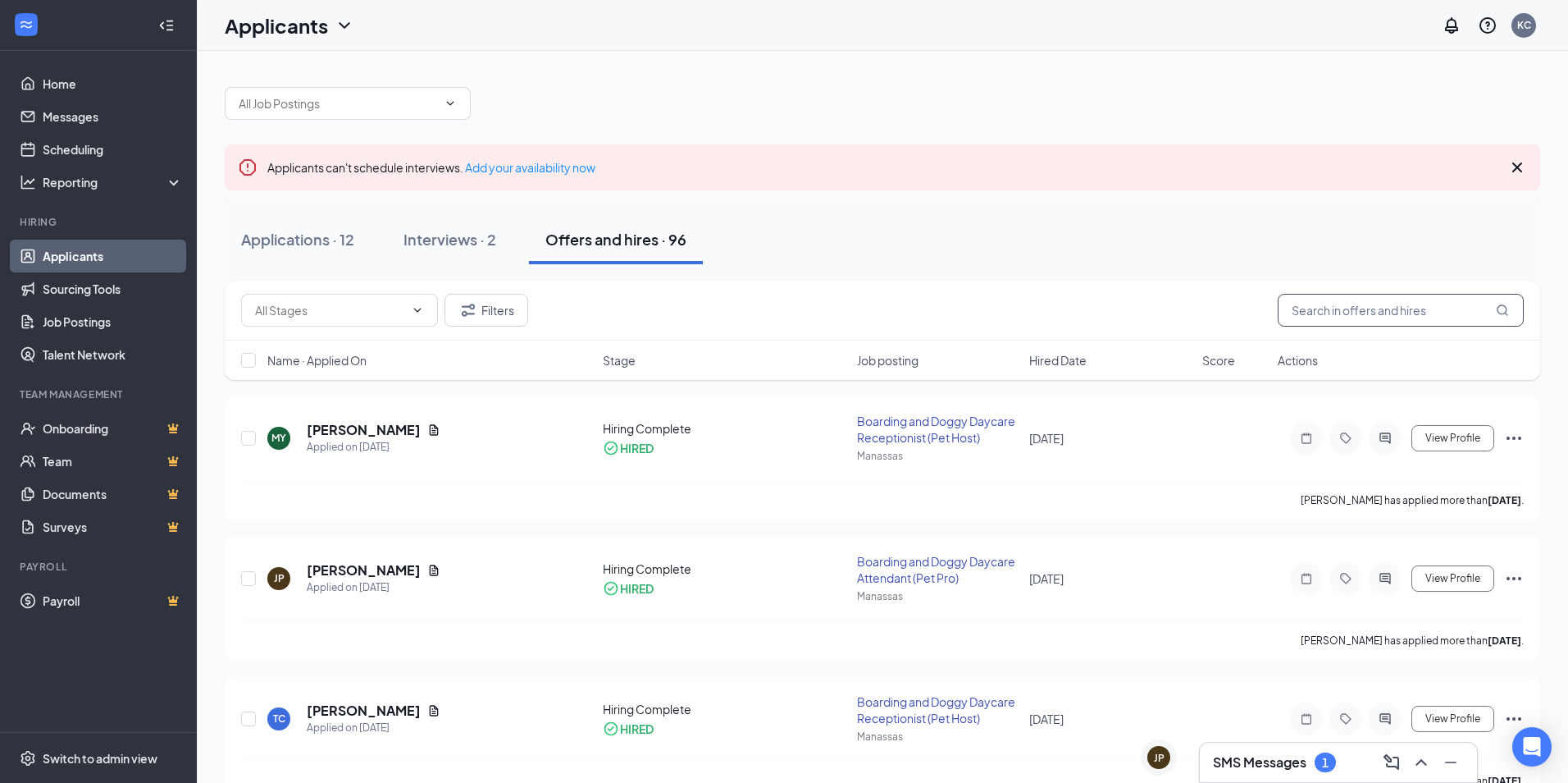
click at [1364, 297] on input "text" at bounding box center [1400, 310] width 246 height 33
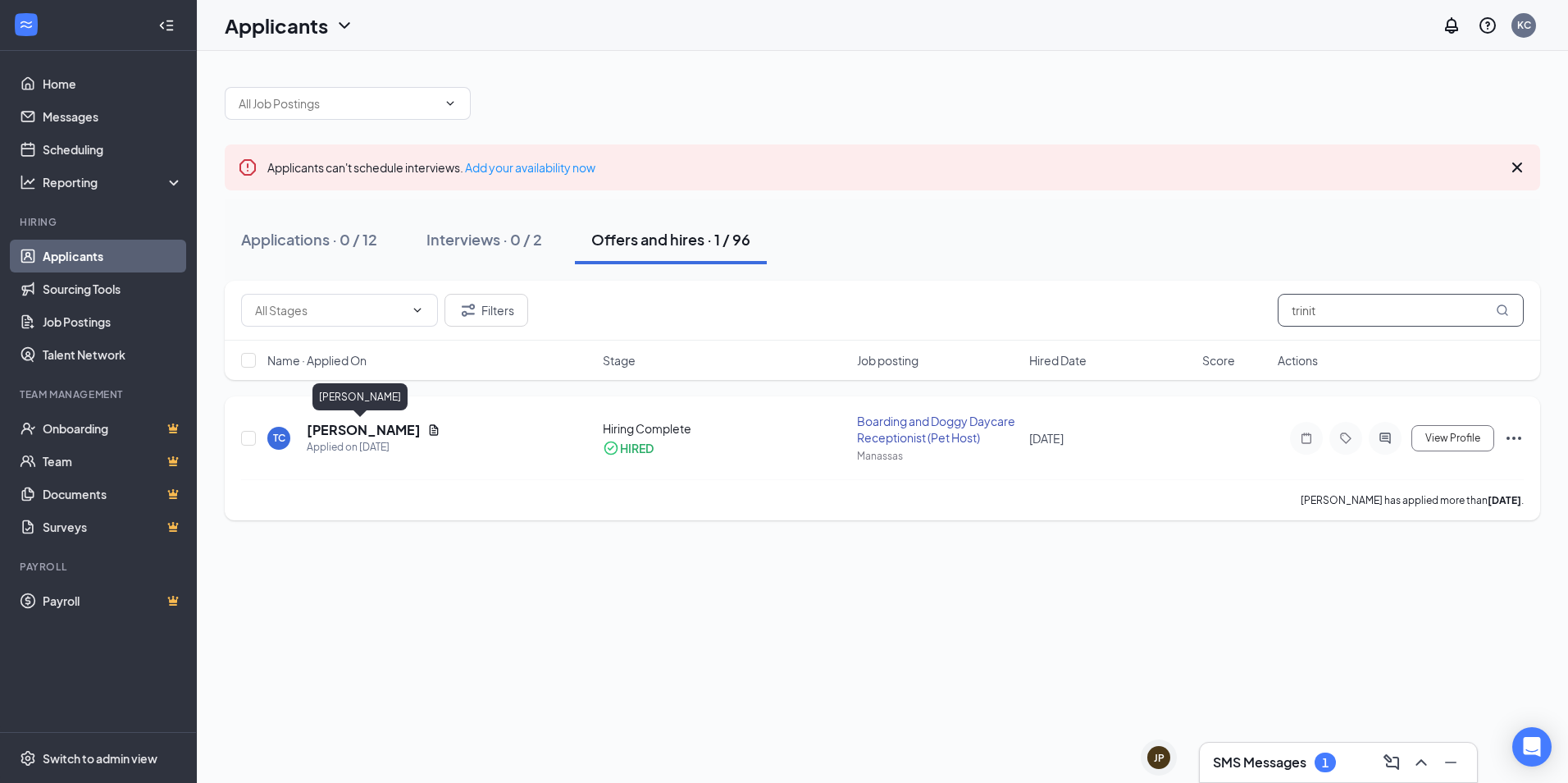
type input "trinit"
click at [359, 430] on h5 "Trinity Carter" at bounding box center [364, 430] width 114 height 18
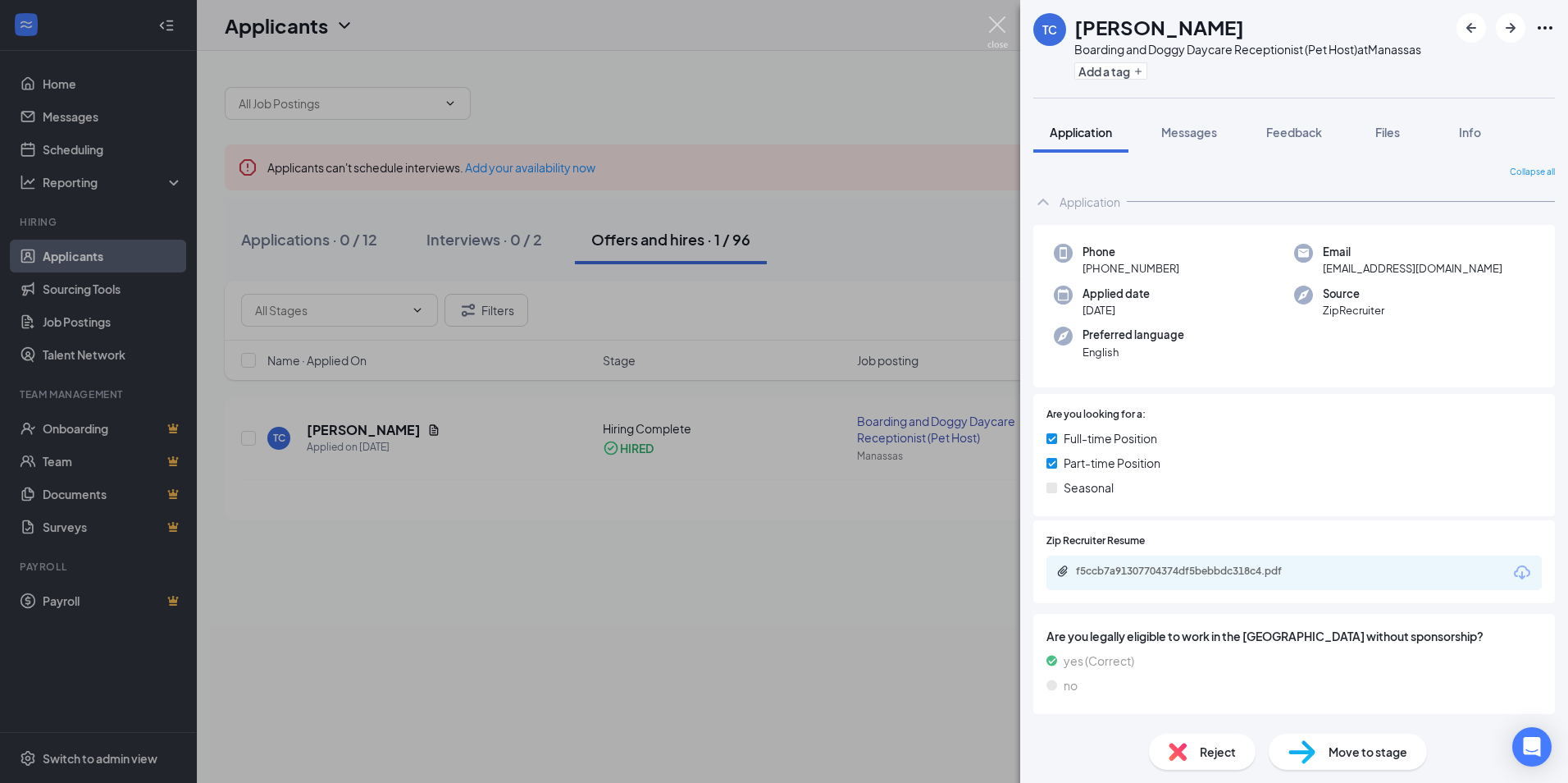
click at [1004, 28] on img at bounding box center [997, 33] width 20 height 32
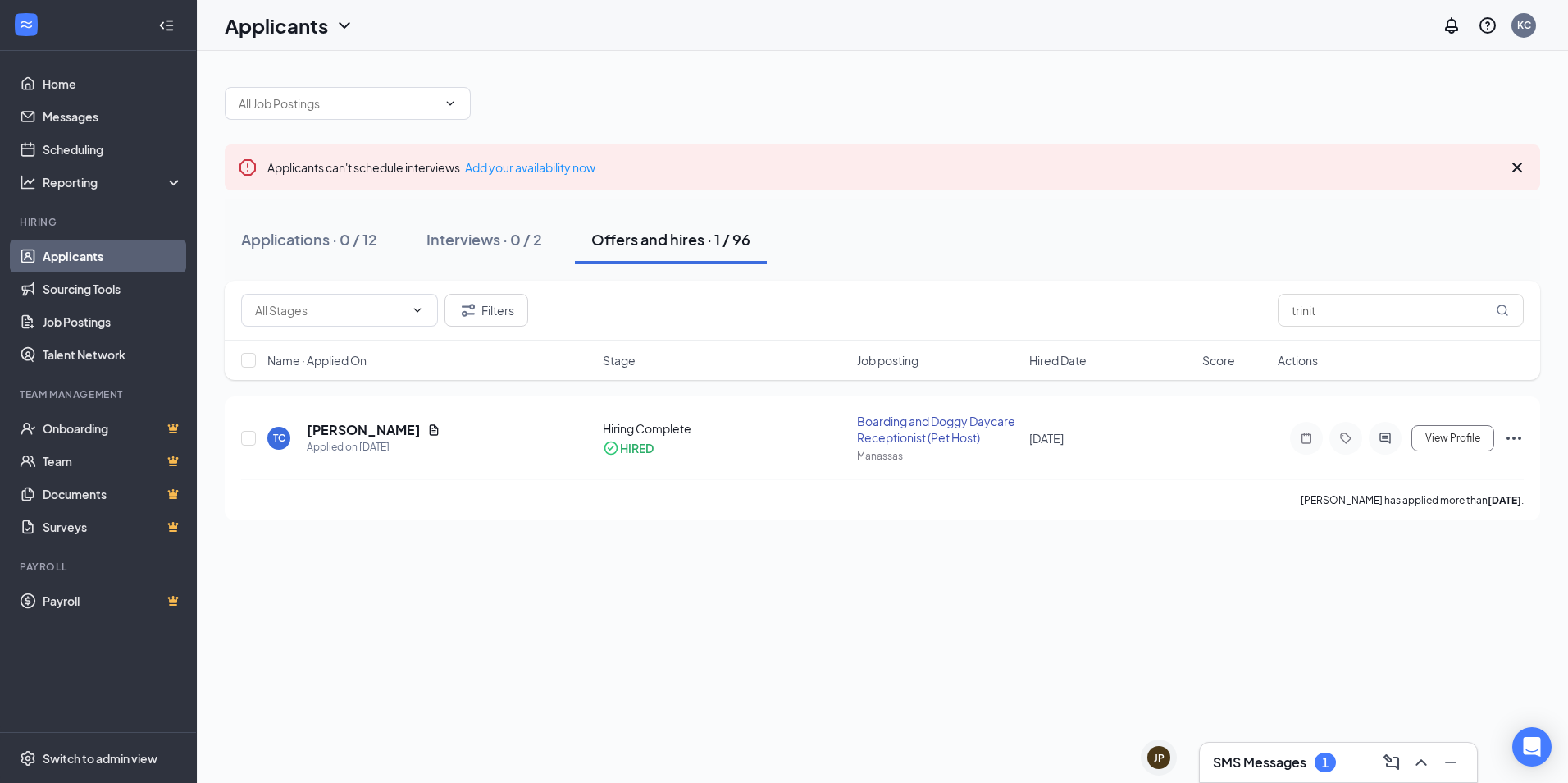
click at [1368, 772] on div "SMS Messages 1" at bounding box center [1339, 763] width 251 height 26
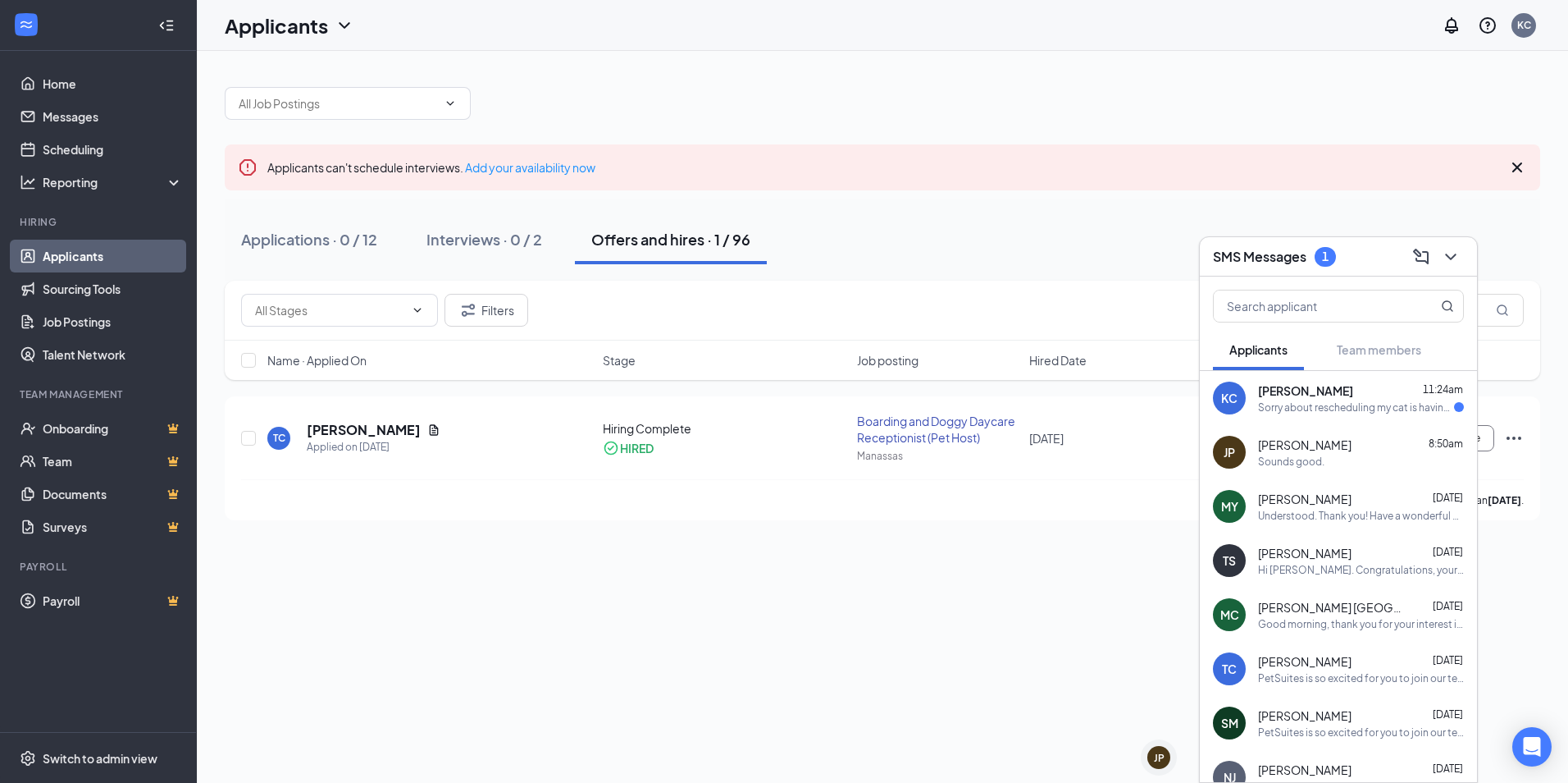
click at [1308, 417] on div "KC KRISTIN COYKENDALL 11:24am Sorry about rescheduling my cat is having to get …" at bounding box center [1339, 397] width 277 height 54
